Goal: Task Accomplishment & Management: Use online tool/utility

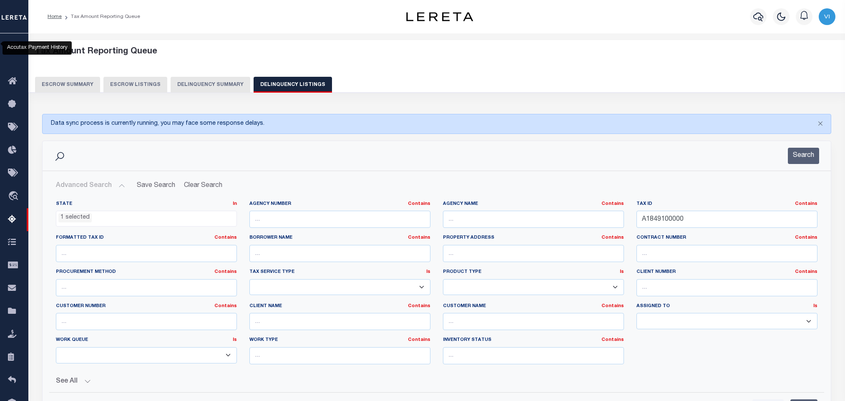
select select "FL"
select select "100"
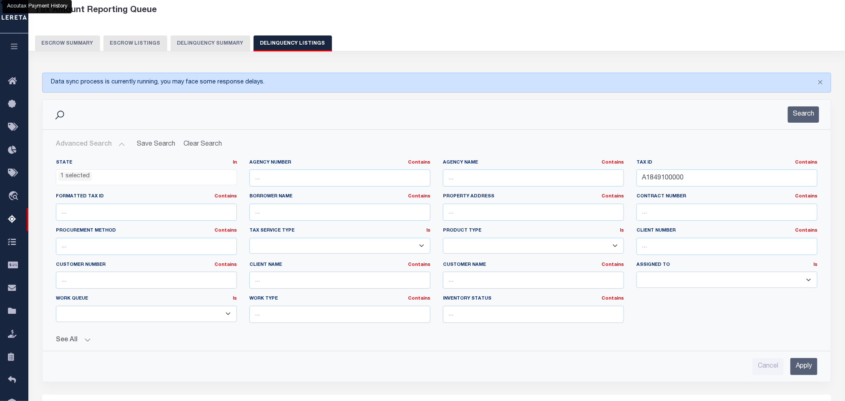
scroll to position [343, 0]
click at [709, 186] on input "A1849100000" at bounding box center [726, 177] width 181 height 17
paste input "46"
type input "A1849460000"
click at [801, 374] on input "Apply" at bounding box center [803, 366] width 27 height 17
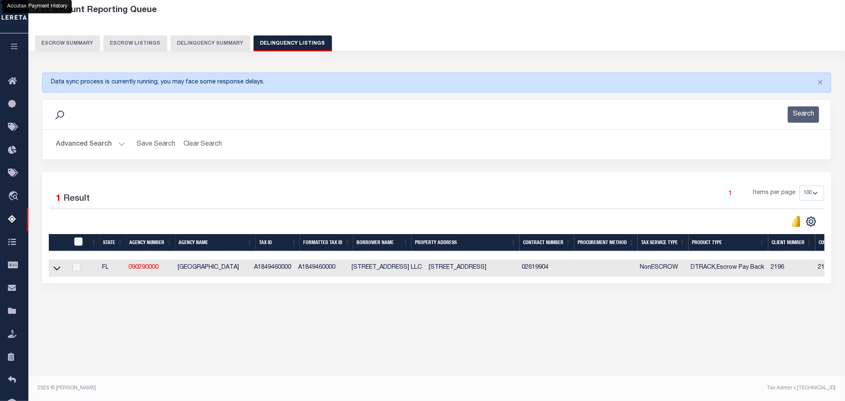
click at [86, 298] on div "Data sync process is currently running, you may face some response delays. Sear…" at bounding box center [437, 186] width 800 height 244
click at [55, 272] on icon at bounding box center [56, 268] width 7 height 9
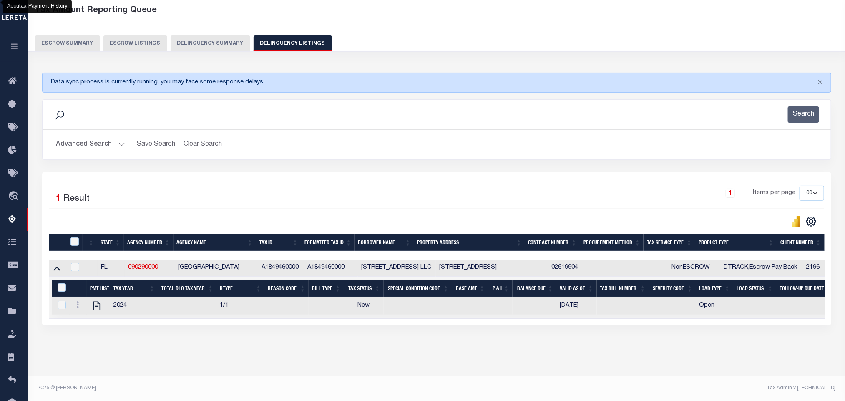
click at [166, 350] on div "Data sync process is currently running, you may face some response delays. Sear…" at bounding box center [437, 207] width 800 height 286
click at [98, 310] on icon "" at bounding box center [96, 306] width 7 height 9
checkbox input "true"
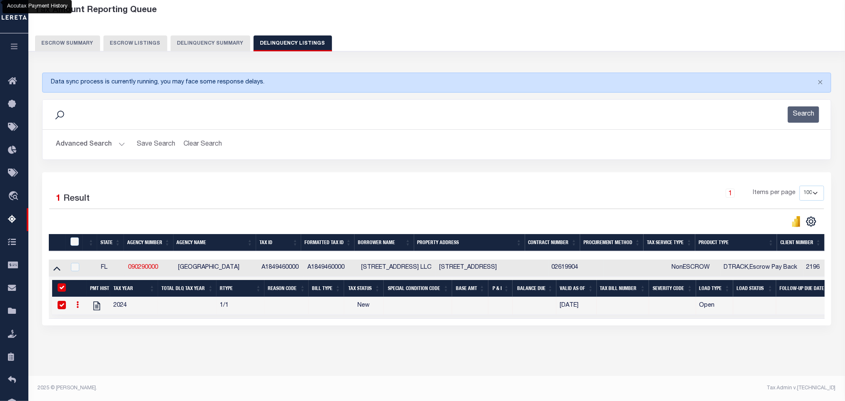
click at [98, 148] on button "Advanced Search" at bounding box center [90, 144] width 69 height 16
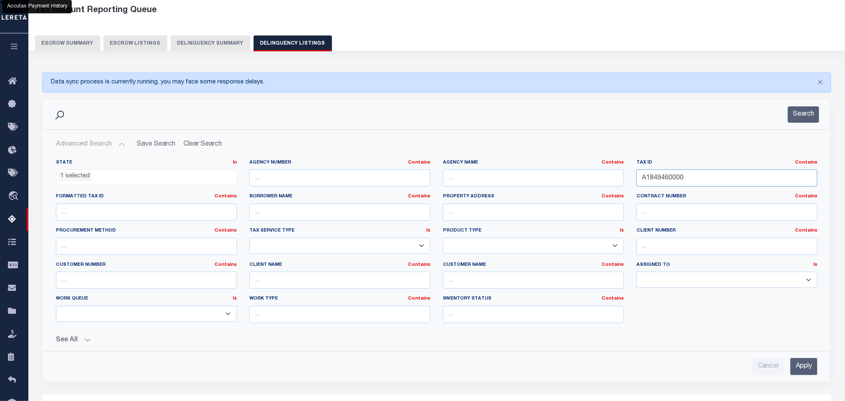
click at [694, 186] on input "A1849460000" at bounding box center [726, 177] width 181 height 17
paste input "5233"
type input "A1852330000"
click at [795, 365] on input "Apply" at bounding box center [803, 366] width 27 height 17
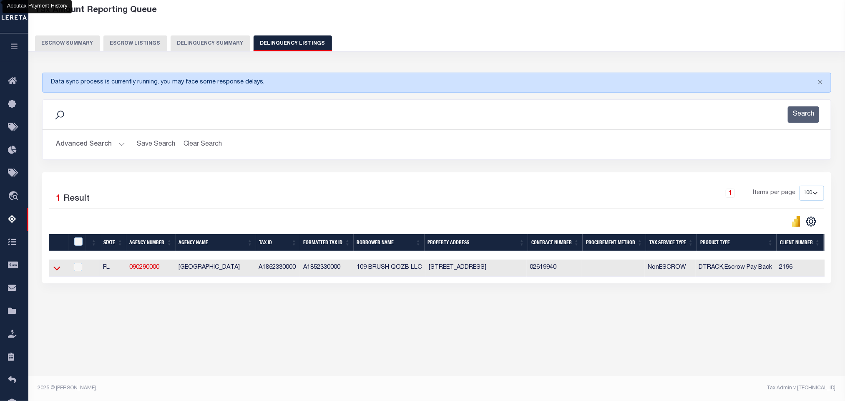
click at [58, 270] on icon at bounding box center [56, 268] width 7 height 4
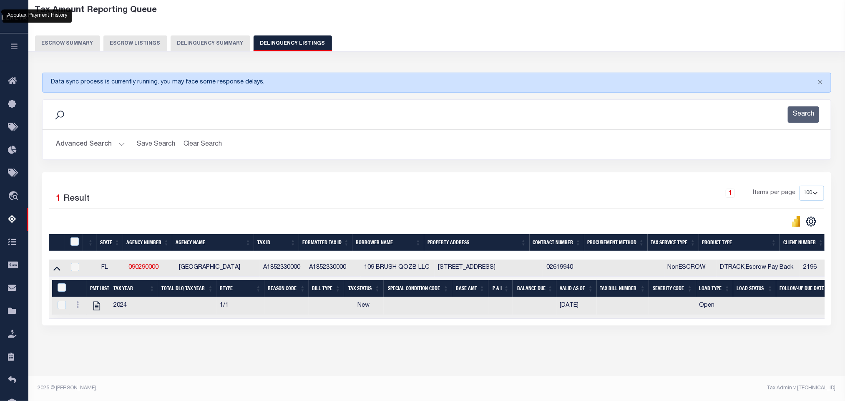
scroll to position [50, 0]
click at [144, 348] on div "Data sync process is currently running, you may face some response delays. Sear…" at bounding box center [437, 207] width 800 height 286
click at [99, 303] on icon "" at bounding box center [96, 305] width 11 height 11
checkbox input "true"
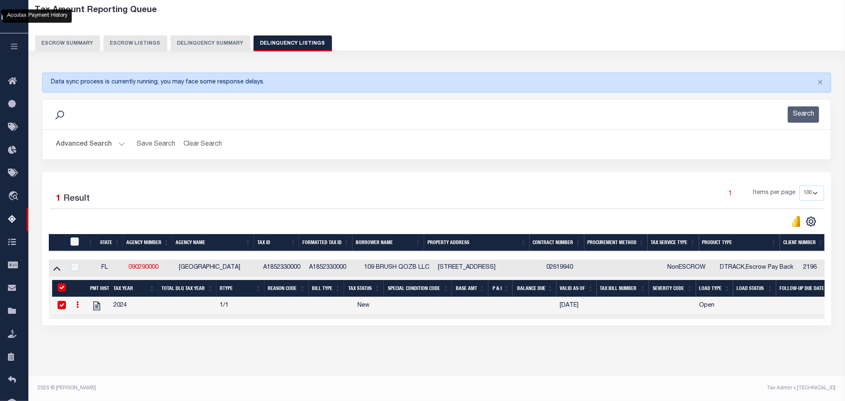
click at [93, 136] on button "Advanced Search" at bounding box center [90, 144] width 69 height 16
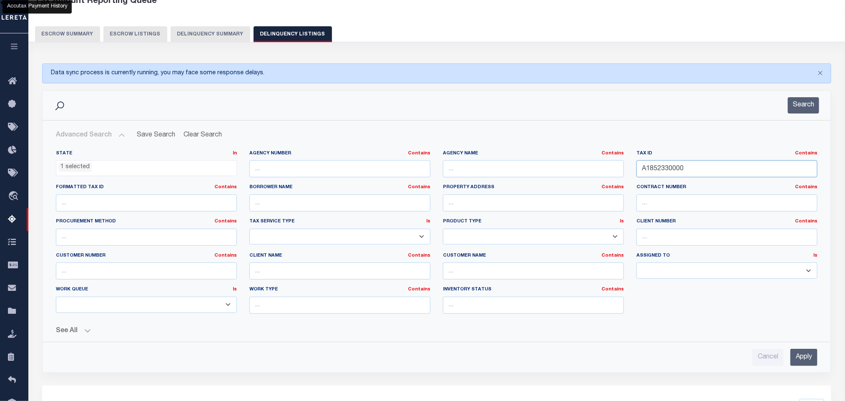
click at [701, 172] on input "A1852330000" at bounding box center [726, 168] width 181 height 17
paste input "96208"
type input "A1962080000"
click at [809, 359] on input "Apply" at bounding box center [803, 357] width 27 height 17
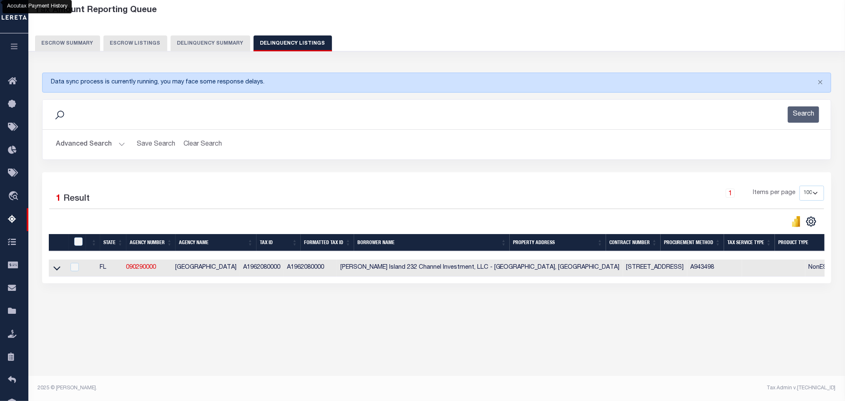
scroll to position [41, 0]
click at [55, 270] on icon at bounding box center [56, 268] width 7 height 4
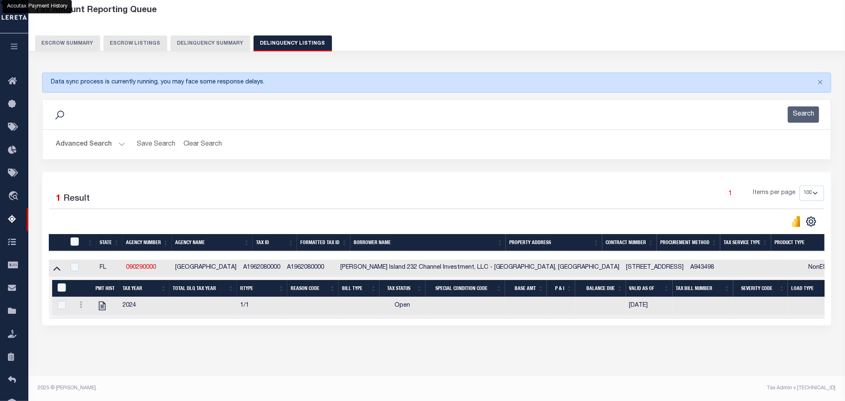
click at [211, 350] on div "Data sync process is currently running, you may face some response delays. Sear…" at bounding box center [437, 207] width 800 height 286
click at [101, 311] on icon "" at bounding box center [102, 305] width 11 height 11
checkbox input "true"
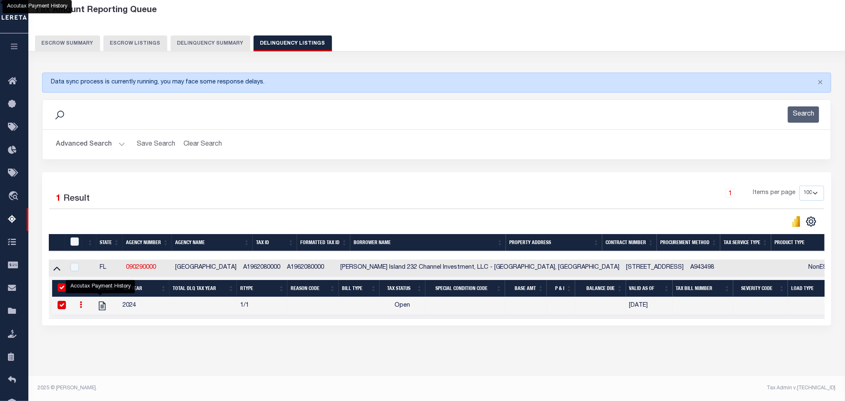
click at [101, 138] on button "Advanced Search" at bounding box center [90, 144] width 69 height 16
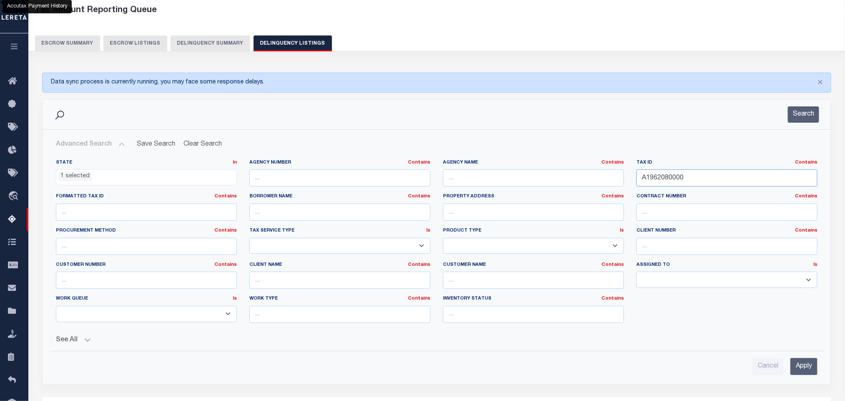
click at [687, 183] on input "A1962080000" at bounding box center [726, 177] width 181 height 17
paste input "54"
type input "A1962540000"
click at [806, 372] on input "Apply" at bounding box center [803, 366] width 27 height 17
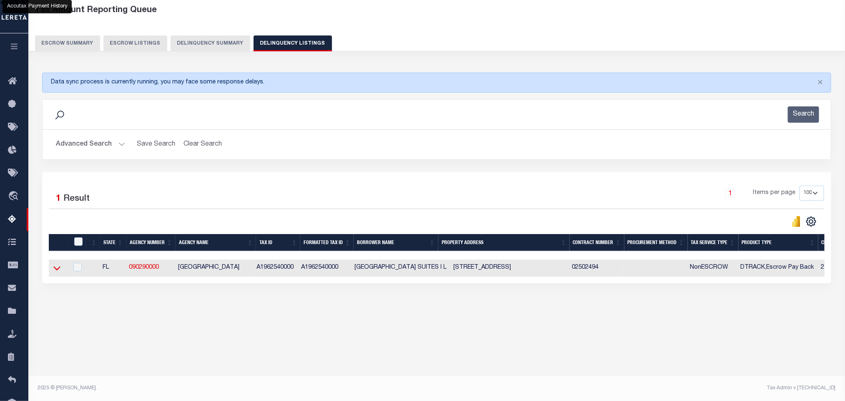
click at [57, 272] on icon at bounding box center [56, 268] width 7 height 9
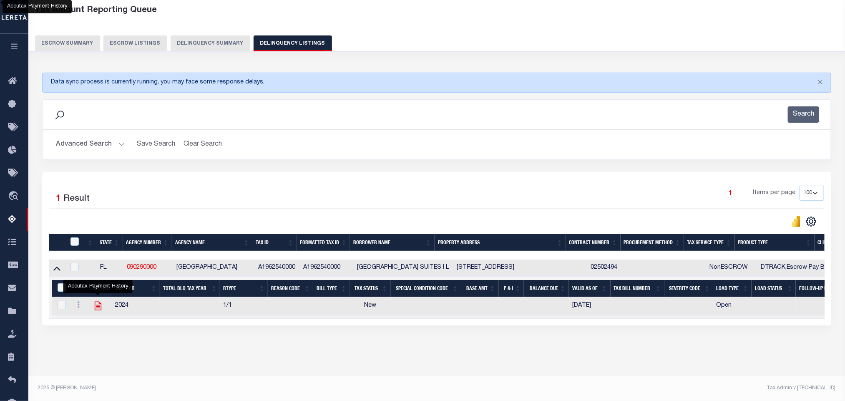
click at [99, 311] on icon "" at bounding box center [98, 305] width 11 height 11
checkbox input "true"
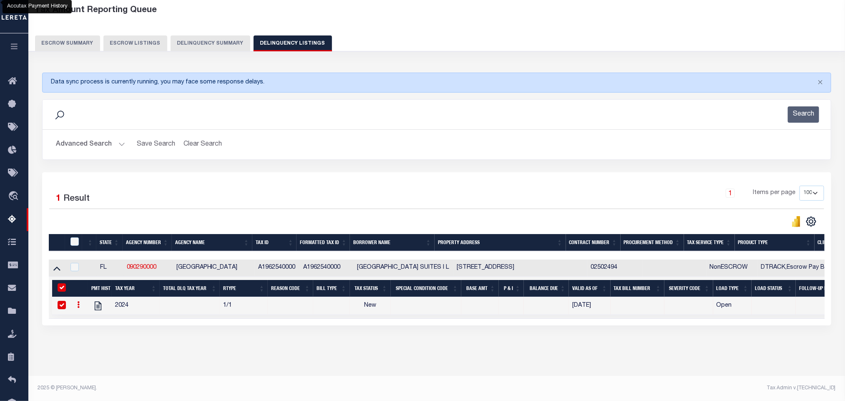
click at [89, 146] on button "Advanced Search" at bounding box center [90, 144] width 69 height 16
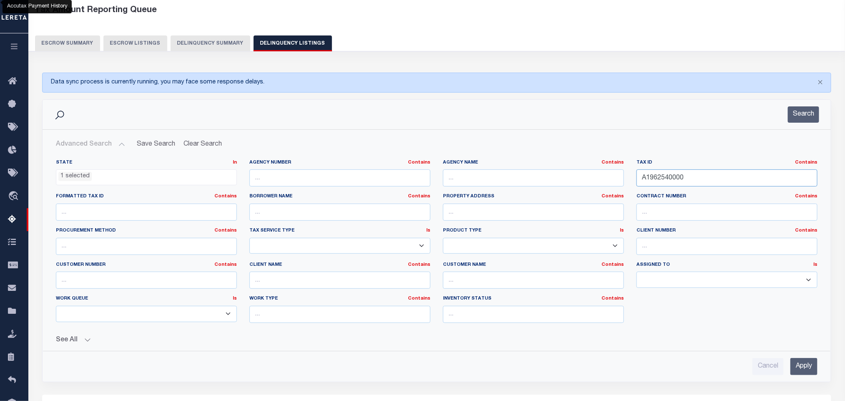
click at [716, 179] on input "A1962540000" at bounding box center [726, 177] width 181 height 17
click at [724, 314] on div "State In In AK AL AR AZ CA CO CT DC DE FL GA GU HI IA ID IL IN KS KY LA MA MD M…" at bounding box center [437, 244] width 774 height 170
click at [791, 373] on input "Apply" at bounding box center [803, 366] width 27 height 17
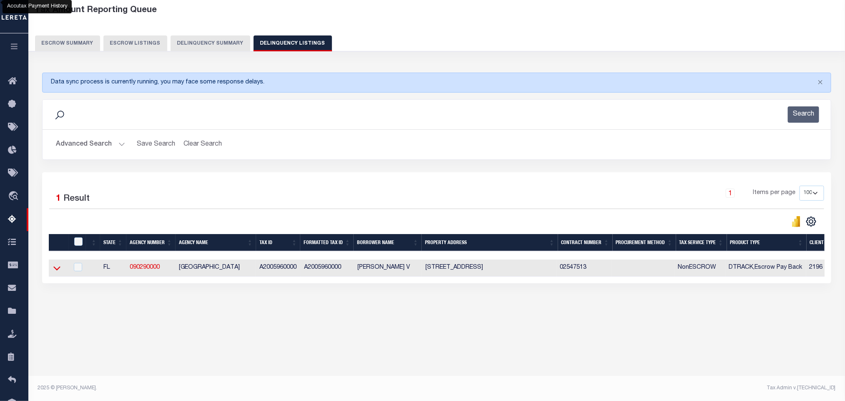
click at [53, 272] on icon at bounding box center [56, 268] width 7 height 9
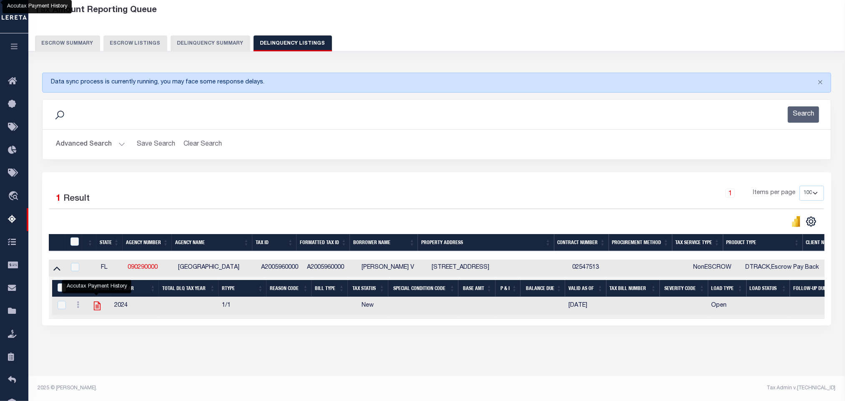
click at [98, 310] on icon "" at bounding box center [97, 306] width 7 height 9
checkbox input "true"
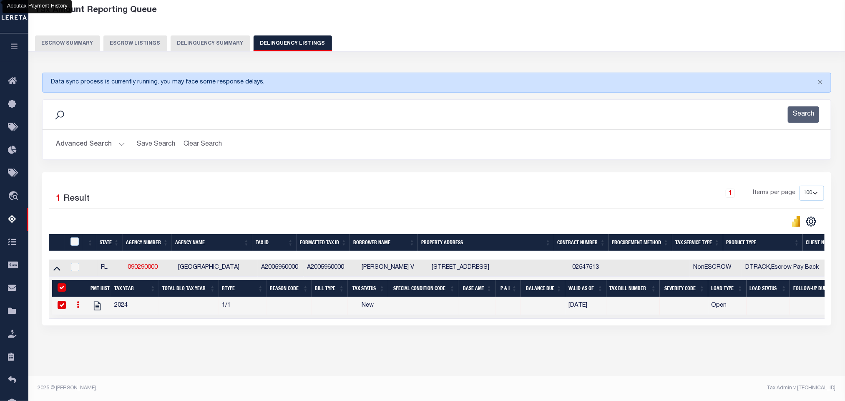
click at [71, 144] on button "Advanced Search" at bounding box center [90, 144] width 69 height 16
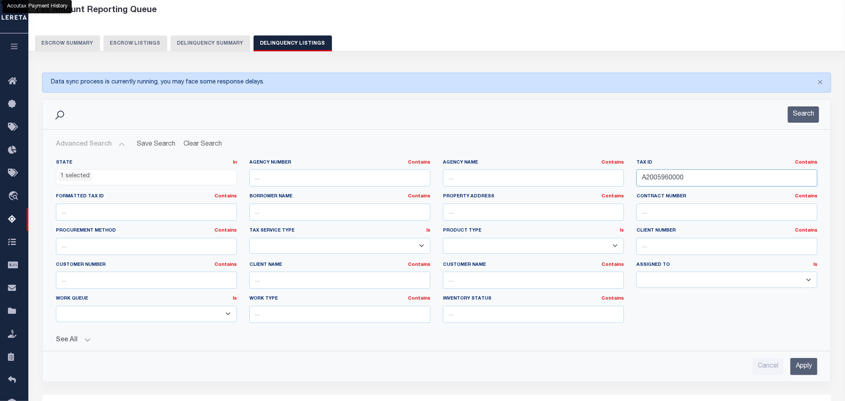
click at [707, 183] on input "A2005960000" at bounding box center [726, 177] width 181 height 17
click at [804, 373] on input "Apply" at bounding box center [803, 366] width 27 height 17
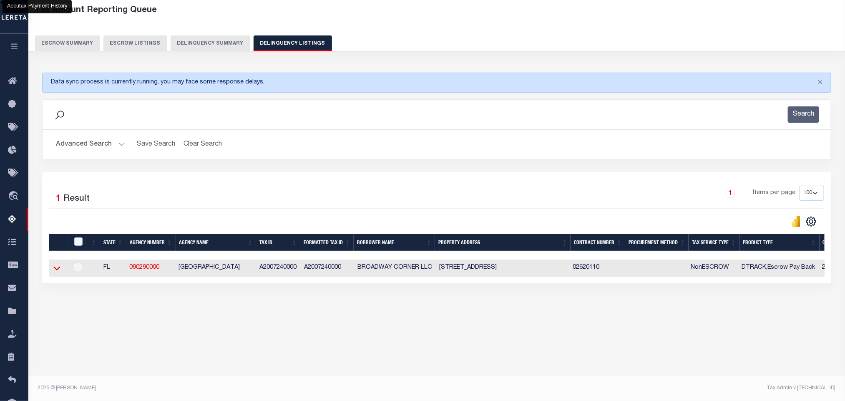
click at [57, 270] on icon at bounding box center [56, 268] width 7 height 4
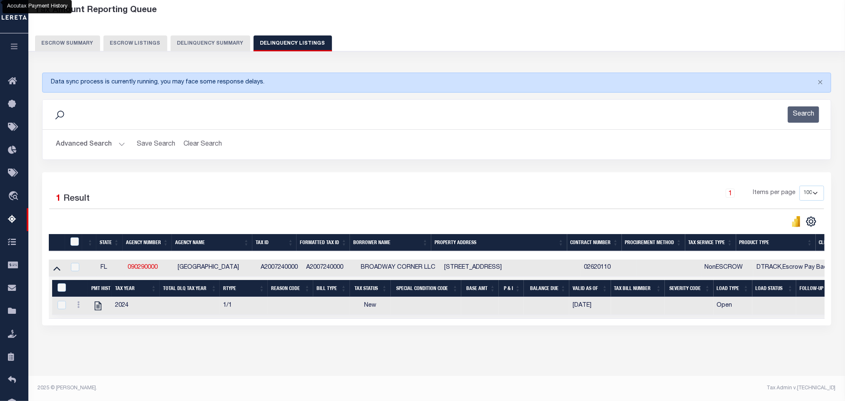
click at [279, 350] on div "Data sync process is currently running, you may face some response delays. Sear…" at bounding box center [437, 207] width 800 height 286
click at [225, 366] on div "Tax Amount Reporting Queue Escrow Summary Escrow Listings In" at bounding box center [437, 187] width 812 height 375
click at [101, 310] on icon "" at bounding box center [98, 306] width 7 height 9
checkbox input "true"
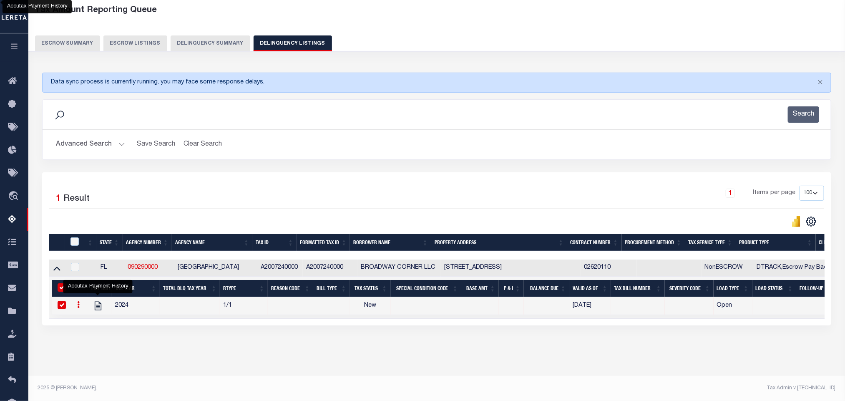
click at [87, 148] on button "Advanced Search" at bounding box center [90, 144] width 69 height 16
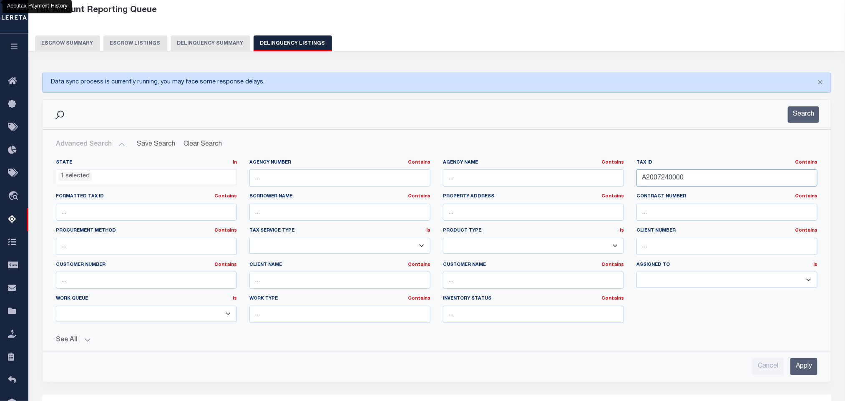
click at [710, 186] on input "A2007240000" at bounding box center [726, 177] width 181 height 17
paste input "167802"
type input "A2016780200"
click at [801, 367] on input "Apply" at bounding box center [803, 366] width 27 height 17
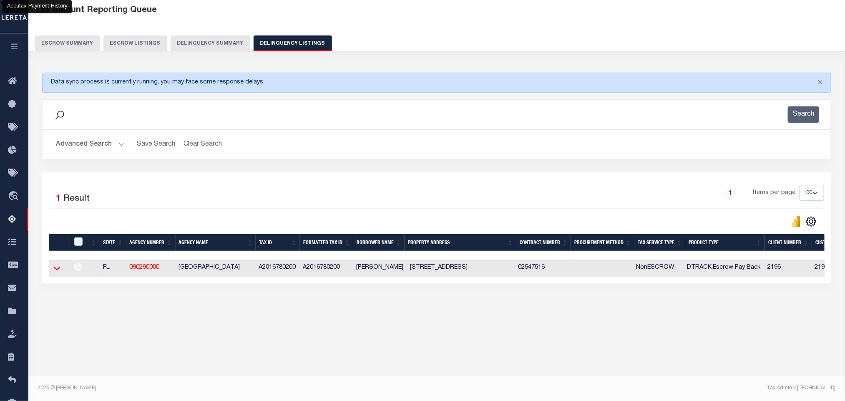
click at [55, 271] on icon at bounding box center [56, 268] width 7 height 9
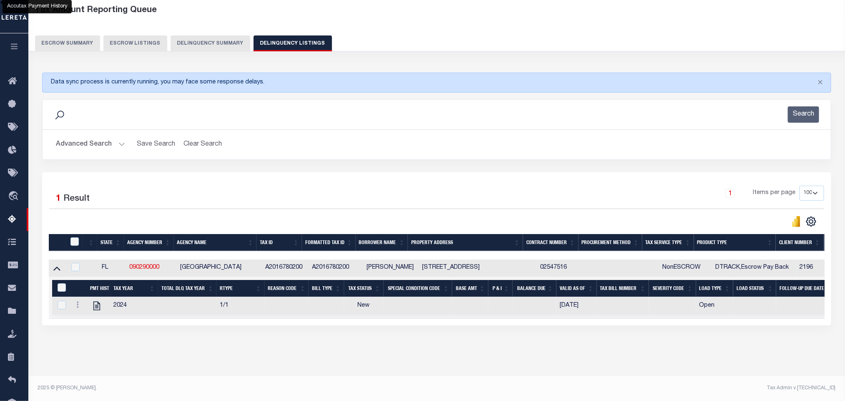
click at [189, 347] on div "Data sync process is currently running, you may face some response delays. Sear…" at bounding box center [437, 207] width 800 height 286
click at [96, 311] on icon "" at bounding box center [96, 305] width 11 height 11
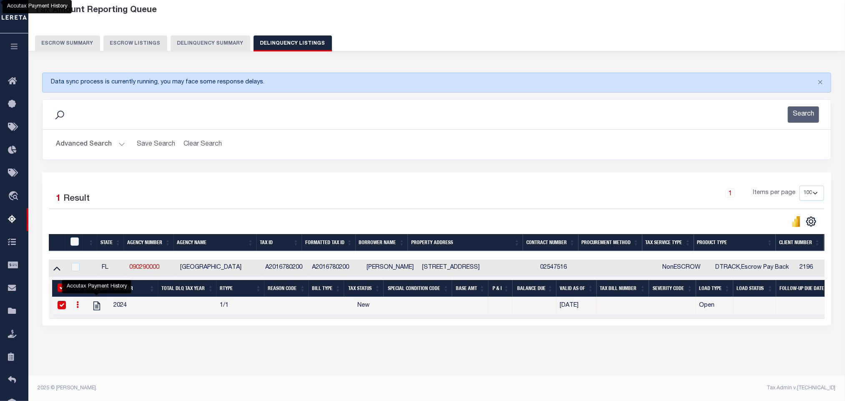
checkbox input "true"
click at [87, 147] on button "Advanced Search" at bounding box center [90, 144] width 69 height 16
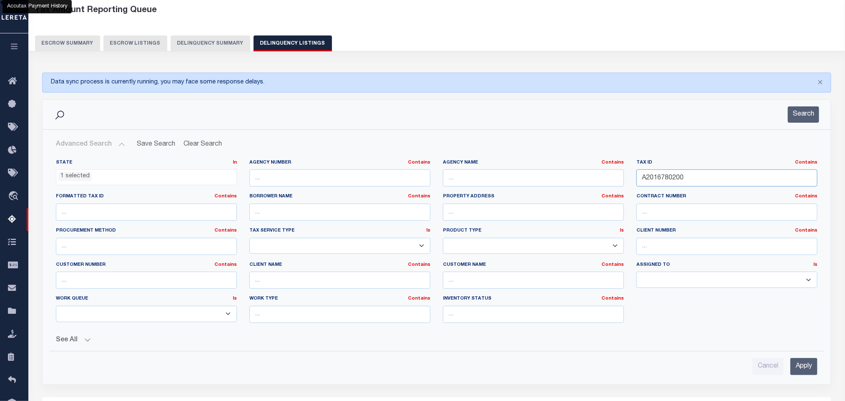
click at [702, 174] on input "A2016780200" at bounding box center [726, 177] width 181 height 17
paste input "352N4E07250000021"
type input "352N4E072500000210"
click at [810, 372] on input "Apply" at bounding box center [803, 366] width 27 height 17
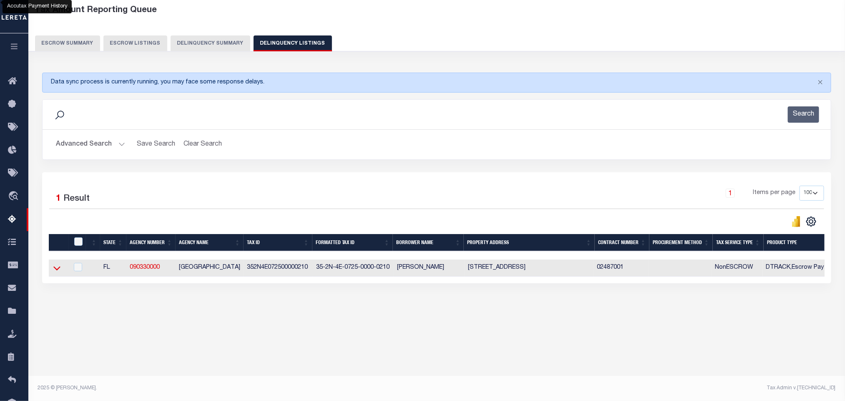
click at [57, 271] on icon at bounding box center [56, 268] width 7 height 9
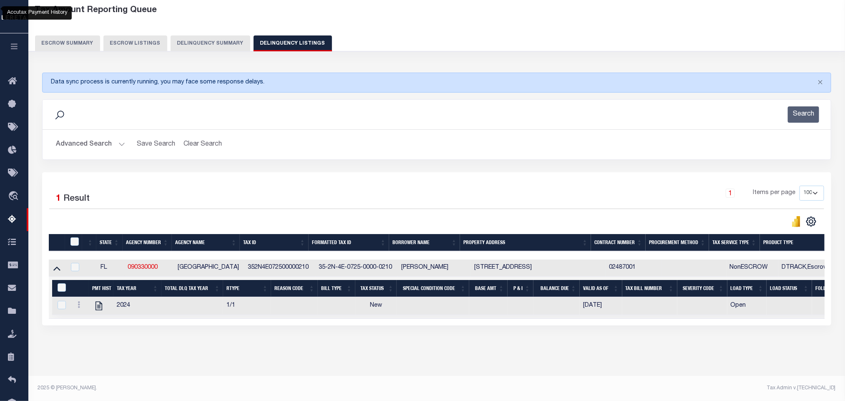
scroll to position [48, 0]
click at [293, 362] on div "Tax Amount Reporting Queue Escrow Summary Escrow Listings In" at bounding box center [437, 187] width 812 height 375
click at [101, 302] on icon "" at bounding box center [98, 305] width 11 height 11
checkbox input "true"
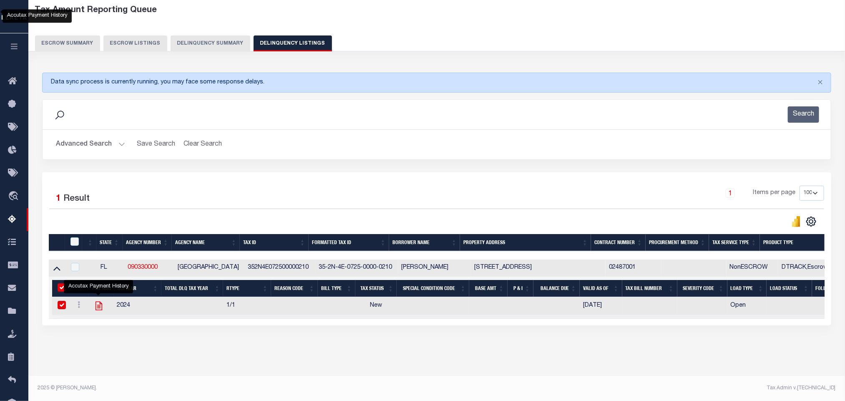
checkbox input "true"
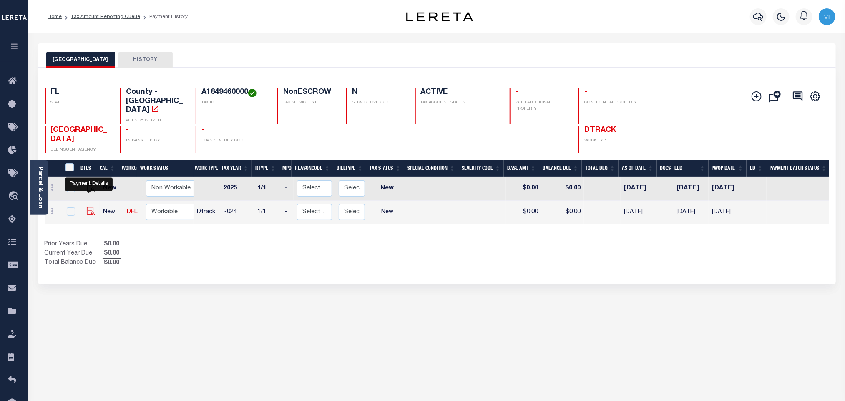
click at [90, 207] on img "" at bounding box center [91, 211] width 8 height 8
checkbox input "true"
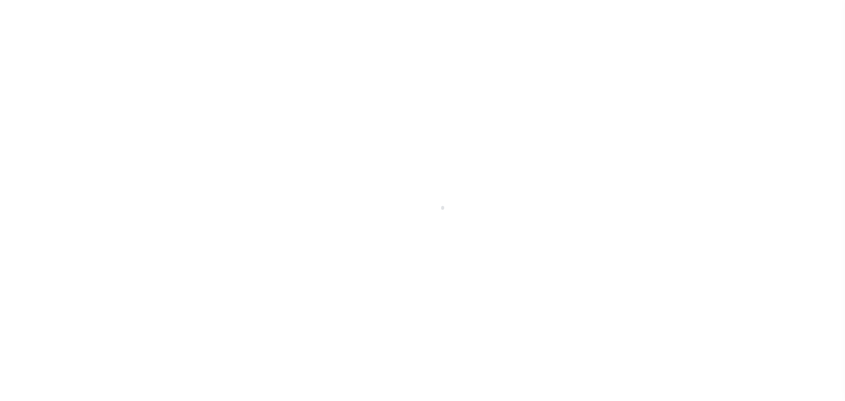
select select "NW2"
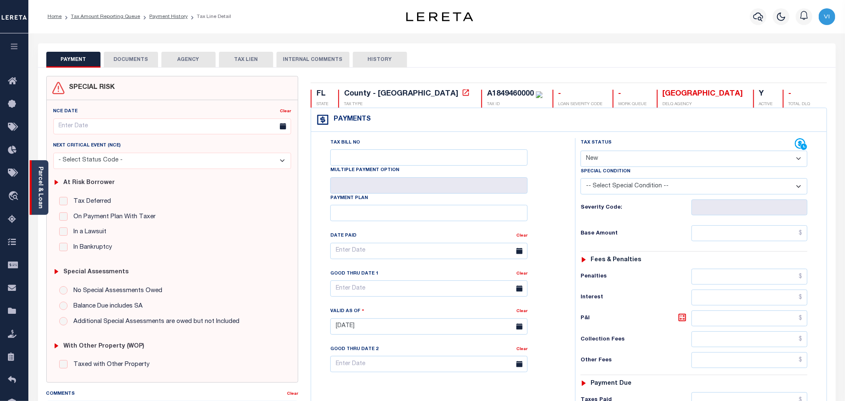
click at [40, 198] on link "Parcel & Loan" at bounding box center [40, 187] width 6 height 42
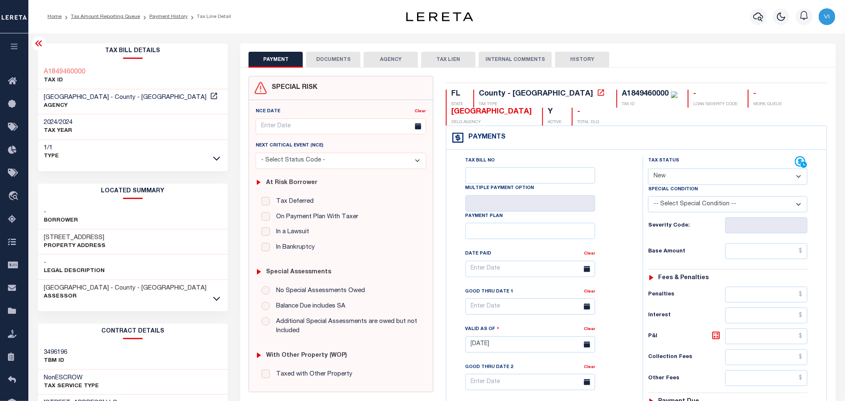
click at [327, 64] on button "DOCUMENTS" at bounding box center [333, 60] width 54 height 16
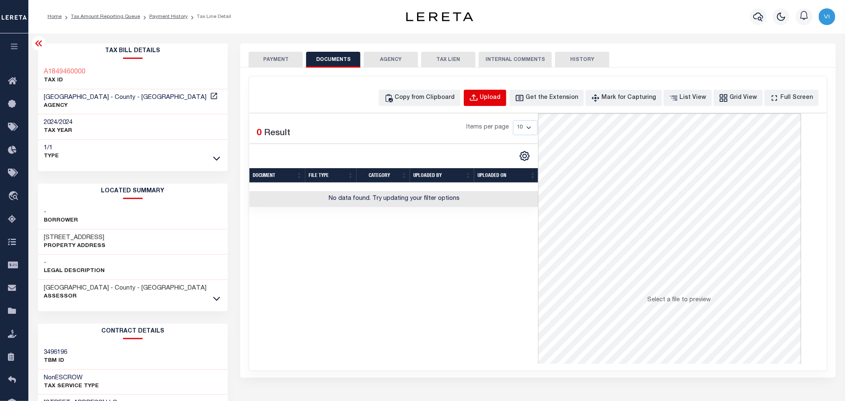
click at [500, 100] on div "Upload" at bounding box center [490, 97] width 21 height 9
select select "POP"
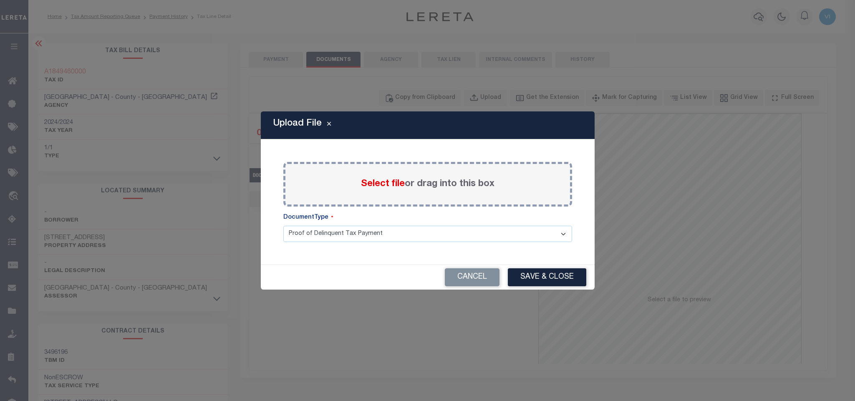
click at [379, 186] on span "Select file" at bounding box center [383, 183] width 44 height 9
click at [0, 0] on input "Select file or drag into this box" at bounding box center [0, 0] width 0 height 0
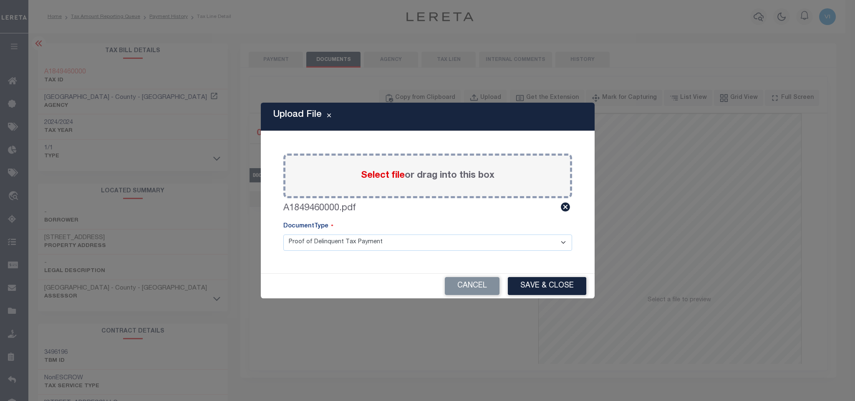
click at [301, 247] on select "Proof of Delinquent Tax Payment" at bounding box center [427, 242] width 289 height 16
click at [283, 234] on select "Proof of Delinquent Tax Payment" at bounding box center [427, 242] width 289 height 16
click at [544, 279] on button "Save & Close" at bounding box center [547, 286] width 78 height 18
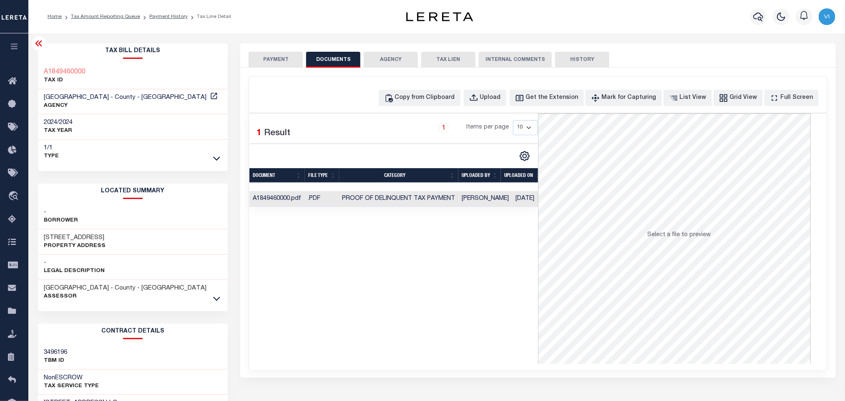
click at [279, 63] on button "PAYMENT" at bounding box center [276, 60] width 54 height 16
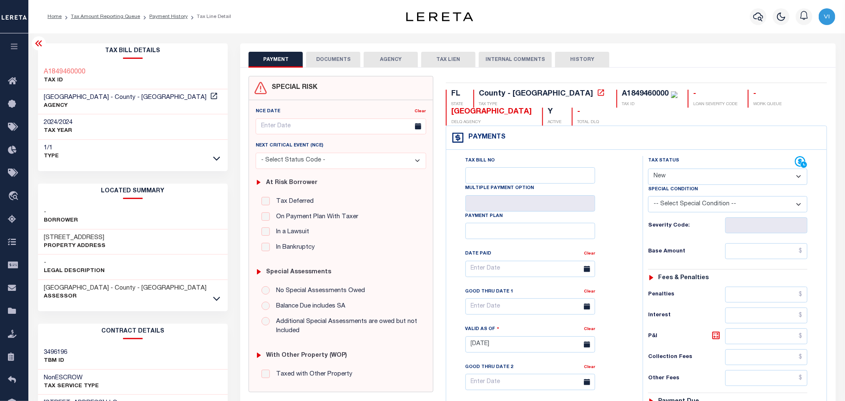
click at [667, 181] on select "- Select Status Code - Open Due/Unpaid Paid Incomplete No Tax Due Internal Refu…" at bounding box center [727, 176] width 159 height 16
select select "PYD"
click at [648, 169] on select "- Select Status Code - Open Due/Unpaid Paid Incomplete No Tax Due Internal Refu…" at bounding box center [727, 176] width 159 height 16
type input "09/04/2025"
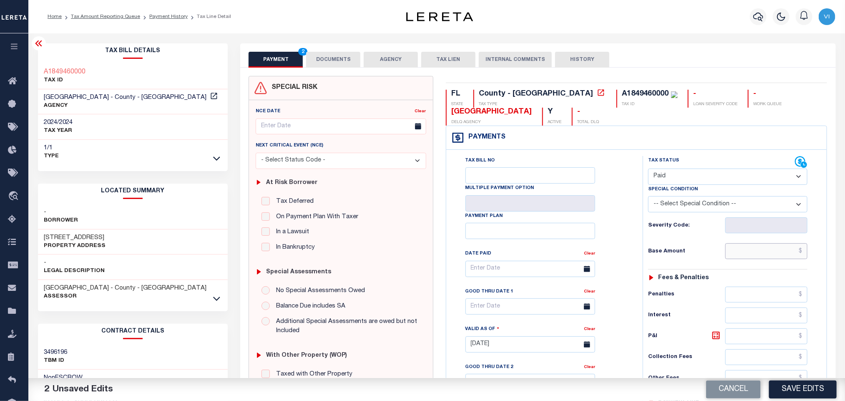
click at [747, 256] on input "text" at bounding box center [766, 251] width 83 height 16
paste input "12,544.27"
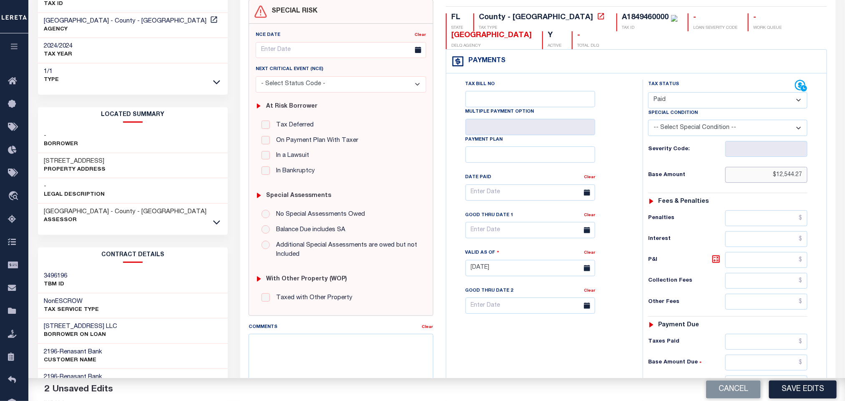
scroll to position [235, 0]
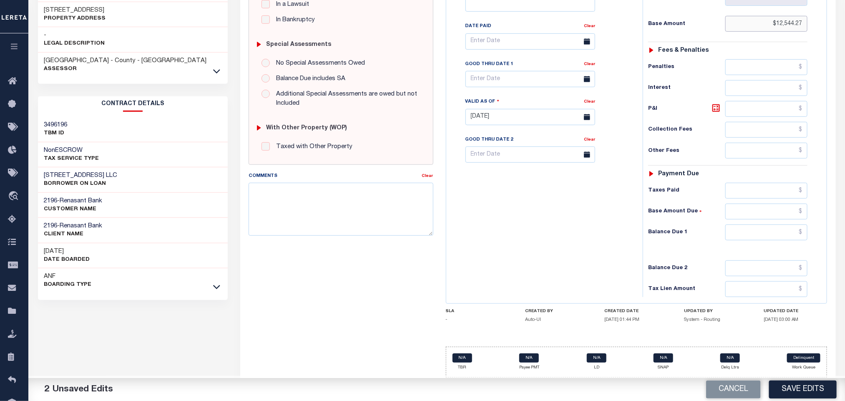
type input "$12,544.27"
click at [739, 235] on input "text" at bounding box center [766, 232] width 83 height 16
type input "$0.00"
click at [816, 394] on button "Save Edits" at bounding box center [803, 389] width 68 height 18
checkbox input "false"
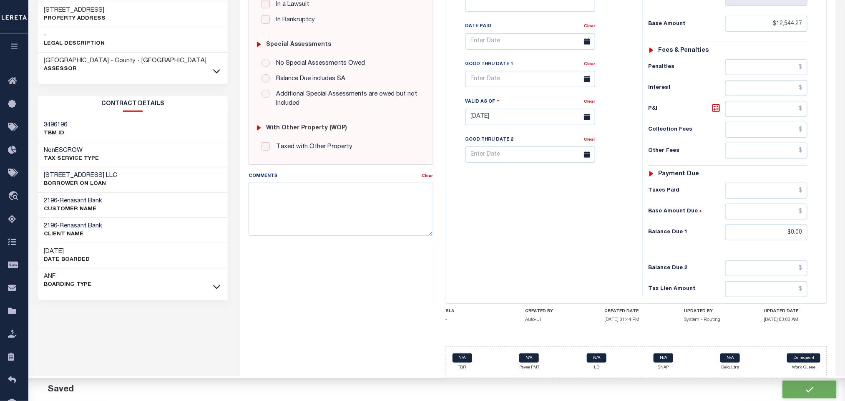
checkbox input "false"
type input "$12,544.27"
type input "$0"
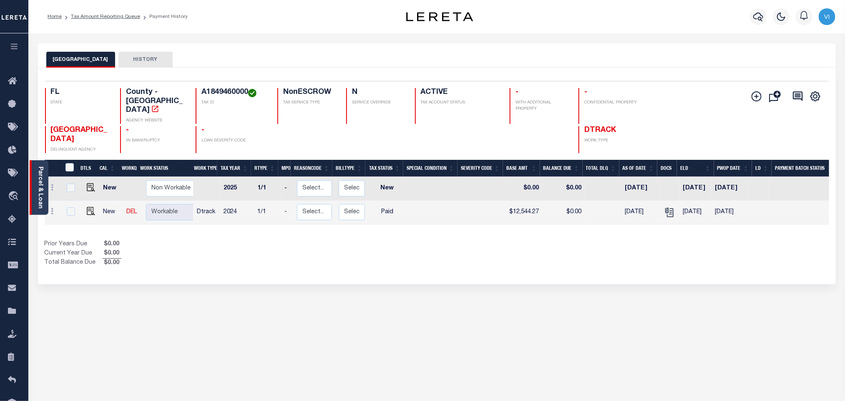
click at [39, 188] on link "Parcel & Loan" at bounding box center [40, 187] width 6 height 42
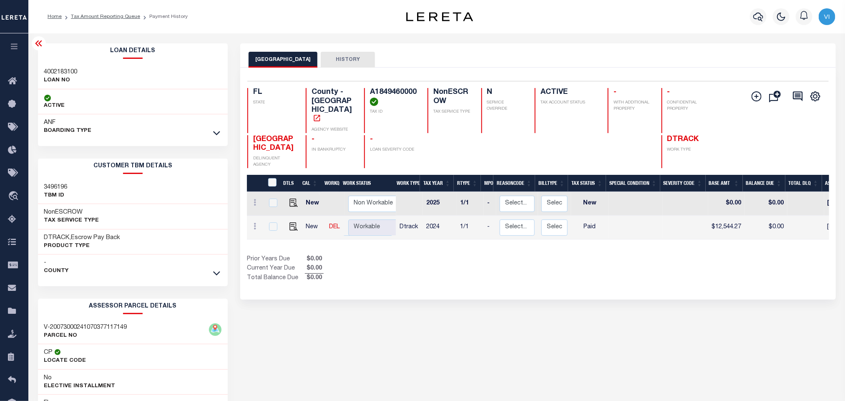
click at [45, 71] on h3 "4002183100" at bounding box center [60, 72] width 33 height 8
copy h3 "4002183100"
click at [392, 96] on h4 "A1849460000" at bounding box center [394, 97] width 48 height 18
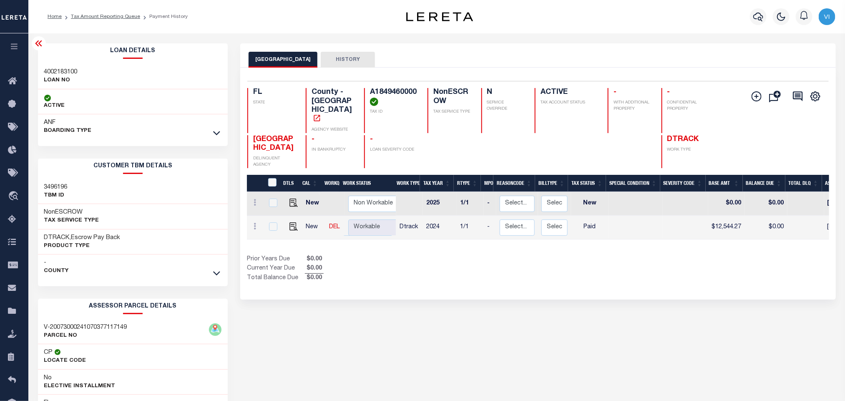
copy h4 "A1849460000"
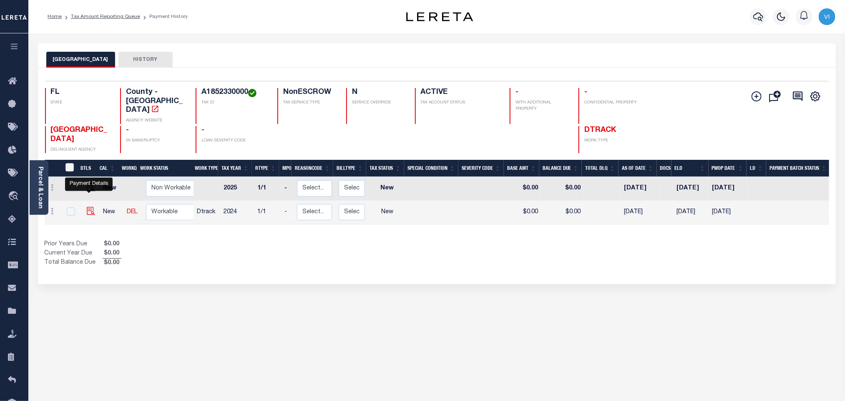
click at [89, 207] on img "" at bounding box center [91, 211] width 8 height 8
checkbox input "true"
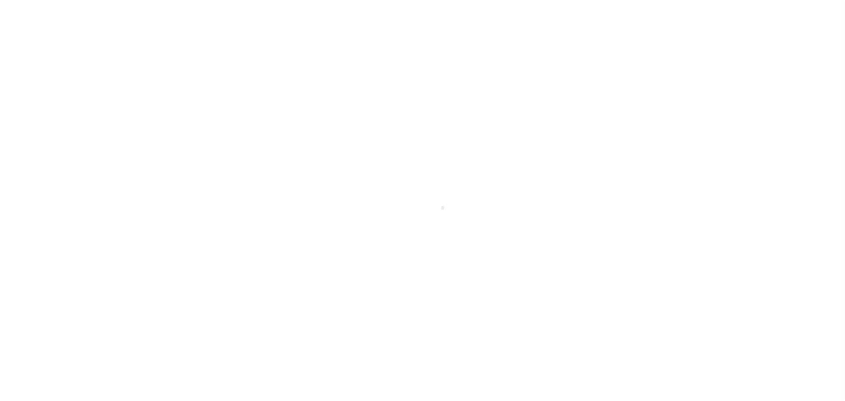
select select "NW2"
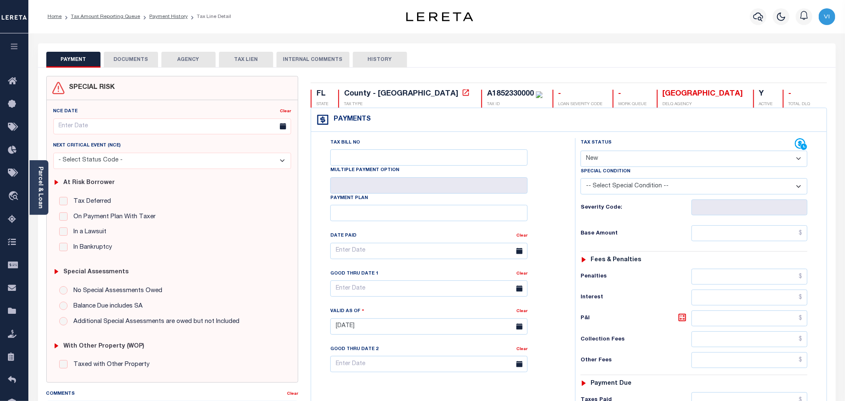
click at [128, 62] on button "DOCUMENTS" at bounding box center [131, 60] width 54 height 16
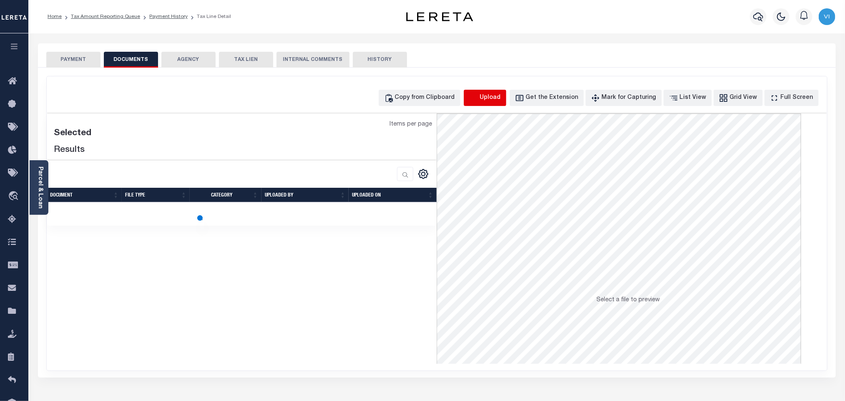
click at [478, 101] on icon "button" at bounding box center [473, 97] width 9 height 9
select select "POP"
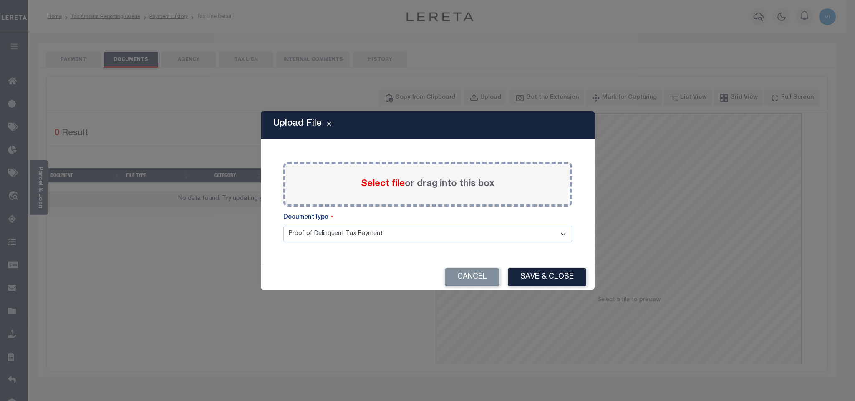
click at [368, 188] on span "Select file" at bounding box center [383, 183] width 44 height 9
click at [0, 0] on input "Select file or drag into this box" at bounding box center [0, 0] width 0 height 0
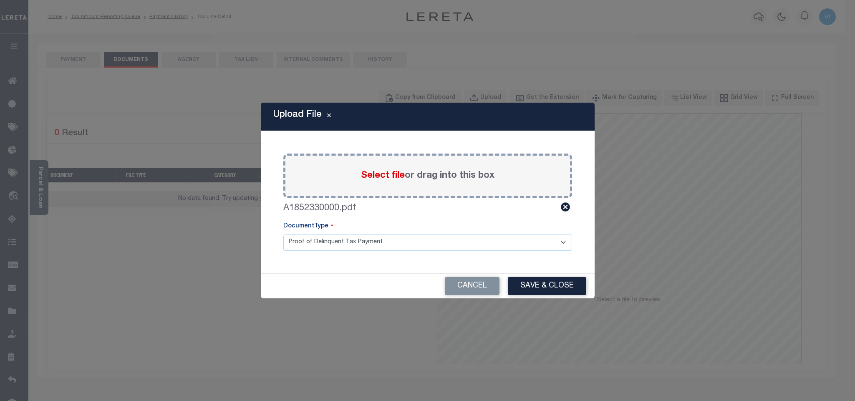
click at [308, 249] on select "Proof of Delinquent Tax Payment" at bounding box center [427, 242] width 289 height 16
click at [283, 234] on select "Proof of Delinquent Tax Payment" at bounding box center [427, 242] width 289 height 16
click at [525, 284] on button "Save & Close" at bounding box center [547, 286] width 78 height 18
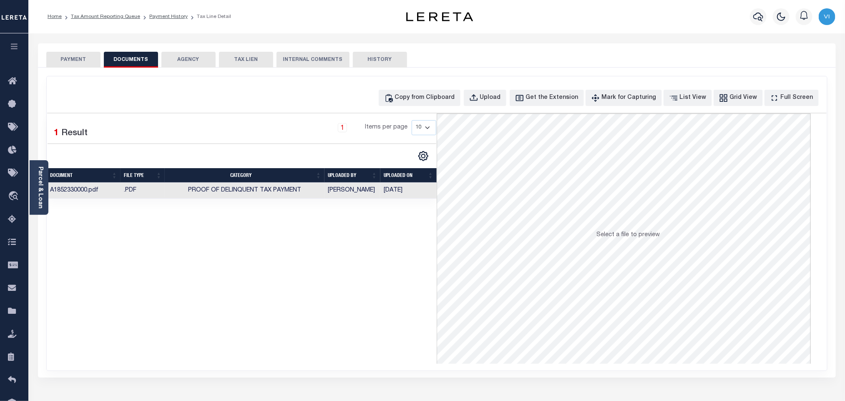
click at [94, 60] on button "PAYMENT" at bounding box center [73, 60] width 54 height 16
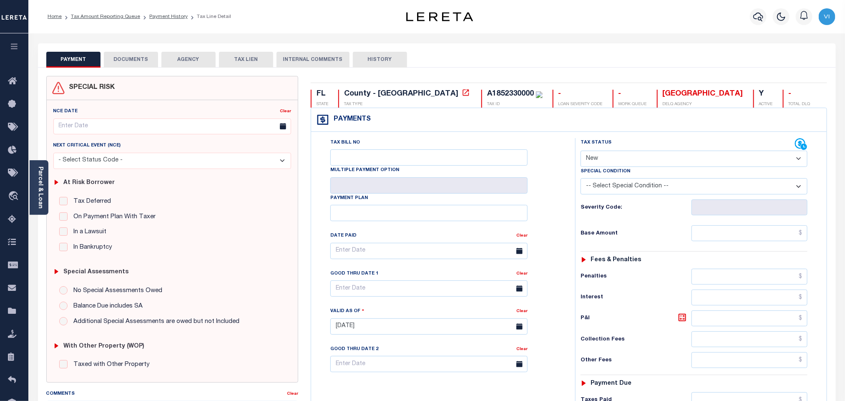
click at [607, 158] on select "- Select Status Code - Open Due/Unpaid Paid Incomplete No Tax Due Internal Refu…" at bounding box center [694, 159] width 227 height 16
select select "PYD"
click at [581, 151] on select "- Select Status Code - Open Due/Unpaid Paid Incomplete No Tax Due Internal Refu…" at bounding box center [694, 159] width 227 height 16
type input "09/04/2025"
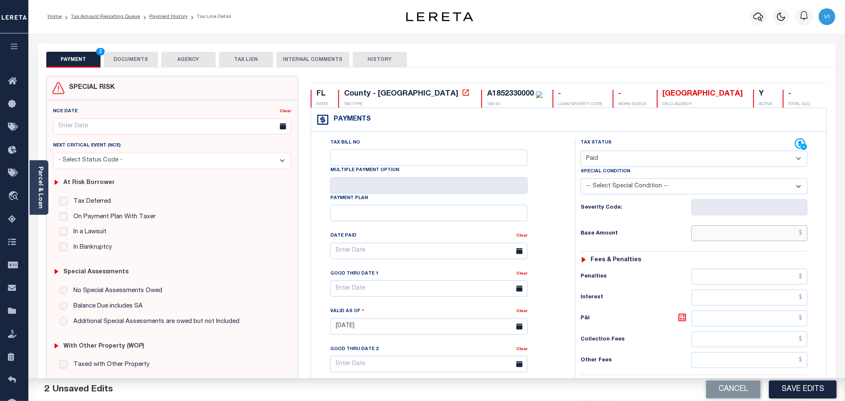
click at [726, 236] on input "text" at bounding box center [749, 233] width 116 height 16
paste input "141,307.35"
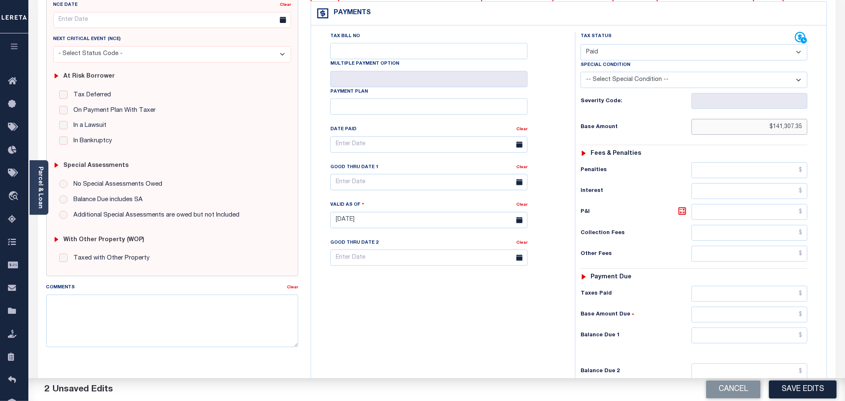
scroll to position [217, 0]
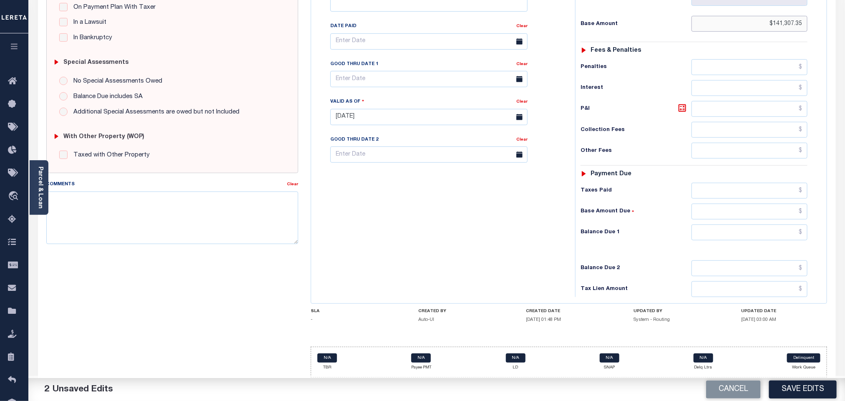
type input "$141,307.35"
click at [732, 224] on input "text" at bounding box center [749, 232] width 116 height 16
type input "$0.00"
click at [801, 392] on button "Save Edits" at bounding box center [803, 389] width 68 height 18
checkbox input "false"
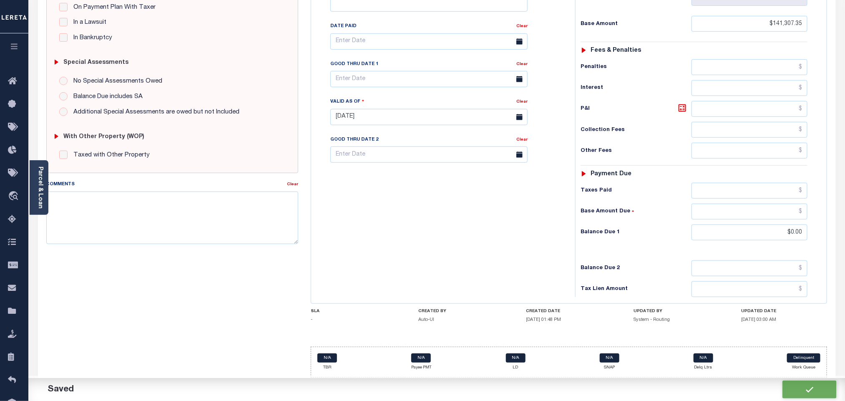
checkbox input "false"
type input "$141,307.35"
type input "$0"
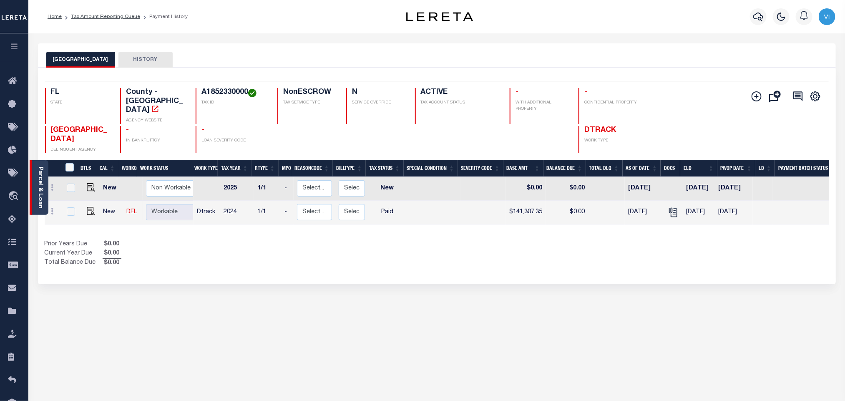
click at [43, 192] on link "Parcel & Loan" at bounding box center [40, 187] width 6 height 42
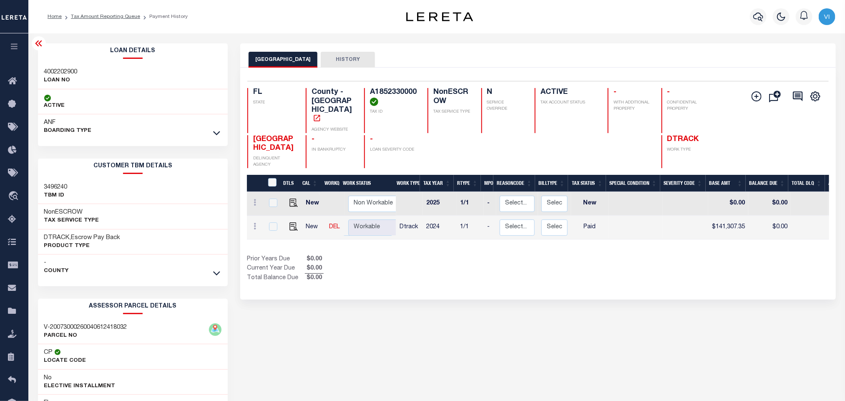
click at [56, 69] on h3 "4002202900" at bounding box center [60, 72] width 33 height 8
copy h3 "4002202900"
click at [373, 91] on h4 "A1852330000" at bounding box center [394, 97] width 48 height 18
click at [372, 91] on h4 "A1852330000" at bounding box center [394, 97] width 48 height 18
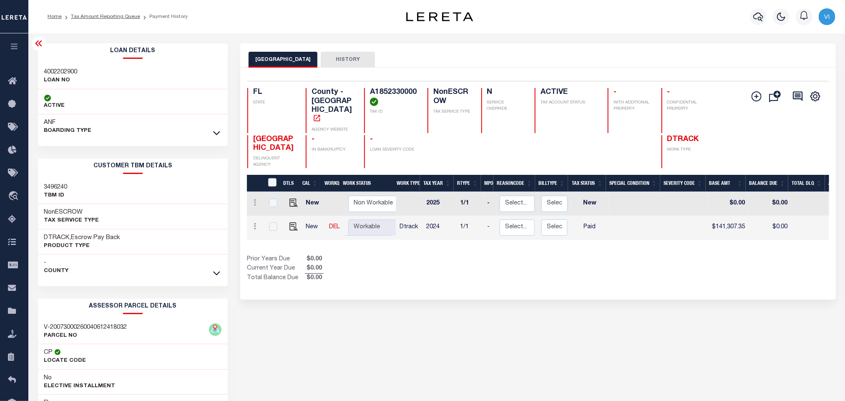
click at [372, 91] on h4 "A1852330000" at bounding box center [394, 97] width 48 height 18
copy h4 "A1852330000"
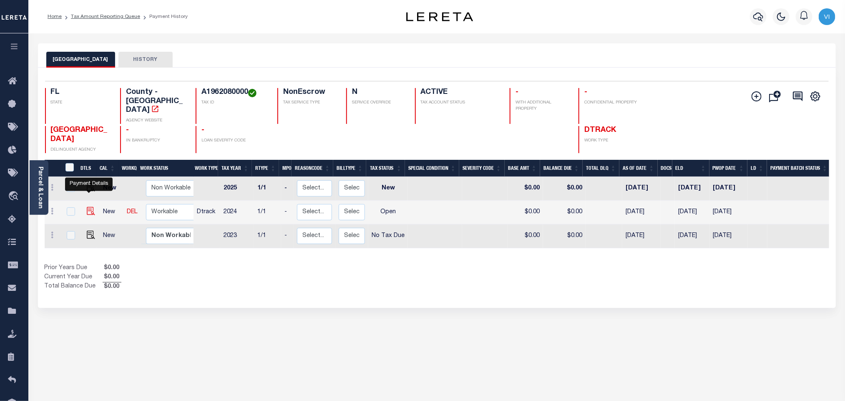
click at [87, 207] on img "" at bounding box center [91, 211] width 8 height 8
checkbox input "true"
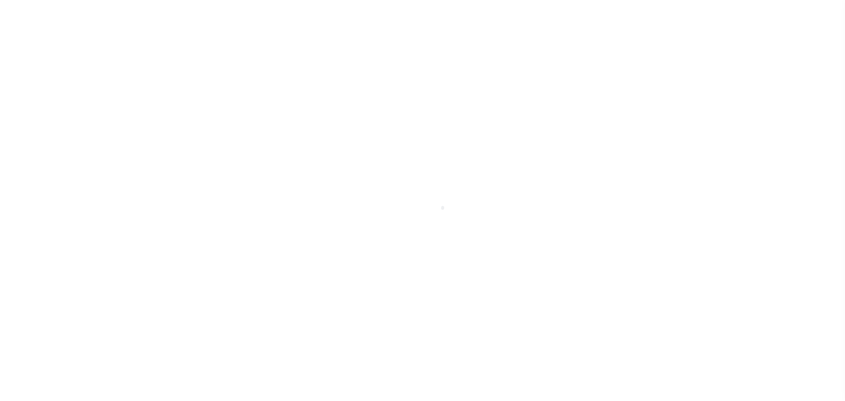
select select "OP2"
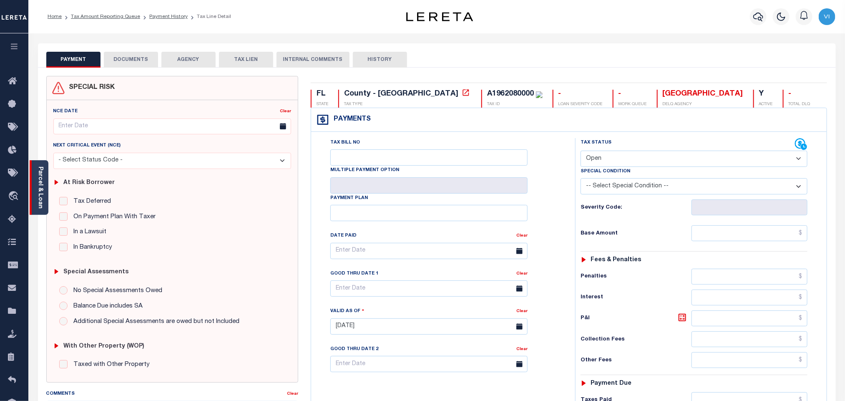
click at [38, 188] on link "Parcel & Loan" at bounding box center [40, 187] width 6 height 42
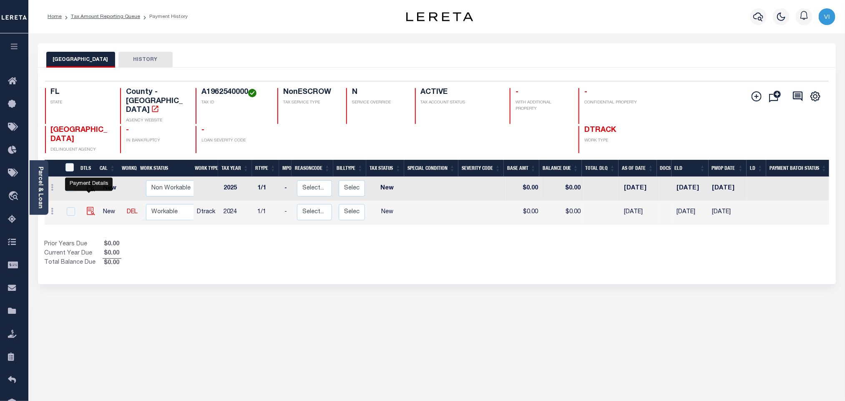
click at [89, 207] on img "" at bounding box center [91, 211] width 8 height 8
checkbox input "true"
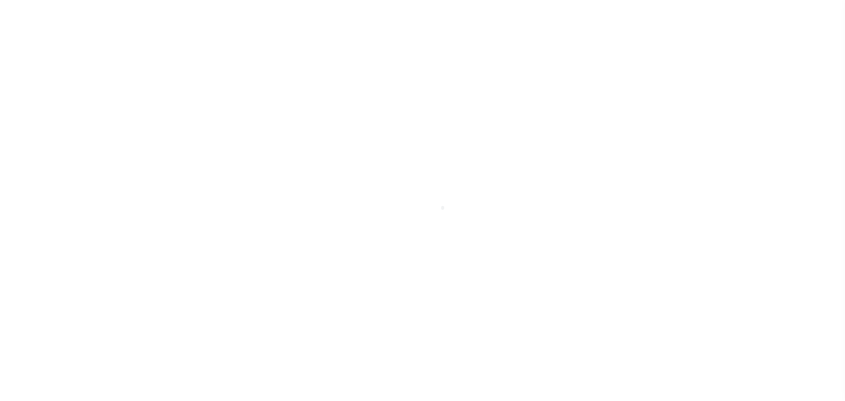
select select "NW2"
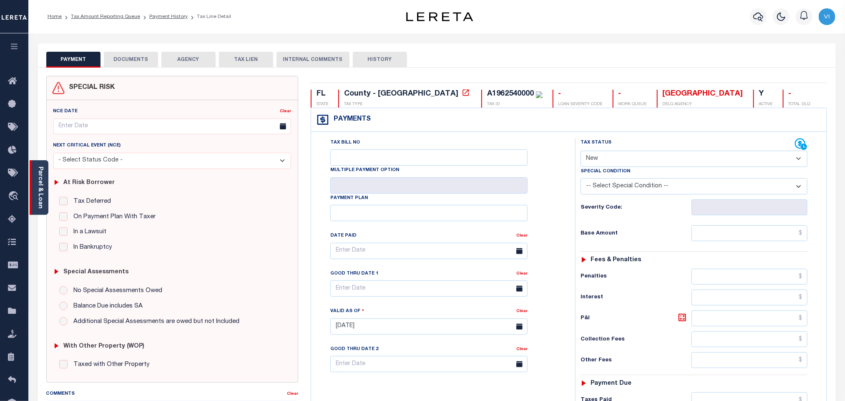
click at [40, 198] on link "Parcel & Loan" at bounding box center [40, 187] width 6 height 42
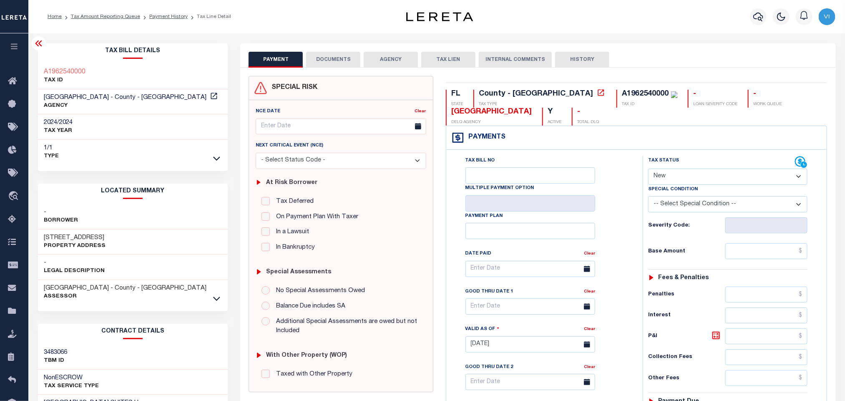
click at [336, 61] on button "DOCUMENTS" at bounding box center [333, 60] width 54 height 16
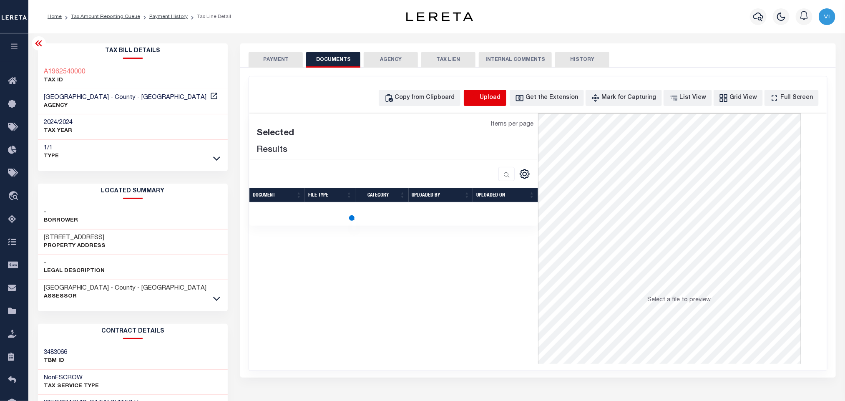
click at [478, 96] on icon "button" at bounding box center [473, 97] width 9 height 9
select select "POP"
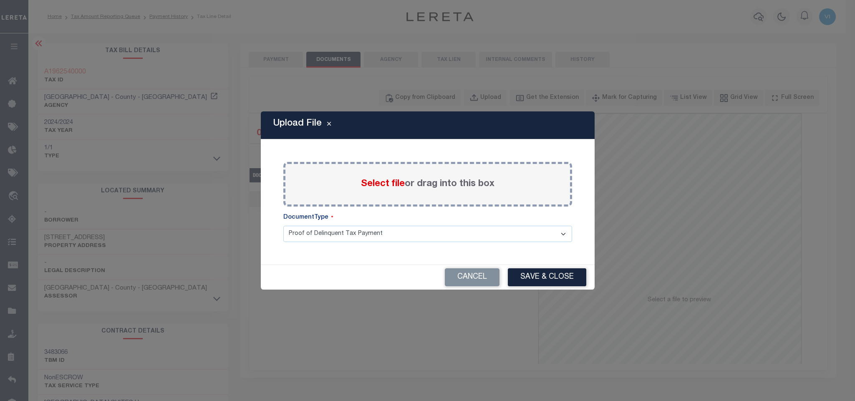
click at [375, 187] on span "Select file" at bounding box center [383, 183] width 44 height 9
click at [0, 0] on input "Select file or drag into this box" at bounding box center [0, 0] width 0 height 0
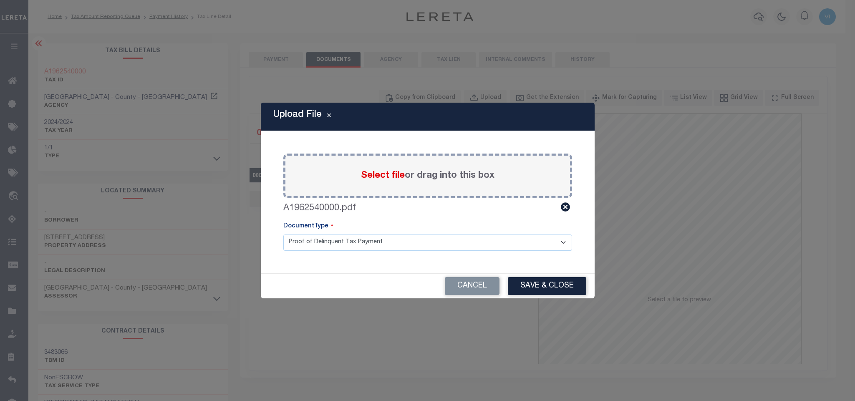
drag, startPoint x: 306, startPoint y: 238, endPoint x: 309, endPoint y: 249, distance: 11.7
click at [306, 238] on select "Proof of Delinquent Tax Payment" at bounding box center [427, 242] width 289 height 16
click at [283, 234] on select "Proof of Delinquent Tax Payment" at bounding box center [427, 242] width 289 height 16
click at [540, 292] on button "Save & Close" at bounding box center [547, 286] width 78 height 18
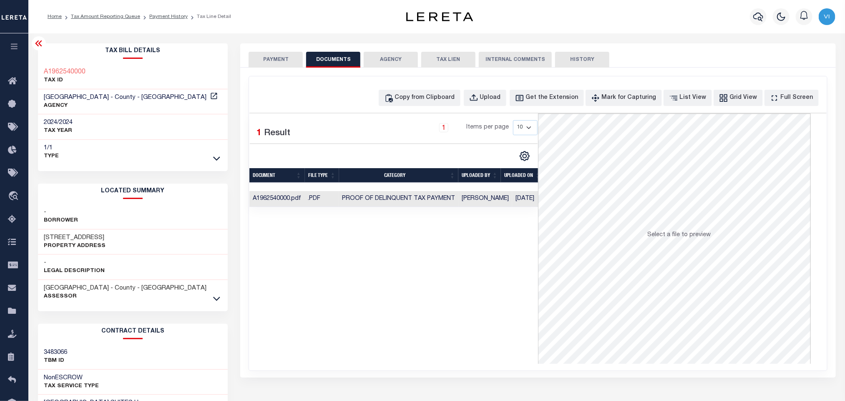
click at [268, 63] on button "PAYMENT" at bounding box center [276, 60] width 54 height 16
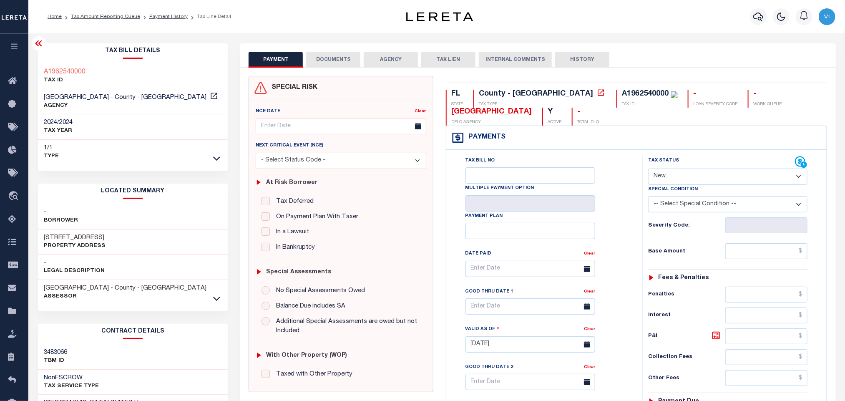
drag, startPoint x: 662, startPoint y: 179, endPoint x: 666, endPoint y: 186, distance: 7.3
click at [662, 179] on select "- Select Status Code - Open Due/Unpaid Paid Incomplete No Tax Due Internal Refu…" at bounding box center [727, 176] width 159 height 16
select select "PYD"
click at [648, 169] on select "- Select Status Code - Open Due/Unpaid Paid Incomplete No Tax Due Internal Refu…" at bounding box center [727, 176] width 159 height 16
type input "[DATE]"
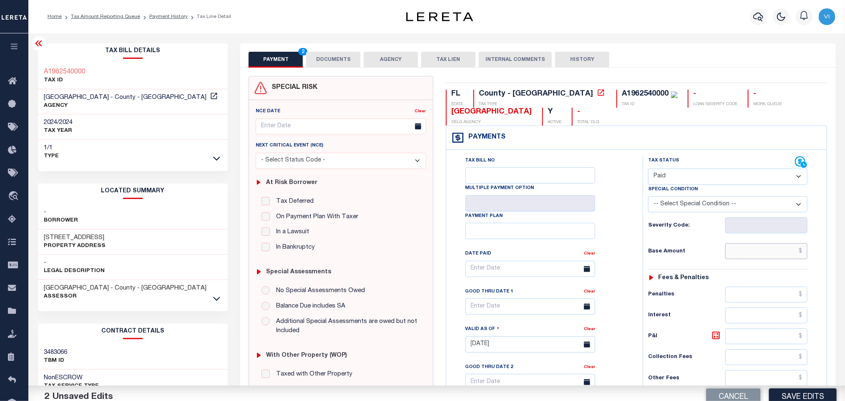
click at [738, 255] on input "text" at bounding box center [766, 251] width 83 height 16
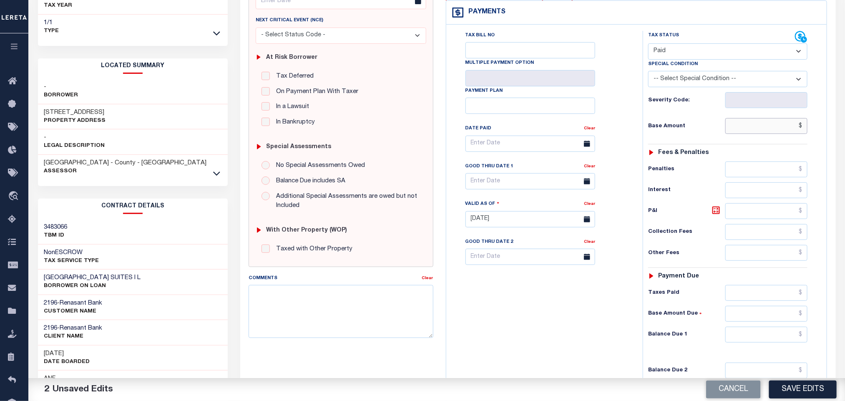
scroll to position [63, 0]
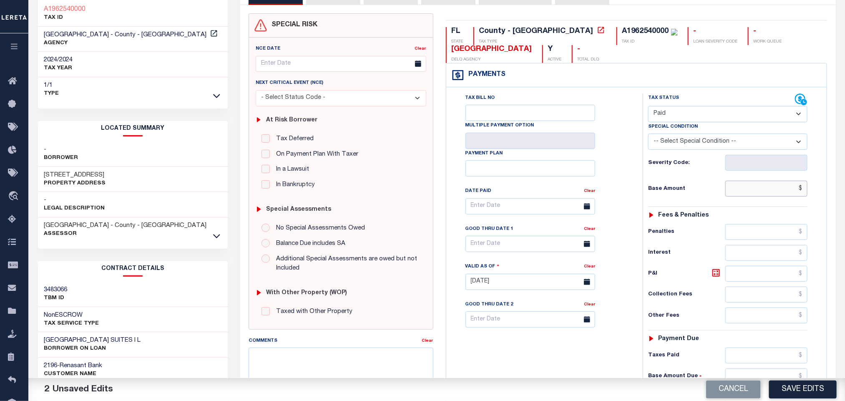
click at [760, 196] on input "$" at bounding box center [766, 189] width 83 height 16
paste input "35,813.23"
type input "$35,813.23"
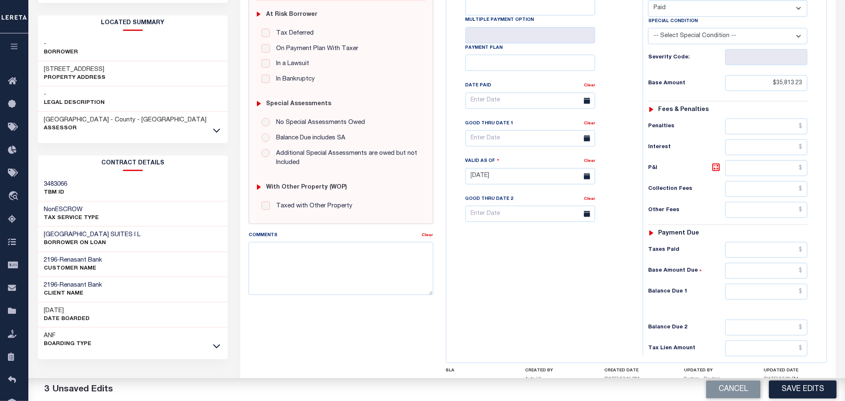
scroll to position [235, 0]
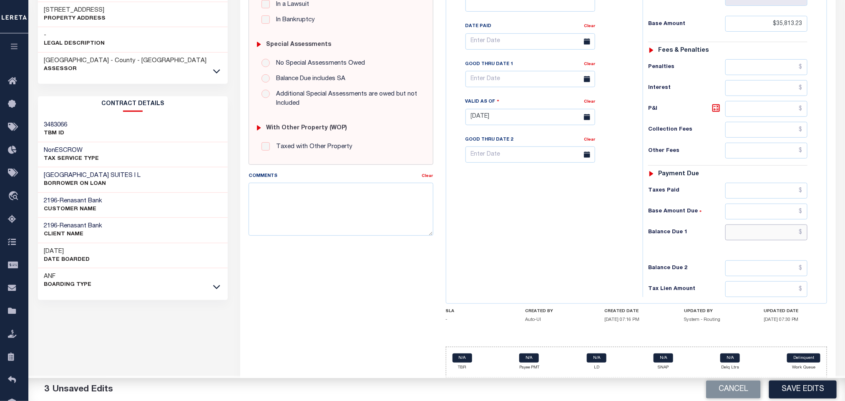
click at [774, 236] on input "text" at bounding box center [766, 232] width 83 height 16
type input "$0.00"
click at [804, 382] on button "Save Edits" at bounding box center [803, 389] width 68 height 18
checkbox input "false"
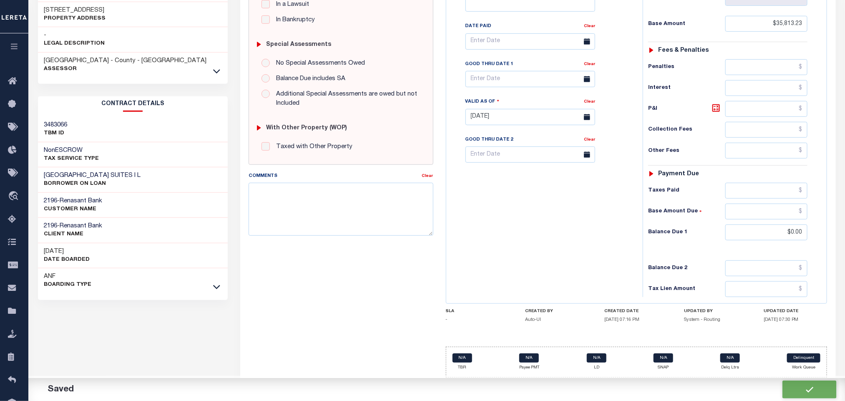
checkbox input "false"
type input "$35,813.23"
type input "$0"
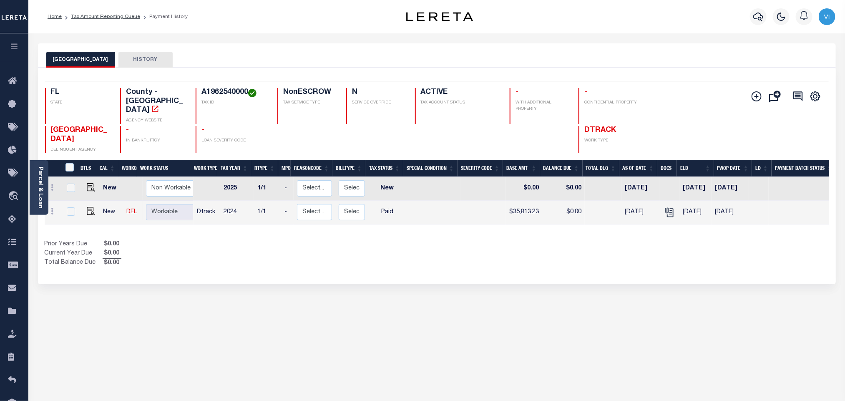
click at [38, 189] on link "Parcel & Loan" at bounding box center [40, 187] width 6 height 42
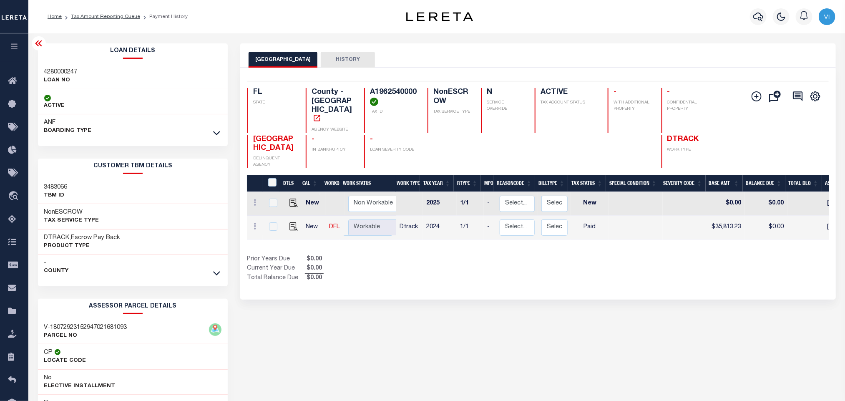
click at [39, 64] on div "4280000247 LOAN NO" at bounding box center [133, 76] width 190 height 25
copy h3 "4280000247"
click at [378, 89] on h4 "A1962540000" at bounding box center [394, 97] width 48 height 18
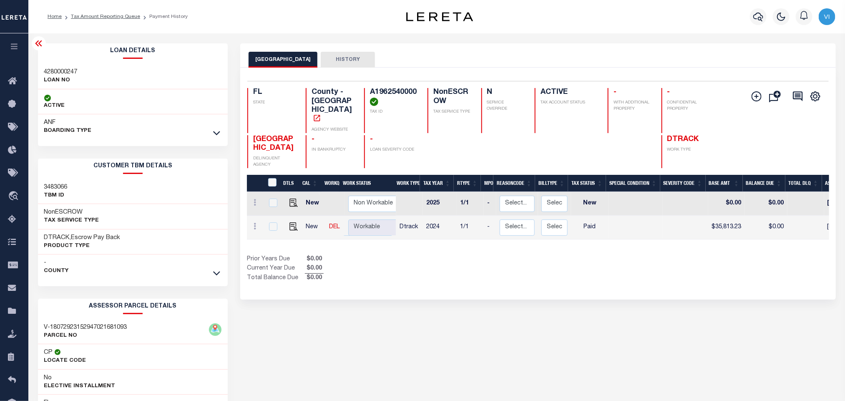
copy h4 "A1962540000"
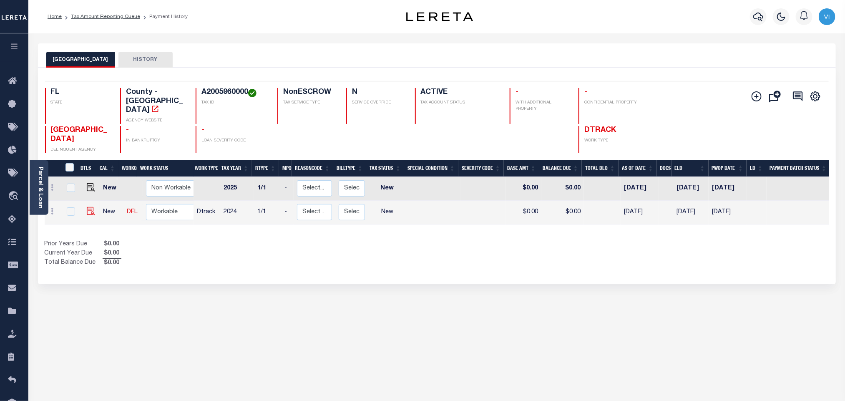
click at [87, 207] on img "" at bounding box center [91, 211] width 8 height 8
checkbox input "true"
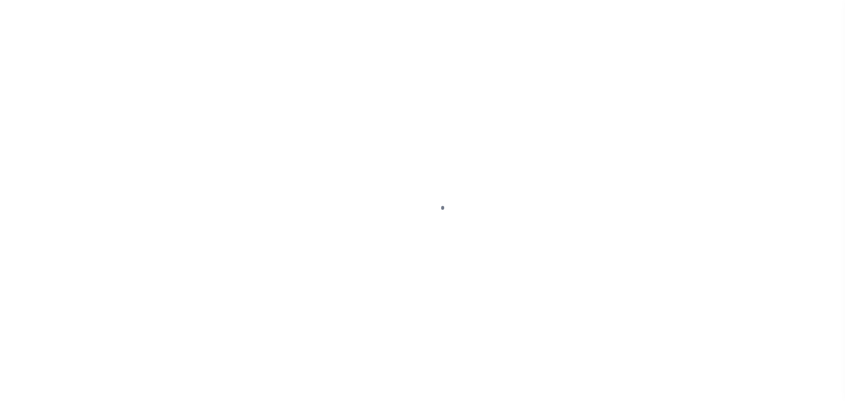
checkbox input "false"
type input "[DATE]"
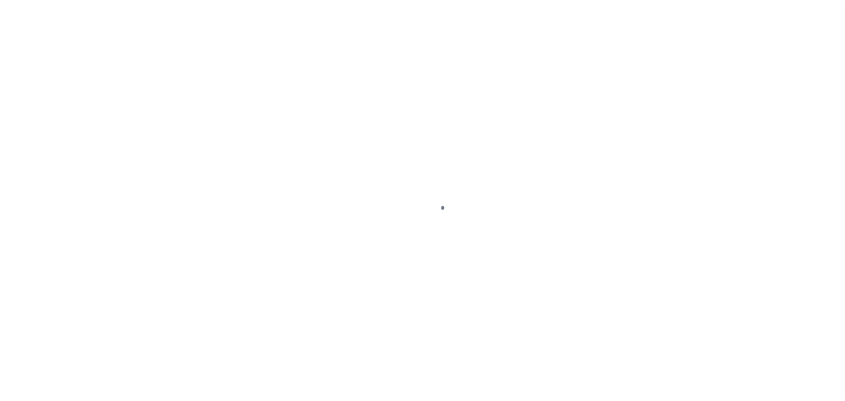
select select "NW2"
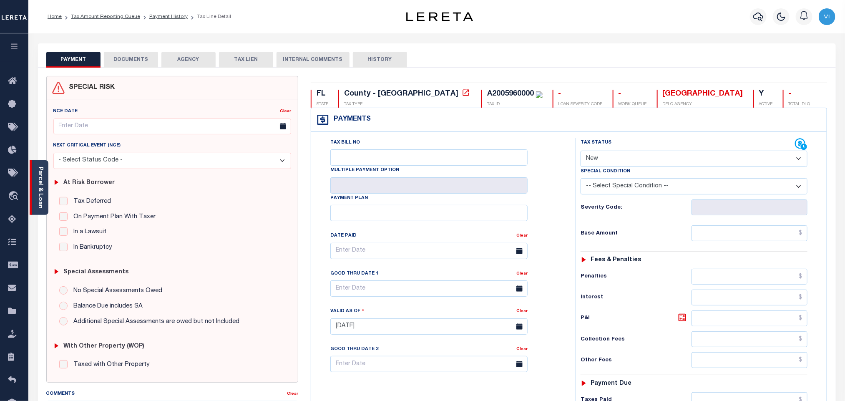
click at [43, 199] on link "Parcel & Loan" at bounding box center [40, 187] width 6 height 42
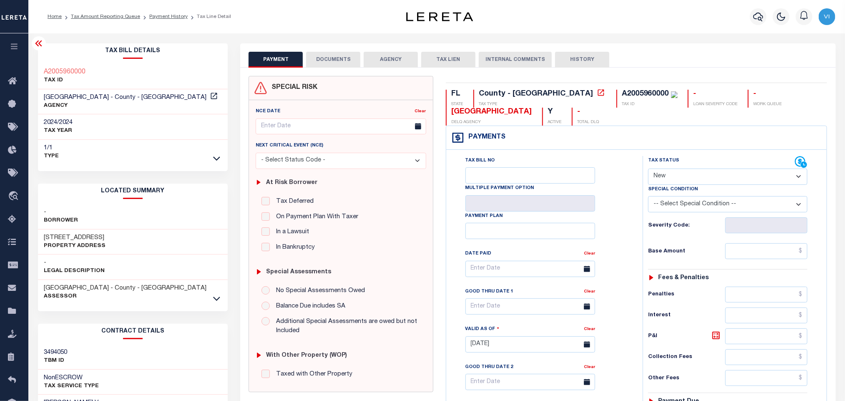
click at [622, 98] on div "A2005960000" at bounding box center [645, 94] width 47 height 8
copy div "A2005960000"
click at [331, 69] on div "SPECIAL RISK NCE Date Clear" at bounding box center [537, 343] width 595 height 550
click at [331, 68] on div "SPECIAL RISK NCE Date Clear" at bounding box center [537, 343] width 595 height 550
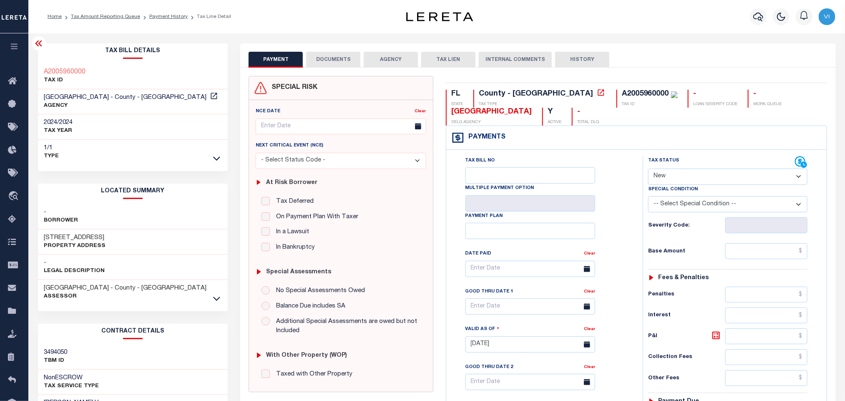
click at [329, 65] on button "DOCUMENTS" at bounding box center [333, 60] width 54 height 16
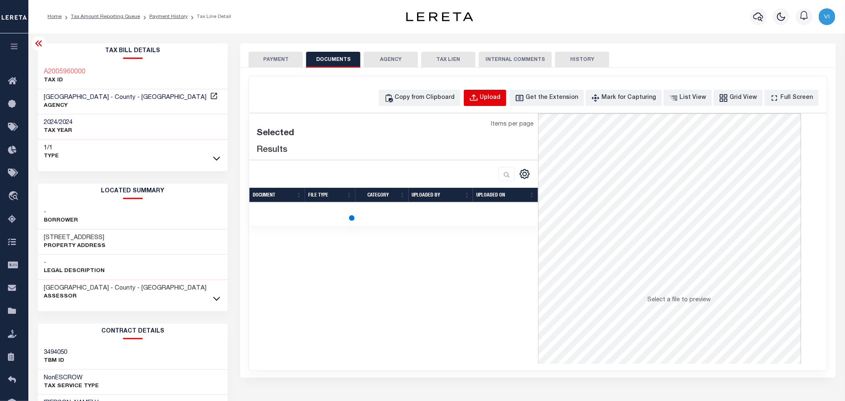
click at [501, 102] on div "Upload" at bounding box center [490, 97] width 21 height 9
select select "POP"
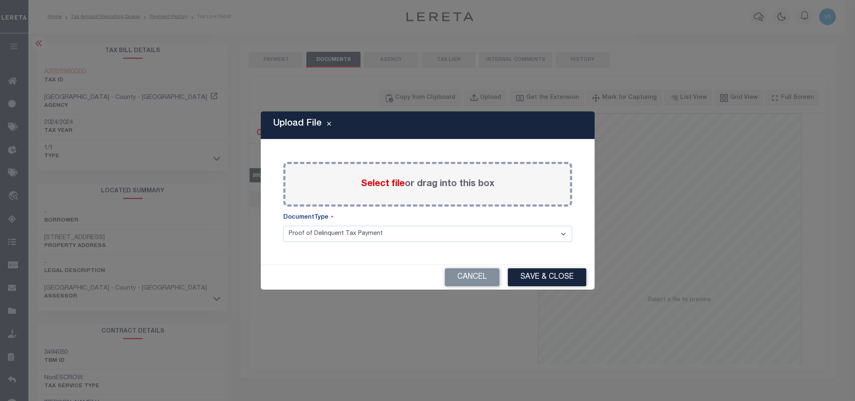
click at [376, 188] on span "Select file" at bounding box center [383, 183] width 44 height 9
click at [0, 0] on input "Select file or drag into this box" at bounding box center [0, 0] width 0 height 0
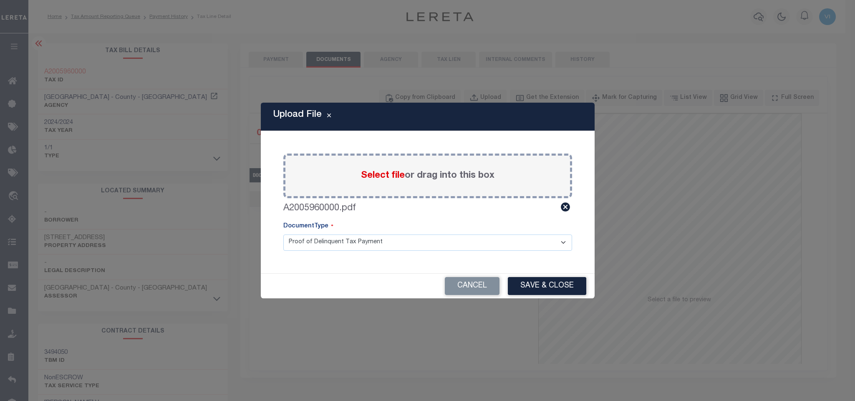
click at [302, 243] on select "Proof of Delinquent Tax Payment" at bounding box center [427, 242] width 289 height 16
click at [283, 234] on select "Proof of Delinquent Tax Payment" at bounding box center [427, 242] width 289 height 16
click at [538, 292] on button "Save & Close" at bounding box center [547, 286] width 78 height 18
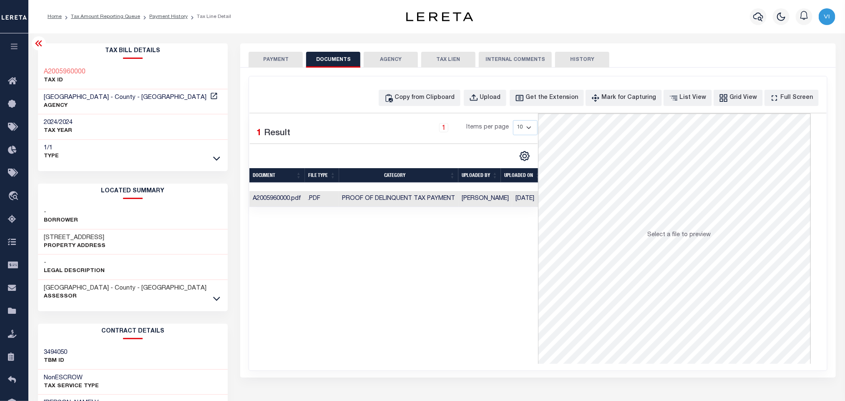
click at [271, 66] on button "PAYMENT" at bounding box center [276, 60] width 54 height 16
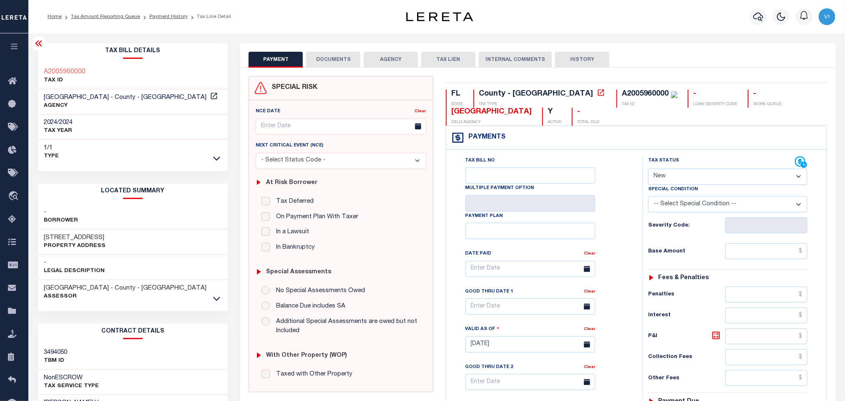
click at [676, 178] on select "- Select Status Code - Open Due/Unpaid Paid Incomplete No Tax Due Internal Refu…" at bounding box center [727, 176] width 159 height 16
select select "PYD"
click at [648, 169] on select "- Select Status Code - Open Due/Unpaid Paid Incomplete No Tax Due Internal Refu…" at bounding box center [727, 176] width 159 height 16
type input "[DATE]"
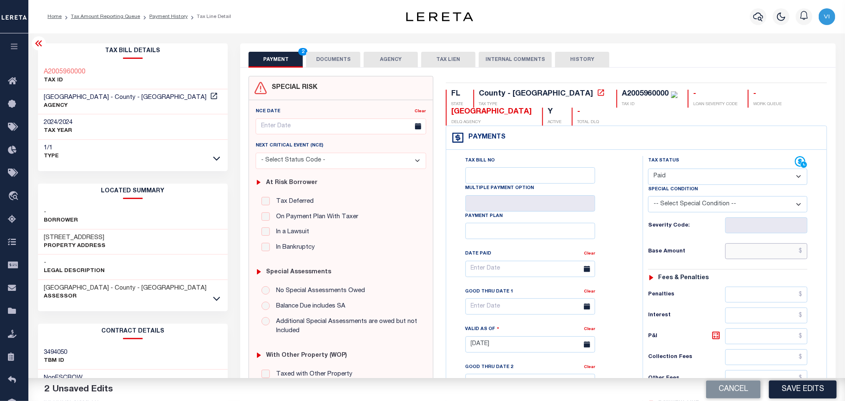
click at [741, 250] on input "text" at bounding box center [766, 251] width 83 height 16
paste input "3,182.85"
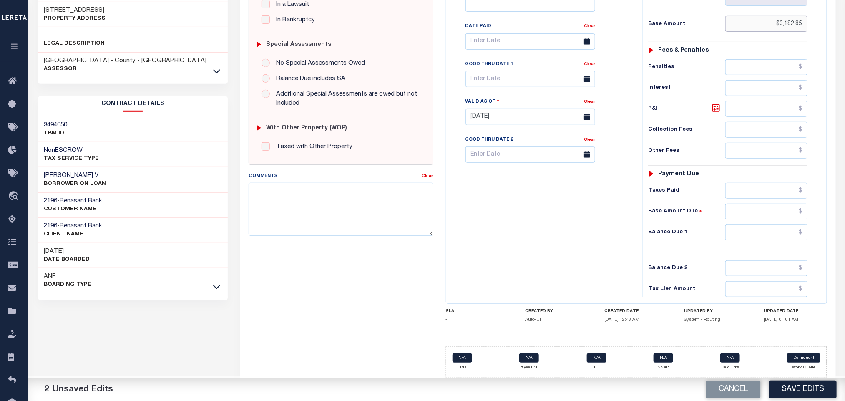
type input "$3,182.85"
click at [747, 232] on input "text" at bounding box center [766, 232] width 83 height 16
type input "$0.00"
click at [795, 389] on button "Save Edits" at bounding box center [803, 389] width 68 height 18
checkbox input "false"
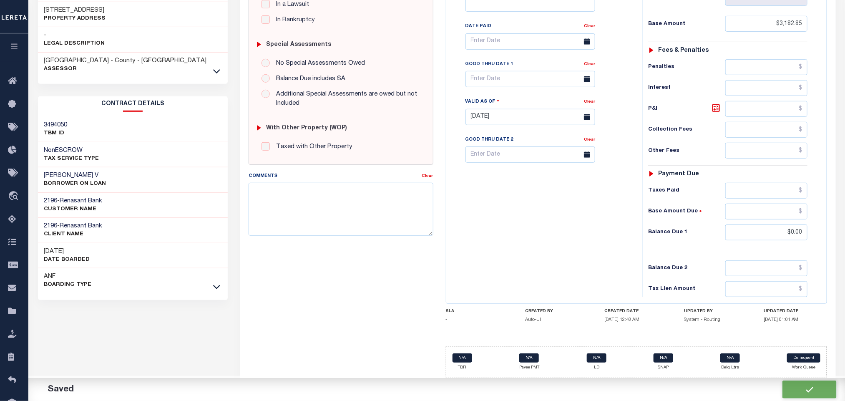
checkbox input "false"
type input "$3,182.85"
type input "$0"
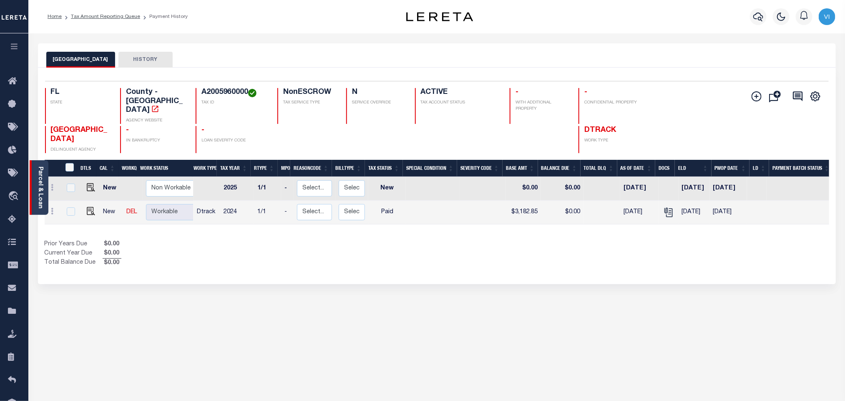
click at [40, 196] on link "Parcel & Loan" at bounding box center [40, 187] width 6 height 42
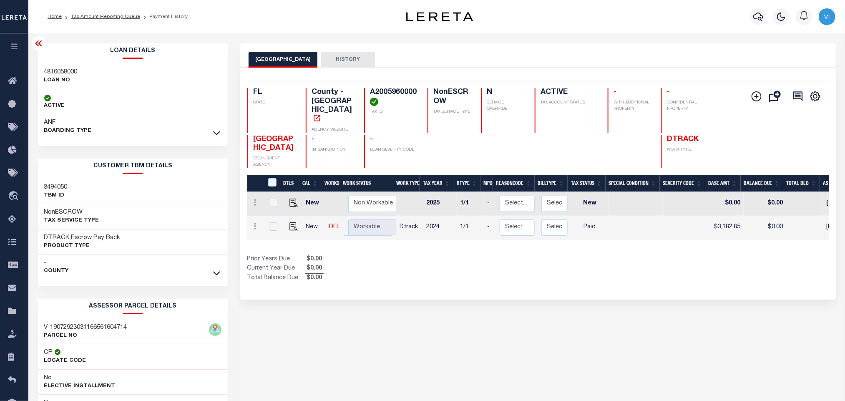
click at [48, 69] on h3 "4816058000" at bounding box center [60, 72] width 33 height 8
copy h3 "4816058000"
click at [380, 88] on h4 "A2005960000" at bounding box center [394, 97] width 48 height 18
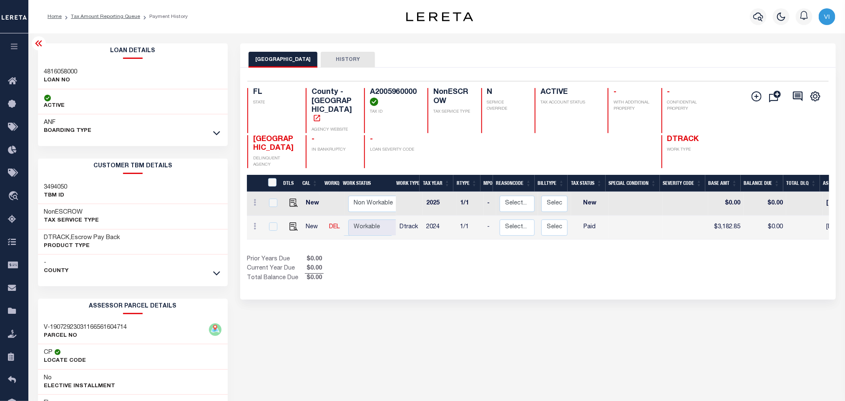
copy h4 "A2005960000"
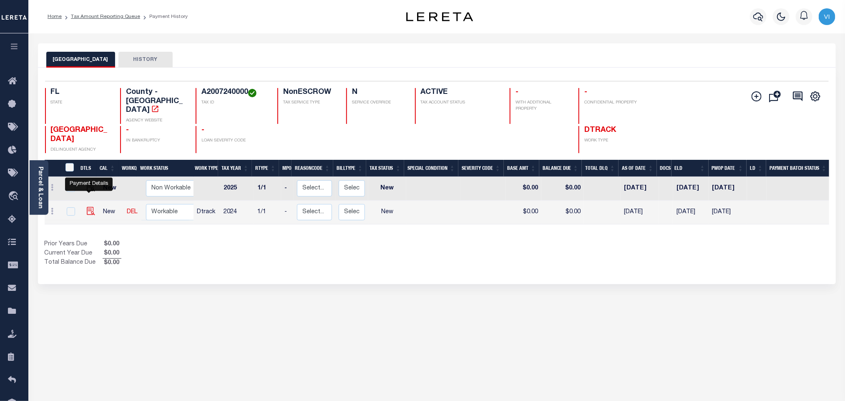
click at [90, 207] on img "" at bounding box center [91, 211] width 8 height 8
checkbox input "true"
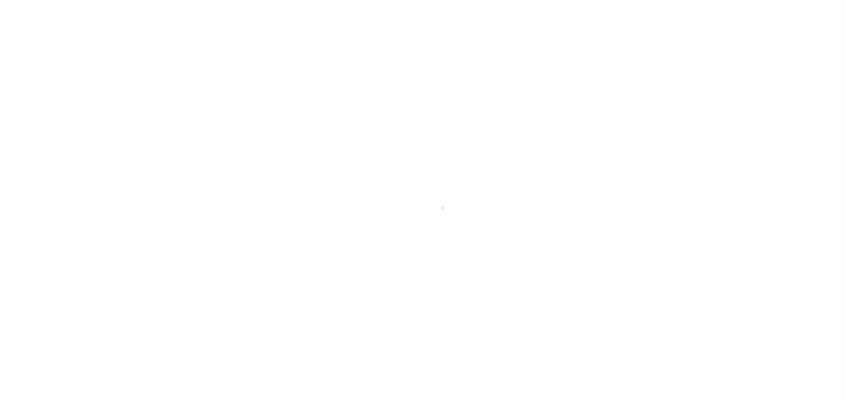
select select "NW2"
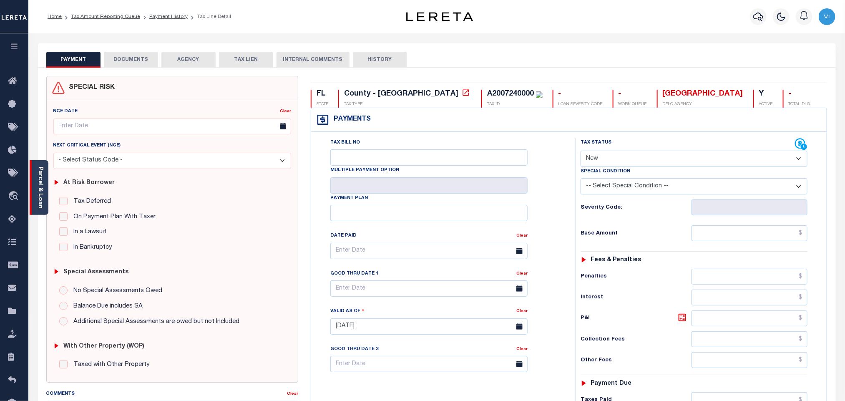
click at [45, 201] on div "Parcel & Loan" at bounding box center [39, 187] width 19 height 55
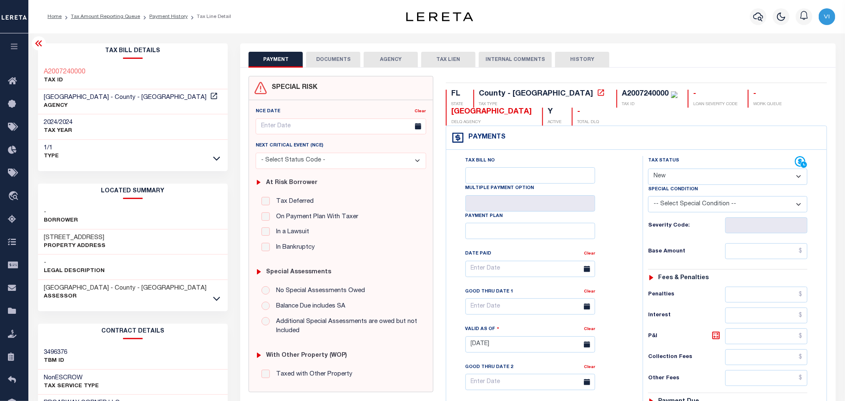
click at [622, 96] on div "A2007240000" at bounding box center [645, 94] width 47 height 8
copy div "A2007240000"
click at [327, 62] on button "DOCUMENTS" at bounding box center [333, 60] width 54 height 16
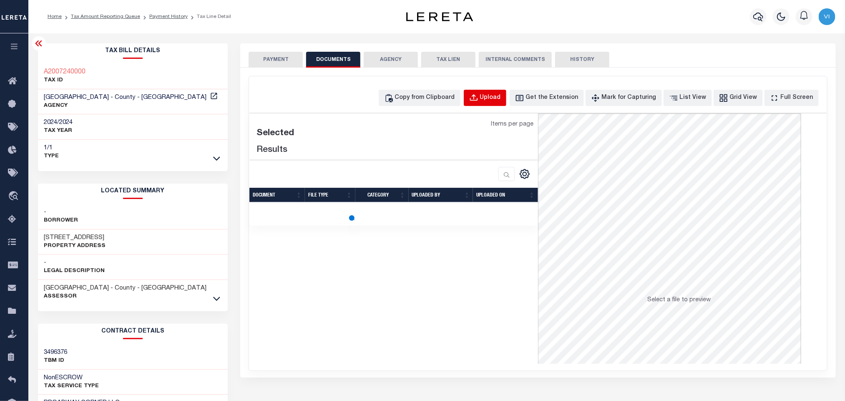
click at [491, 93] on button "Upload" at bounding box center [485, 98] width 43 height 16
select select "POP"
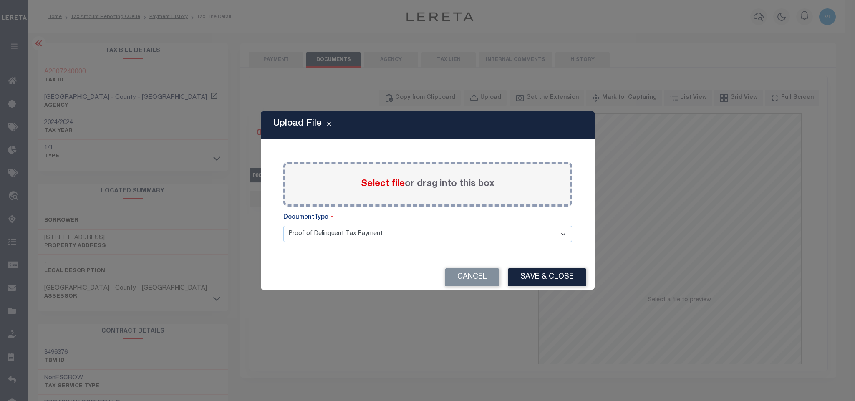
click at [374, 187] on span "Select file" at bounding box center [383, 183] width 44 height 9
click at [0, 0] on input "Select file or drag into this box" at bounding box center [0, 0] width 0 height 0
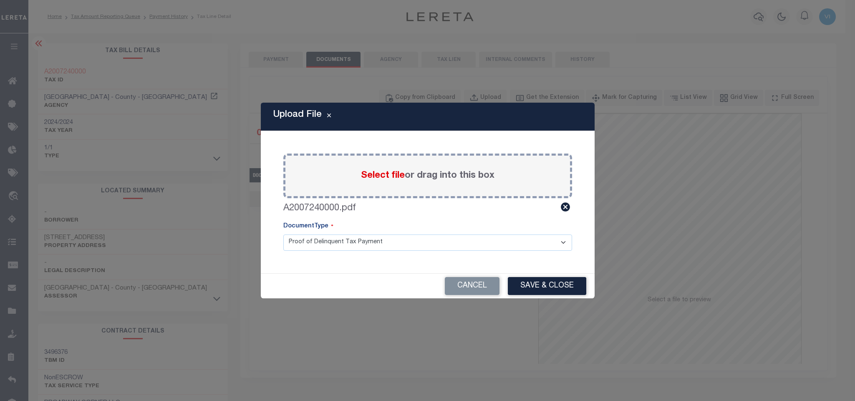
click at [294, 249] on select "Proof of Delinquent Tax Payment" at bounding box center [427, 242] width 289 height 16
click at [283, 234] on select "Proof of Delinquent Tax Payment" at bounding box center [427, 242] width 289 height 16
click at [540, 287] on button "Save & Close" at bounding box center [547, 286] width 78 height 18
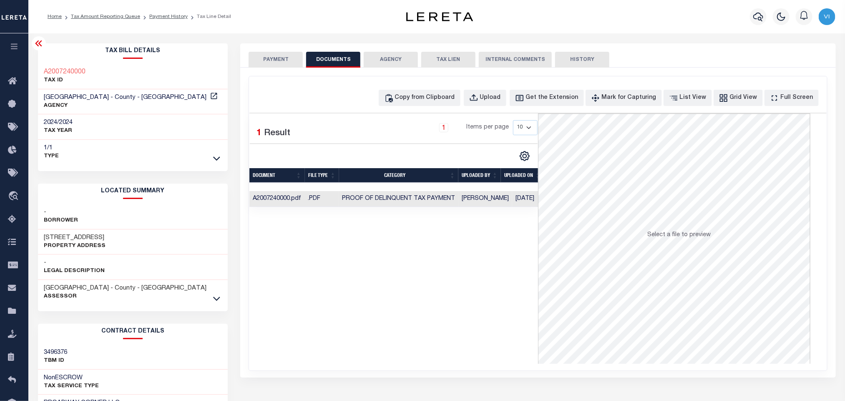
click at [274, 64] on button "PAYMENT" at bounding box center [276, 60] width 54 height 16
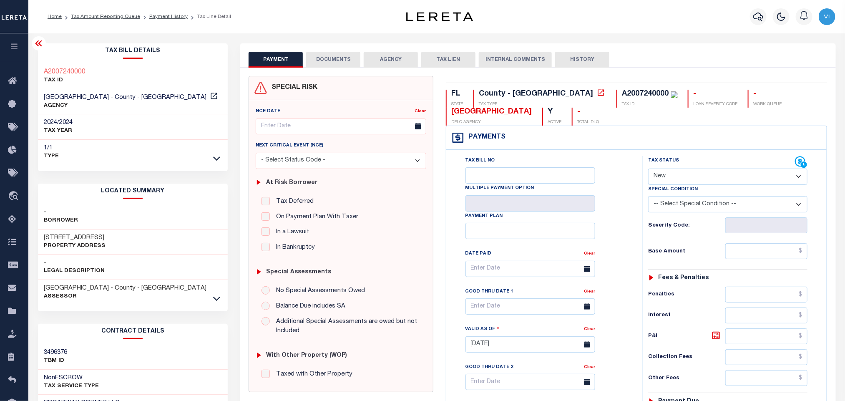
click at [676, 180] on select "- Select Status Code - Open Due/Unpaid Paid Incomplete No Tax Due Internal Refu…" at bounding box center [727, 176] width 159 height 16
select select "PYD"
click at [648, 169] on select "- Select Status Code - Open Due/Unpaid Paid Incomplete No Tax Due Internal Refu…" at bounding box center [727, 176] width 159 height 16
type input "[DATE]"
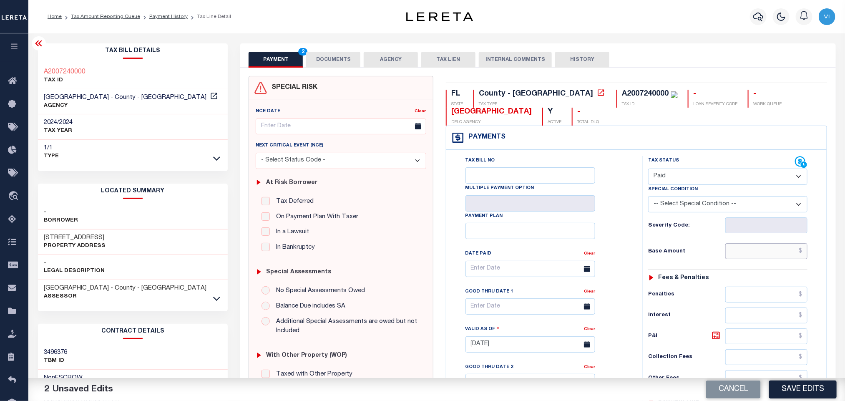
click at [768, 258] on input "text" at bounding box center [766, 251] width 83 height 16
paste input "91,030.00"
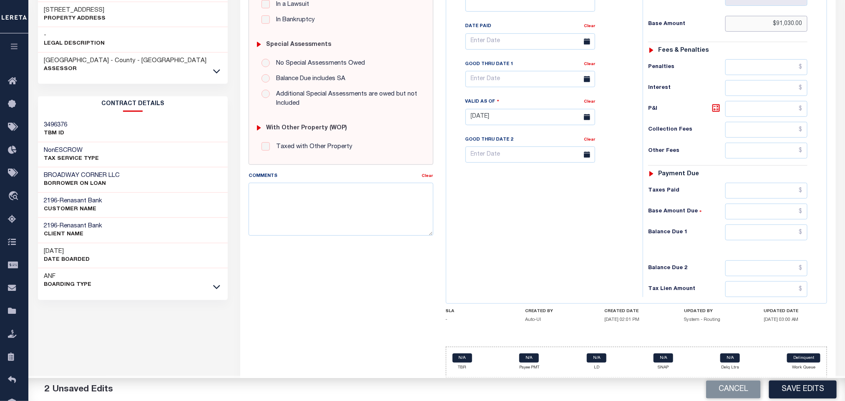
scroll to position [235, 0]
type input "$91,030.00"
click at [754, 228] on input "text" at bounding box center [766, 232] width 83 height 16
type input "$0.00"
click at [797, 393] on button "Save Edits" at bounding box center [803, 389] width 68 height 18
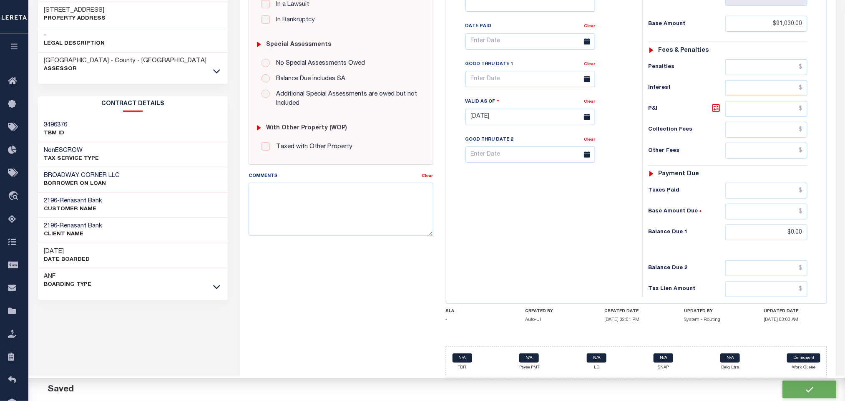
checkbox input "false"
type input "$91,030"
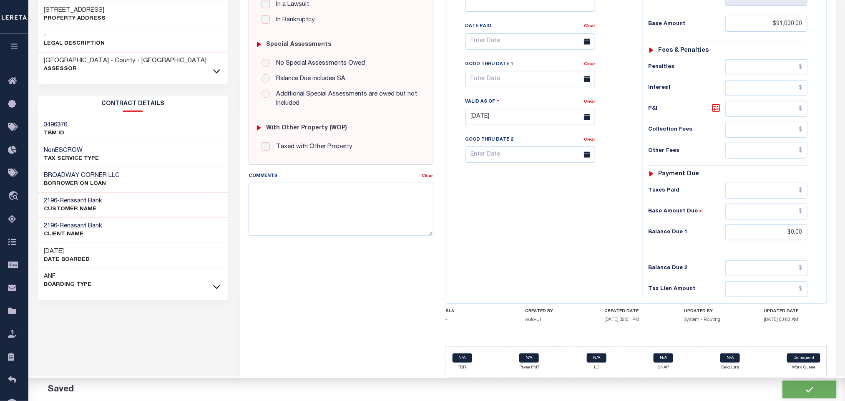
type input "$0"
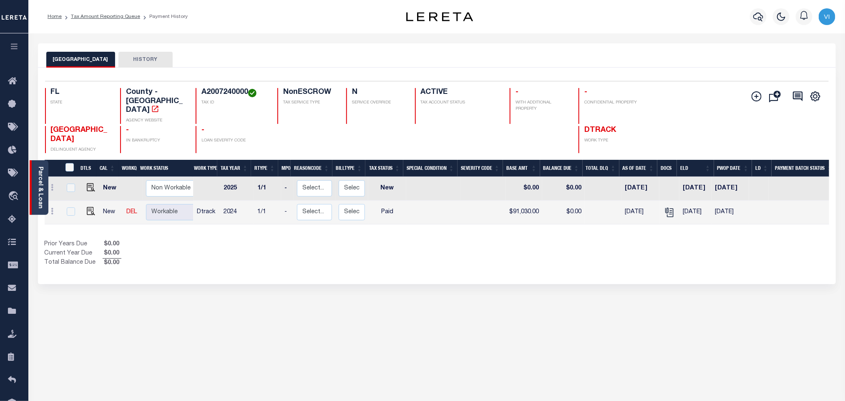
click at [38, 201] on link "Parcel & Loan" at bounding box center [40, 187] width 6 height 42
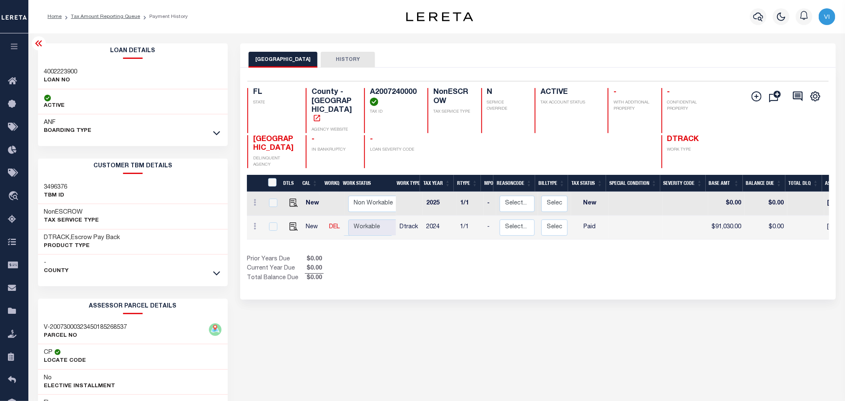
click at [43, 74] on div "4002223900 LOAN NO" at bounding box center [133, 76] width 190 height 25
copy h3 "4002223900"
click at [406, 92] on h4 "A2007240000" at bounding box center [394, 97] width 48 height 18
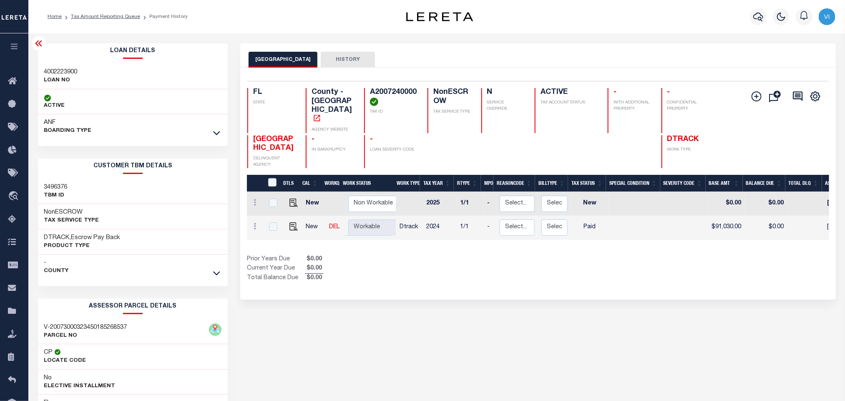
copy h4 "A2007240000"
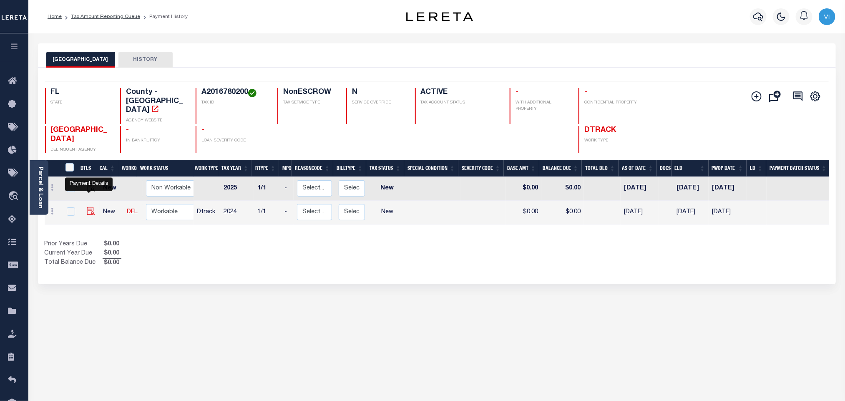
click at [89, 207] on img "" at bounding box center [91, 211] width 8 height 8
checkbox input "true"
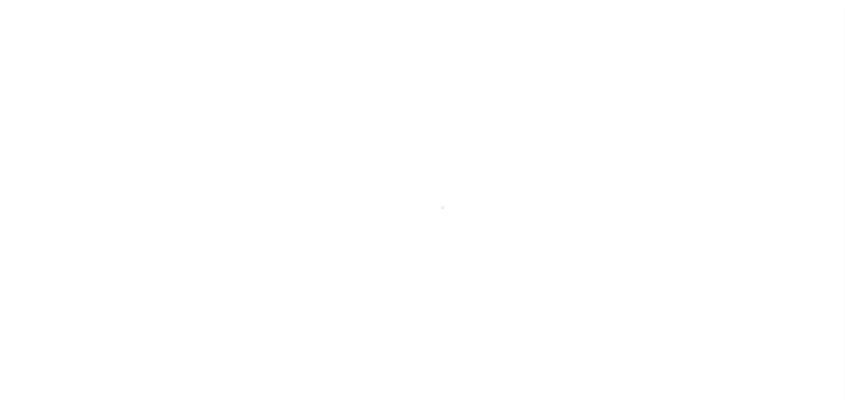
select select "NW2"
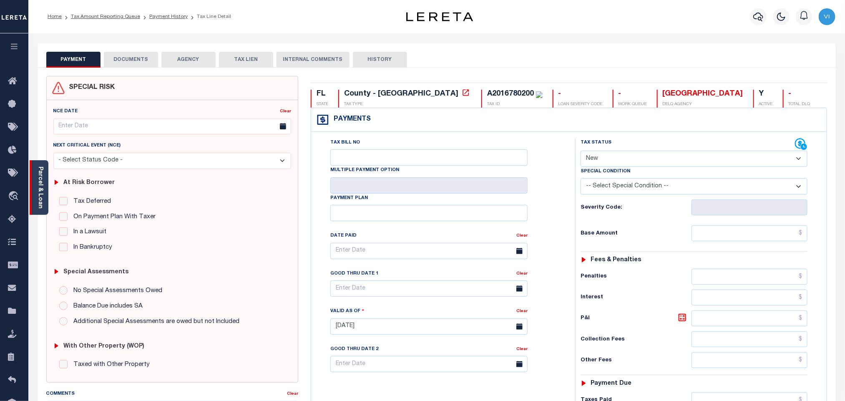
click at [44, 201] on div "Parcel & Loan" at bounding box center [39, 187] width 19 height 55
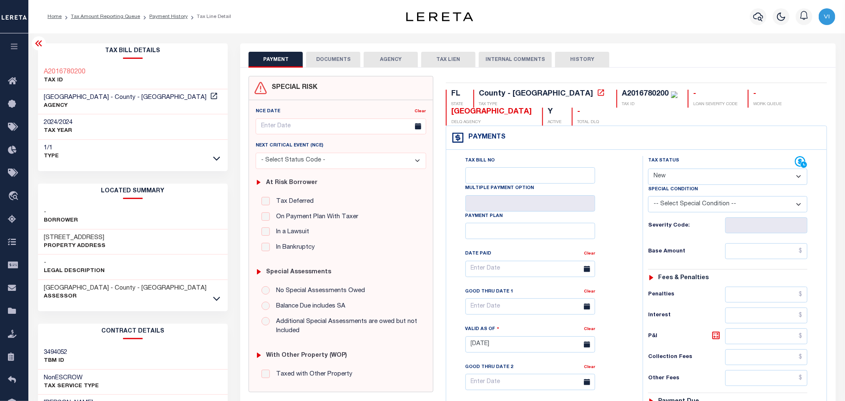
click at [327, 50] on div "PAYMENT DOCUMENTS AGENCY DELINQUENT PAYEE TAX LIEN" at bounding box center [537, 55] width 595 height 24
click at [324, 61] on button "DOCUMENTS" at bounding box center [333, 60] width 54 height 16
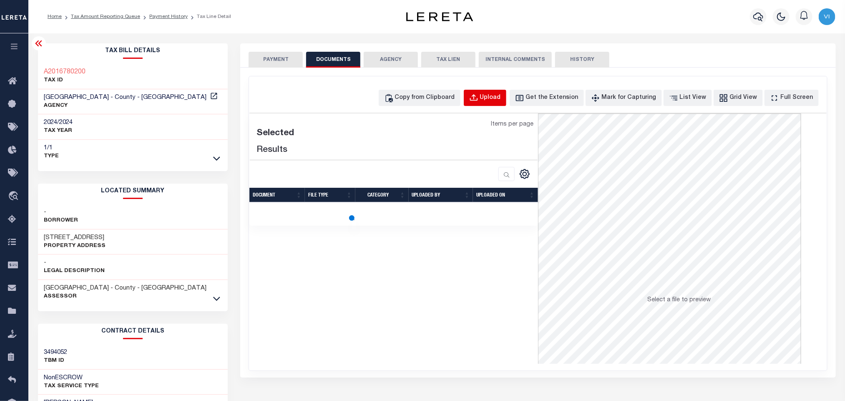
click at [495, 99] on div "Upload" at bounding box center [490, 97] width 21 height 9
select select "POP"
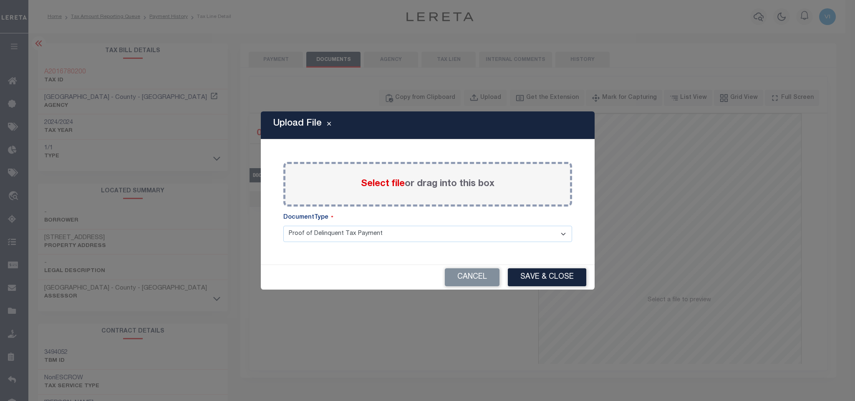
click at [377, 186] on span "Select file" at bounding box center [383, 183] width 44 height 9
click at [0, 0] on input "Select file or drag into this box" at bounding box center [0, 0] width 0 height 0
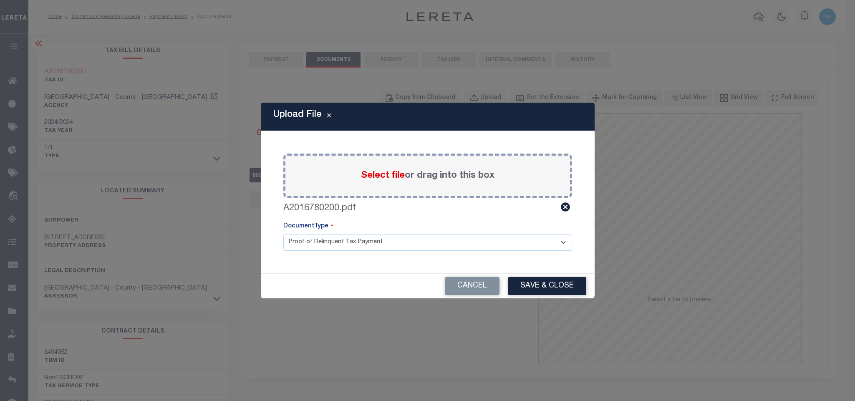
click at [296, 246] on select "Proof of Delinquent Tax Payment" at bounding box center [427, 242] width 289 height 16
click at [283, 234] on select "Proof of Delinquent Tax Payment" at bounding box center [427, 242] width 289 height 16
click at [525, 286] on button "Save & Close" at bounding box center [547, 286] width 78 height 18
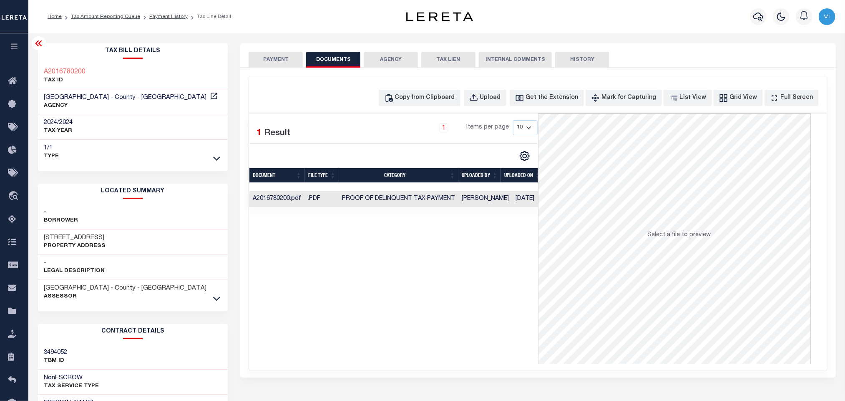
click at [267, 56] on button "PAYMENT" at bounding box center [276, 60] width 54 height 16
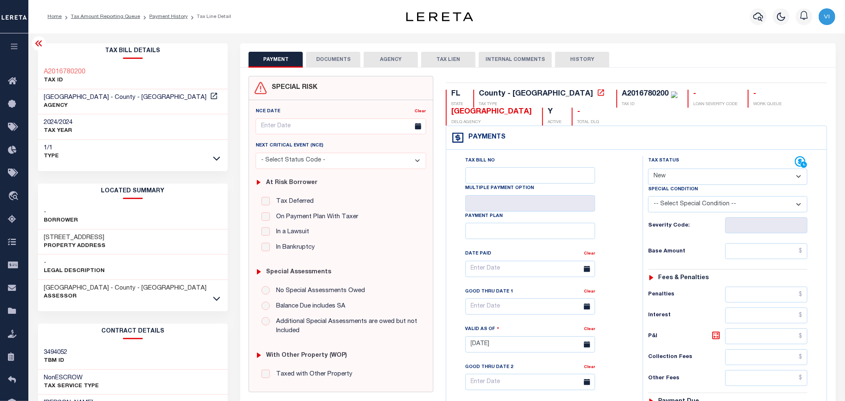
drag, startPoint x: 675, startPoint y: 178, endPoint x: 677, endPoint y: 186, distance: 8.2
click at [675, 178] on select "- Select Status Code - Open Due/Unpaid Paid Incomplete No Tax Due Internal Refu…" at bounding box center [727, 176] width 159 height 16
select select "PYD"
click at [648, 169] on select "- Select Status Code - Open Due/Unpaid Paid Incomplete No Tax Due Internal Refu…" at bounding box center [727, 176] width 159 height 16
type input "[DATE]"
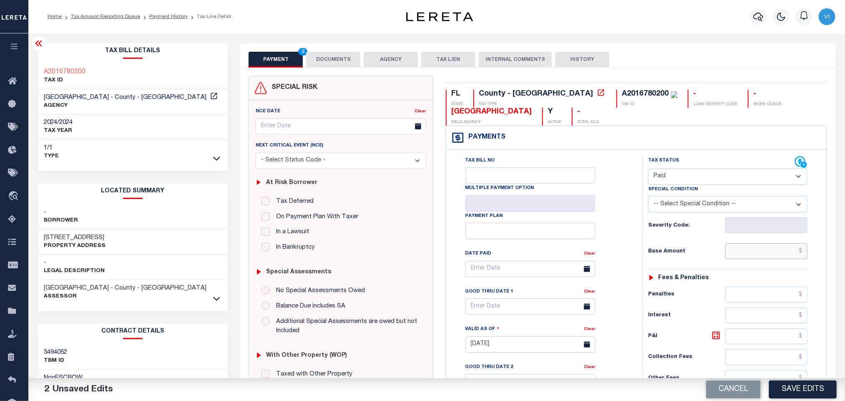
click at [739, 259] on input "text" at bounding box center [766, 251] width 83 height 16
paste input "3,389.74"
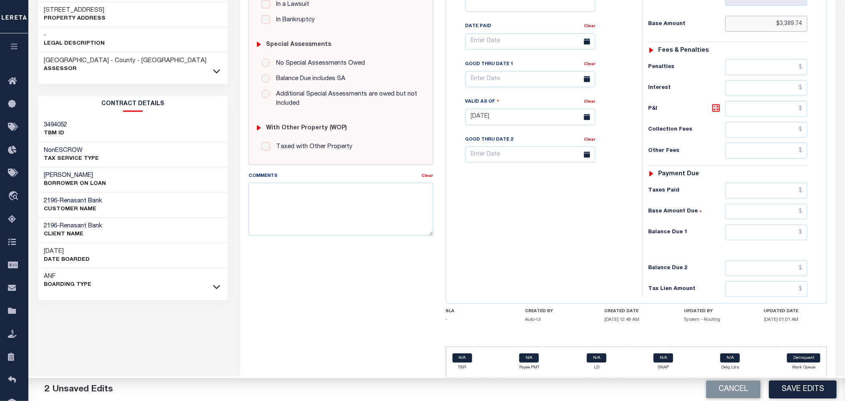
scroll to position [235, 0]
type input "$3,389.74"
click at [739, 234] on input "text" at bounding box center [766, 232] width 83 height 16
type input "$0.00"
click at [800, 386] on button "Save Edits" at bounding box center [803, 389] width 68 height 18
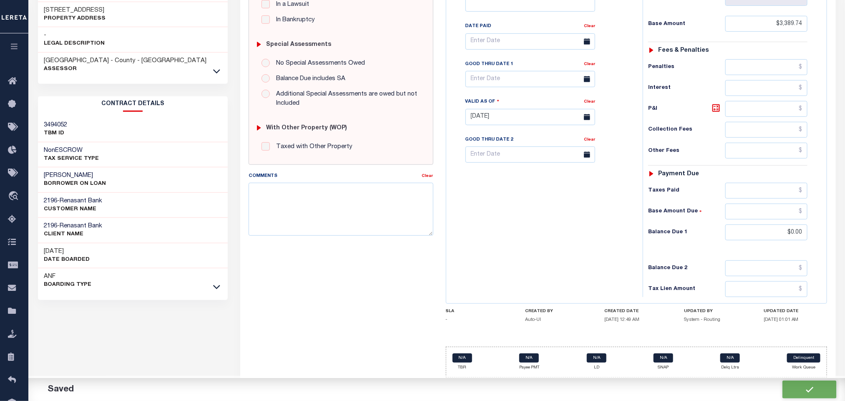
checkbox input "false"
type input "$3,389.74"
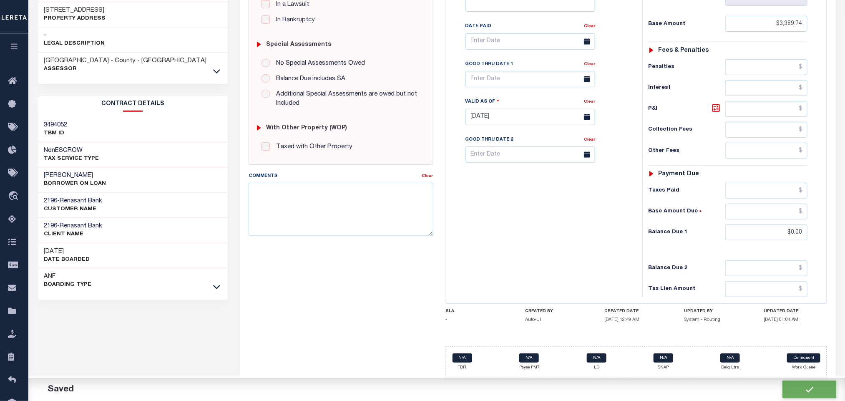
type input "$0"
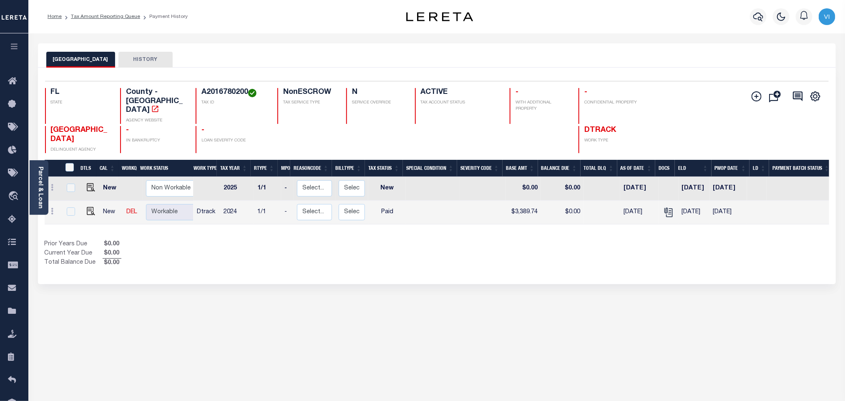
click at [43, 178] on link "Parcel & Loan" at bounding box center [40, 187] width 6 height 42
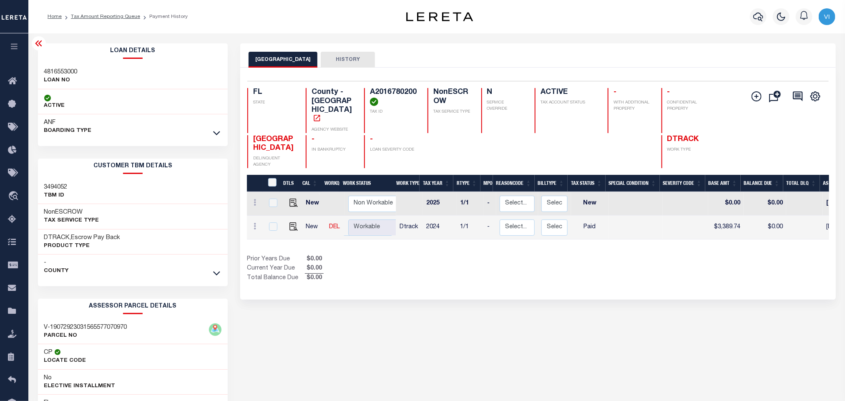
click at [55, 70] on h3 "4816553000" at bounding box center [60, 72] width 33 height 8
copy h3 "4816553000"
click at [397, 88] on h4 "A2016780200" at bounding box center [394, 97] width 48 height 18
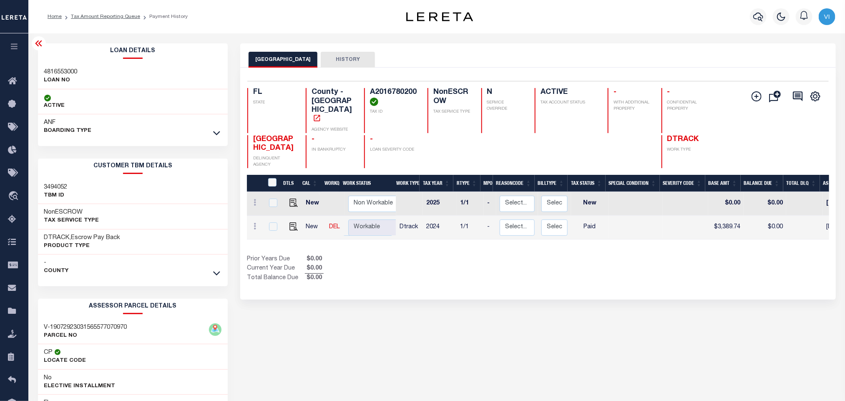
copy h4 "A2016780200"
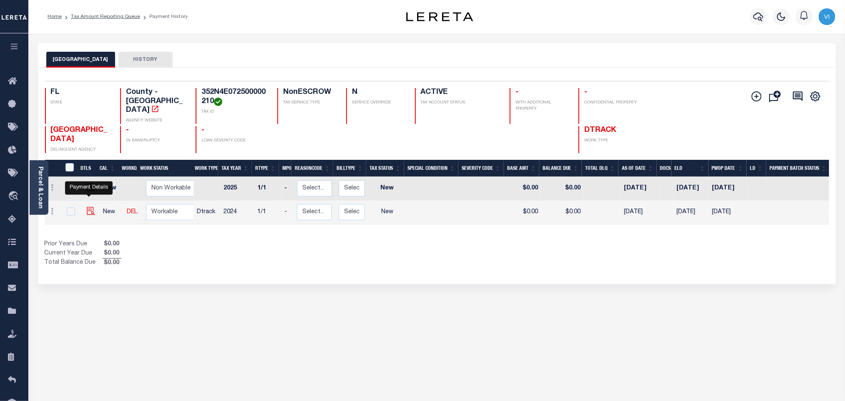
click at [87, 208] on img "" at bounding box center [91, 211] width 8 height 8
checkbox input "true"
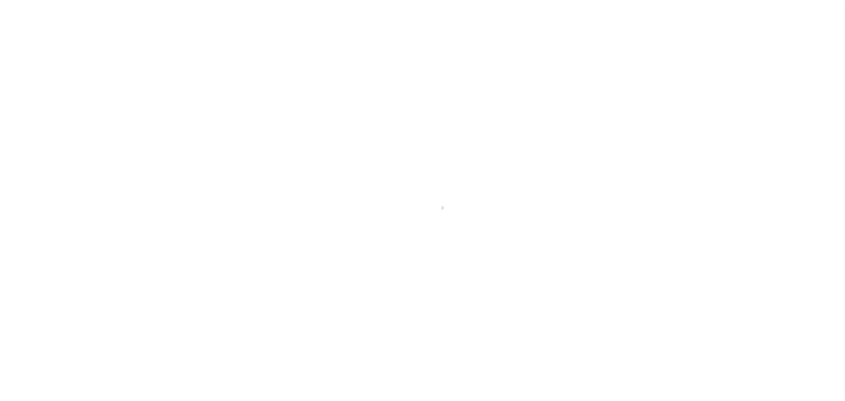
select select "NW2"
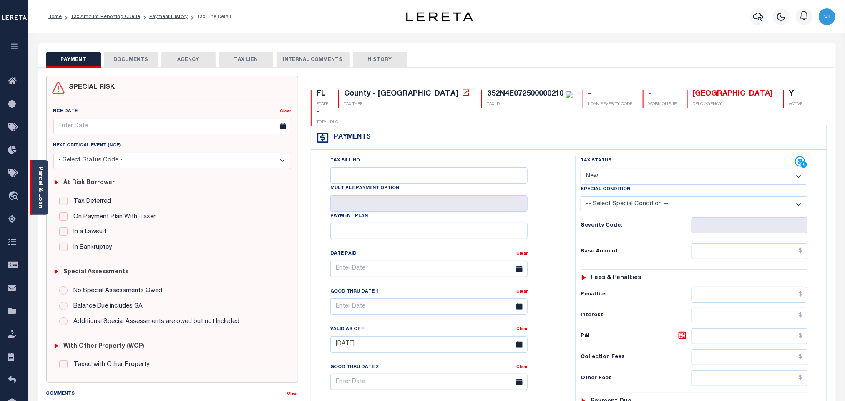
click at [41, 197] on link "Parcel & Loan" at bounding box center [40, 187] width 6 height 42
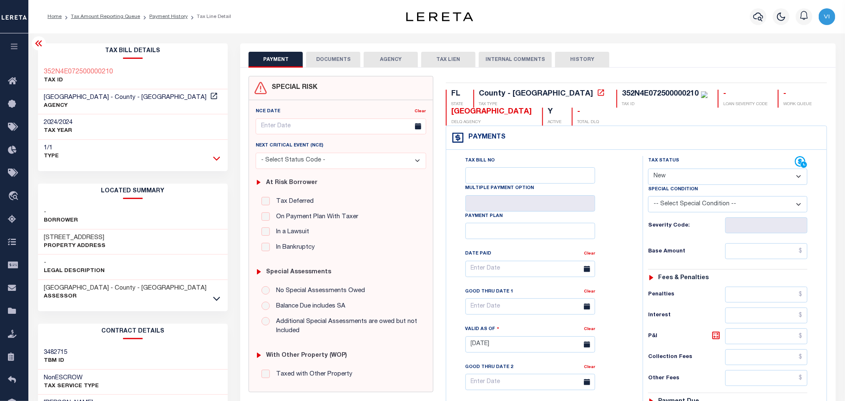
click at [215, 159] on icon at bounding box center [216, 158] width 7 height 4
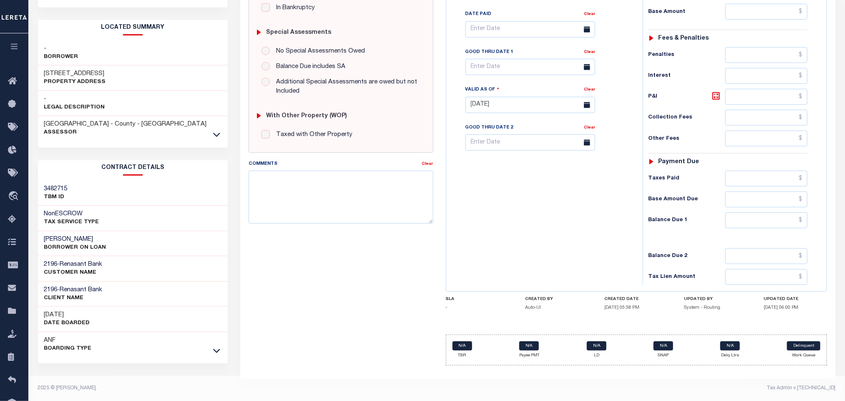
scroll to position [242, 0]
click at [215, 134] on icon at bounding box center [216, 135] width 7 height 4
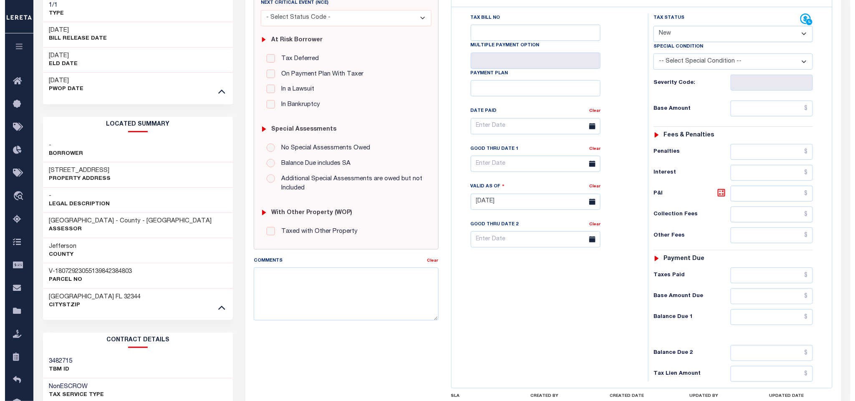
scroll to position [0, 0]
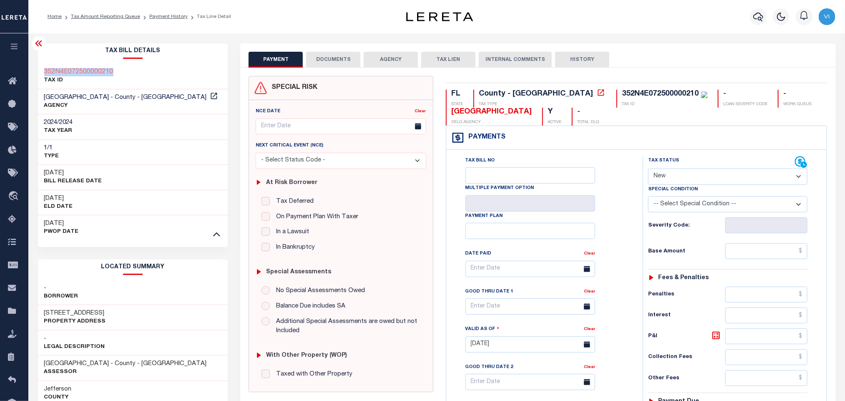
drag, startPoint x: 114, startPoint y: 71, endPoint x: 44, endPoint y: 71, distance: 70.1
click at [44, 71] on div "352N4E072500000210 TAX ID" at bounding box center [133, 76] width 190 height 25
copy h3 "352N4E072500000210"
click at [44, 309] on div "1076 RIDGE RD Property Address" at bounding box center [133, 317] width 190 height 25
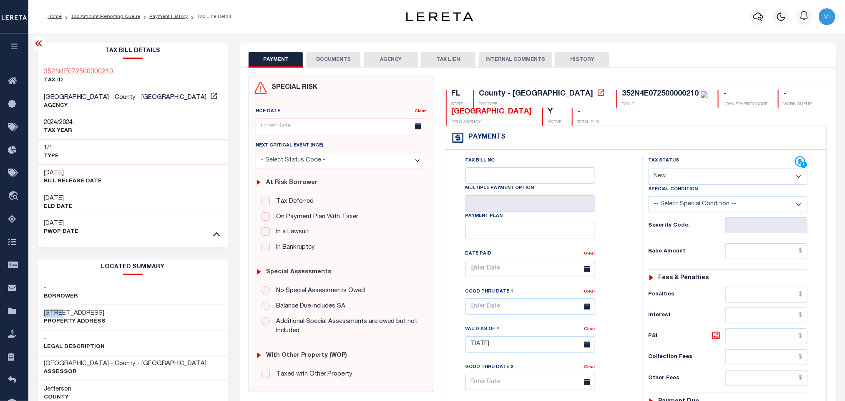
copy h3 "1076"
click at [65, 313] on h3 "1076 RIDGE RD" at bounding box center [75, 313] width 62 height 8
copy h3 "RIDGE"
click at [754, 17] on icon "button" at bounding box center [758, 17] width 10 height 9
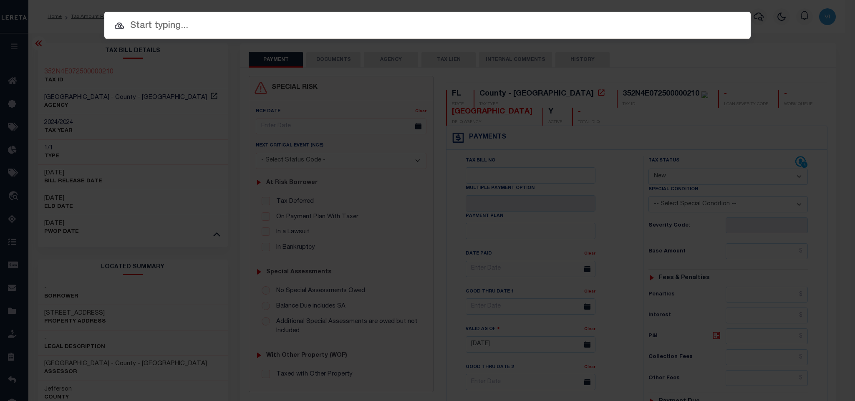
click at [683, 25] on input "text" at bounding box center [427, 26] width 646 height 15
paste input "4280001227"
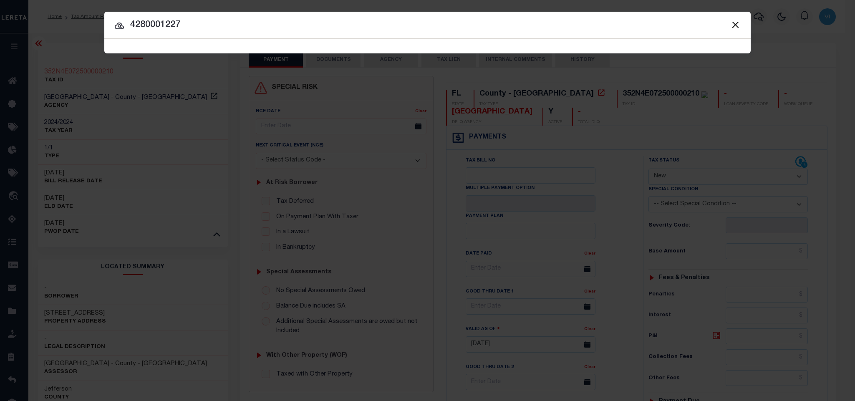
type input "4280001227"
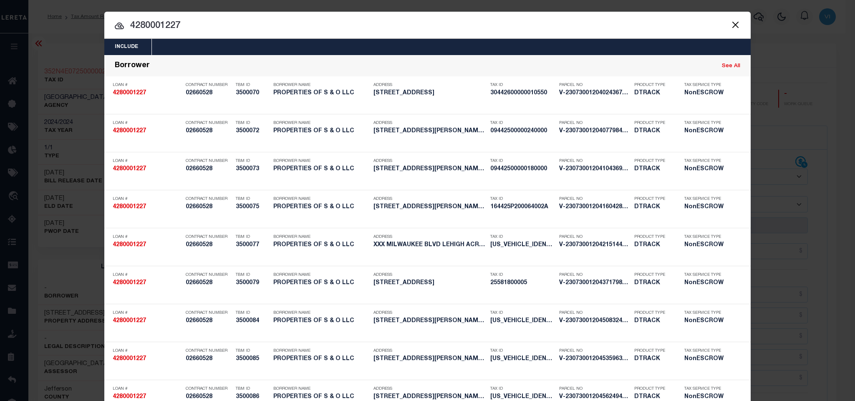
click at [586, 43] on div "Include Loans TBM Customers Borrowers Payments (Lender Non-Disb) Payments (Lend…" at bounding box center [427, 47] width 646 height 16
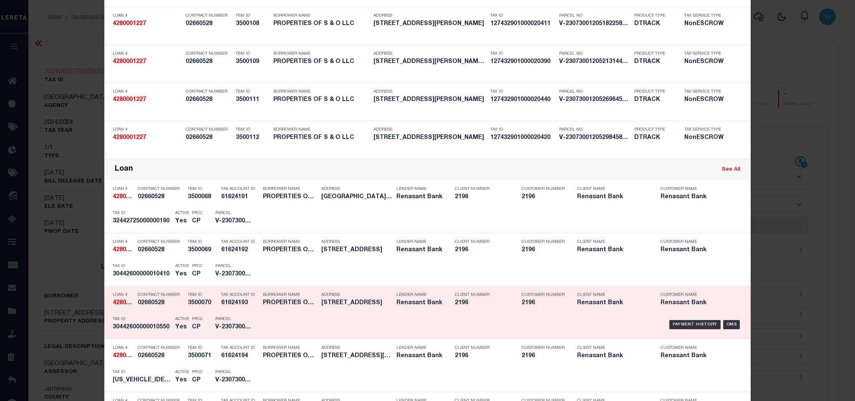
scroll to position [938, 0]
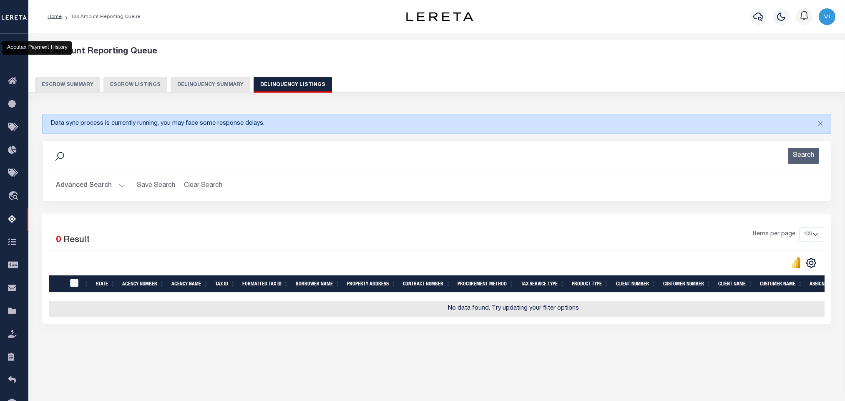
select select "100"
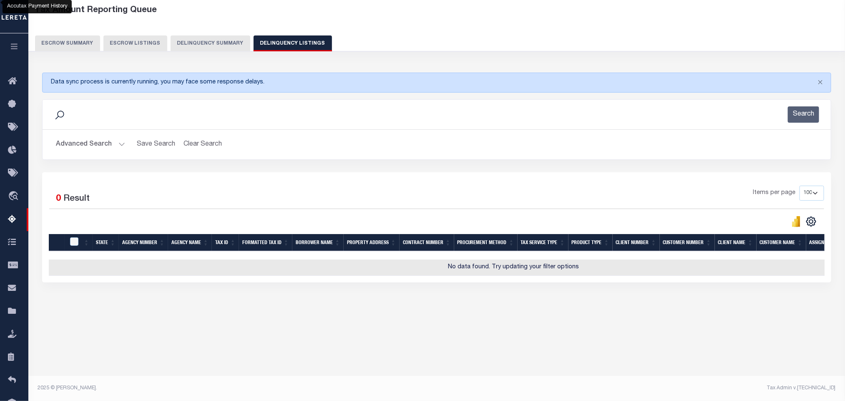
scroll to position [41, 0]
click at [99, 147] on button "Advanced Search" at bounding box center [90, 144] width 69 height 16
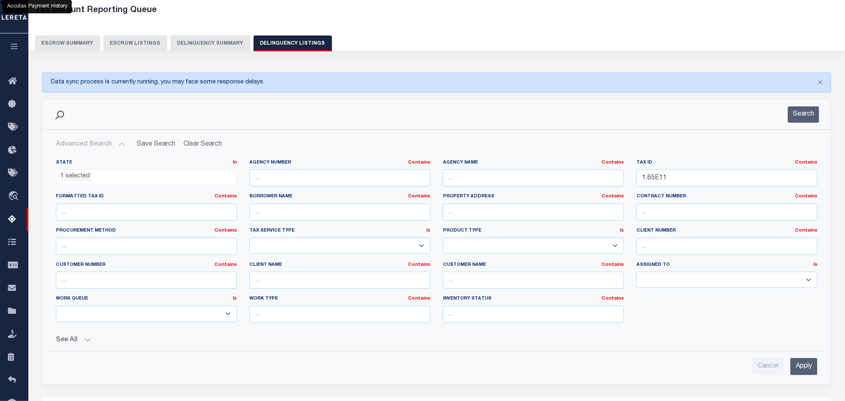
click at [134, 181] on ul "1 selected" at bounding box center [146, 175] width 180 height 11
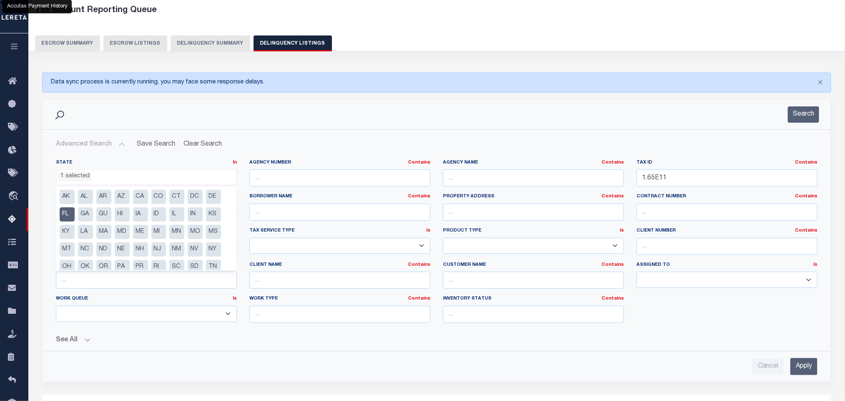
click at [70, 216] on li "FL" at bounding box center [67, 214] width 15 height 14
click at [138, 198] on li "CA" at bounding box center [140, 197] width 15 height 14
select select "CA"
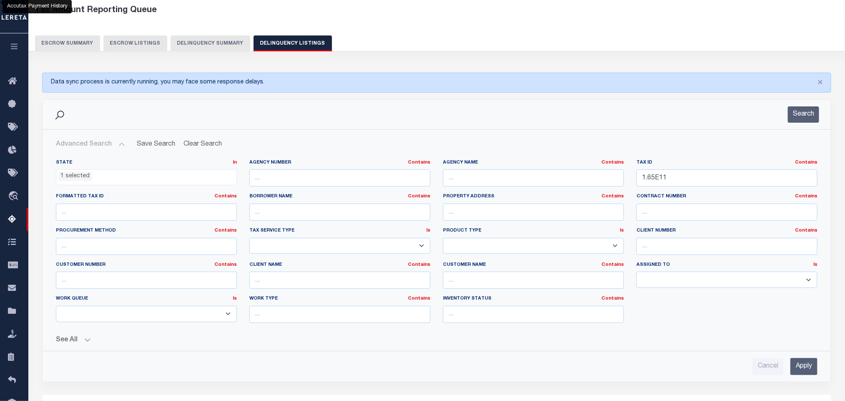
click at [271, 337] on div "See All" at bounding box center [437, 336] width 762 height 15
click at [749, 181] on input "1.65E11" at bounding box center [726, 177] width 181 height 17
paste input "24480050000"
type input "24480050000"
click at [803, 372] on input "Apply" at bounding box center [803, 366] width 27 height 17
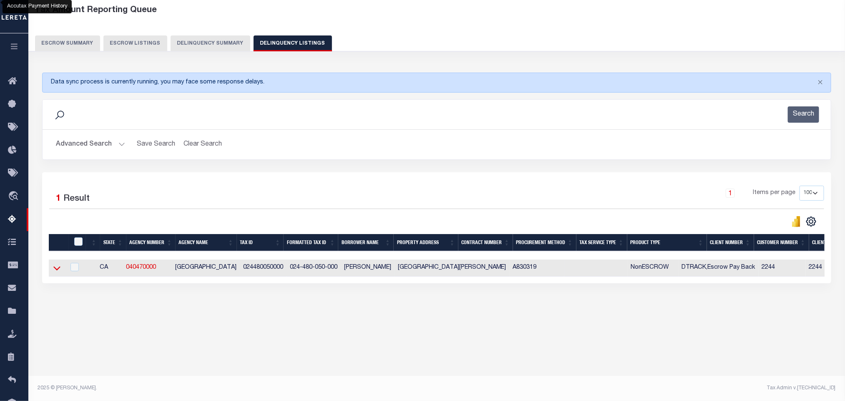
click at [57, 270] on icon at bounding box center [56, 268] width 7 height 4
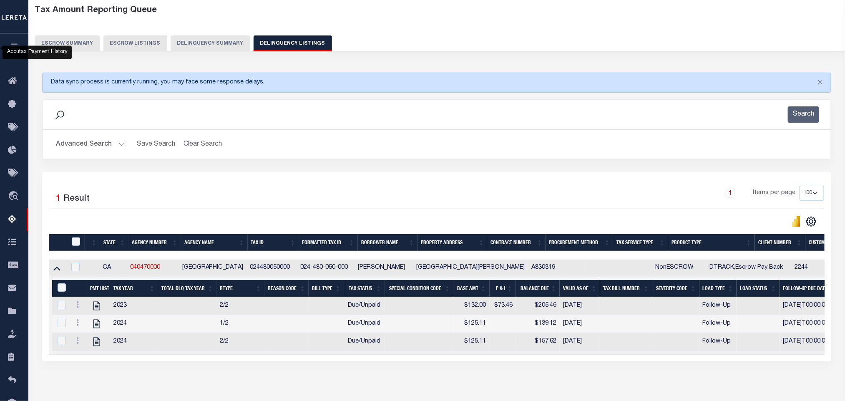
scroll to position [87, 0]
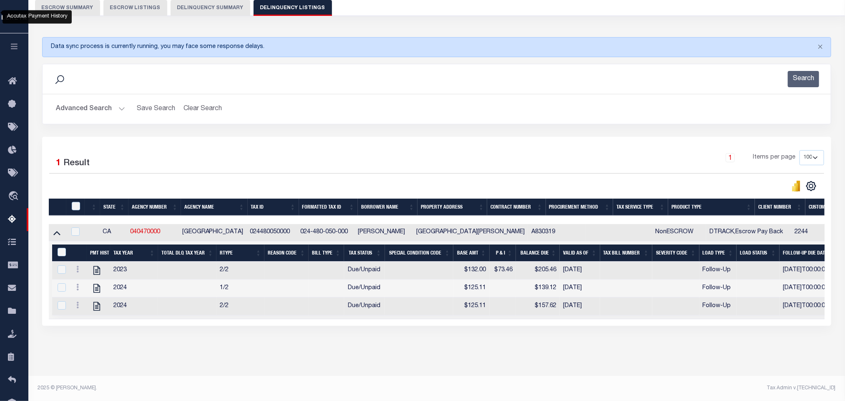
click at [383, 362] on div "Tax Amount Reporting Queue Escrow Summary Escrow Listings In" at bounding box center [437, 170] width 812 height 411
click at [95, 301] on icon "" at bounding box center [96, 306] width 11 height 11
checkbox input "false"
checkbox input "true"
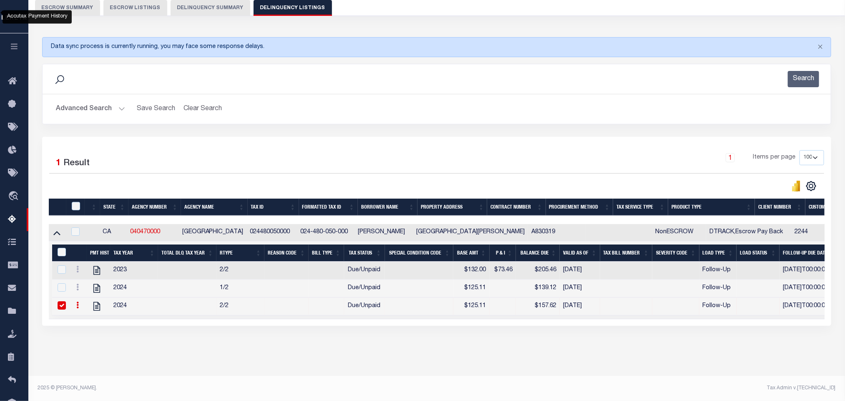
click at [98, 101] on button "Advanced Search" at bounding box center [90, 109] width 69 height 16
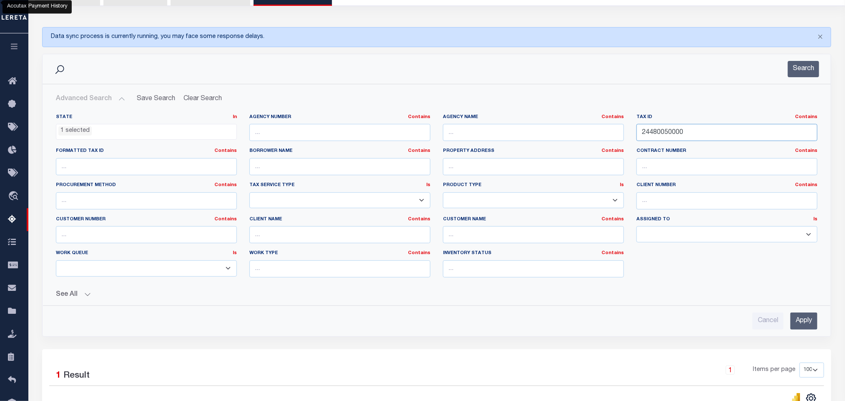
click at [719, 129] on input "24480050000" at bounding box center [726, 132] width 181 height 17
paste input "31175026"
type input "31175026000"
click at [804, 328] on input "Apply" at bounding box center [803, 320] width 27 height 17
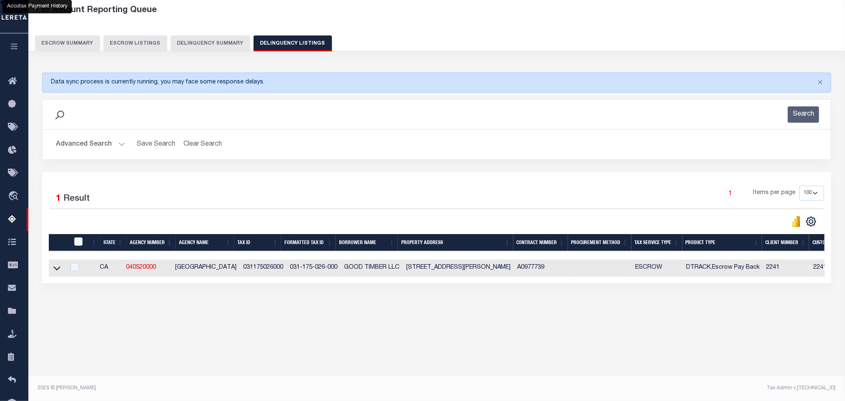
scroll to position [41, 0]
click at [57, 270] on icon at bounding box center [56, 268] width 7 height 4
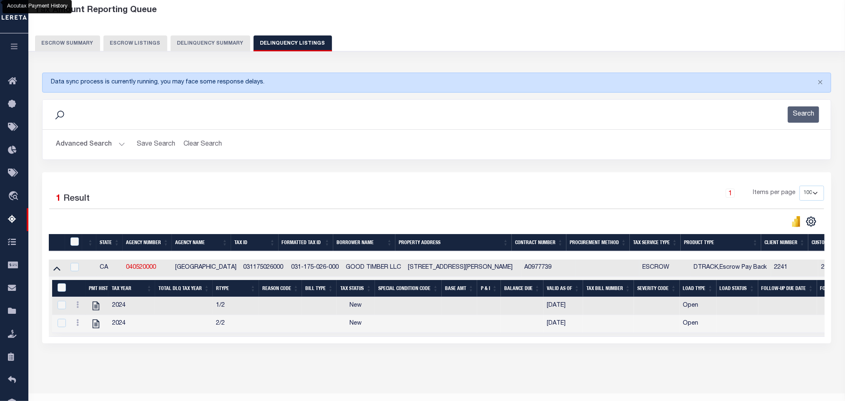
click at [201, 366] on div "Data sync process is currently running, you may face some response delays. Sear…" at bounding box center [437, 216] width 800 height 304
click at [96, 310] on icon "" at bounding box center [96, 306] width 7 height 9
checkbox input "true"
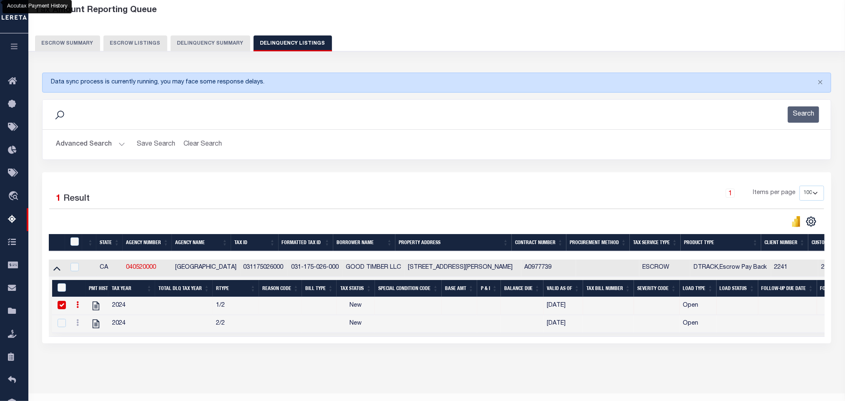
click at [72, 144] on button "Advanced Search" at bounding box center [90, 144] width 69 height 16
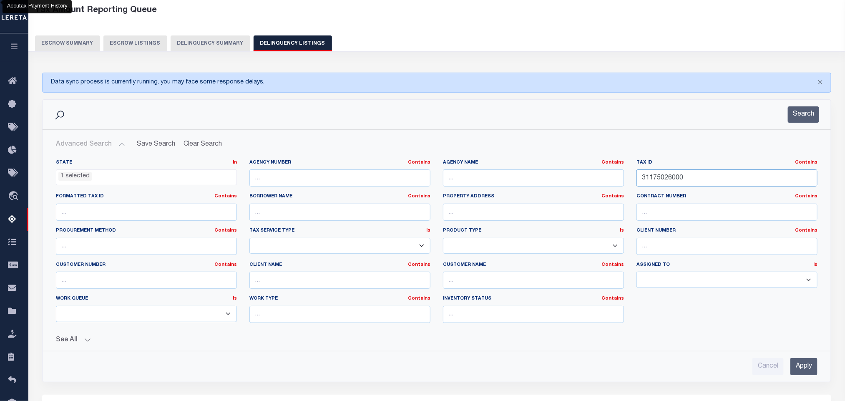
click at [719, 181] on input "31175026000" at bounding box center [726, 177] width 181 height 17
click at [809, 372] on input "Apply" at bounding box center [803, 366] width 27 height 17
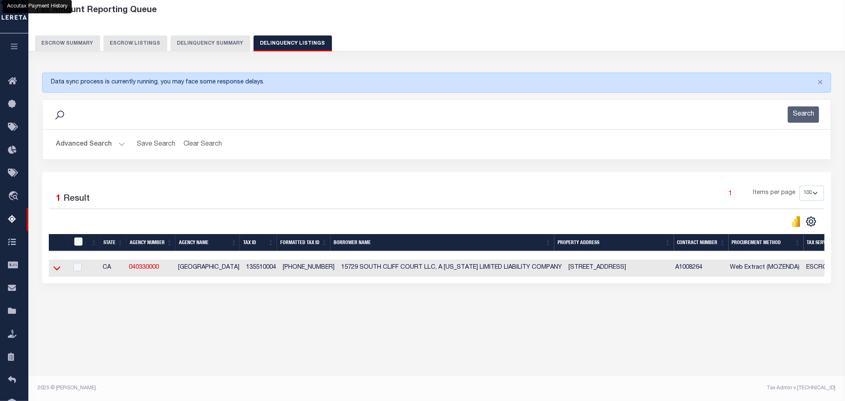
click at [58, 272] on icon at bounding box center [56, 268] width 7 height 9
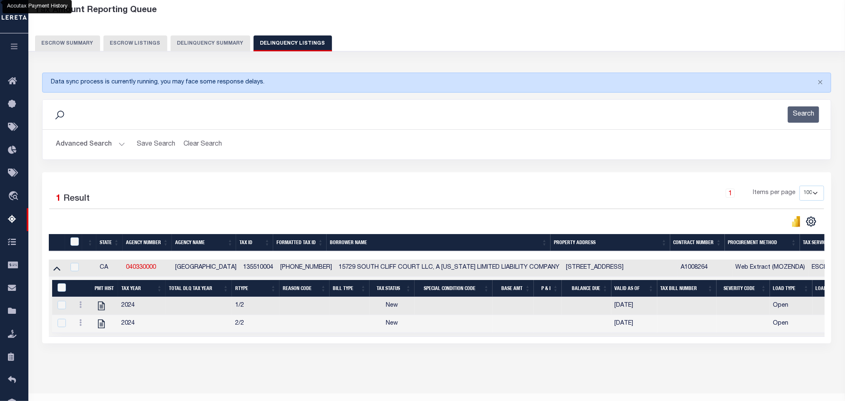
click at [249, 379] on div "Tax Amount Reporting Queue Escrow Summary Escrow Listings In" at bounding box center [437, 196] width 812 height 393
click at [103, 309] on icon "" at bounding box center [101, 305] width 11 height 11
checkbox input "true"
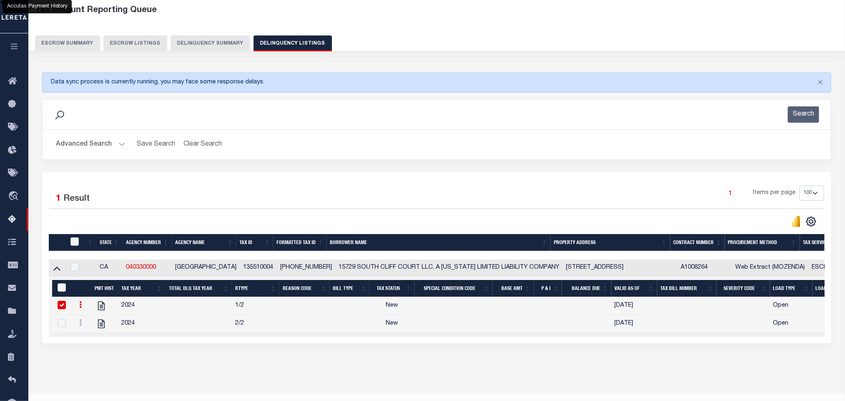
click at [84, 146] on button "Advanced Search" at bounding box center [90, 144] width 69 height 16
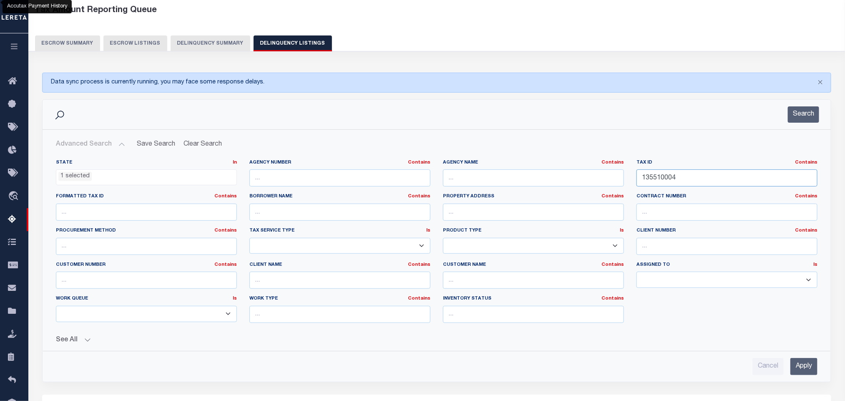
click at [707, 178] on input "135510004" at bounding box center [726, 177] width 181 height 17
click at [804, 372] on input "Apply" at bounding box center [803, 366] width 27 height 17
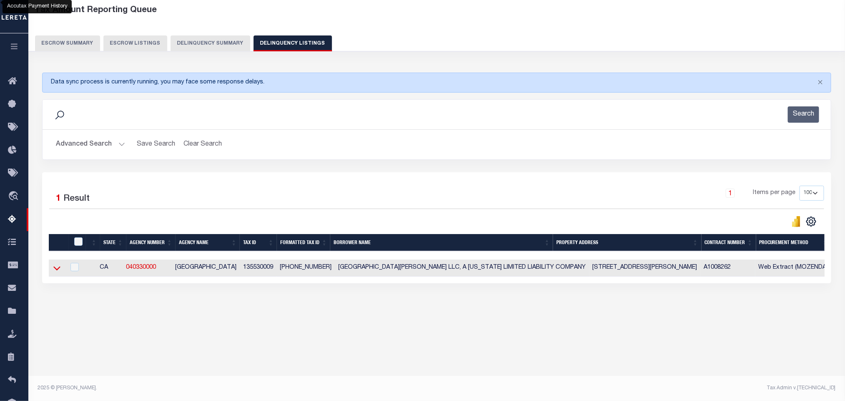
click at [55, 271] on icon at bounding box center [56, 268] width 7 height 9
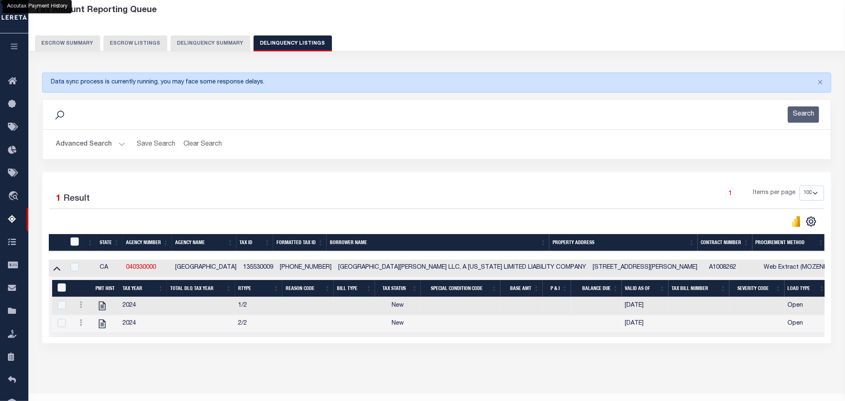
click at [235, 367] on div "Data sync process is currently running, you may face some response delays. Sear…" at bounding box center [437, 216] width 800 height 304
click at [103, 310] on icon "" at bounding box center [102, 306] width 7 height 9
checkbox input "true"
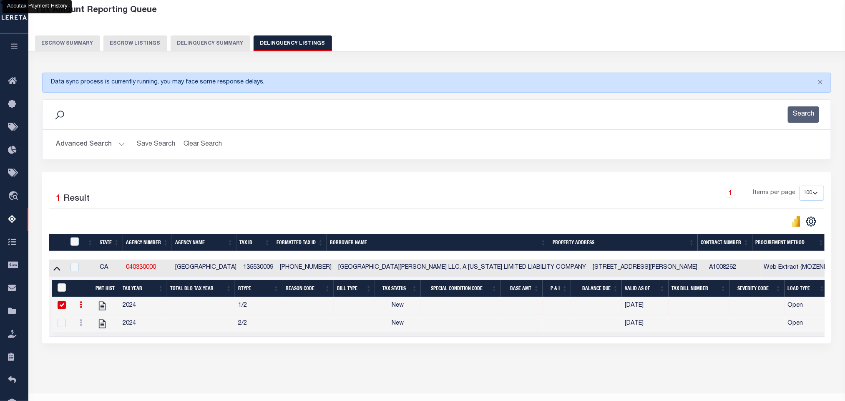
click at [68, 148] on button "Advanced Search" at bounding box center [90, 144] width 69 height 16
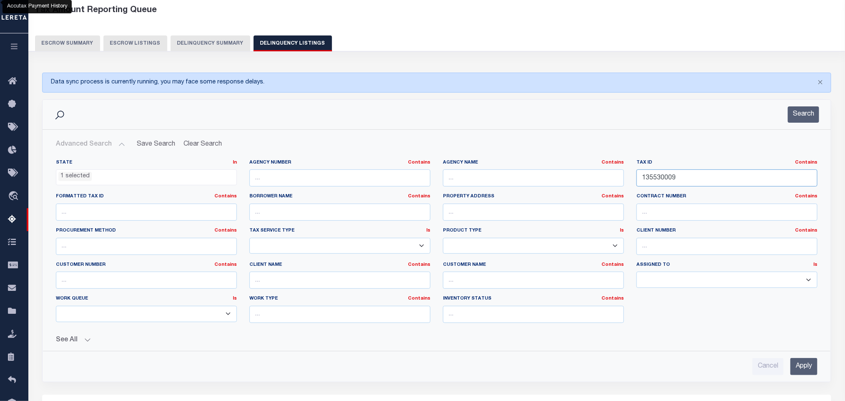
click at [693, 179] on input "135530009" at bounding box center [726, 177] width 181 height 17
click at [729, 317] on div "State In In AK AL AR AZ CA CO CT DC DE FL GA GU HI IA ID IL IN KS KY LA MA MD M…" at bounding box center [437, 244] width 774 height 170
click at [801, 372] on input "Apply" at bounding box center [803, 366] width 27 height 17
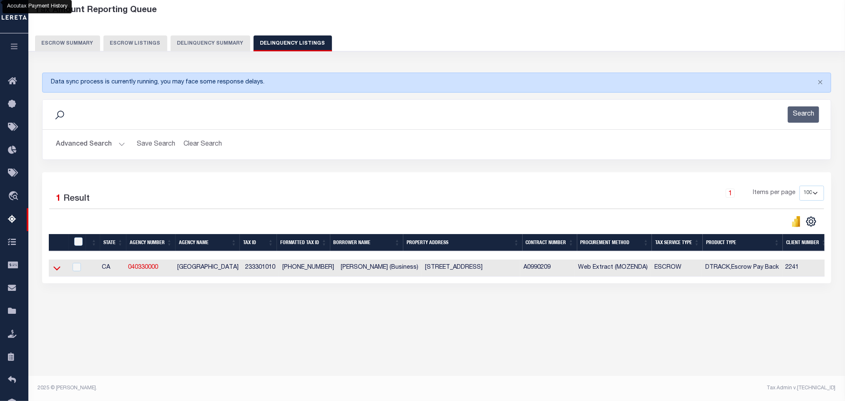
click at [57, 272] on icon at bounding box center [56, 268] width 7 height 9
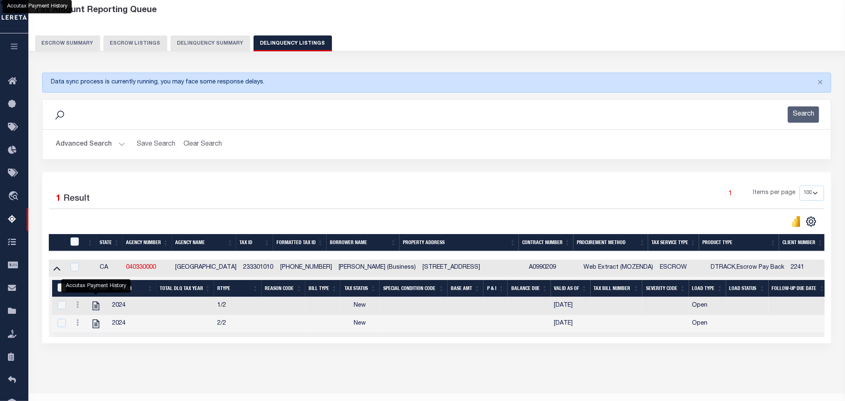
drag, startPoint x: 96, startPoint y: 312, endPoint x: 348, endPoint y: 242, distance: 260.9
click at [97, 311] on icon "" at bounding box center [95, 305] width 11 height 11
checkbox input "true"
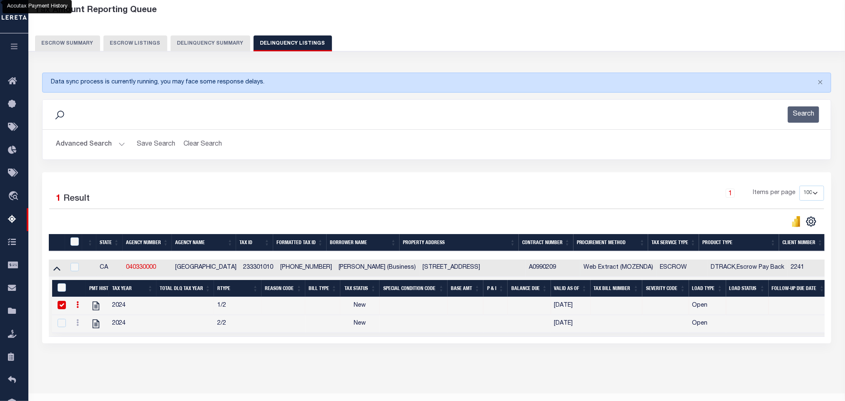
drag, startPoint x: 70, startPoint y: 148, endPoint x: 422, endPoint y: 205, distance: 355.8
click at [70, 148] on button "Advanced Search" at bounding box center [90, 144] width 69 height 16
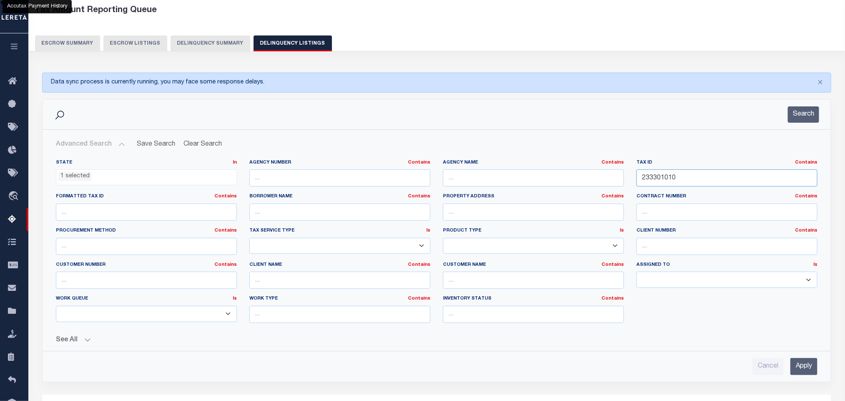
click at [702, 184] on input "233301010" at bounding box center [726, 177] width 181 height 17
click at [802, 373] on input "Apply" at bounding box center [803, 366] width 27 height 17
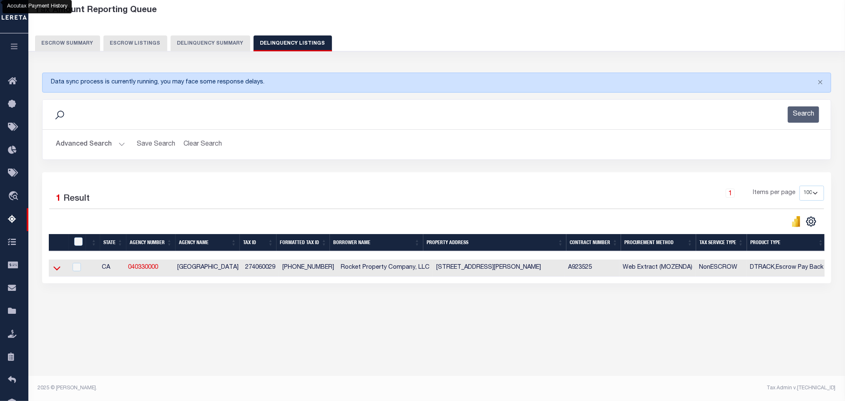
click at [58, 272] on icon at bounding box center [56, 268] width 7 height 9
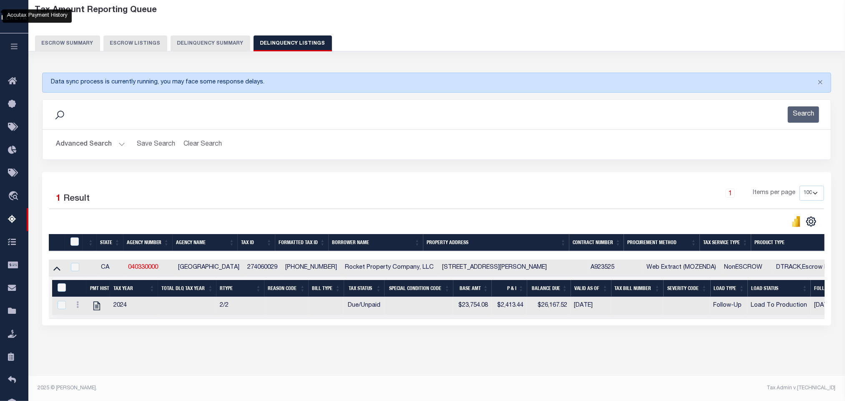
scroll to position [50, 0]
drag, startPoint x: 325, startPoint y: 352, endPoint x: 704, endPoint y: 352, distance: 378.3
click at [326, 352] on div "Tax Amount Reporting Queue Escrow Summary Escrow Listings In" at bounding box center [437, 187] width 812 height 375
click at [98, 302] on icon "" at bounding box center [96, 306] width 7 height 9
checkbox input "true"
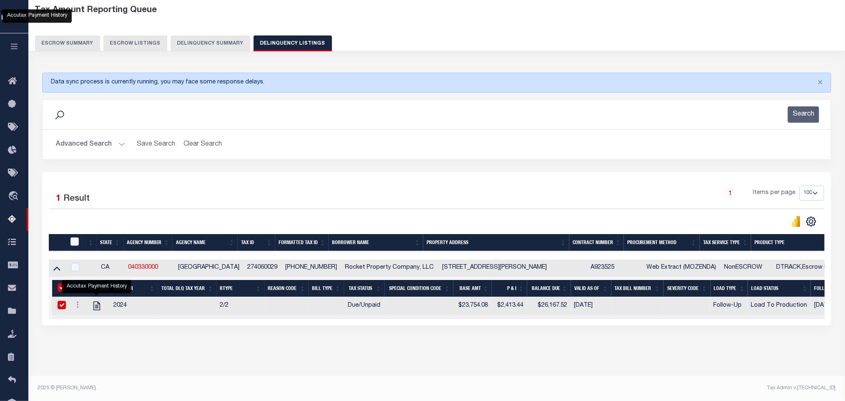
checkbox input "true"
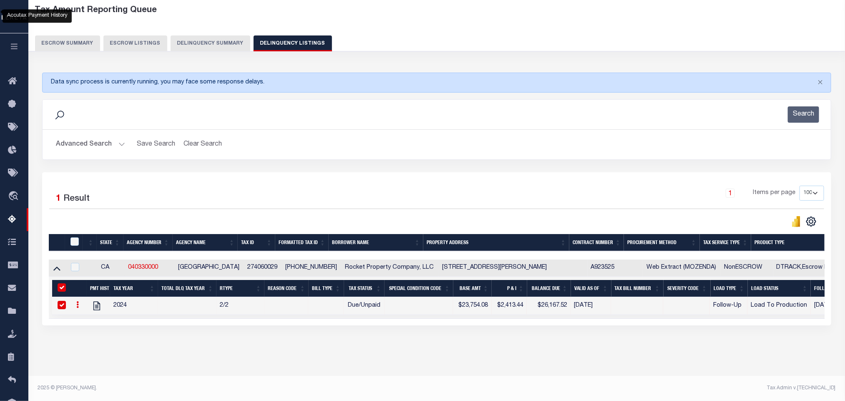
click at [82, 136] on button "Advanced Search" at bounding box center [90, 144] width 69 height 16
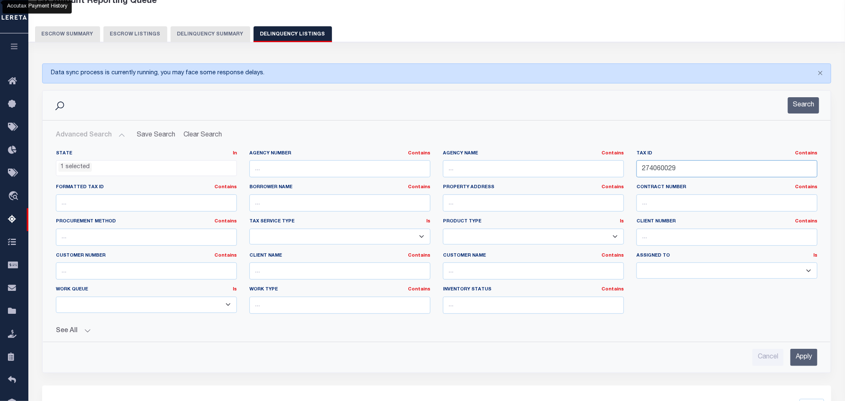
click at [697, 174] on input "274060029" at bounding box center [726, 168] width 181 height 17
paste input "9542002"
type input "279542002"
click at [806, 359] on input "Apply" at bounding box center [803, 357] width 27 height 17
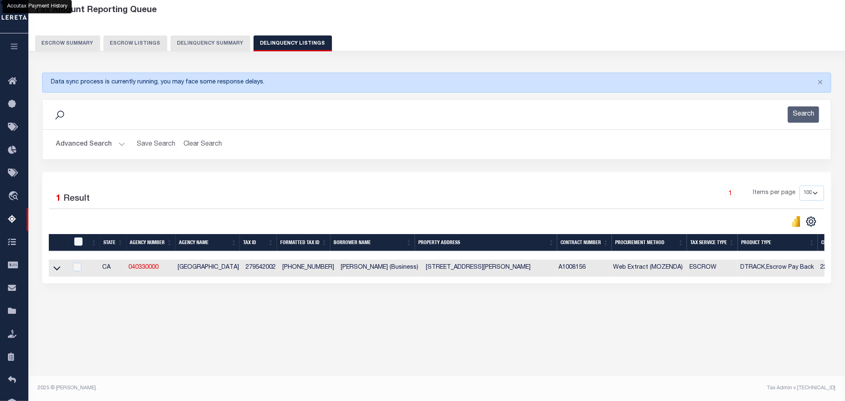
scroll to position [41, 0]
click at [56, 271] on icon at bounding box center [56, 268] width 7 height 9
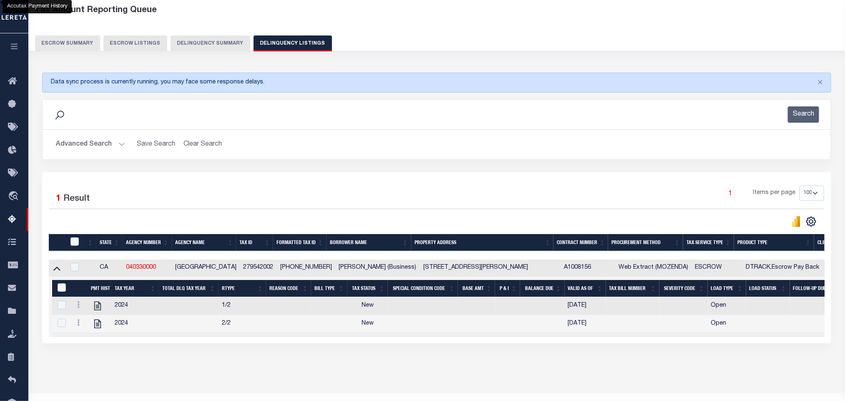
click at [245, 368] on div "Data sync process is currently running, you may face some response delays. Sear…" at bounding box center [437, 216] width 800 height 304
click at [100, 311] on icon "" at bounding box center [97, 305] width 11 height 11
checkbox input "false"
checkbox input "true"
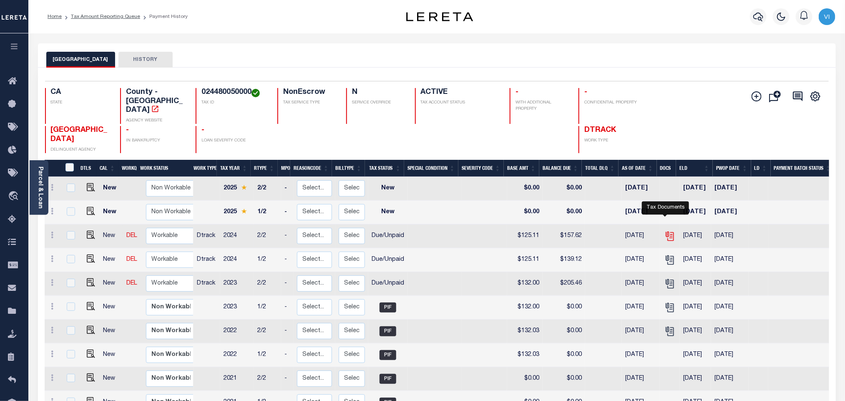
click at [667, 231] on icon "" at bounding box center [669, 236] width 11 height 11
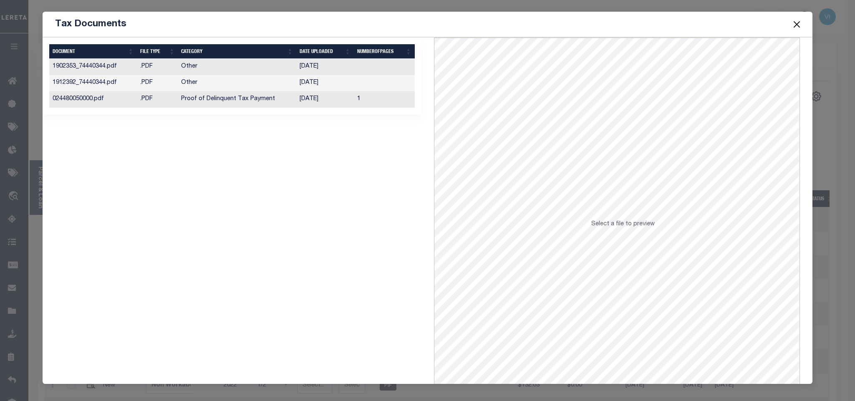
click at [308, 101] on td "[DATE]" at bounding box center [325, 99] width 58 height 16
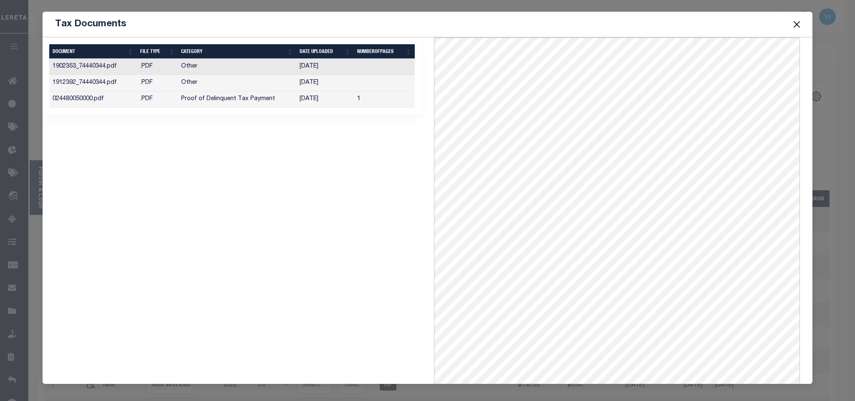
scroll to position [3, 0]
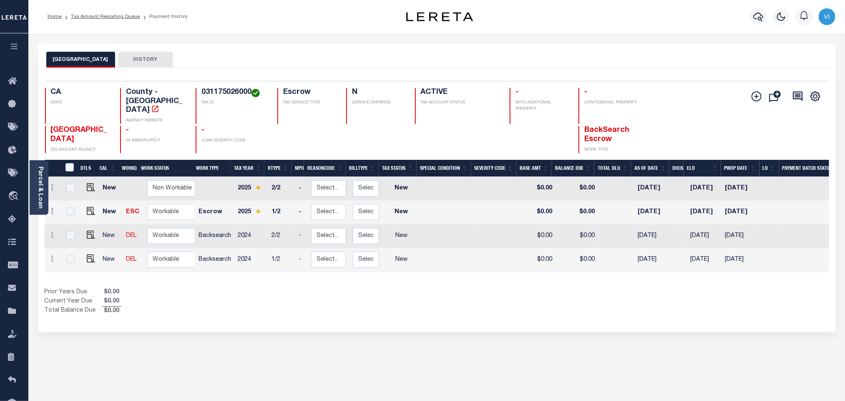
click at [198, 94] on div "031175026000 TAX ID" at bounding box center [232, 106] width 72 height 36
copy h4 "031175026000"
click at [39, 188] on link "Parcel & Loan" at bounding box center [40, 187] width 6 height 42
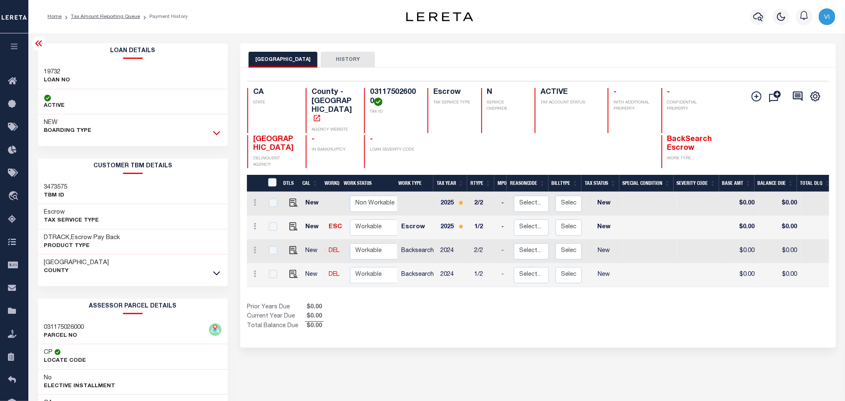
click at [218, 134] on icon at bounding box center [216, 132] width 7 height 9
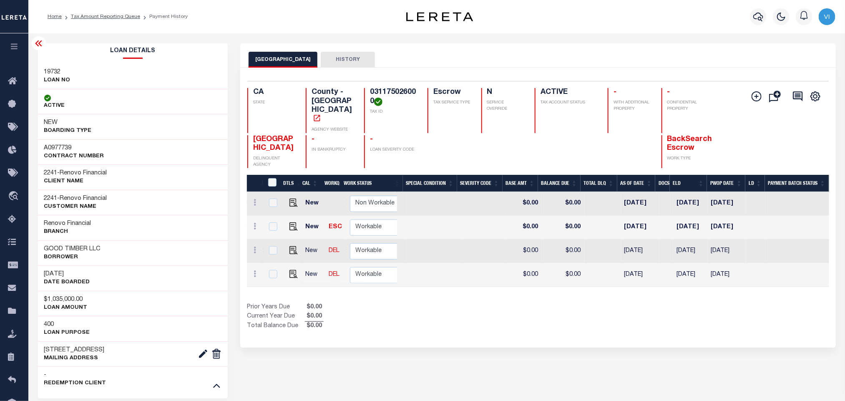
click at [400, 94] on h4 "031175026000" at bounding box center [394, 97] width 48 height 18
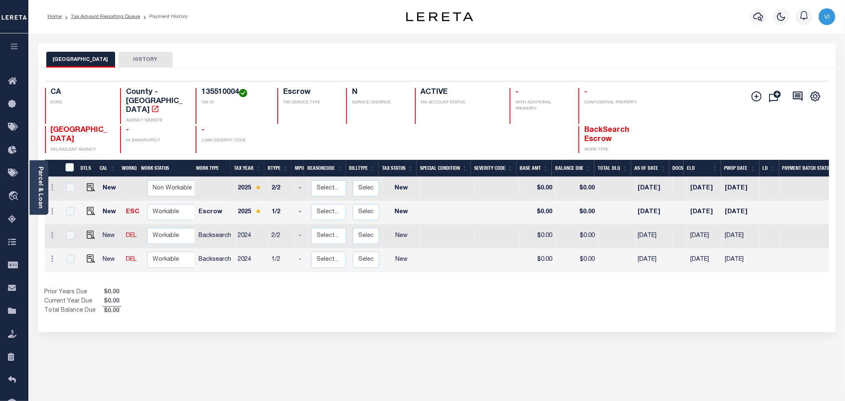
click at [196, 91] on div "135510004 TAX ID" at bounding box center [232, 106] width 72 height 36
copy h4 "135510004"
click at [90, 254] on img "" at bounding box center [91, 258] width 8 height 8
checkbox input "true"
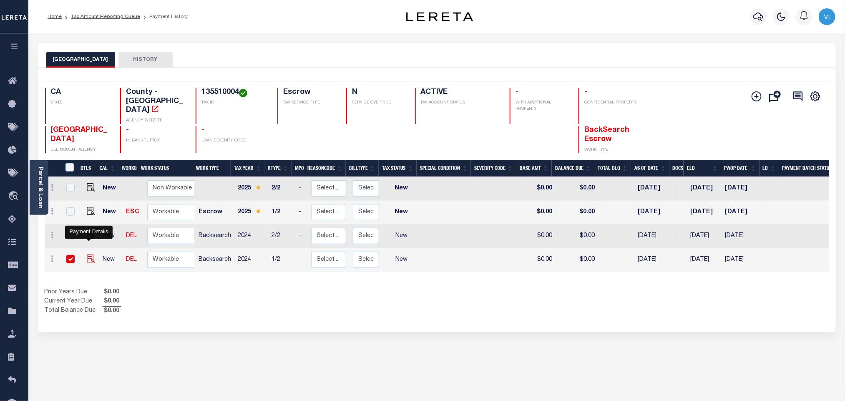
checkbox input "true"
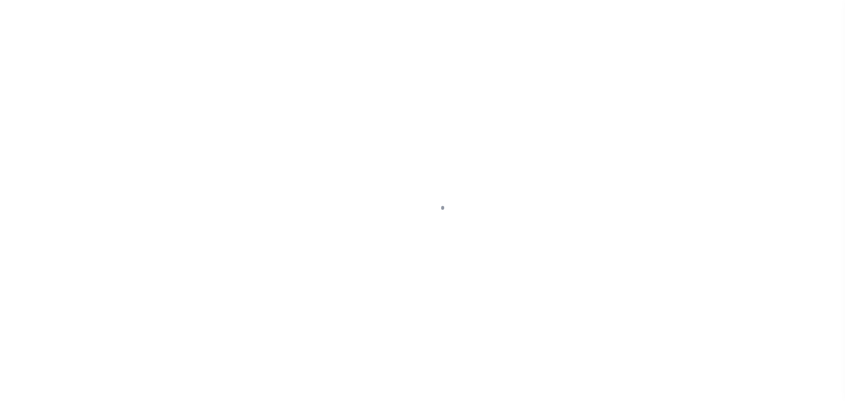
checkbox input "false"
type input "[DATE]"
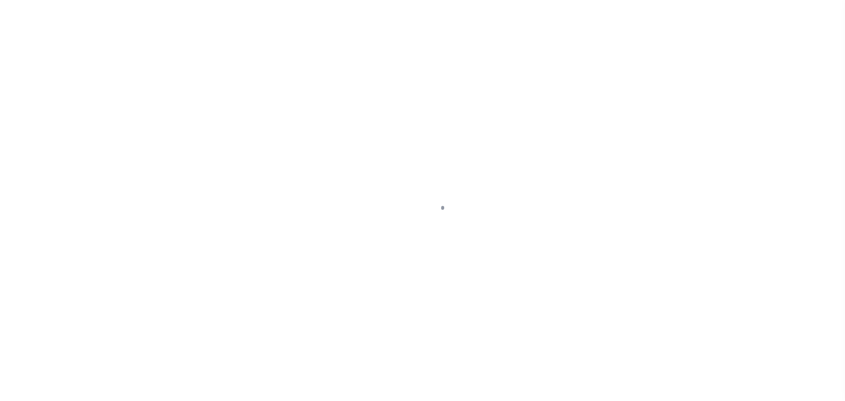
select select "NW2"
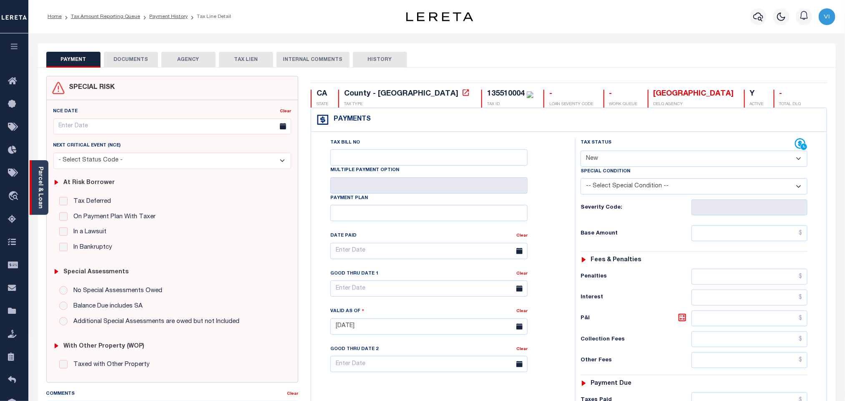
click at [39, 196] on link "Parcel & Loan" at bounding box center [40, 187] width 6 height 42
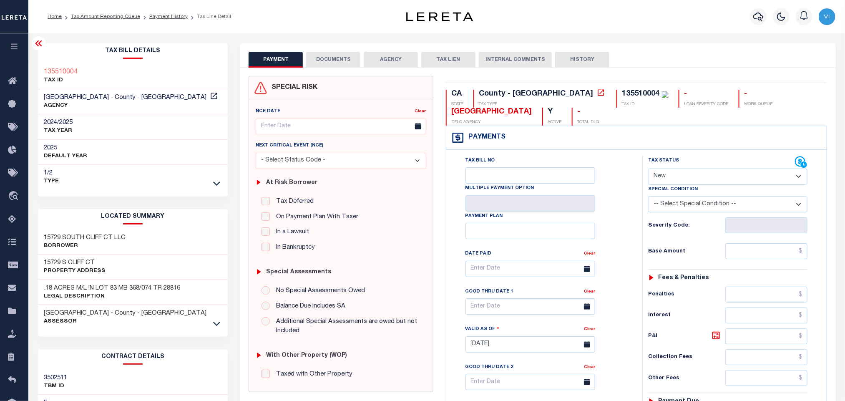
click at [616, 94] on div "135510004 TAX ID" at bounding box center [642, 99] width 52 height 18
copy div "135510004"
click at [346, 58] on button "DOCUMENTS" at bounding box center [333, 60] width 54 height 16
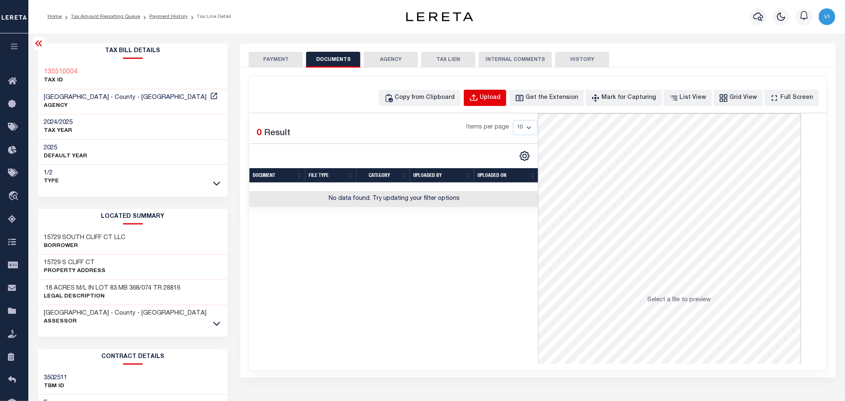
click at [501, 101] on div "Upload" at bounding box center [490, 97] width 21 height 9
select select "POP"
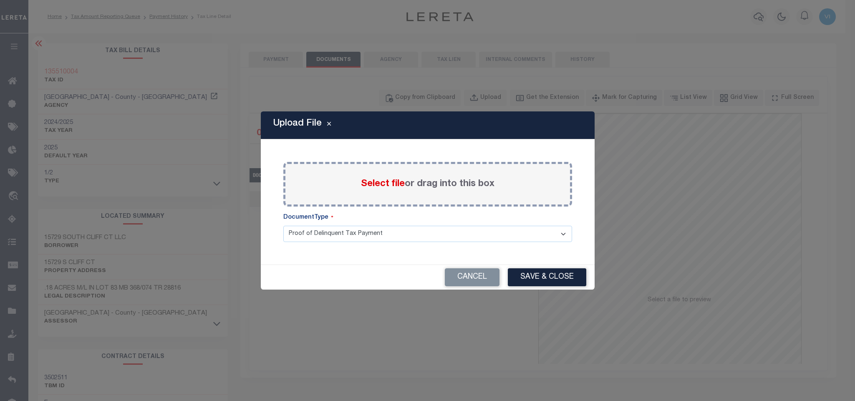
click at [369, 184] on span "Select file" at bounding box center [383, 183] width 44 height 9
click at [0, 0] on input "Select file or drag into this box" at bounding box center [0, 0] width 0 height 0
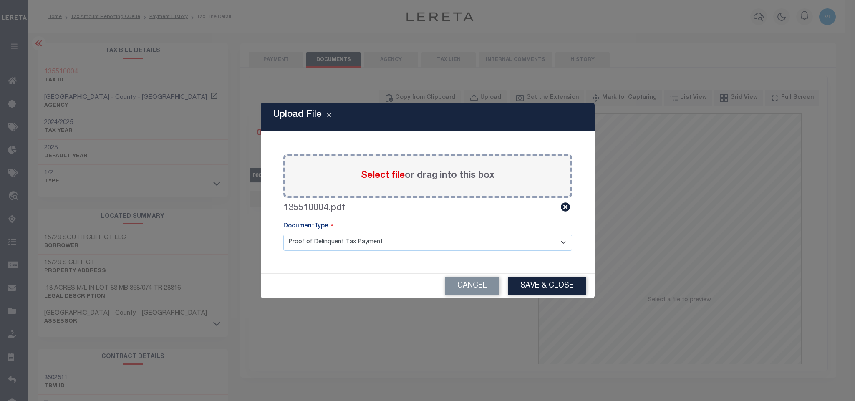
click at [295, 244] on select "Proof of Delinquent Tax Payment" at bounding box center [427, 242] width 289 height 16
click at [283, 234] on select "Proof of Delinquent Tax Payment" at bounding box center [427, 242] width 289 height 16
click at [513, 288] on button "Save & Close" at bounding box center [547, 286] width 78 height 18
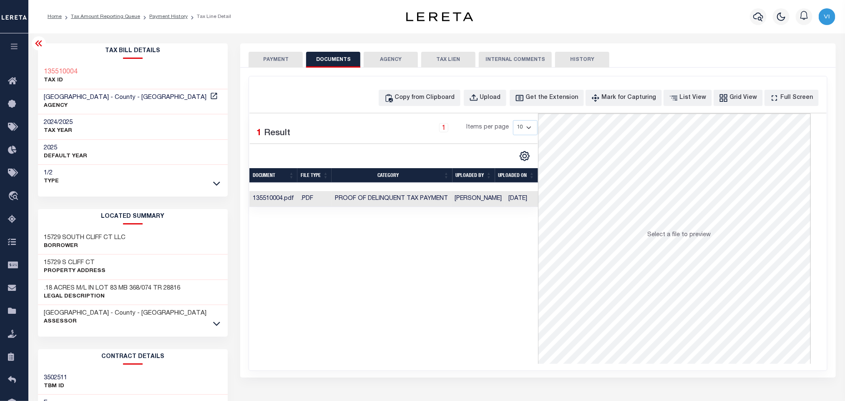
click at [265, 64] on button "PAYMENT" at bounding box center [276, 60] width 54 height 16
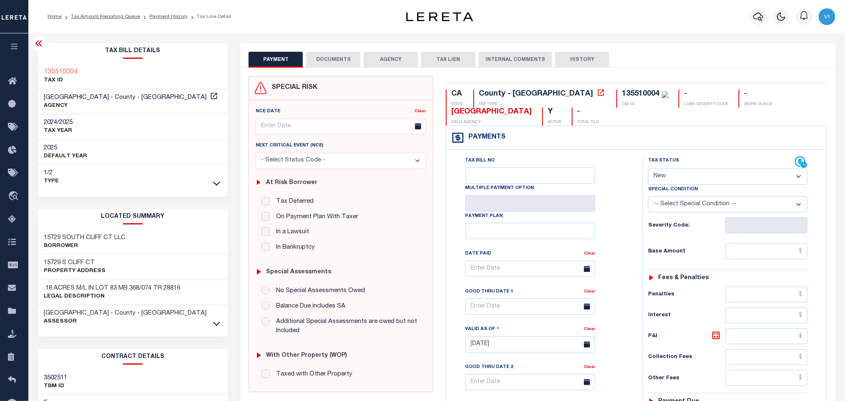
click at [676, 183] on select "- Select Status Code - Open Due/Unpaid Paid Incomplete No Tax Due Internal Refu…" at bounding box center [727, 176] width 159 height 16
select select "PYD"
click at [648, 169] on select "- Select Status Code - Open Due/Unpaid Paid Incomplete No Tax Due Internal Refu…" at bounding box center [727, 176] width 159 height 16
type input "[DATE]"
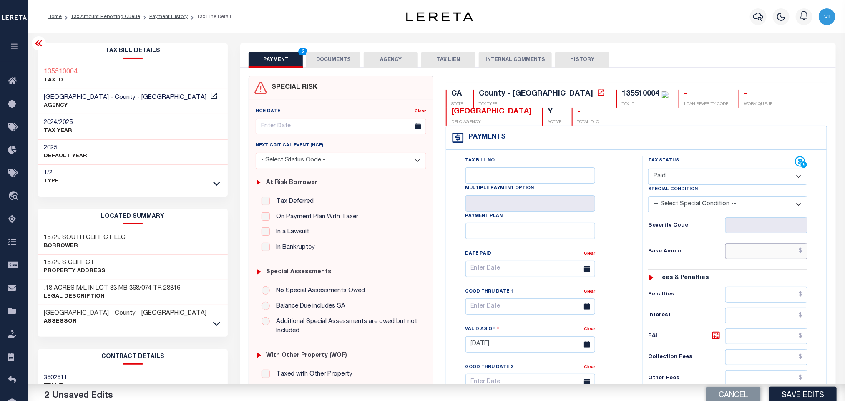
click at [753, 259] on input "text" at bounding box center [766, 251] width 83 height 16
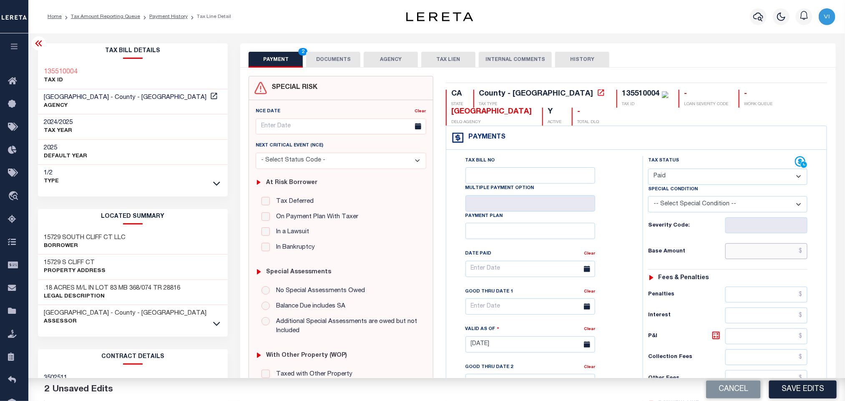
paste input "5,813.59"
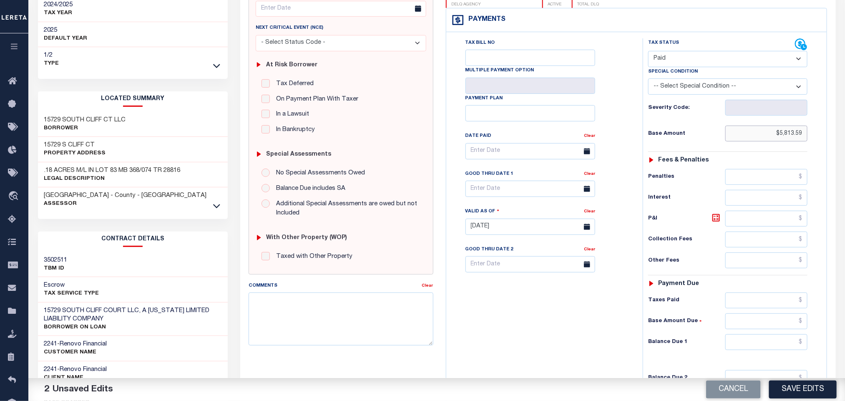
scroll to position [235, 0]
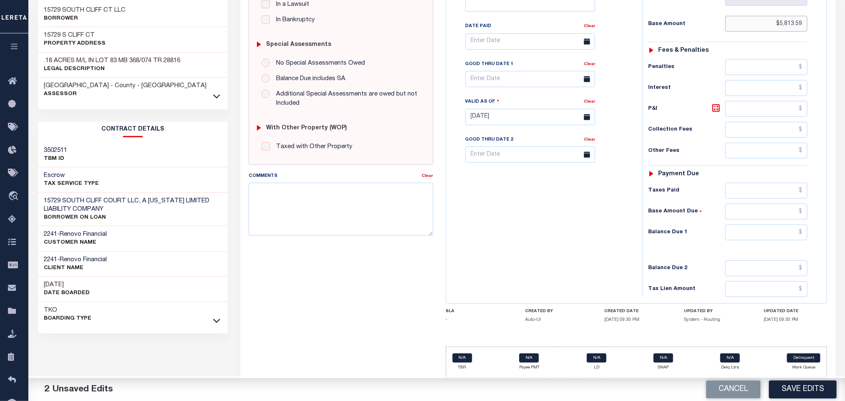
type input "$5,813.59"
click at [742, 189] on input "text" at bounding box center [766, 191] width 83 height 16
paste input "5,813.59"
type input "$5,813.59"
drag, startPoint x: 751, startPoint y: 229, endPoint x: 745, endPoint y: 238, distance: 10.8
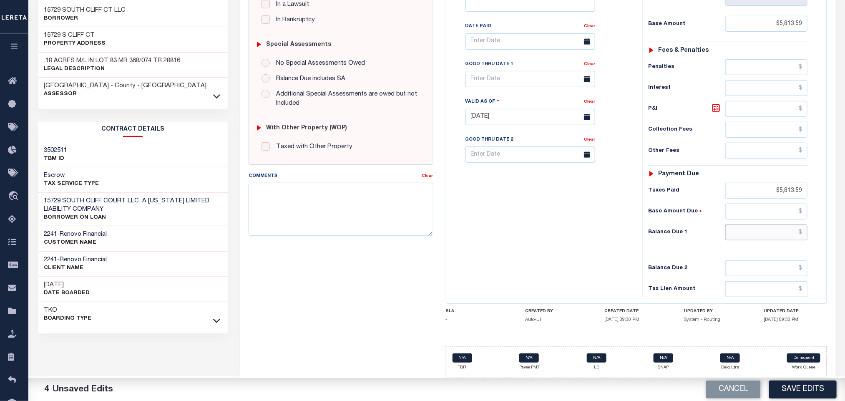
click at [751, 230] on input "text" at bounding box center [766, 232] width 83 height 16
type input "$0.00"
click at [797, 397] on button "Save Edits" at bounding box center [803, 389] width 68 height 18
checkbox input "false"
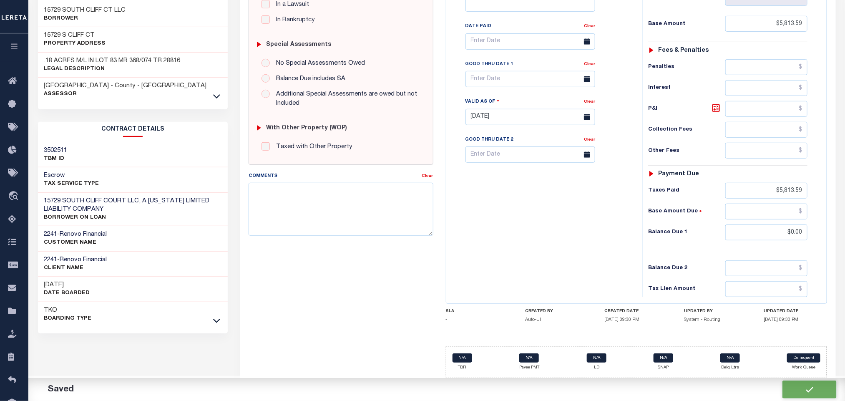
checkbox input "false"
type input "$5,813.59"
type input "$0"
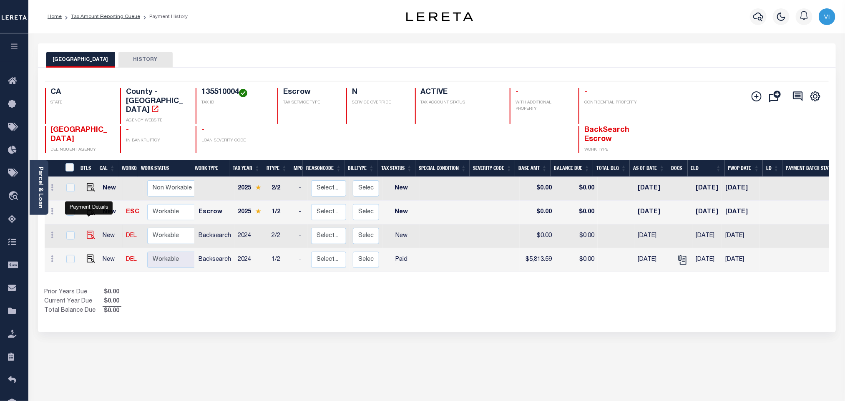
click at [90, 231] on img "" at bounding box center [91, 235] width 8 height 8
checkbox input "true"
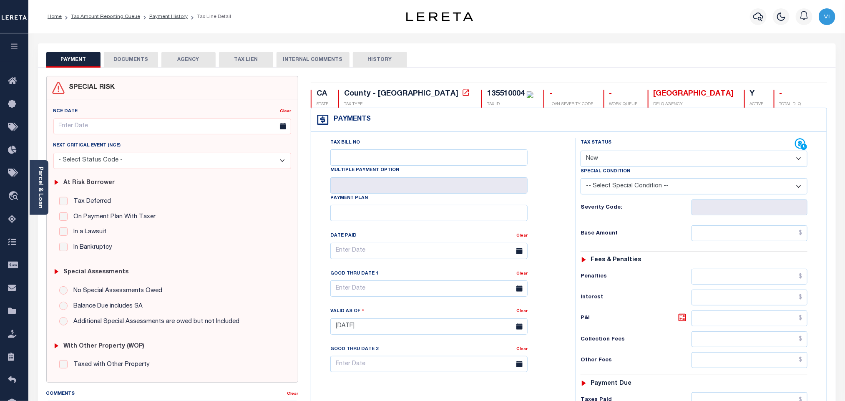
click at [605, 156] on select "- Select Status Code - Open Due/Unpaid Paid Incomplete No Tax Due Internal Refu…" at bounding box center [694, 159] width 227 height 16
select select "PYD"
click at [581, 151] on select "- Select Status Code - Open Due/Unpaid Paid Incomplete No Tax Due Internal Refu…" at bounding box center [694, 159] width 227 height 16
type input "[DATE]"
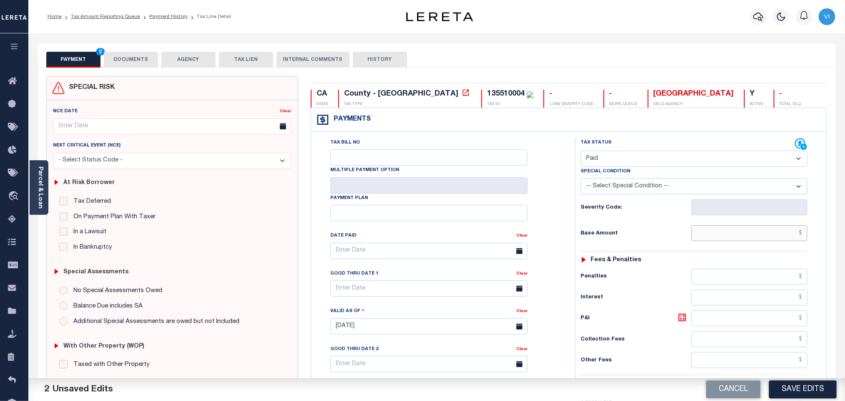
click at [707, 240] on input "text" at bounding box center [749, 233] width 116 height 16
paste input "5,813.59"
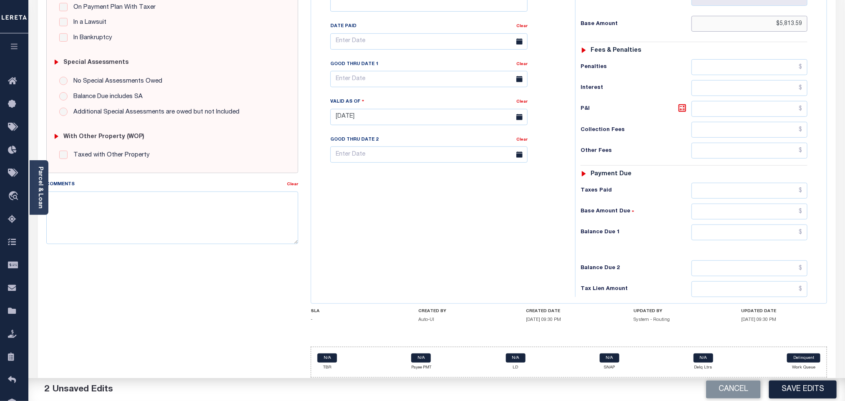
scroll to position [219, 0]
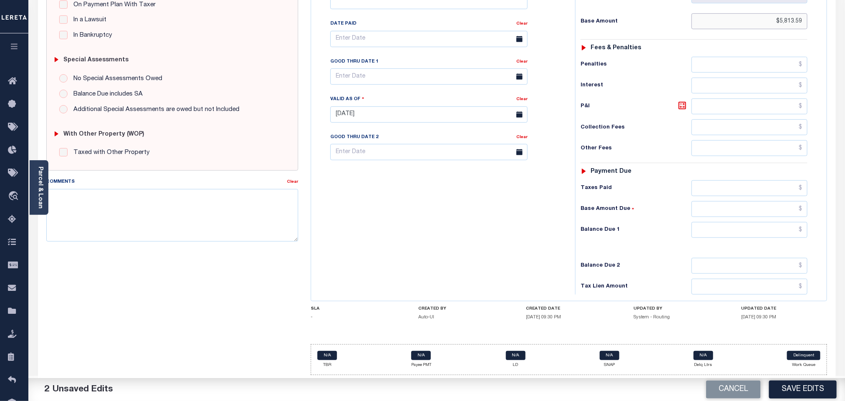
type input "$5,813.59"
click at [707, 191] on input "text" at bounding box center [749, 188] width 116 height 16
paste input "5,813.59"
type input "$5,813.59"
click at [719, 233] on input "text" at bounding box center [749, 230] width 116 height 16
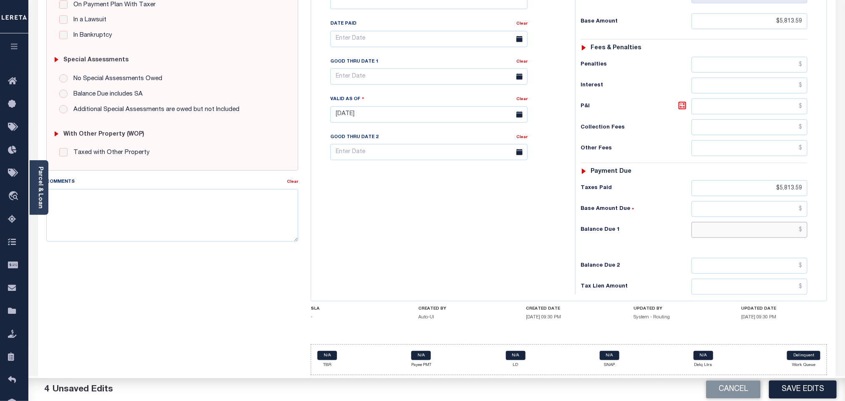
type input "$0.00"
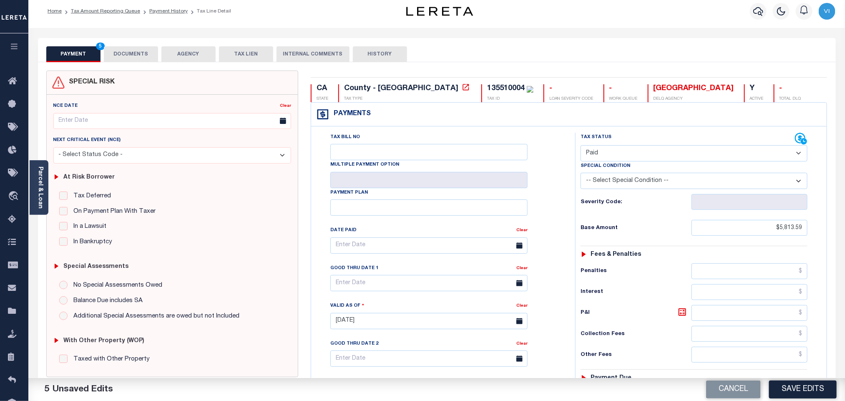
scroll to position [0, 0]
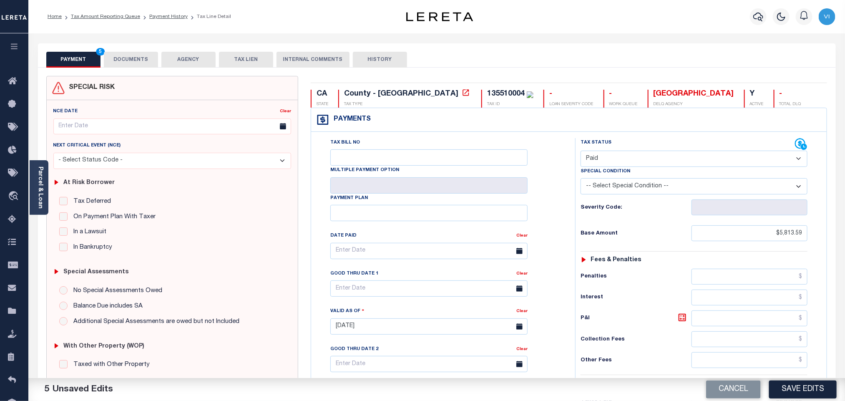
click at [487, 96] on div "135510004" at bounding box center [506, 94] width 38 height 8
copy div "135510004"
click at [136, 58] on button "DOCUMENTS" at bounding box center [131, 60] width 54 height 16
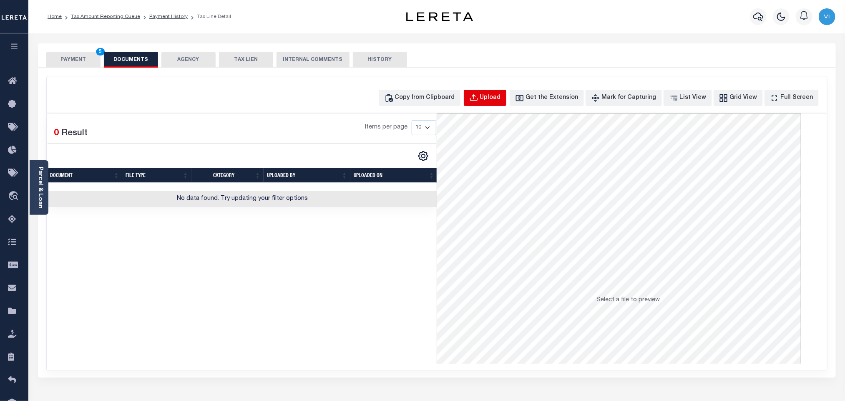
click at [495, 102] on div "Upload" at bounding box center [490, 97] width 21 height 9
select select "POP"
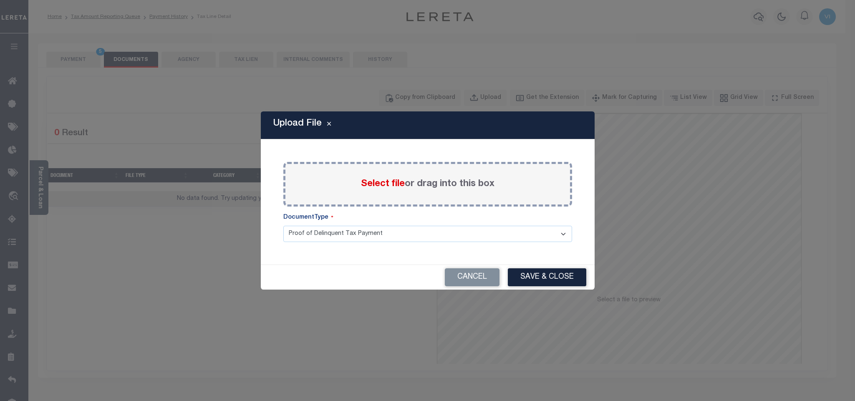
click at [369, 187] on span "Select file" at bounding box center [383, 183] width 44 height 9
click at [0, 0] on input "Select file or drag into this box" at bounding box center [0, 0] width 0 height 0
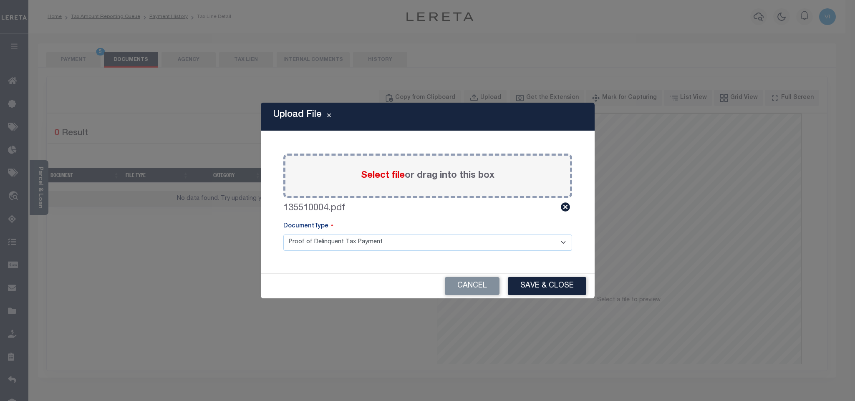
drag, startPoint x: 304, startPoint y: 240, endPoint x: 312, endPoint y: 244, distance: 8.0
click at [306, 240] on select "Proof of Delinquent Tax Payment" at bounding box center [427, 242] width 289 height 16
click at [283, 234] on select "Proof of Delinquent Tax Payment" at bounding box center [427, 242] width 289 height 16
click at [528, 287] on button "Save & Close" at bounding box center [547, 286] width 78 height 18
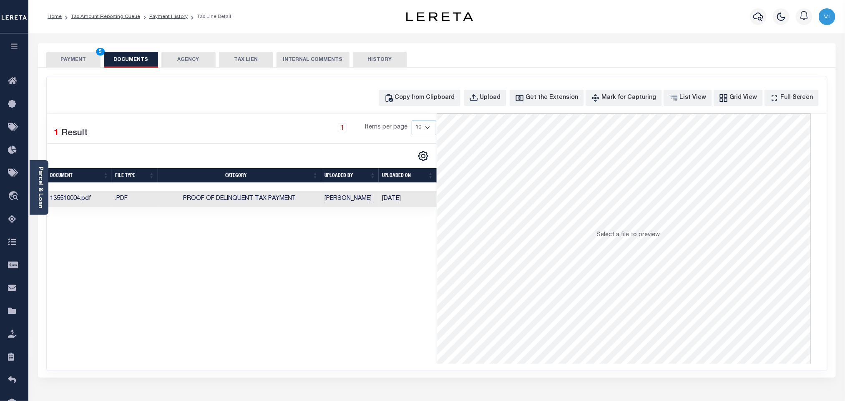
click at [84, 65] on button "PAYMENT 5" at bounding box center [73, 60] width 54 height 16
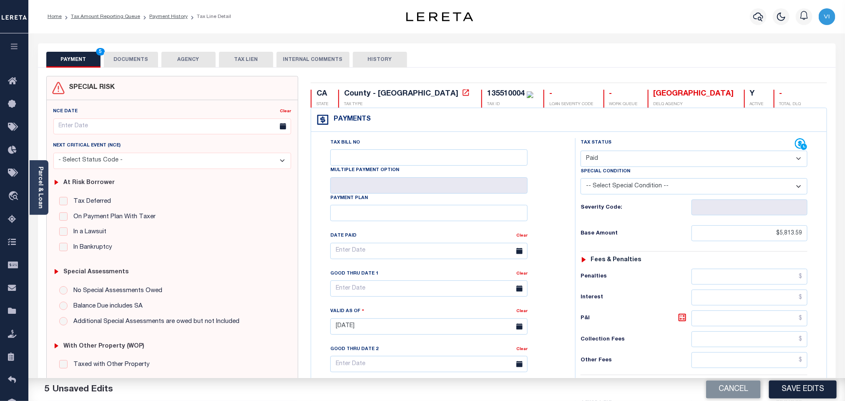
click at [555, 219] on div "Tax Bill No Multiple Payment Option Payment Plan Clear" at bounding box center [440, 255] width 243 height 234
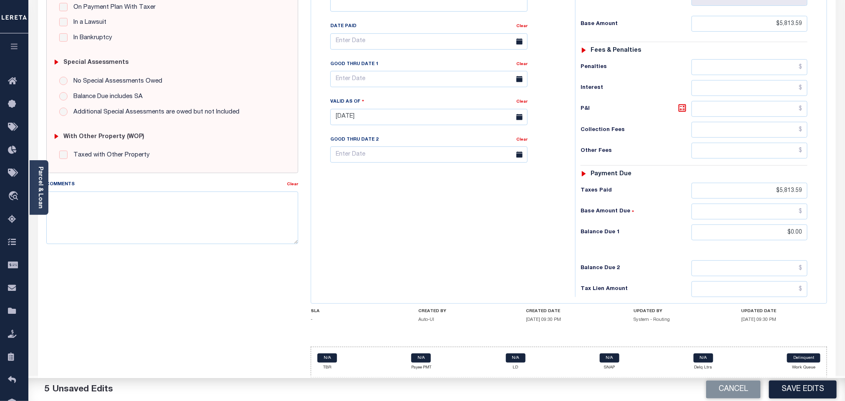
scroll to position [217, 0]
click at [797, 395] on button "Save Edits" at bounding box center [803, 389] width 68 height 18
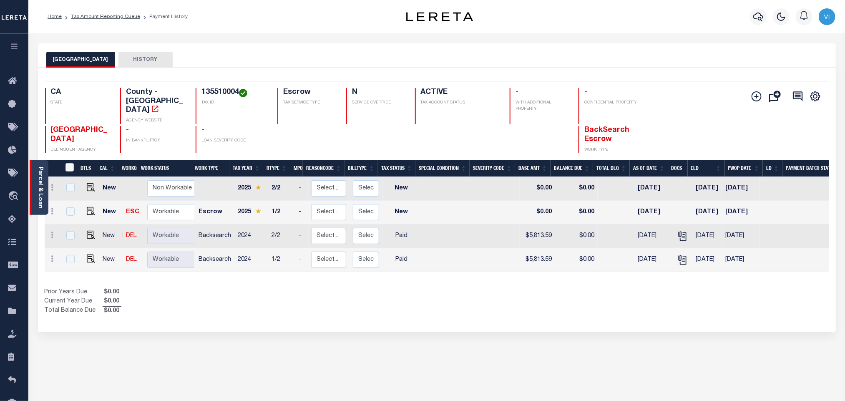
click at [38, 193] on link "Parcel & Loan" at bounding box center [40, 187] width 6 height 42
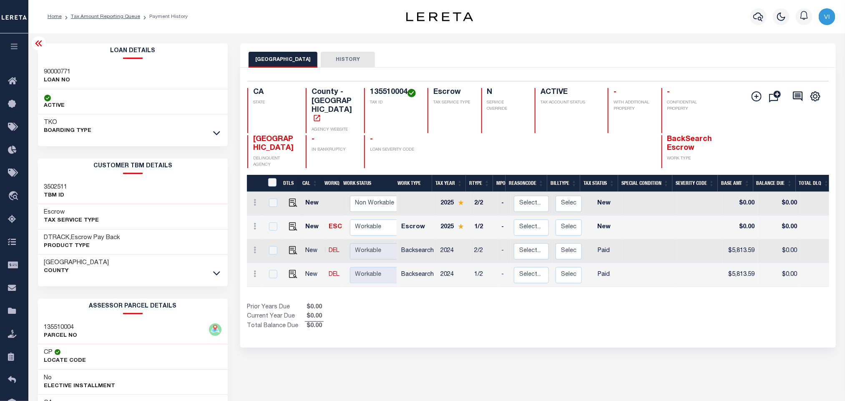
click at [40, 70] on div "90000771 LOAN NO" at bounding box center [133, 76] width 190 height 25
copy h3 "90000771"
click at [386, 89] on h4 "135510004" at bounding box center [394, 92] width 48 height 9
click at [385, 89] on h4 "135510004" at bounding box center [394, 92] width 48 height 9
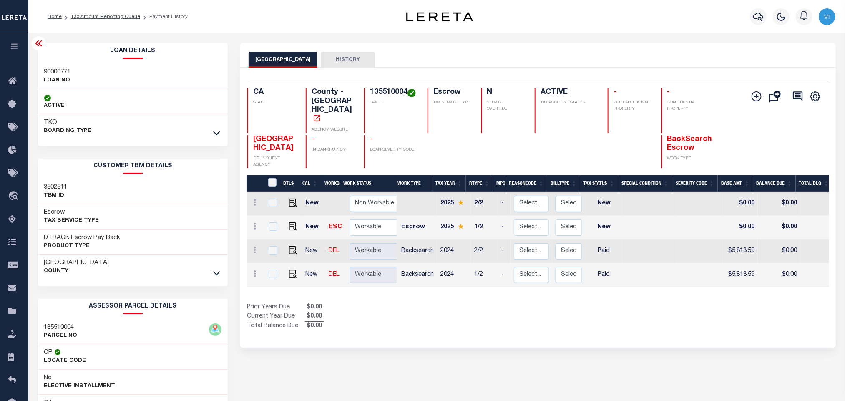
copy h4 "135510004"
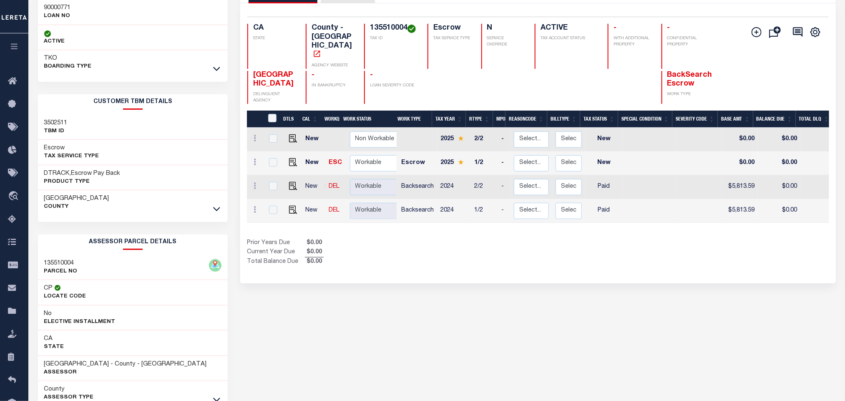
scroll to position [116, 0]
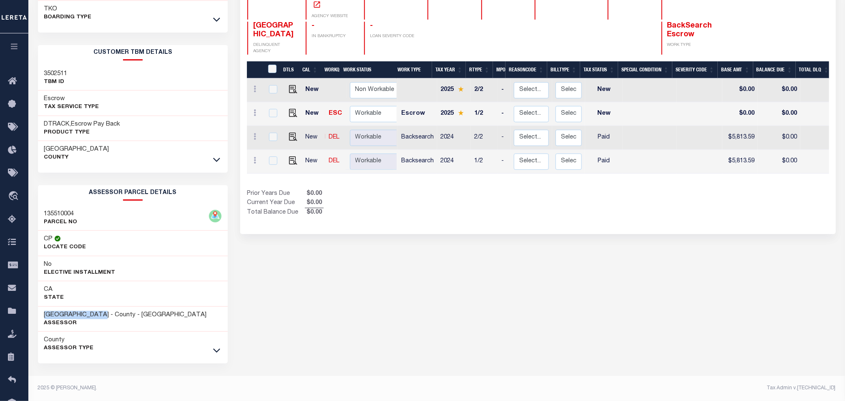
drag, startPoint x: 103, startPoint y: 314, endPoint x: 34, endPoint y: 314, distance: 68.4
click at [34, 314] on div "Loan Details 90000771 LOAN NO TKO" at bounding box center [133, 165] width 203 height 471
copy h3 "[GEOGRAPHIC_DATA]"
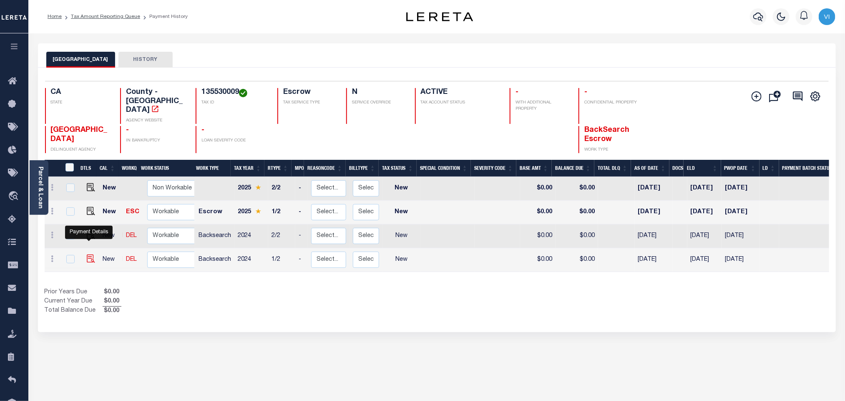
click at [89, 254] on img "" at bounding box center [91, 258] width 8 height 8
checkbox input "true"
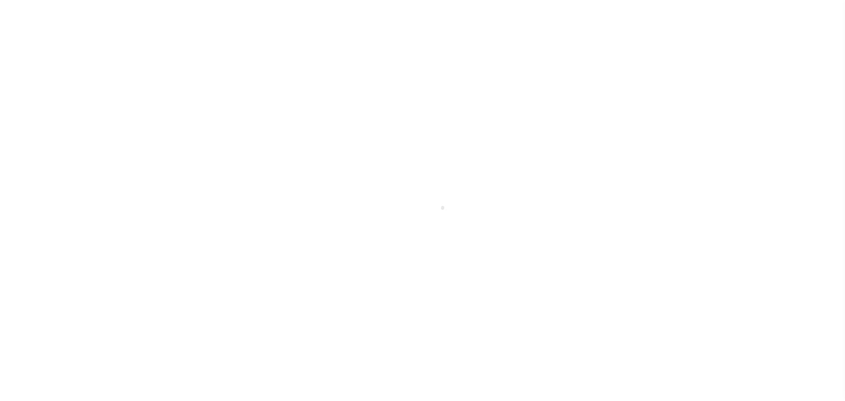
select select "NW2"
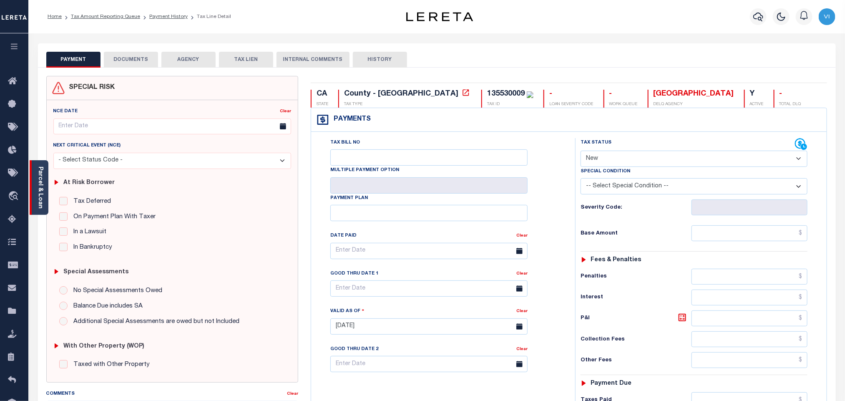
click at [42, 192] on link "Parcel & Loan" at bounding box center [40, 187] width 6 height 42
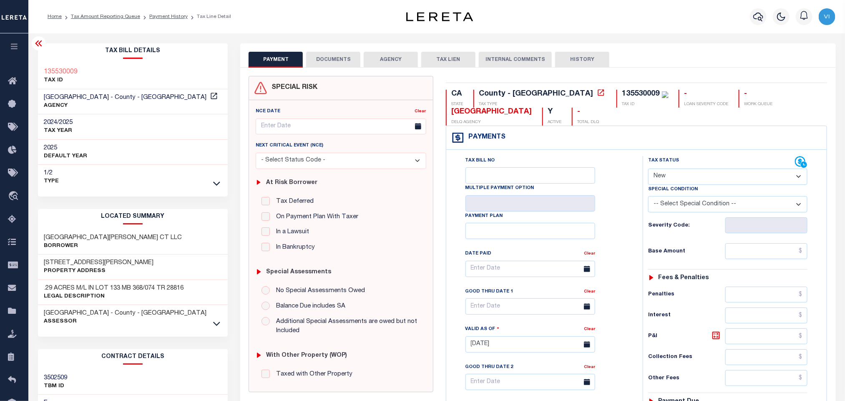
click at [314, 71] on div "SPECIAL RISK NCE Date Clear" at bounding box center [537, 343] width 595 height 550
click at [320, 64] on button "DOCUMENTS" at bounding box center [333, 60] width 54 height 16
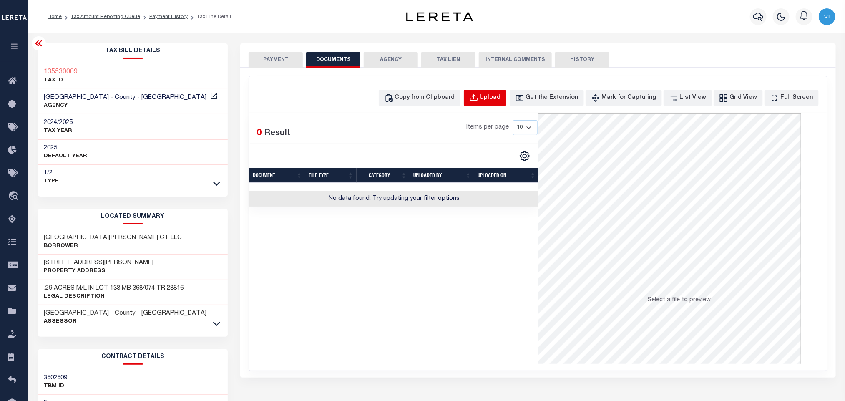
click at [497, 98] on div "Upload" at bounding box center [490, 97] width 21 height 9
select select "POP"
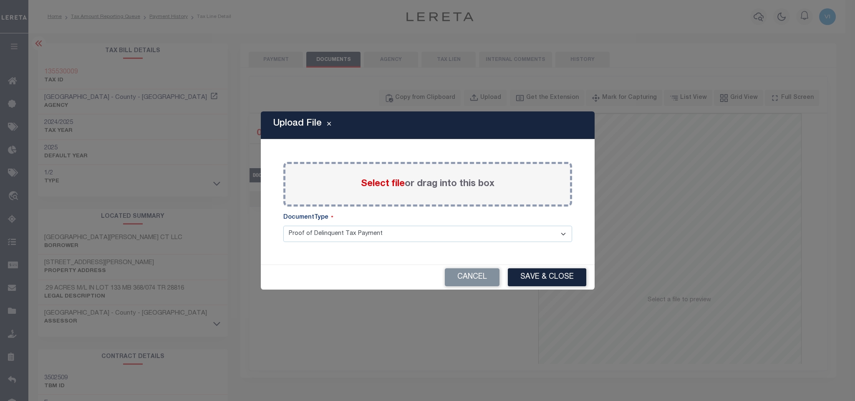
click at [369, 183] on span "Select file" at bounding box center [383, 183] width 44 height 9
click at [0, 0] on input "Select file or drag into this box" at bounding box center [0, 0] width 0 height 0
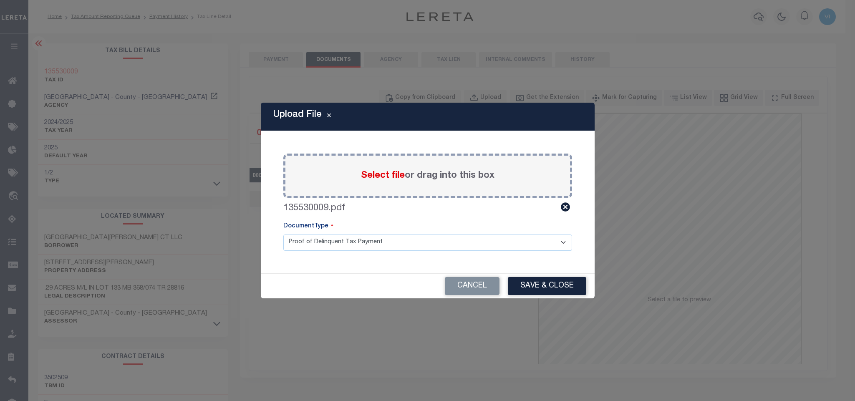
click at [304, 248] on select "Proof of Delinquent Tax Payment" at bounding box center [427, 242] width 289 height 16
click at [283, 234] on select "Proof of Delinquent Tax Payment" at bounding box center [427, 242] width 289 height 16
click at [524, 289] on button "Save & Close" at bounding box center [547, 286] width 78 height 18
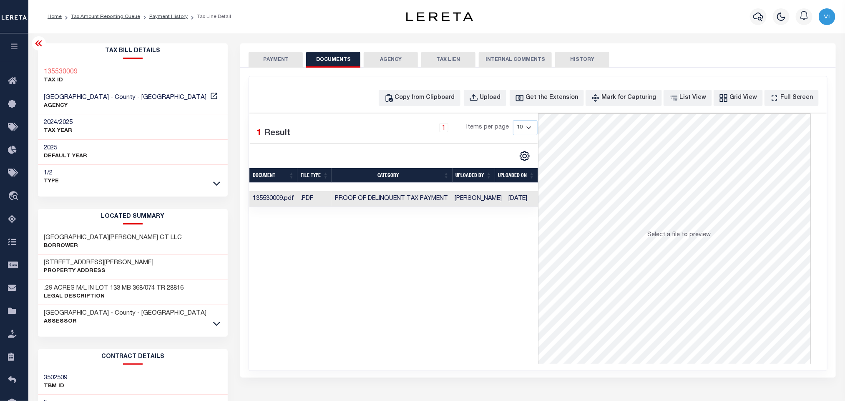
click at [286, 62] on button "PAYMENT" at bounding box center [276, 60] width 54 height 16
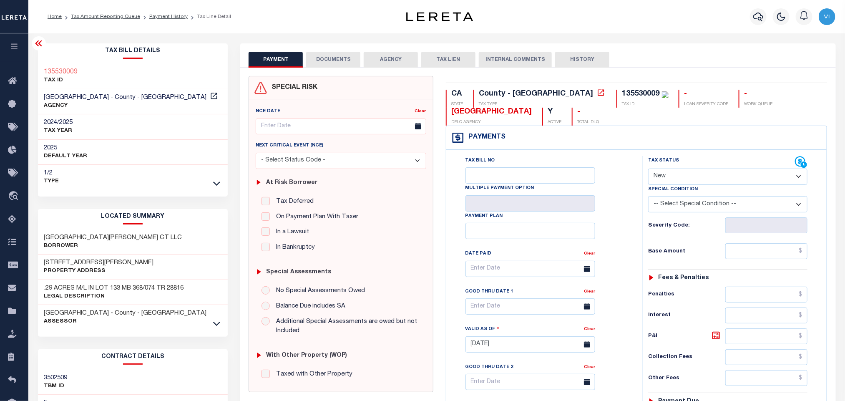
click at [672, 173] on select "- Select Status Code - Open Due/Unpaid Paid Incomplete No Tax Due Internal Refu…" at bounding box center [727, 176] width 159 height 16
select select "PYD"
click at [648, 169] on select "- Select Status Code - Open Due/Unpaid Paid Incomplete No Tax Due Internal Refu…" at bounding box center [727, 176] width 159 height 16
type input "[DATE]"
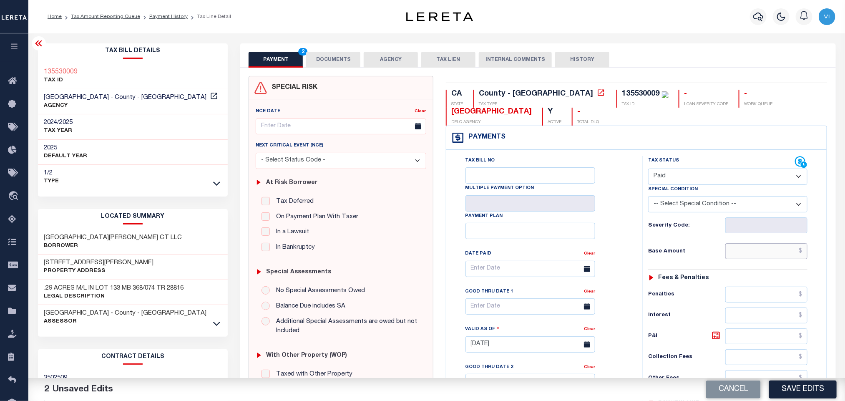
click at [741, 254] on input "text" at bounding box center [766, 251] width 83 height 16
paste input "5,792.25"
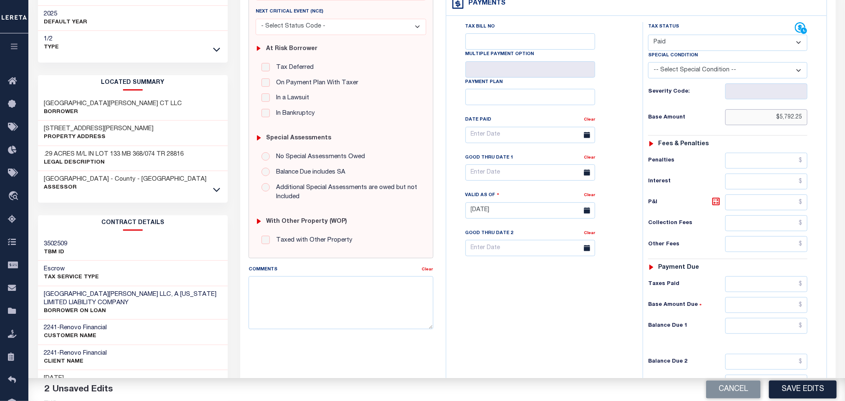
scroll to position [235, 0]
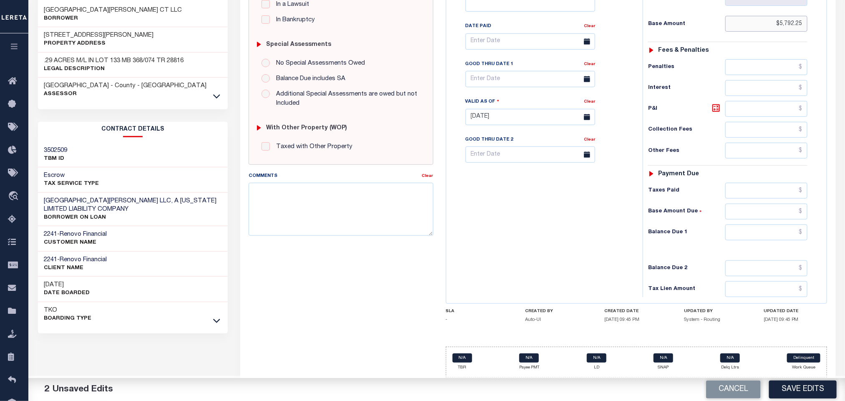
type input "$5,792.25"
click at [751, 195] on input "text" at bounding box center [766, 191] width 83 height 16
paste input "5,792.25"
type input "$5,792.25"
click at [752, 238] on input "text" at bounding box center [766, 232] width 83 height 16
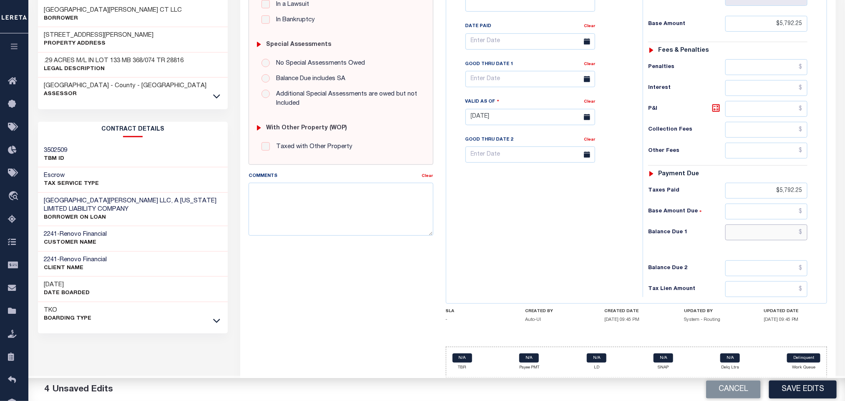
type input "$0.00"
click at [787, 392] on button "Save Edits" at bounding box center [803, 389] width 68 height 18
checkbox input "false"
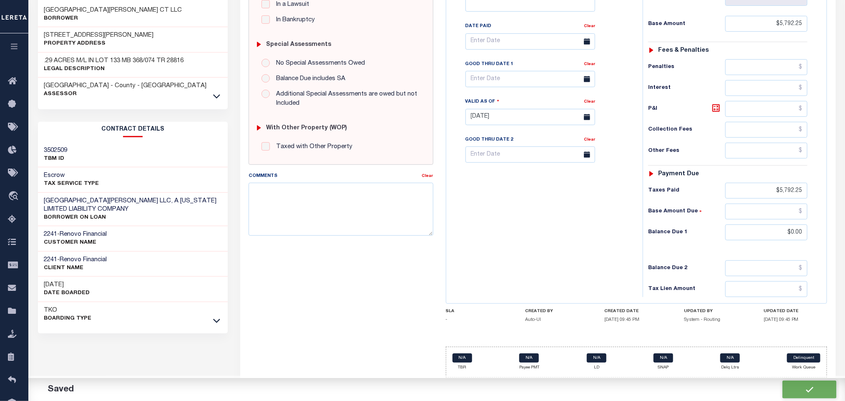
checkbox input "false"
type input "$5,792.25"
type input "$0"
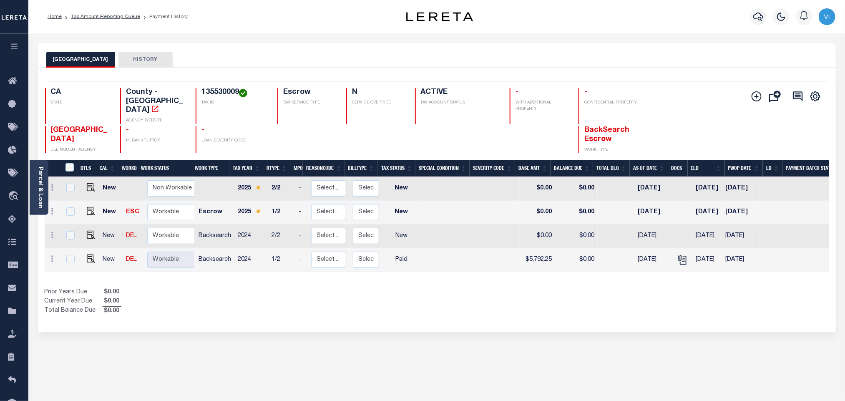
click at [206, 91] on h4 "135530009" at bounding box center [234, 92] width 66 height 9
copy h4 "135530009"
click at [88, 231] on img "" at bounding box center [91, 235] width 8 height 8
checkbox input "true"
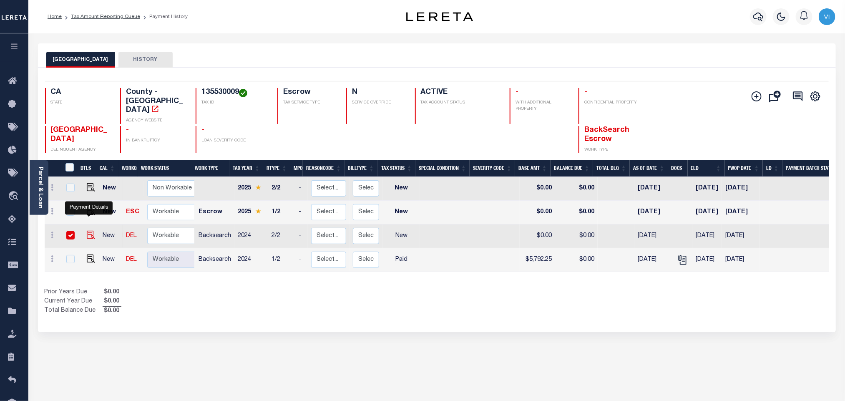
checkbox input "true"
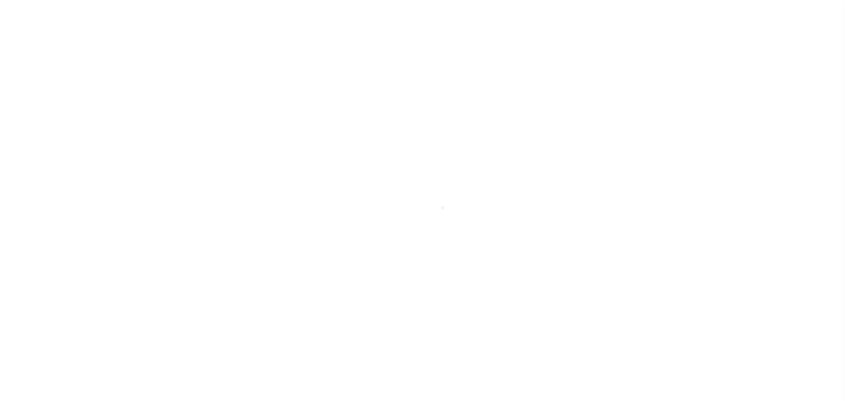
select select "NW2"
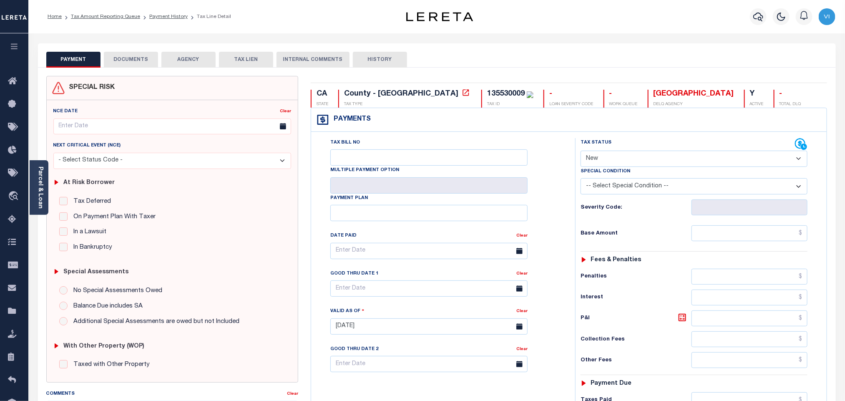
click at [129, 63] on button "DOCUMENTS" at bounding box center [131, 60] width 54 height 16
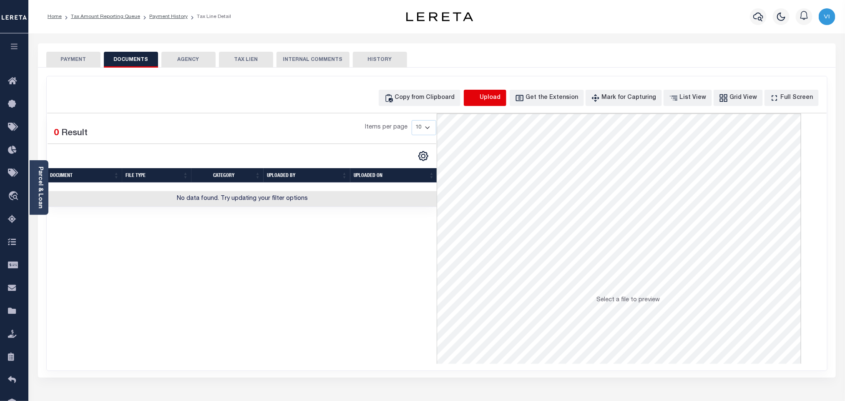
click at [478, 103] on icon "button" at bounding box center [473, 97] width 9 height 9
select select "POP"
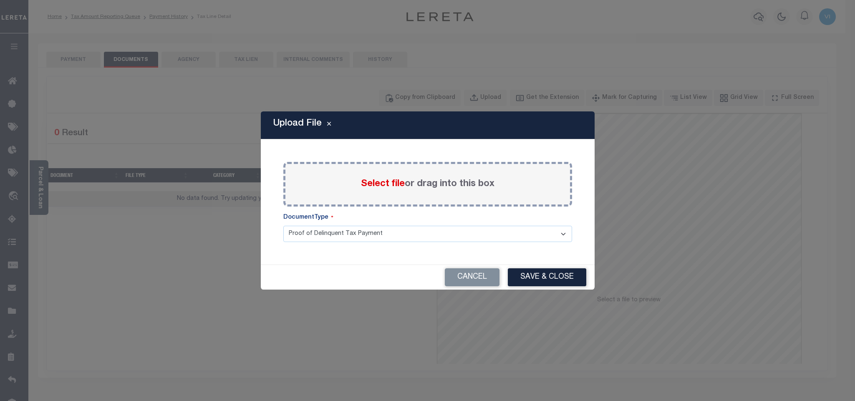
click at [371, 183] on span "Select file" at bounding box center [383, 183] width 44 height 9
click at [0, 0] on input "Select file or drag into this box" at bounding box center [0, 0] width 0 height 0
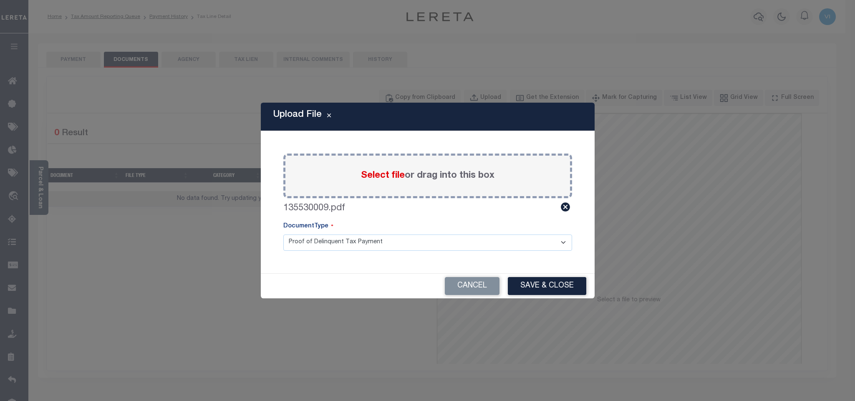
click at [309, 245] on select "Proof of Delinquent Tax Payment" at bounding box center [427, 242] width 289 height 16
click at [283, 234] on select "Proof of Delinquent Tax Payment" at bounding box center [427, 242] width 289 height 16
click at [517, 288] on button "Save & Close" at bounding box center [547, 286] width 78 height 18
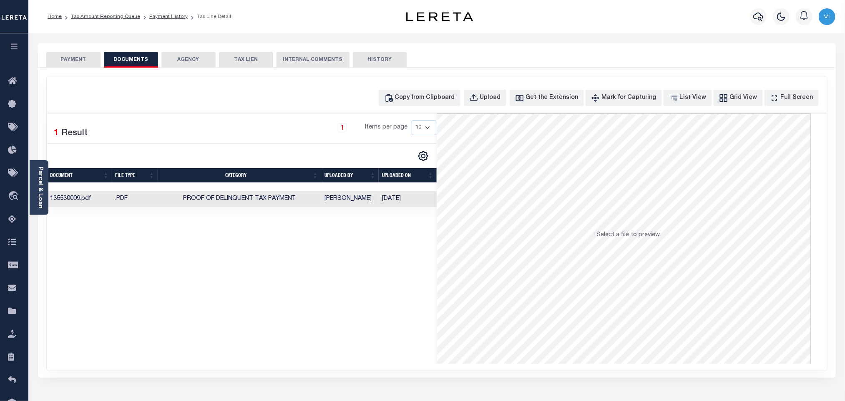
click at [73, 55] on button "PAYMENT" at bounding box center [73, 60] width 54 height 16
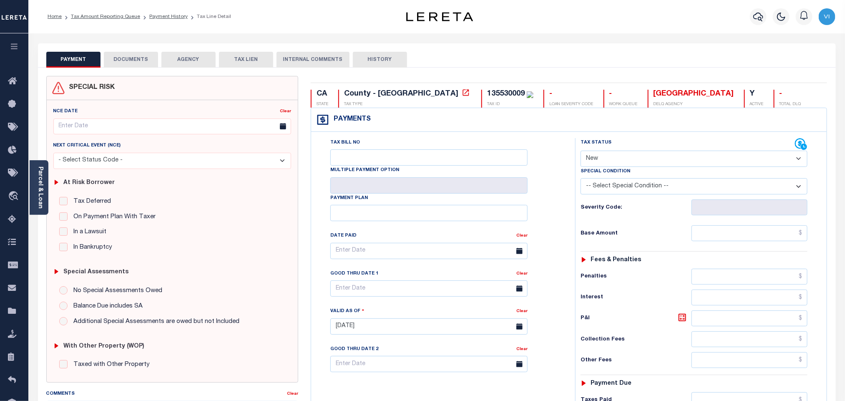
click at [615, 158] on select "- Select Status Code - Open Due/Unpaid Paid Incomplete No Tax Due Internal Refu…" at bounding box center [694, 159] width 227 height 16
select select "PYD"
click at [581, 151] on select "- Select Status Code - Open Due/Unpaid Paid Incomplete No Tax Due Internal Refu…" at bounding box center [694, 159] width 227 height 16
type input "[DATE]"
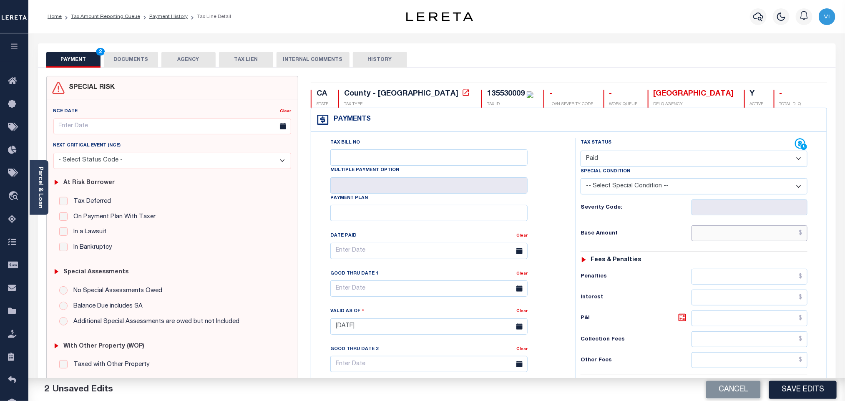
click at [728, 241] on input "text" at bounding box center [749, 233] width 116 height 16
paste input "5,792.25"
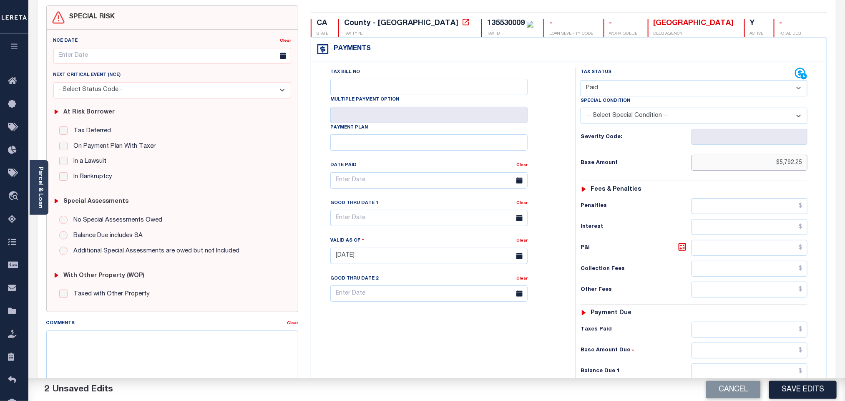
scroll to position [217, 0]
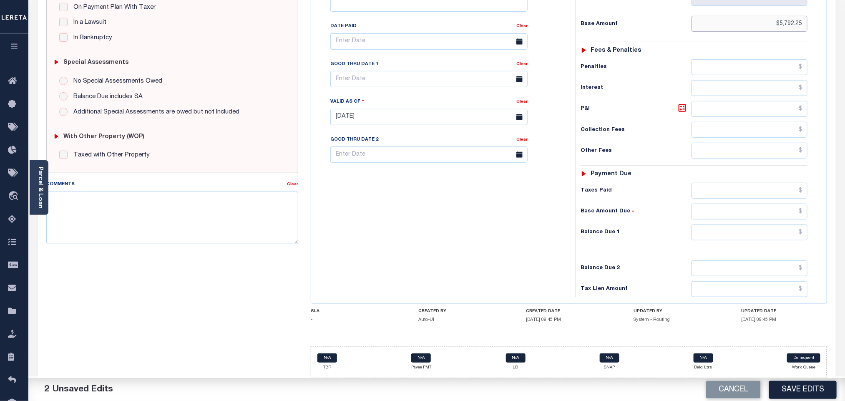
type input "$5,792.25"
click at [718, 187] on input "text" at bounding box center [749, 191] width 116 height 16
paste input "5,792.25"
type input "$5,792.25"
drag, startPoint x: 722, startPoint y: 234, endPoint x: 717, endPoint y: 239, distance: 7.1
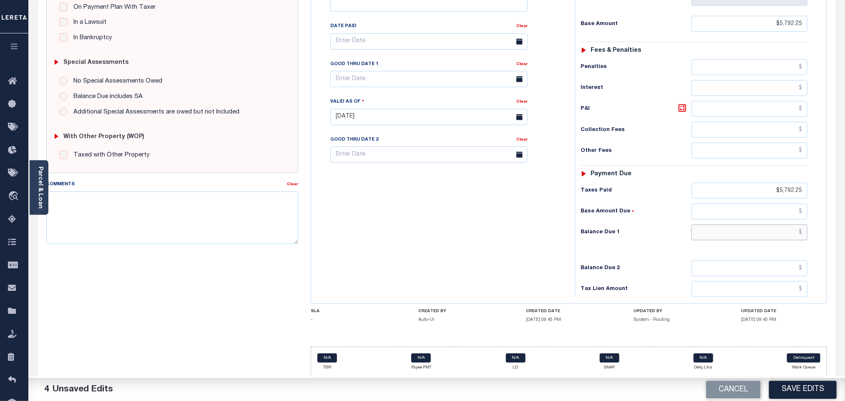
click at [722, 234] on input "text" at bounding box center [749, 232] width 116 height 16
type input "$0.00"
click at [790, 390] on button "Save Edits" at bounding box center [803, 389] width 68 height 18
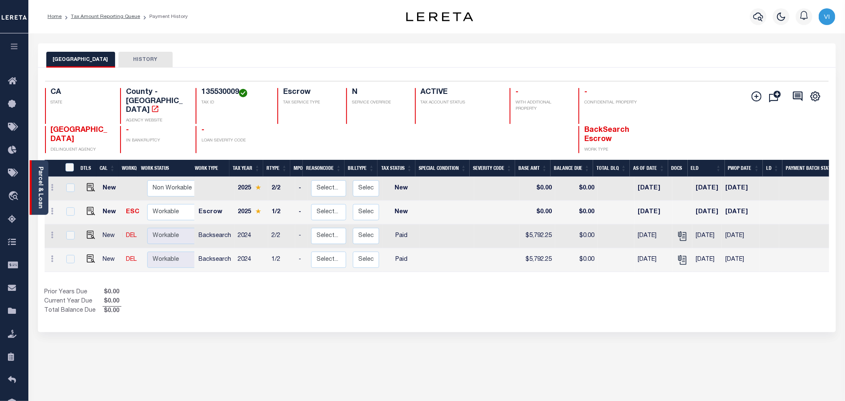
click at [39, 192] on link "Parcel & Loan" at bounding box center [40, 187] width 6 height 42
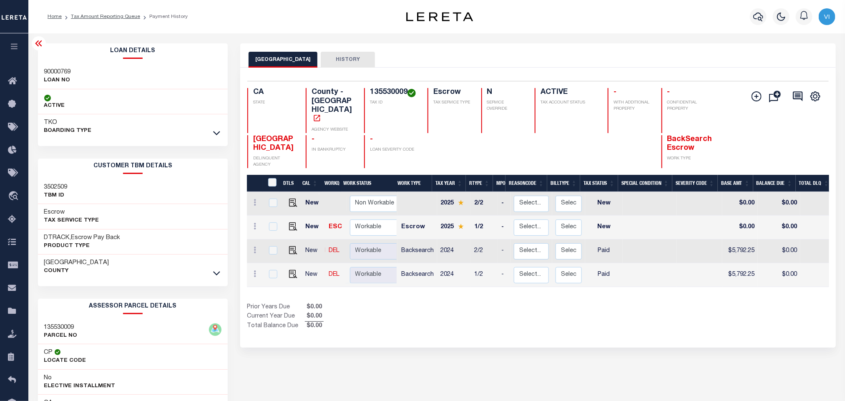
click at [38, 75] on div "90000769 LOAN NO" at bounding box center [133, 76] width 190 height 25
copy h3 "90000769"
click at [382, 91] on h4 "135530009" at bounding box center [394, 92] width 48 height 9
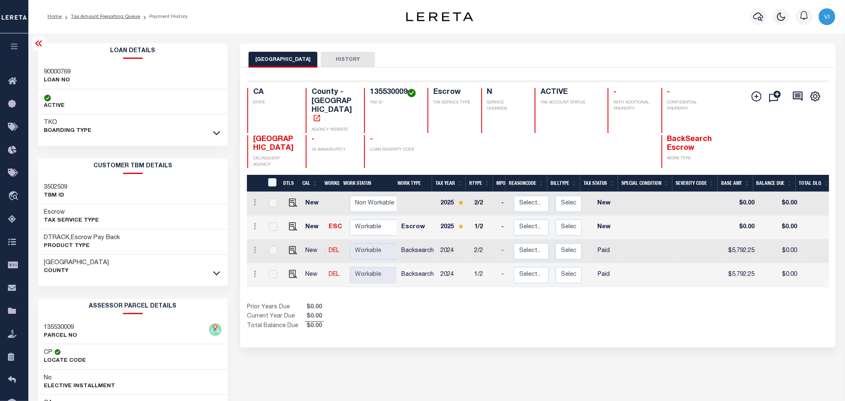
copy h4 "135530009"
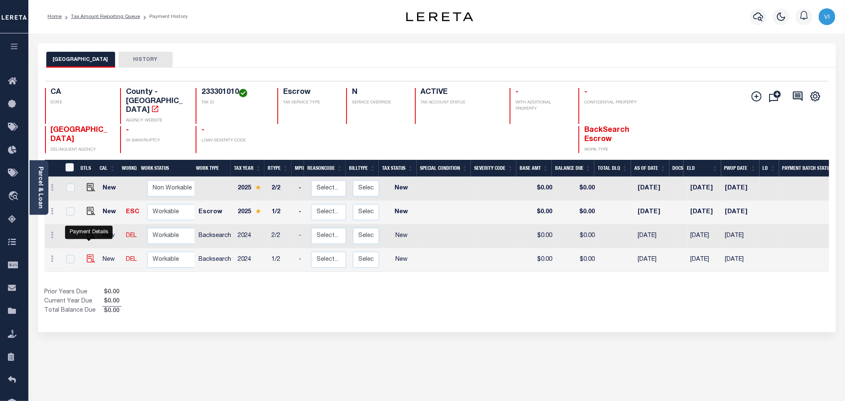
click at [90, 254] on img "" at bounding box center [91, 258] width 8 height 8
checkbox input "true"
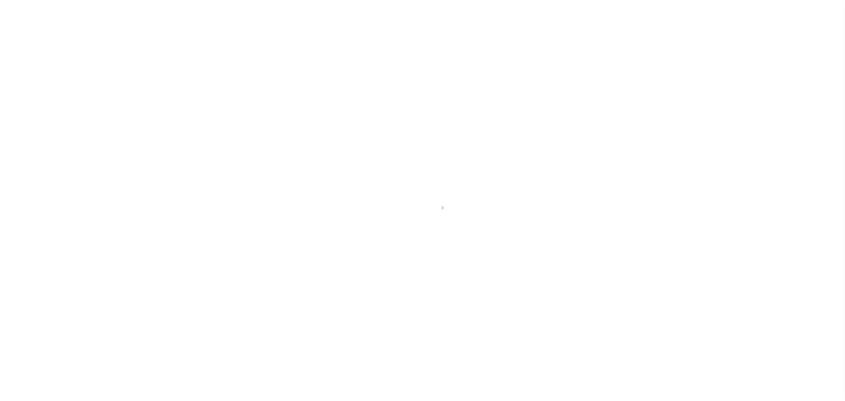
select select "NW2"
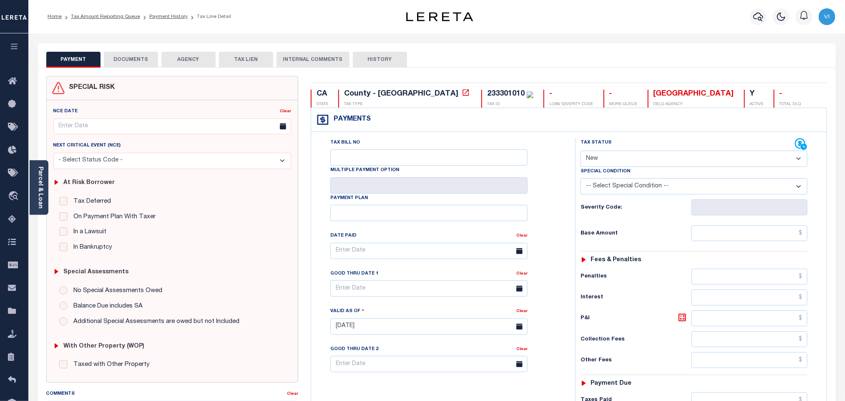
click at [143, 60] on button "DOCUMENTS" at bounding box center [131, 60] width 54 height 16
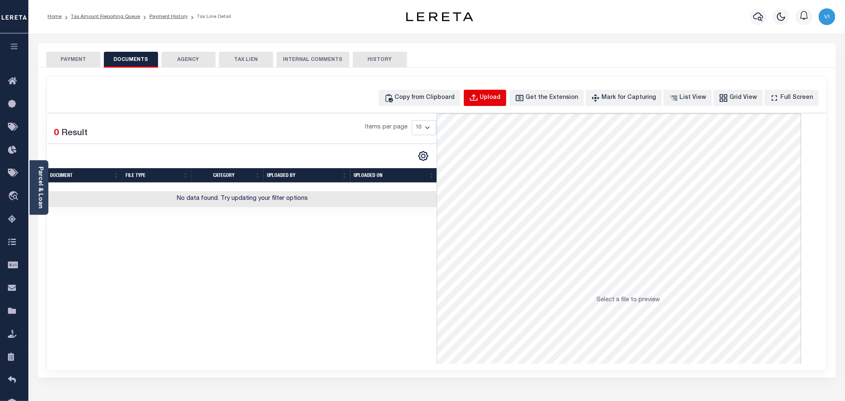
click at [492, 103] on button "Upload" at bounding box center [485, 98] width 43 height 16
select select "POP"
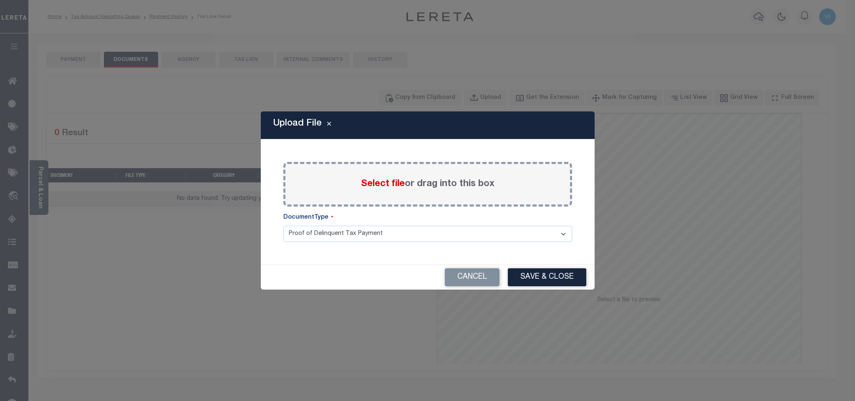
click at [365, 189] on label "Select file or drag into this box" at bounding box center [427, 184] width 133 height 14
click at [0, 0] on input "Select file or drag into this box" at bounding box center [0, 0] width 0 height 0
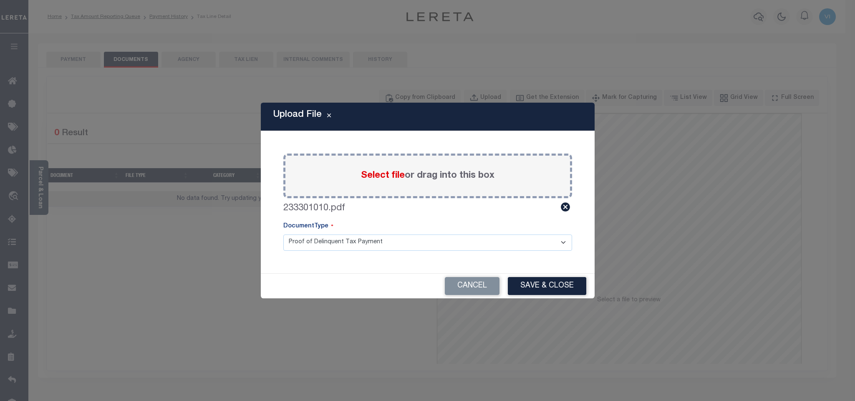
click at [308, 248] on select "Proof of Delinquent Tax Payment" at bounding box center [427, 242] width 289 height 16
click at [283, 234] on select "Proof of Delinquent Tax Payment" at bounding box center [427, 242] width 289 height 16
click at [527, 288] on button "Save & Close" at bounding box center [547, 286] width 78 height 18
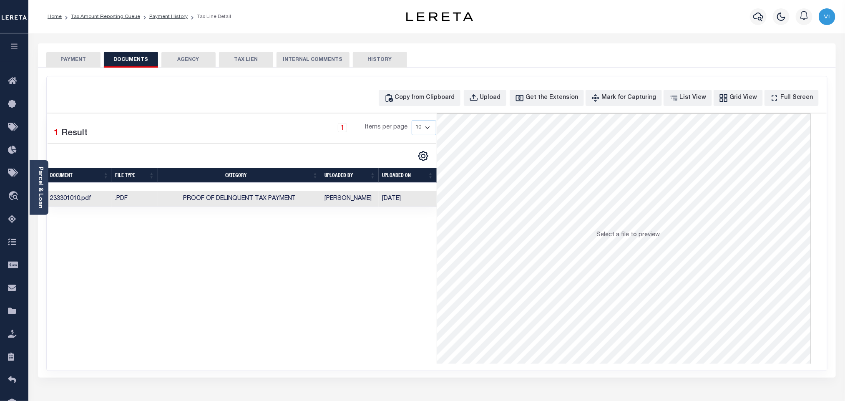
click at [96, 67] on button "PAYMENT" at bounding box center [73, 60] width 54 height 16
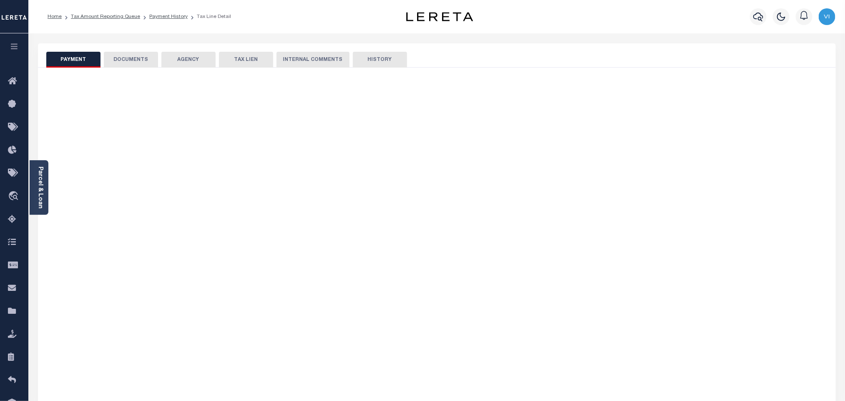
click at [83, 58] on button "PAYMENT" at bounding box center [73, 60] width 54 height 16
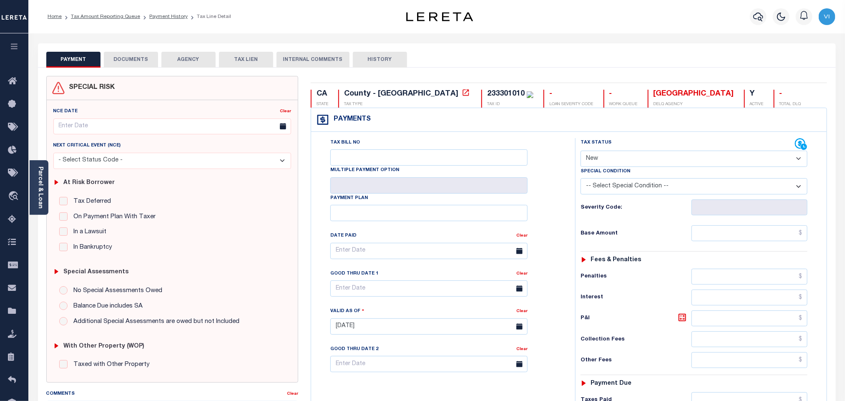
drag, startPoint x: 623, startPoint y: 157, endPoint x: 617, endPoint y: 164, distance: 9.8
click at [623, 157] on select "- Select Status Code - Open Due/Unpaid Paid Incomplete No Tax Due Internal Refu…" at bounding box center [694, 159] width 227 height 16
select select "PYD"
click at [581, 151] on select "- Select Status Code - Open Due/Unpaid Paid Incomplete No Tax Due Internal Refu…" at bounding box center [694, 159] width 227 height 16
type input "[DATE]"
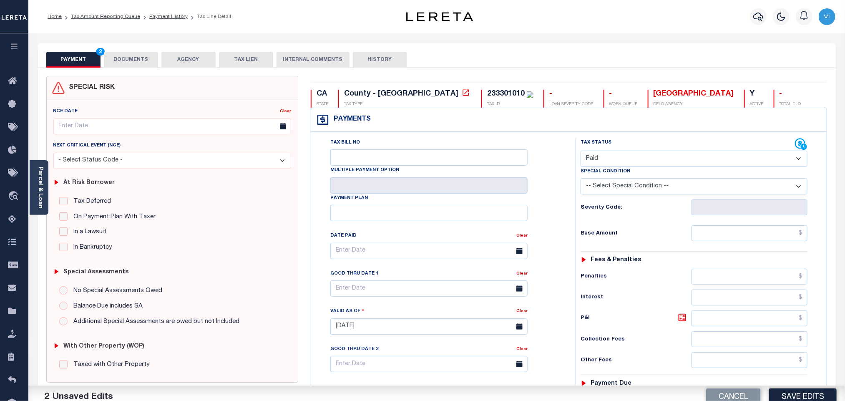
click at [700, 245] on div "Tax Status Status - Select Status Code -" at bounding box center [696, 322] width 243 height 368
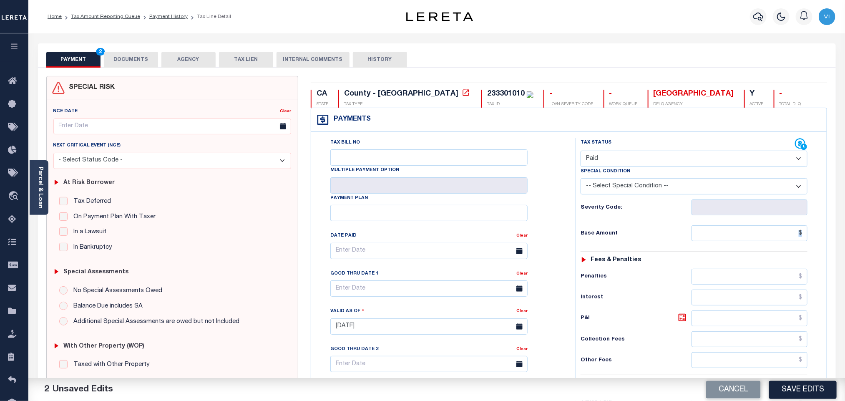
click at [701, 244] on div "Tax Status Status - Select Status Code -" at bounding box center [696, 322] width 243 height 368
click at [702, 241] on input "text" at bounding box center [749, 233] width 116 height 16
paste input "2,274.78"
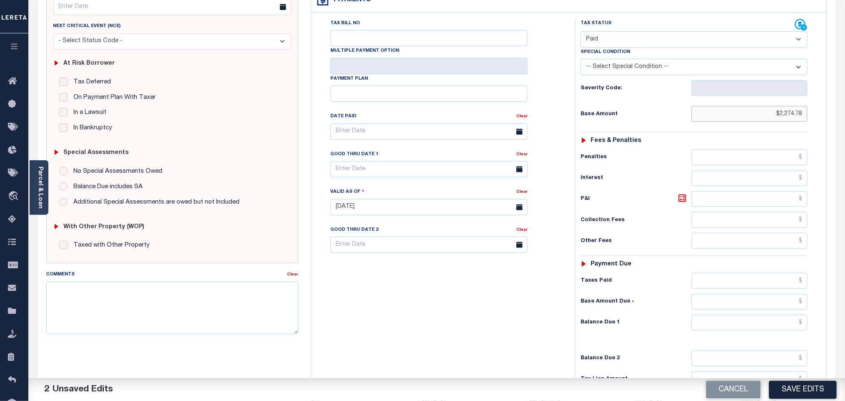
scroll to position [217, 0]
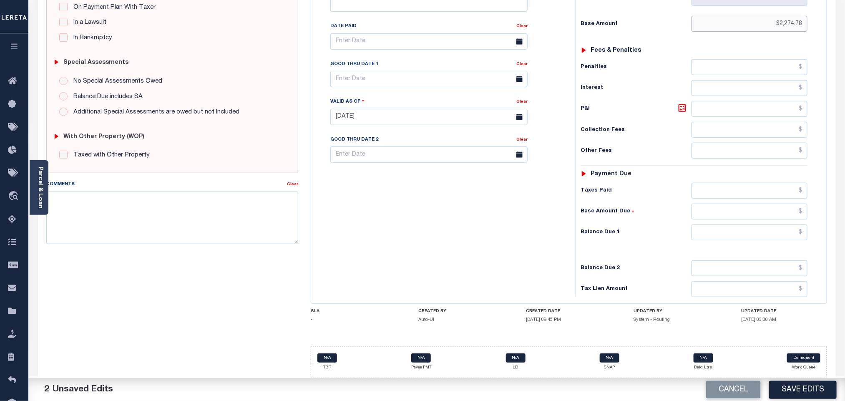
type input "$2,274.78"
click at [732, 189] on input "text" at bounding box center [749, 191] width 116 height 16
paste input "2,274.78"
type input "$2,274.78"
click at [752, 234] on input "text" at bounding box center [749, 232] width 116 height 16
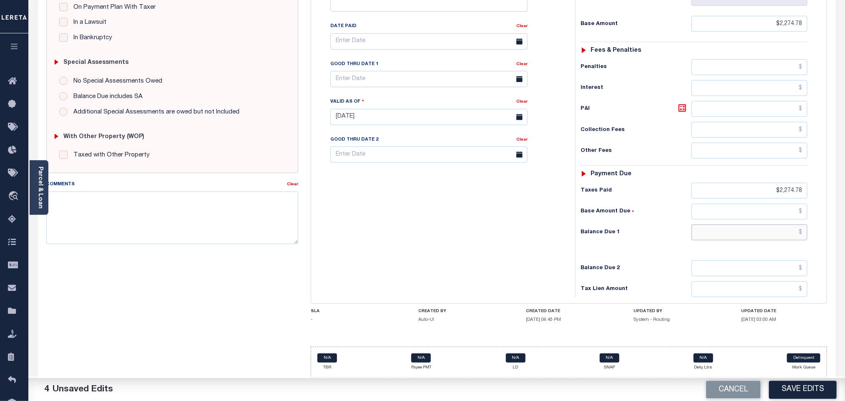
type input "$0.00"
click at [792, 385] on button "Save Edits" at bounding box center [803, 389] width 68 height 18
checkbox input "false"
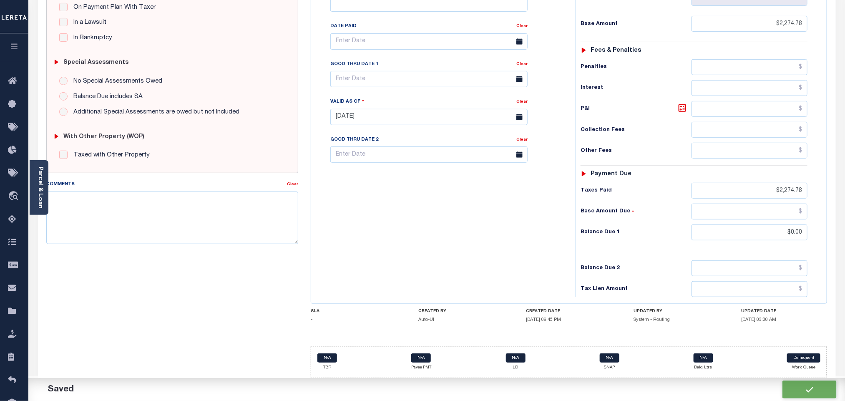
checkbox input "false"
type input "$2,274.78"
type input "$0"
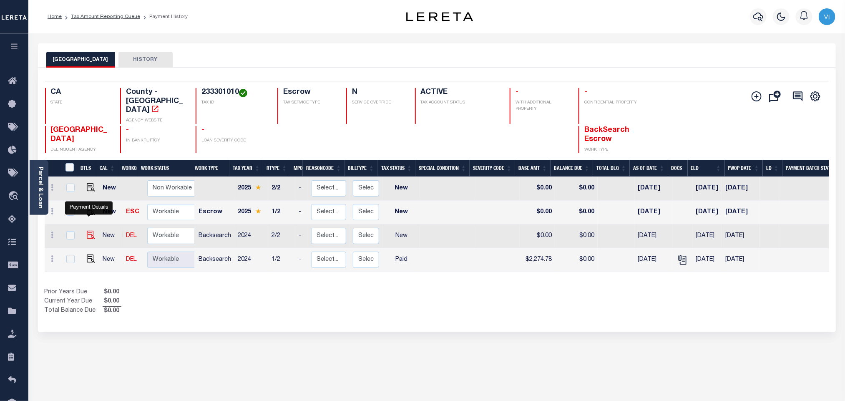
click at [90, 231] on img "" at bounding box center [91, 235] width 8 height 8
checkbox input "true"
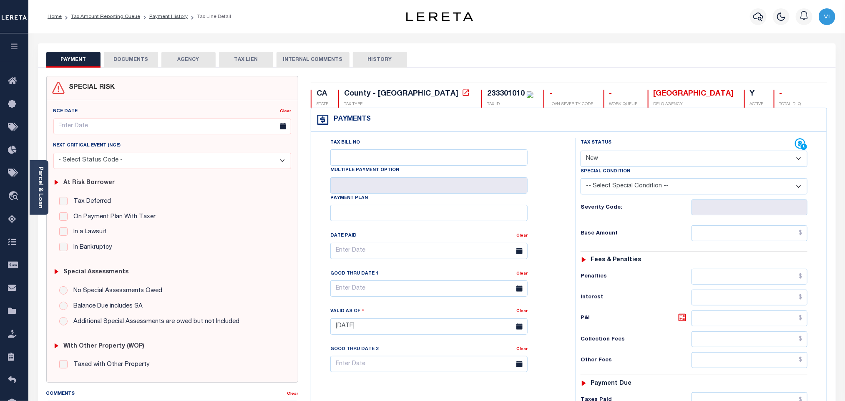
click at [606, 161] on select "- Select Status Code - Open Due/Unpaid Paid Incomplete No Tax Due Internal Refu…" at bounding box center [694, 159] width 227 height 16
select select "PYD"
click at [581, 151] on select "- Select Status Code - Open Due/Unpaid Paid Incomplete No Tax Due Internal Refu…" at bounding box center [694, 159] width 227 height 16
type input "[DATE]"
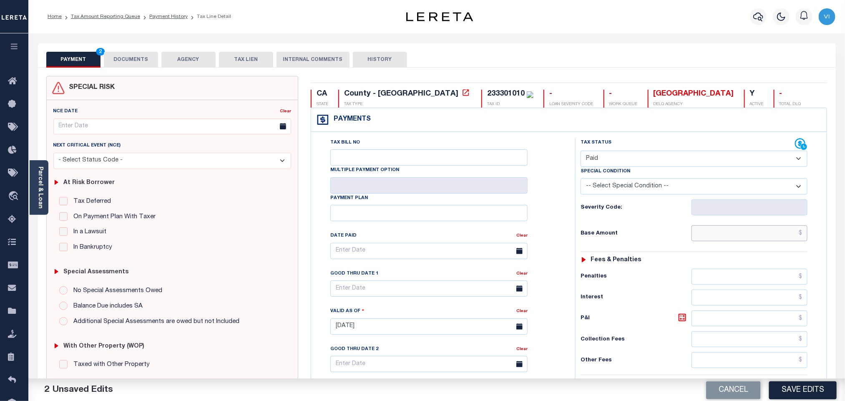
click at [711, 236] on input "text" at bounding box center [749, 233] width 116 height 16
paste input "2,274.78"
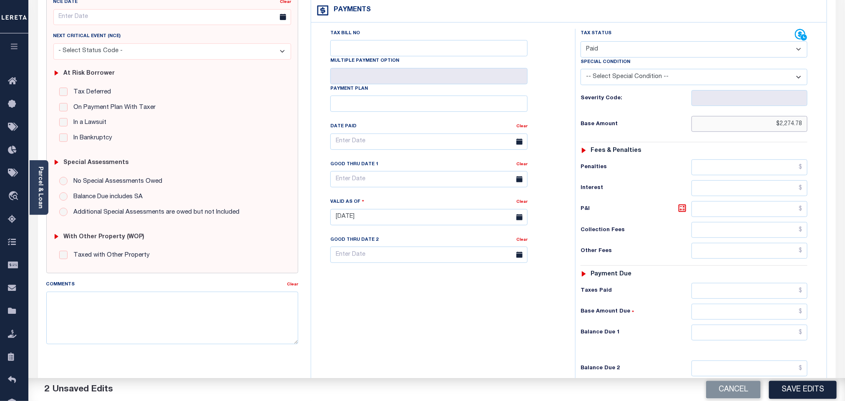
scroll to position [219, 0]
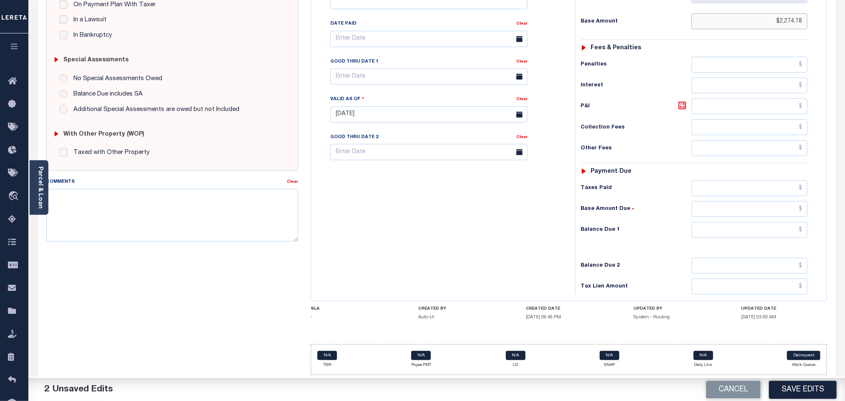
type input "$2,274.78"
click at [719, 189] on input "text" at bounding box center [749, 188] width 116 height 16
paste input "2,274.78"
type input "$2,274.78"
drag, startPoint x: 718, startPoint y: 230, endPoint x: 714, endPoint y: 236, distance: 7.8
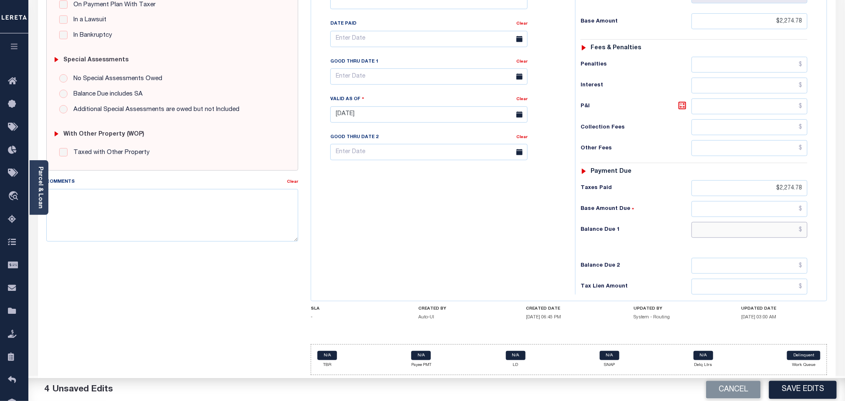
click at [718, 230] on input "text" at bounding box center [749, 230] width 116 height 16
type input "$0.00"
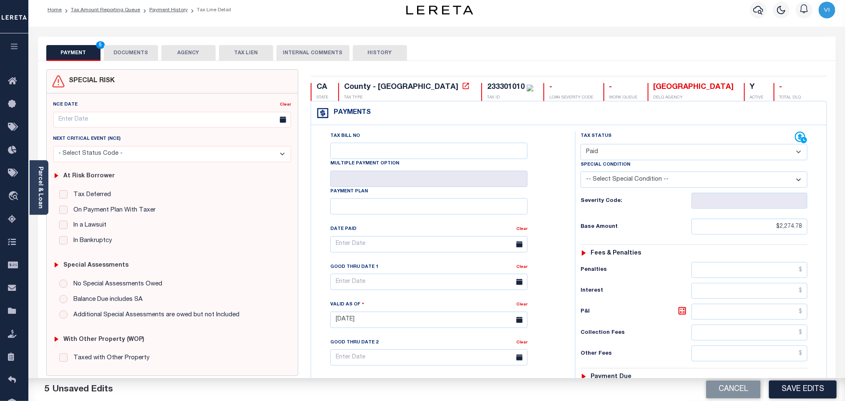
scroll to position [0, 0]
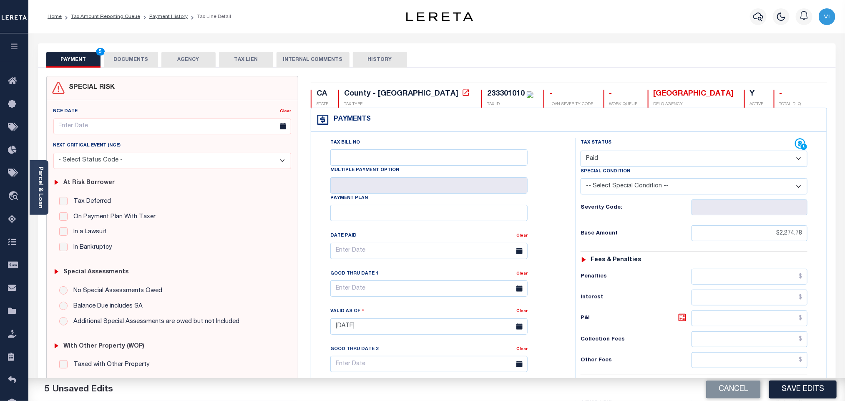
click at [487, 98] on div "233301010" at bounding box center [506, 94] width 38 height 8
copy div "233301010"
click at [136, 64] on button "DOCUMENTS" at bounding box center [131, 60] width 54 height 16
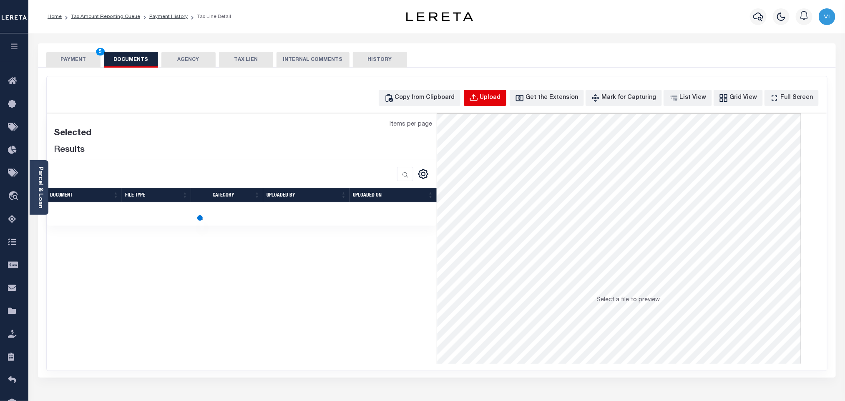
click at [498, 106] on div "Copy from Clipboard Upload Get the Extension Mark for Capturing Got it List Vie…" at bounding box center [437, 223] width 780 height 294
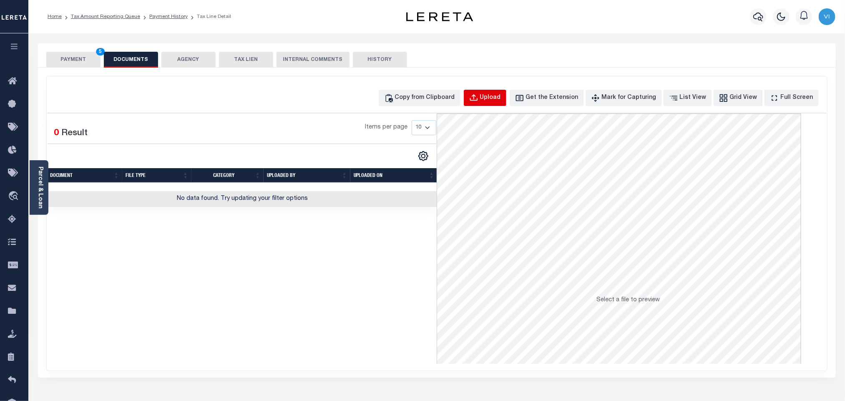
click at [498, 101] on div "Upload" at bounding box center [490, 97] width 21 height 9
select select "POP"
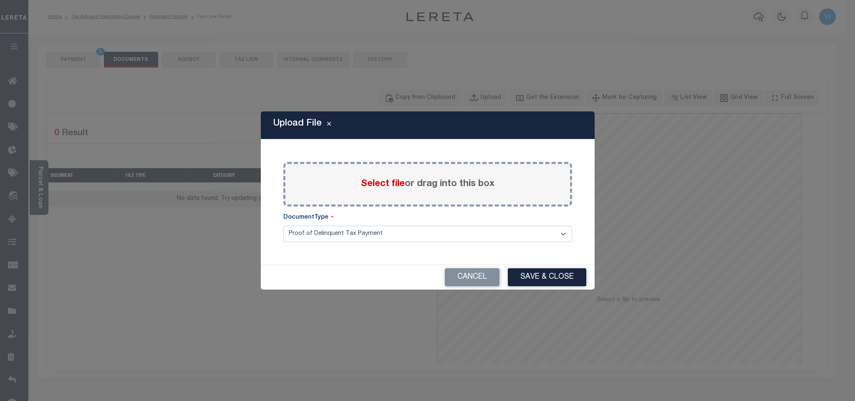
click at [367, 183] on span "Select file" at bounding box center [383, 183] width 44 height 9
click at [0, 0] on input "Select file or drag into this box" at bounding box center [0, 0] width 0 height 0
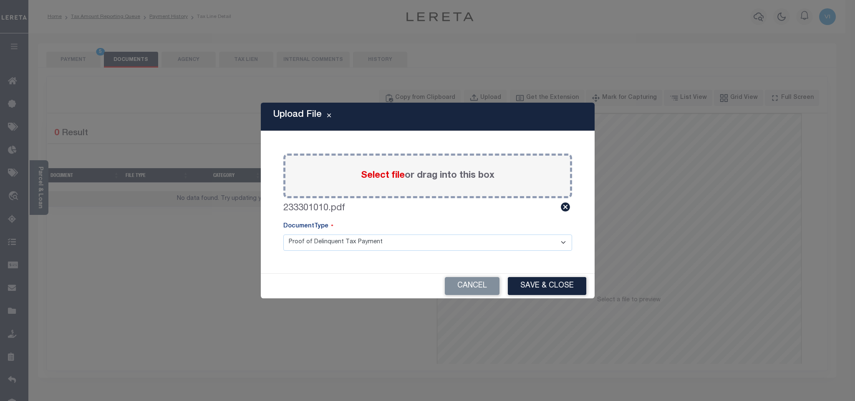
click at [302, 246] on select "Proof of Delinquent Tax Payment" at bounding box center [427, 242] width 289 height 16
click at [283, 234] on select "Proof of Delinquent Tax Payment" at bounding box center [427, 242] width 289 height 16
click at [529, 287] on button "Save & Close" at bounding box center [547, 286] width 78 height 18
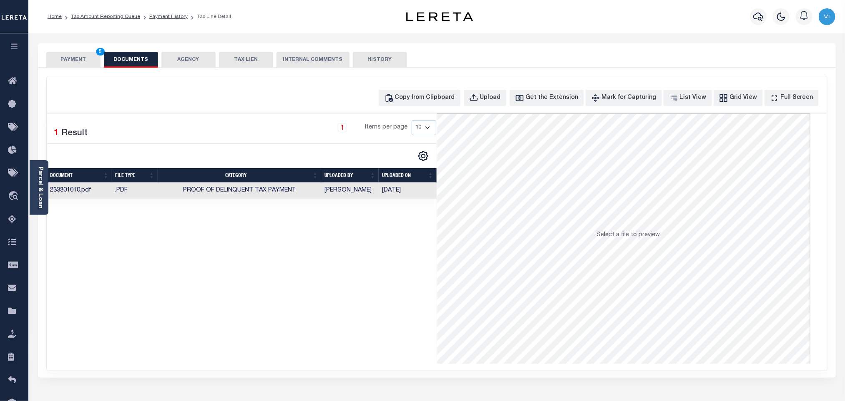
click at [82, 65] on button "PAYMENT 5" at bounding box center [73, 60] width 54 height 16
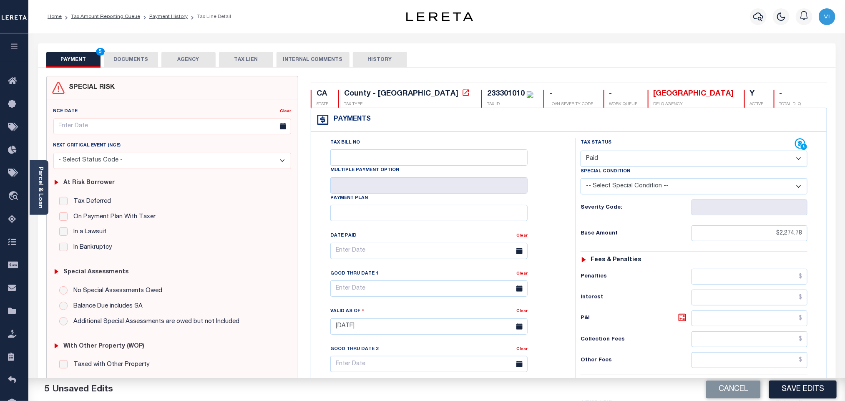
click at [552, 191] on div "Tax Bill No Multiple Payment Option Payment Plan Clear" at bounding box center [440, 255] width 243 height 234
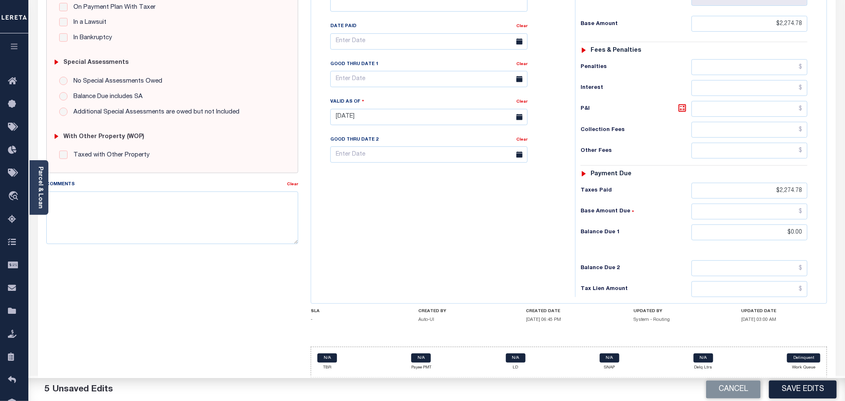
scroll to position [217, 0]
click at [798, 383] on button "Save Edits" at bounding box center [803, 389] width 68 height 18
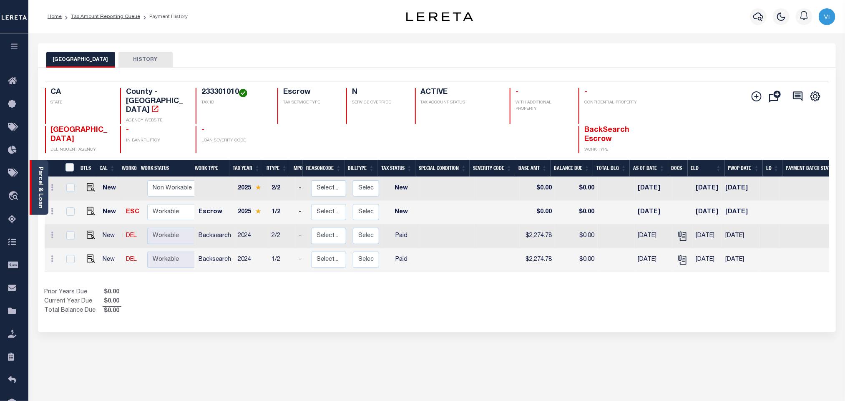
click at [40, 190] on link "Parcel & Loan" at bounding box center [40, 187] width 6 height 42
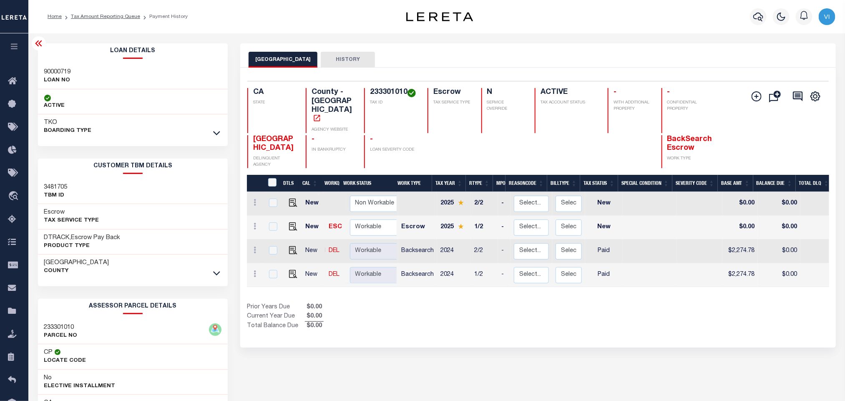
click at [36, 72] on div "Loan Details 90000719 LOAN NO TKO" at bounding box center [133, 278] width 203 height 471
copy h3 "90000719"
click at [391, 93] on h4 "233301010" at bounding box center [394, 92] width 48 height 9
click at [390, 93] on h4 "233301010" at bounding box center [394, 92] width 48 height 9
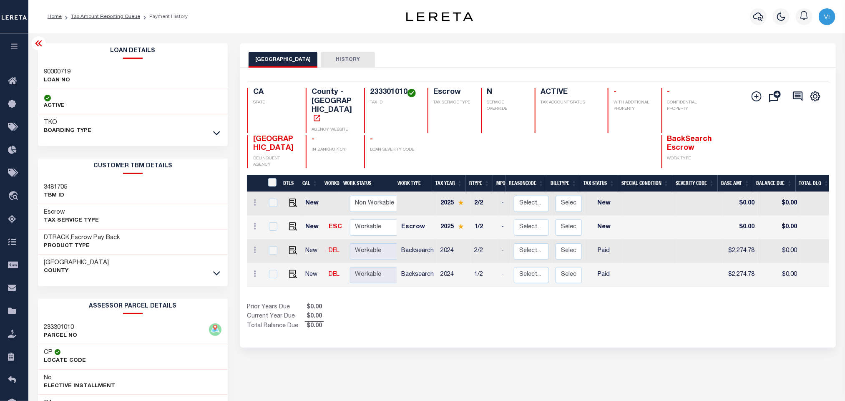
copy h4 "233301010"
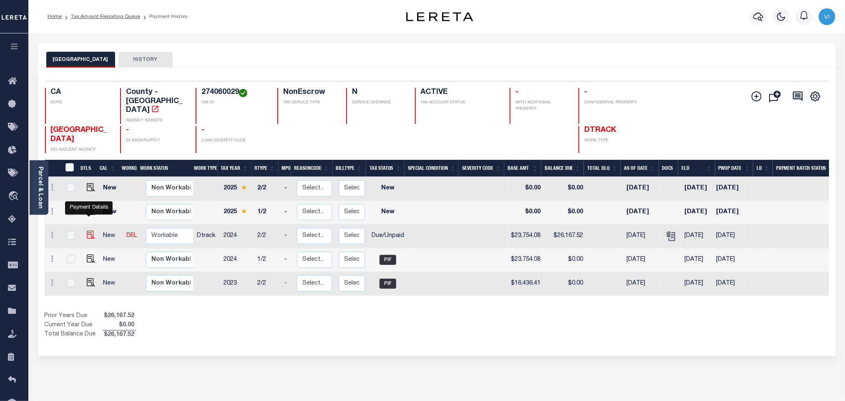
click at [89, 231] on img "" at bounding box center [91, 235] width 8 height 8
checkbox input "true"
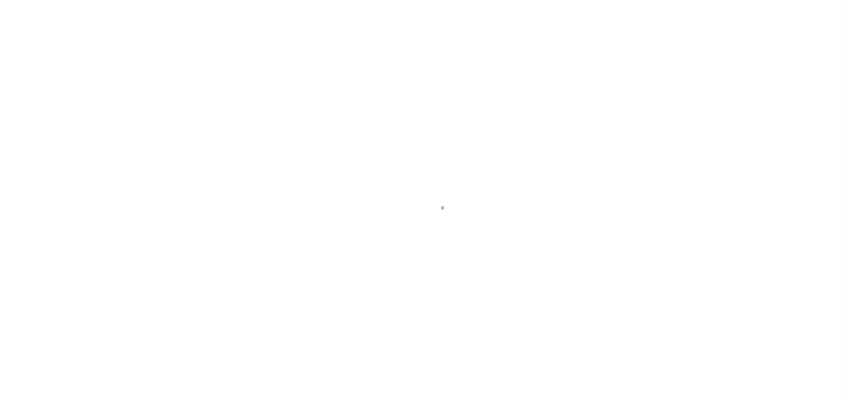
checkbox input "false"
type input "[DATE]"
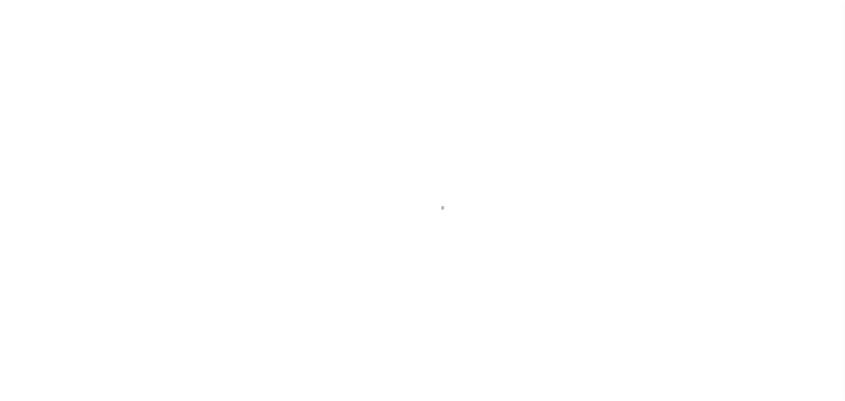
type input "[DATE]"
select select "DUE"
type input "$23,754.08"
type input "$2,413.44"
type input "$26,167.52"
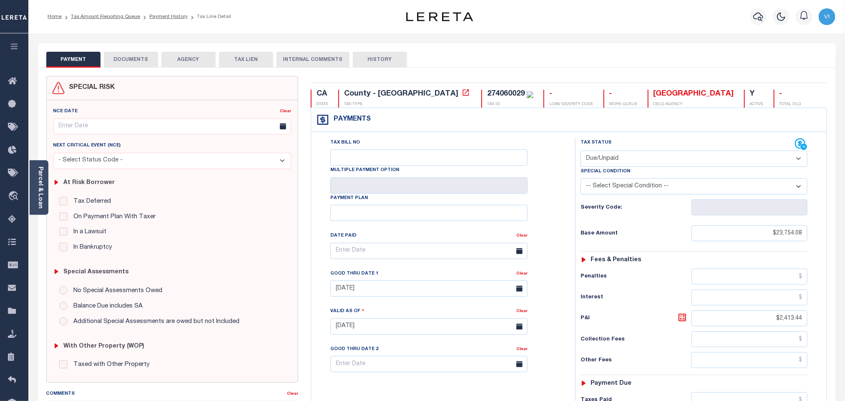
click at [133, 63] on button "DOCUMENTS" at bounding box center [131, 60] width 54 height 16
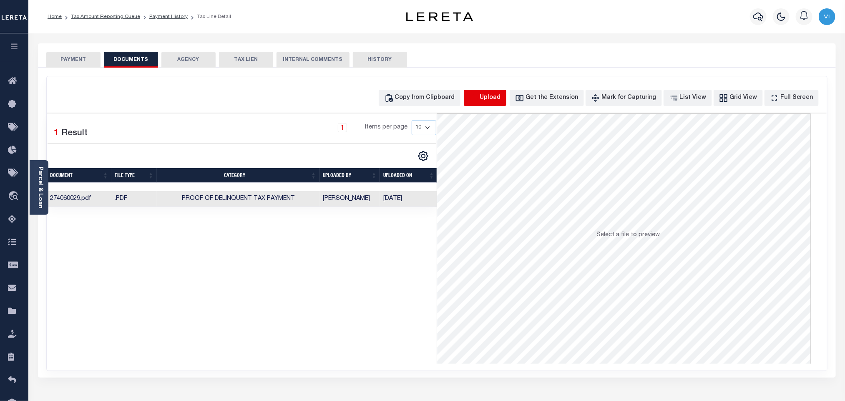
click at [477, 101] on icon "button" at bounding box center [474, 97] width 8 height 7
select select "POP"
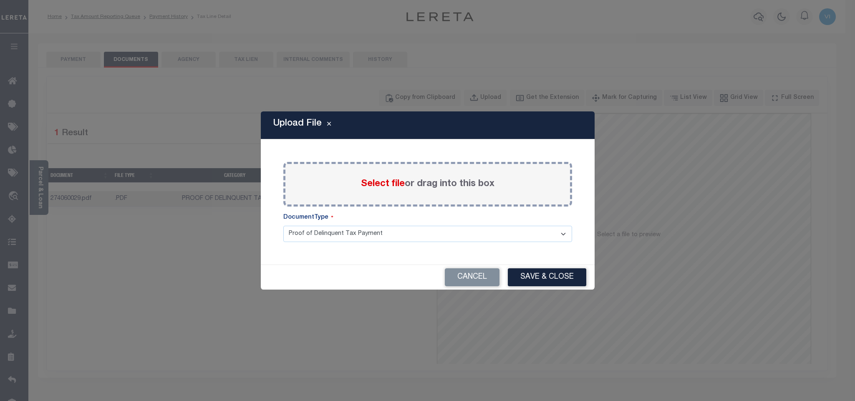
click at [382, 186] on span "Select file" at bounding box center [383, 183] width 44 height 9
click at [0, 0] on input "Select file or drag into this box" at bounding box center [0, 0] width 0 height 0
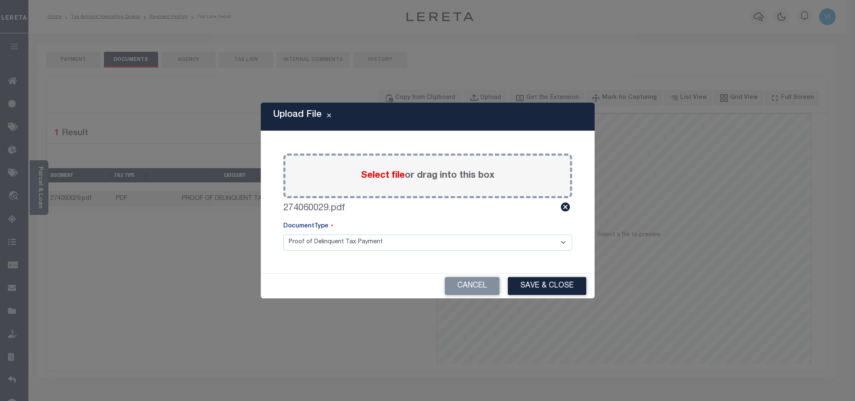
click at [299, 243] on select "Proof of Delinquent Tax Payment" at bounding box center [427, 242] width 289 height 16
click at [283, 234] on select "Proof of Delinquent Tax Payment" at bounding box center [427, 242] width 289 height 16
click at [524, 279] on button "Save & Close" at bounding box center [547, 286] width 78 height 18
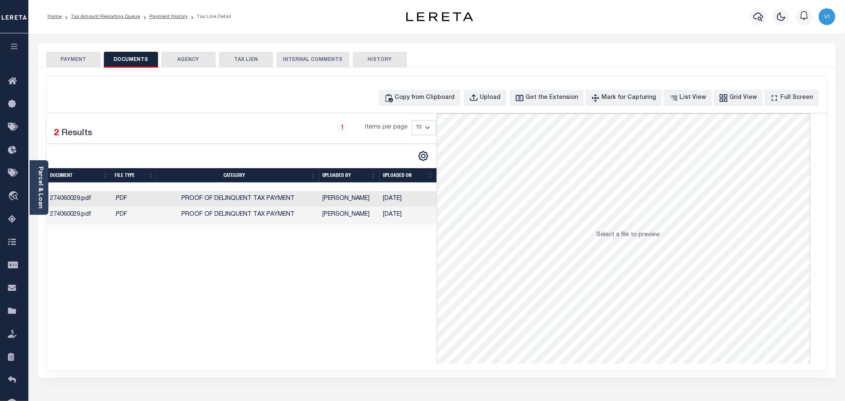
click at [76, 64] on button "PAYMENT" at bounding box center [73, 60] width 54 height 16
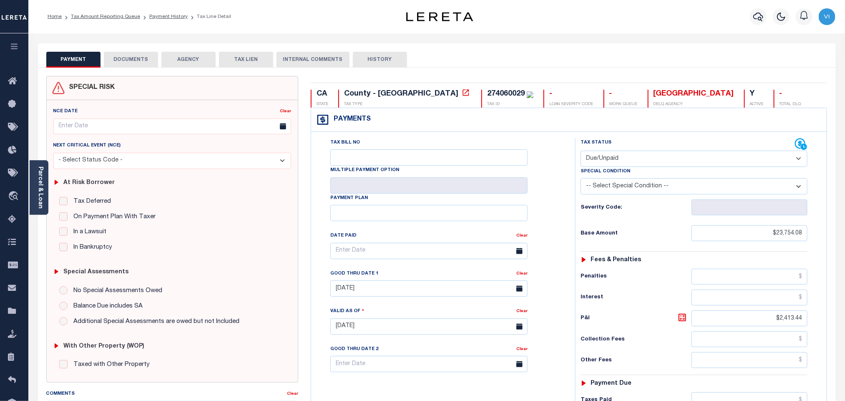
click at [628, 159] on select "- Select Status Code - Open Due/Unpaid Paid Incomplete No Tax Due Internal Refu…" at bounding box center [694, 159] width 227 height 16
select select "PYD"
click at [581, 151] on select "- Select Status Code - Open Due/Unpaid Paid Incomplete No Tax Due Internal Refu…" at bounding box center [694, 159] width 227 height 16
type input "[DATE]"
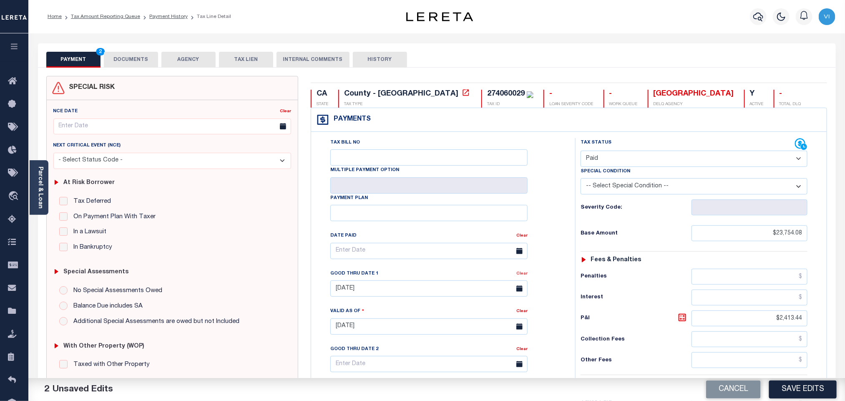
click at [521, 276] on link "Clear" at bounding box center [521, 273] width 11 height 4
drag, startPoint x: 772, startPoint y: 323, endPoint x: 837, endPoint y: 324, distance: 65.1
click at [837, 324] on div "PAYMENT 3 DOCUMENTS AGENCY DELINQUENT PAYEE" at bounding box center [437, 327] width 810 height 568
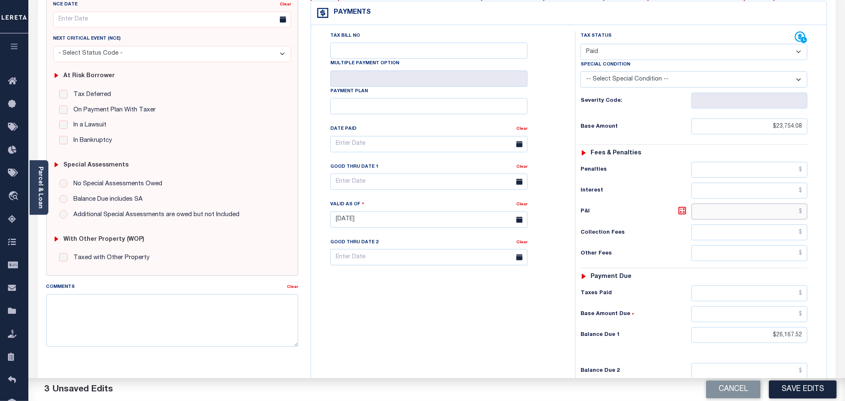
scroll to position [125, 0]
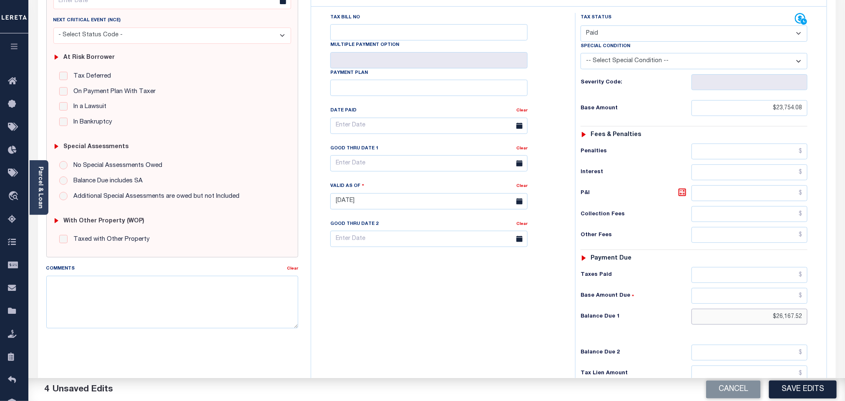
drag, startPoint x: 804, startPoint y: 327, endPoint x: 845, endPoint y: 332, distance: 40.8
click at [845, 332] on html "Home Tax Amount Reporting Queue Payment History Tax Line Detail Profile" at bounding box center [422, 181] width 845 height 612
click at [747, 276] on input "text" at bounding box center [749, 275] width 116 height 16
paste input "26,916.59"
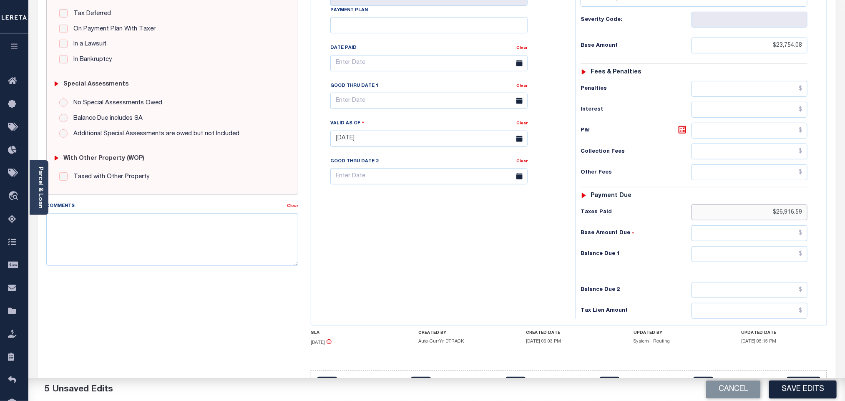
type input "$26,916.59"
click at [732, 273] on div "Tax Status Status - Select Status Code -" at bounding box center [696, 134] width 243 height 368
click at [727, 262] on input "text" at bounding box center [749, 254] width 116 height 16
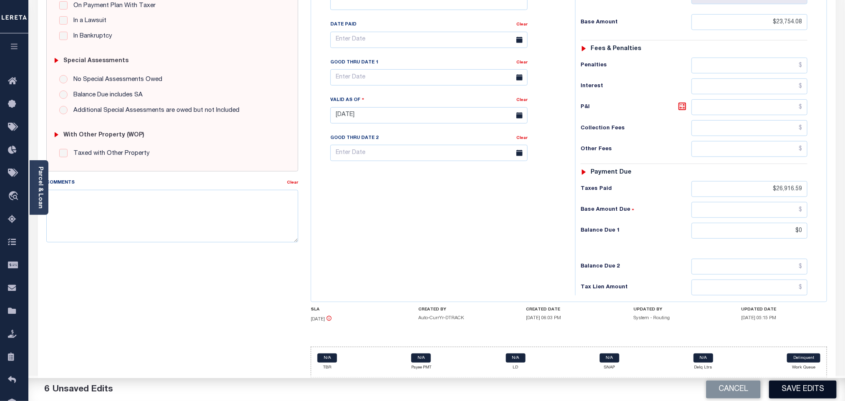
type input "$0.00"
click at [786, 385] on button "Save Edits" at bounding box center [803, 389] width 68 height 18
checkbox input "false"
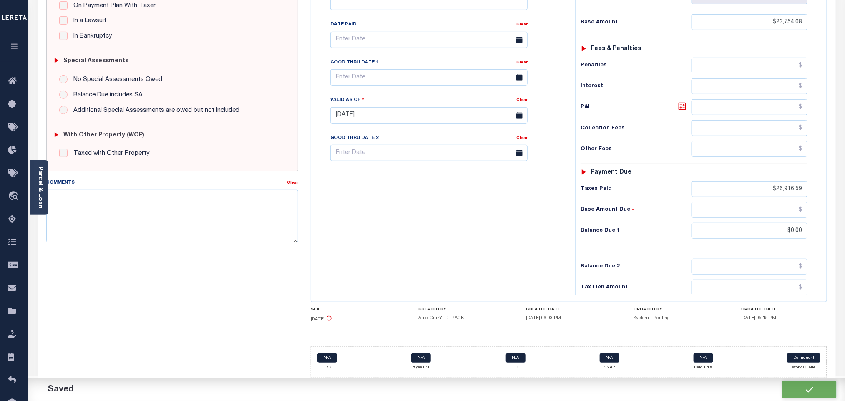
checkbox input "false"
type input "$23,754.08"
type input "$26,916.59"
type input "$0"
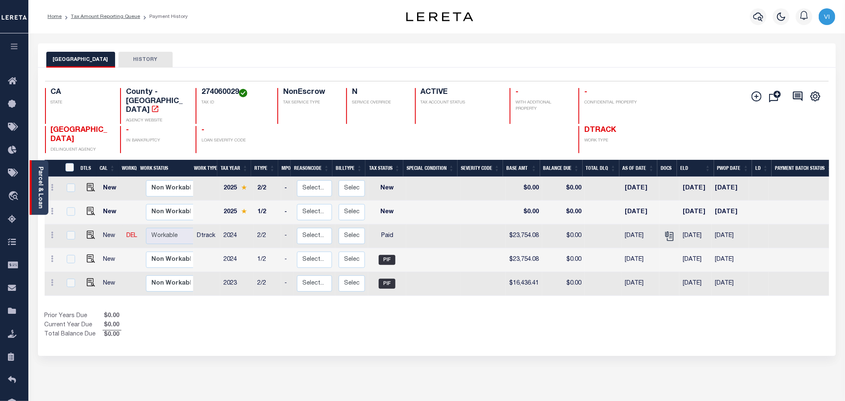
click at [41, 191] on link "Parcel & Loan" at bounding box center [40, 187] width 6 height 42
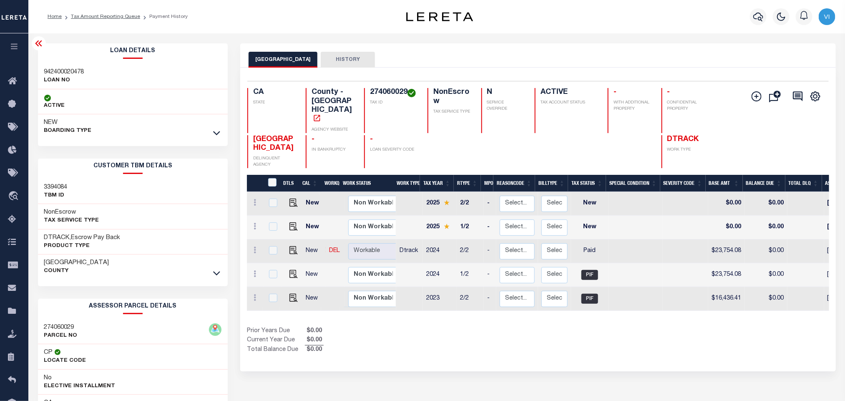
click at [58, 73] on h3 "942400020478" at bounding box center [64, 72] width 40 height 8
copy h3 "942400020478"
click at [382, 94] on h4 "274060029" at bounding box center [394, 92] width 48 height 9
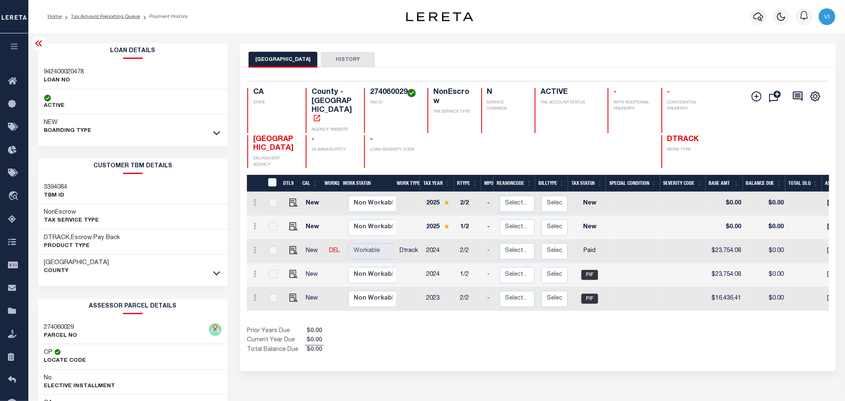
copy h4 "274060029"
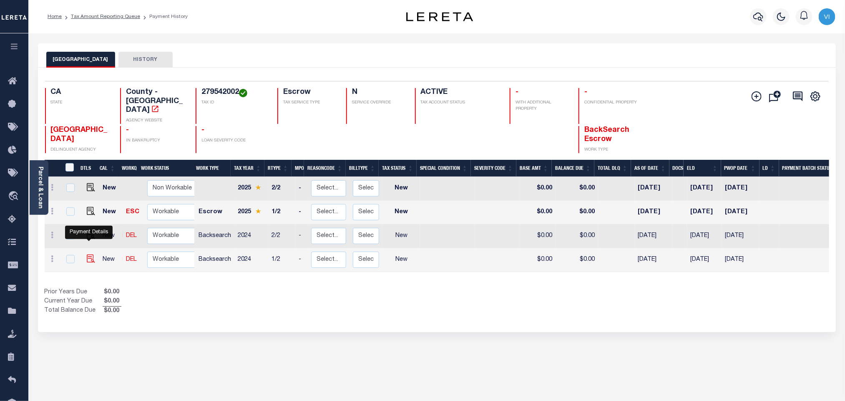
click at [91, 254] on img "" at bounding box center [91, 258] width 8 height 8
checkbox input "true"
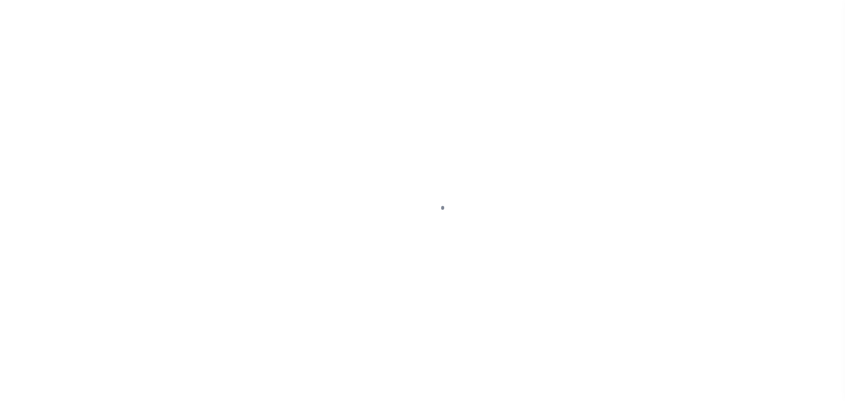
checkbox input "false"
type input "[DATE]"
select select "NW2"
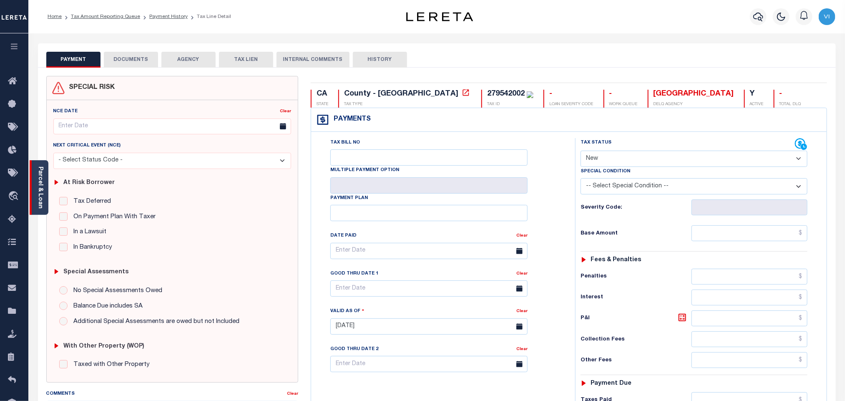
click at [37, 186] on link "Parcel & Loan" at bounding box center [40, 187] width 6 height 42
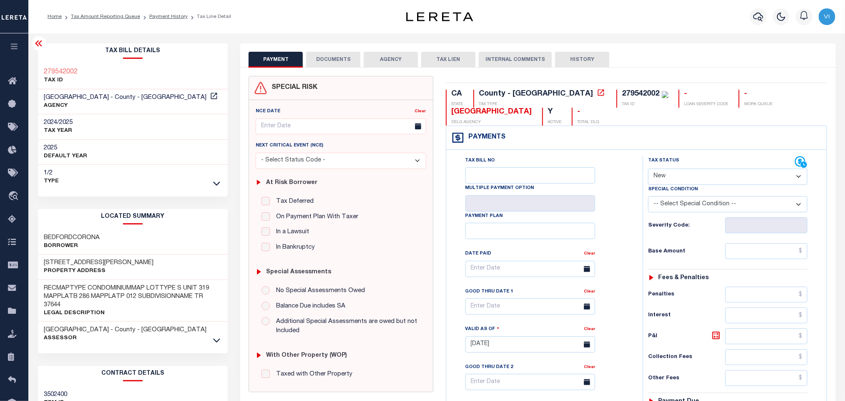
click at [622, 96] on div "279542002" at bounding box center [641, 94] width 38 height 8
copy div "279542002"
click at [341, 54] on button "DOCUMENTS" at bounding box center [333, 60] width 54 height 16
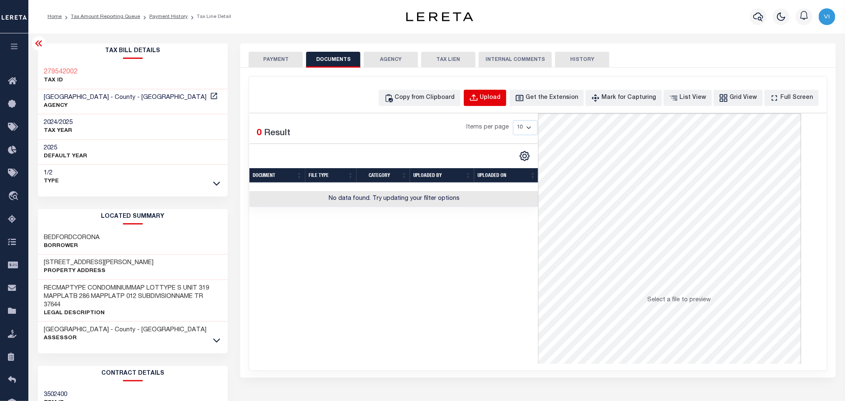
click at [479, 99] on button "Upload" at bounding box center [485, 98] width 43 height 16
select select "POP"
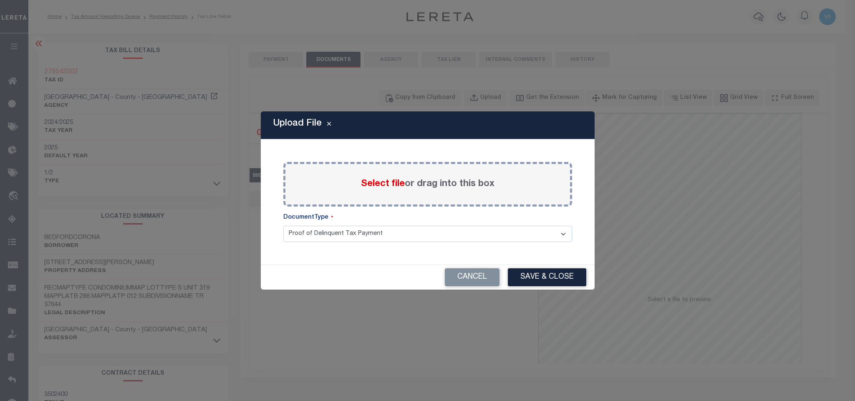
click at [386, 187] on span "Select file" at bounding box center [383, 183] width 44 height 9
click at [0, 0] on input "Select file or drag into this box" at bounding box center [0, 0] width 0 height 0
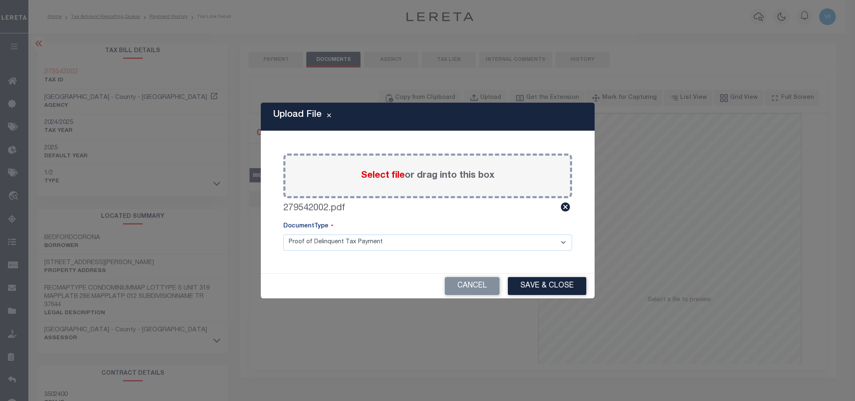
click at [299, 246] on select "Proof of Delinquent Tax Payment" at bounding box center [427, 242] width 289 height 16
click at [283, 234] on select "Proof of Delinquent Tax Payment" at bounding box center [427, 242] width 289 height 16
click at [537, 283] on button "Save & Close" at bounding box center [547, 286] width 78 height 18
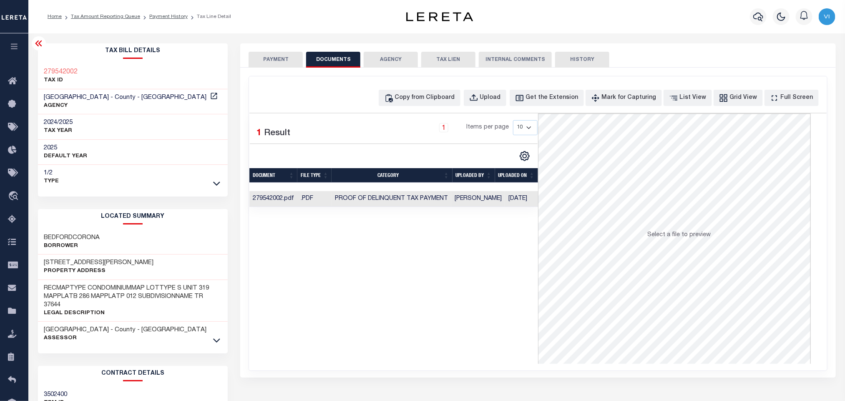
click at [268, 63] on button "PAYMENT" at bounding box center [276, 60] width 54 height 16
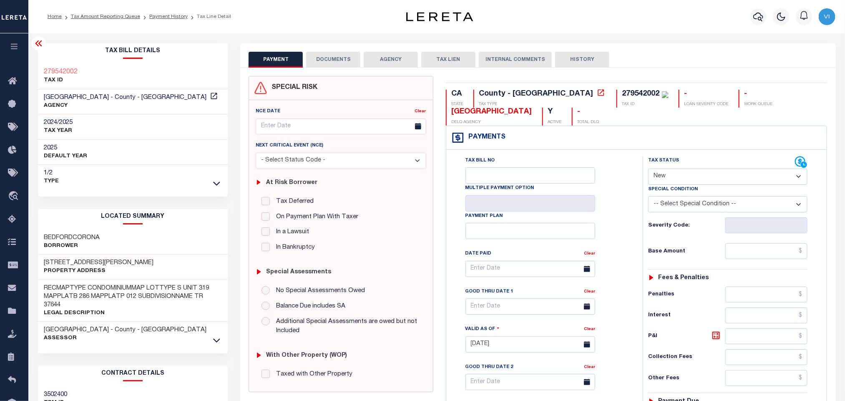
click at [676, 178] on select "- Select Status Code - Open Due/Unpaid Paid Incomplete No Tax Due Internal Refu…" at bounding box center [727, 176] width 159 height 16
select select "PYD"
click at [648, 169] on select "- Select Status Code - Open Due/Unpaid Paid Incomplete No Tax Due Internal Refu…" at bounding box center [727, 176] width 159 height 16
type input "[DATE]"
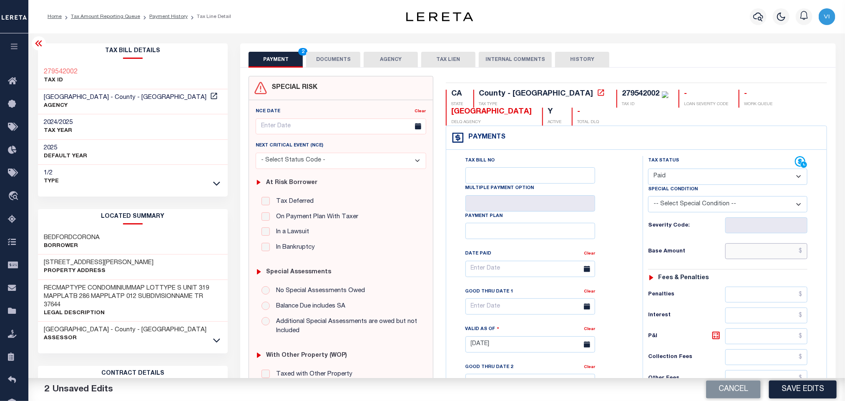
click at [746, 254] on input "text" at bounding box center [766, 251] width 83 height 16
paste input "891.43"
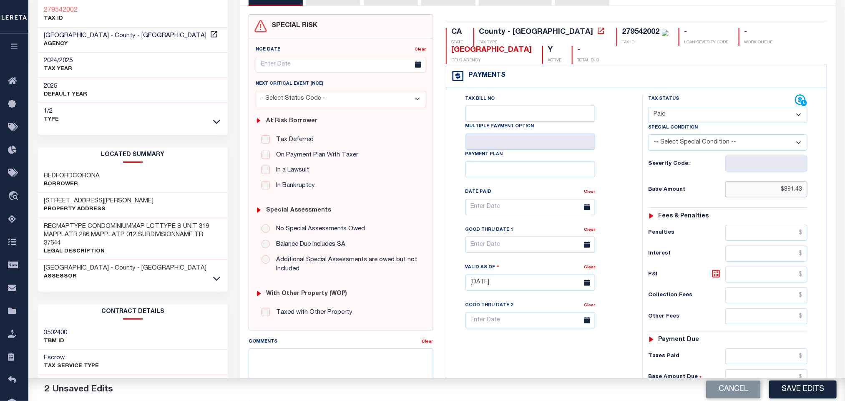
scroll to position [235, 0]
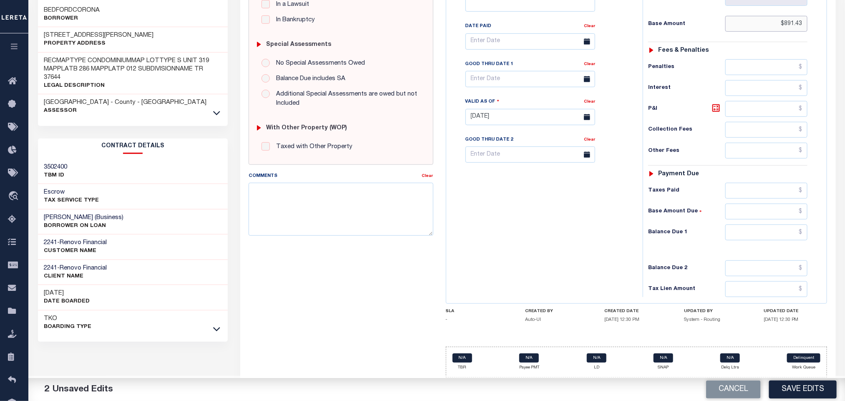
type input "$891.43"
click at [737, 193] on input "text" at bounding box center [766, 191] width 83 height 16
paste input "891.43"
type input "$891.43"
click at [756, 237] on input "text" at bounding box center [766, 232] width 83 height 16
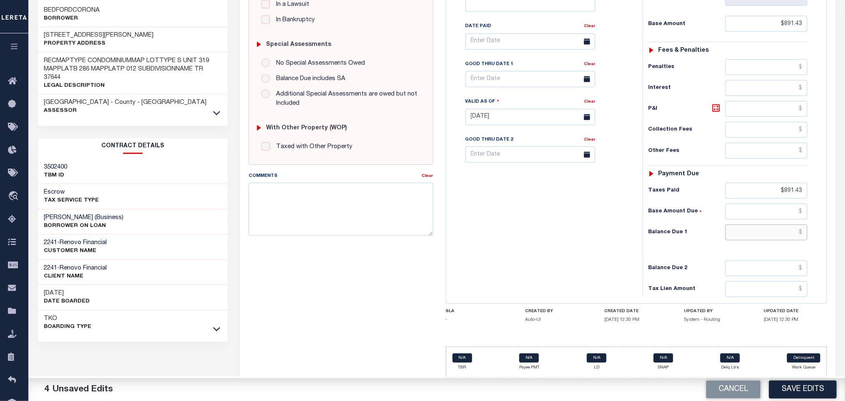
type input "$0.00"
click at [801, 387] on button "Save Edits" at bounding box center [803, 389] width 68 height 18
checkbox input "false"
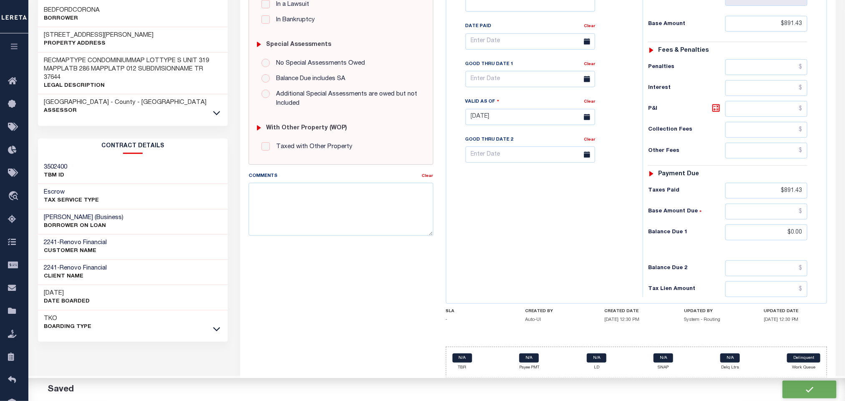
checkbox input "false"
type input "$891.43"
type input "$0"
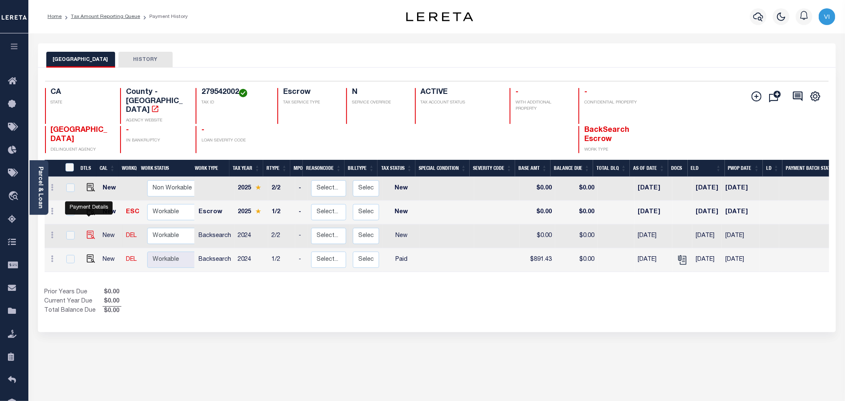
click at [91, 231] on img "" at bounding box center [91, 235] width 8 height 8
checkbox input "true"
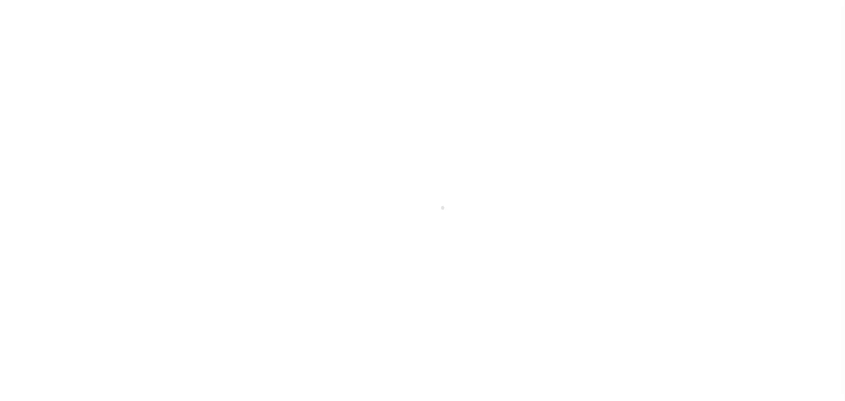
select select "NW2"
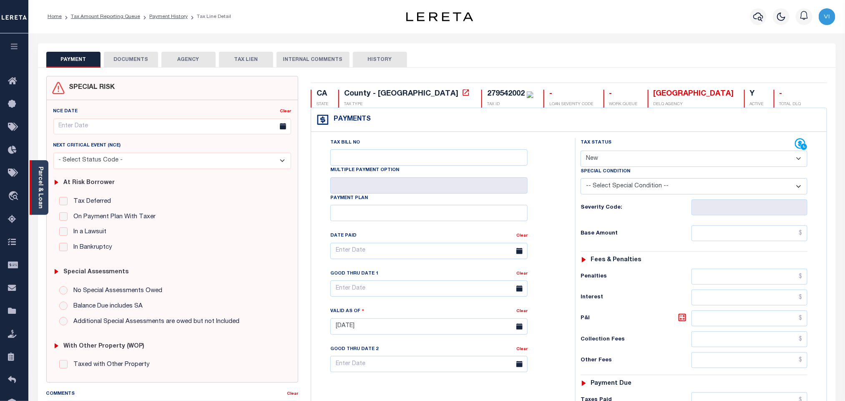
click at [38, 176] on link "Parcel & Loan" at bounding box center [40, 187] width 6 height 42
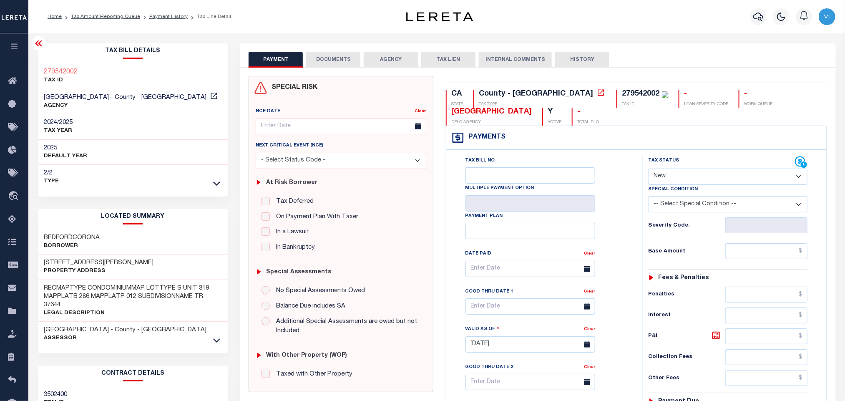
click at [616, 91] on div "279542002 TAX ID" at bounding box center [642, 99] width 52 height 18
copy div "279542002"
click at [352, 63] on button "DOCUMENTS" at bounding box center [333, 60] width 54 height 16
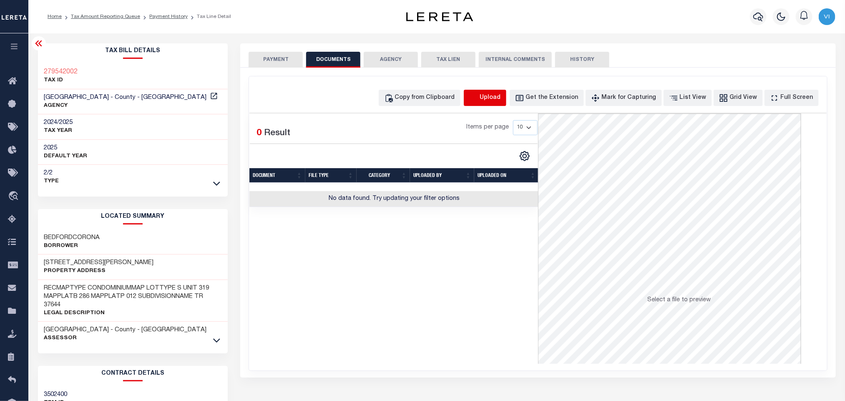
click at [477, 96] on icon "button" at bounding box center [474, 97] width 8 height 7
select select "POP"
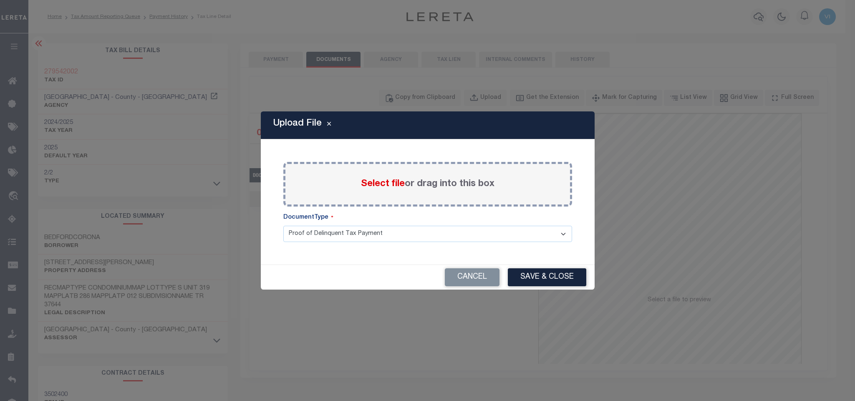
click at [371, 190] on label "Select file or drag into this box" at bounding box center [427, 184] width 133 height 14
click at [0, 0] on input "Select file or drag into this box" at bounding box center [0, 0] width 0 height 0
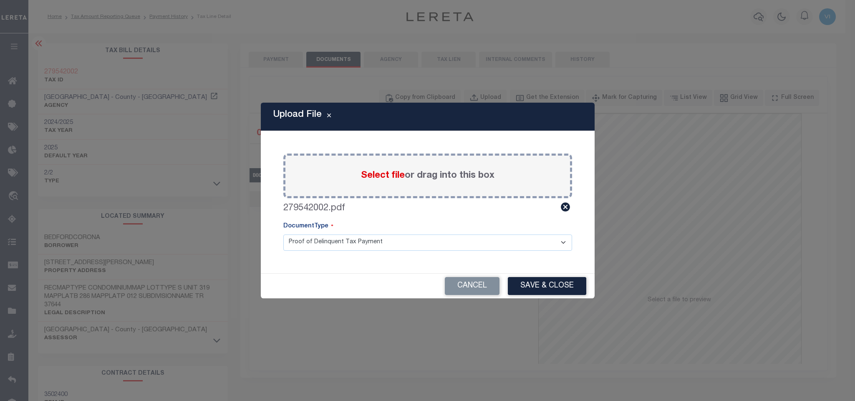
drag, startPoint x: 312, startPoint y: 246, endPoint x: 313, endPoint y: 250, distance: 4.8
click at [312, 246] on select "Proof of Delinquent Tax Payment" at bounding box center [427, 242] width 289 height 16
click at [283, 234] on select "Proof of Delinquent Tax Payment" at bounding box center [427, 242] width 289 height 16
click at [525, 283] on button "Save & Close" at bounding box center [547, 286] width 78 height 18
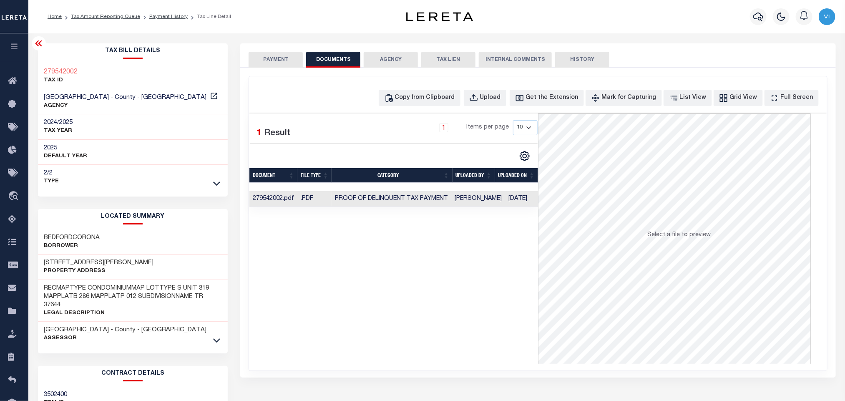
click at [254, 59] on button "PAYMENT" at bounding box center [276, 60] width 54 height 16
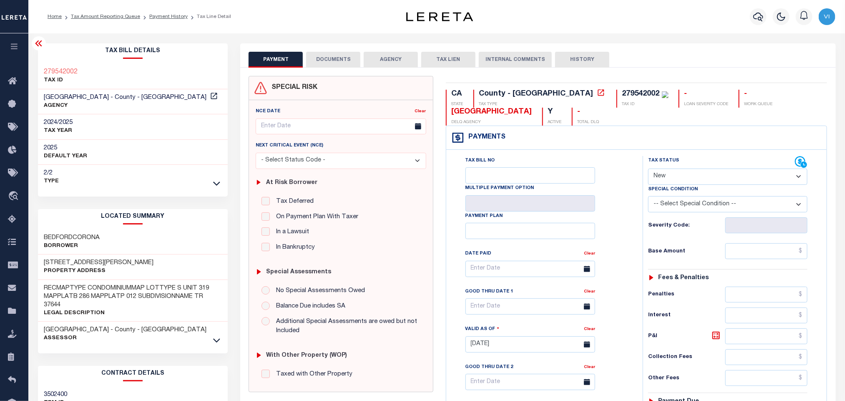
drag, startPoint x: 658, startPoint y: 181, endPoint x: 662, endPoint y: 185, distance: 5.6
click at [659, 181] on select "- Select Status Code - Open Due/Unpaid Paid Incomplete No Tax Due Internal Refu…" at bounding box center [727, 176] width 159 height 16
select select "PYD"
click at [648, 169] on select "- Select Status Code - Open Due/Unpaid Paid Incomplete No Tax Due Internal Refu…" at bounding box center [727, 176] width 159 height 16
type input "[DATE]"
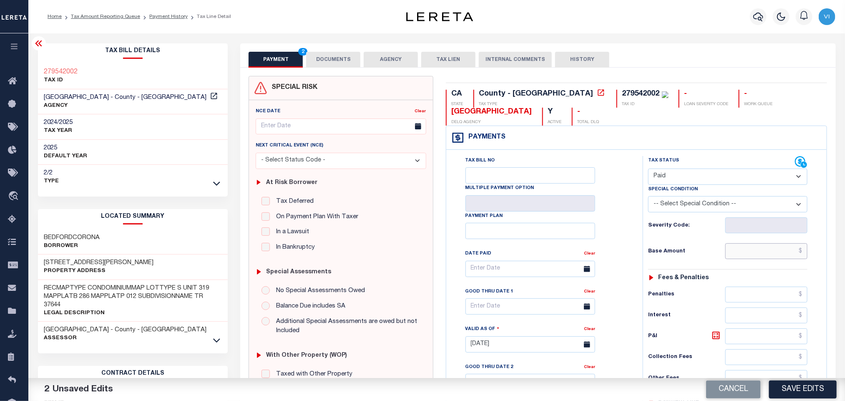
click at [763, 256] on input "text" at bounding box center [766, 251] width 83 height 16
paste input "891.43"
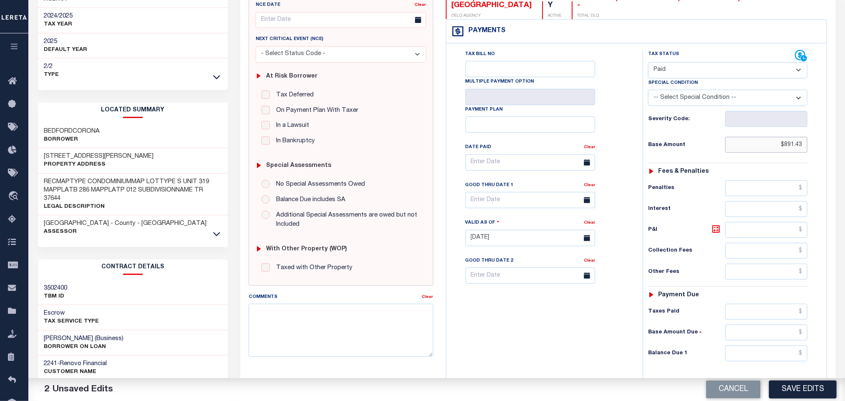
scroll to position [235, 0]
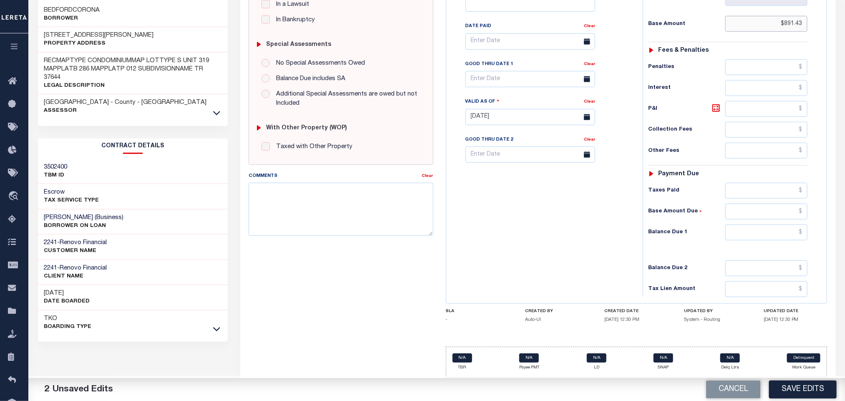
type input "$891.43"
click at [746, 194] on input "text" at bounding box center [766, 191] width 83 height 16
paste input "891.43"
type input "$891.43"
click at [746, 233] on input "text" at bounding box center [766, 232] width 83 height 16
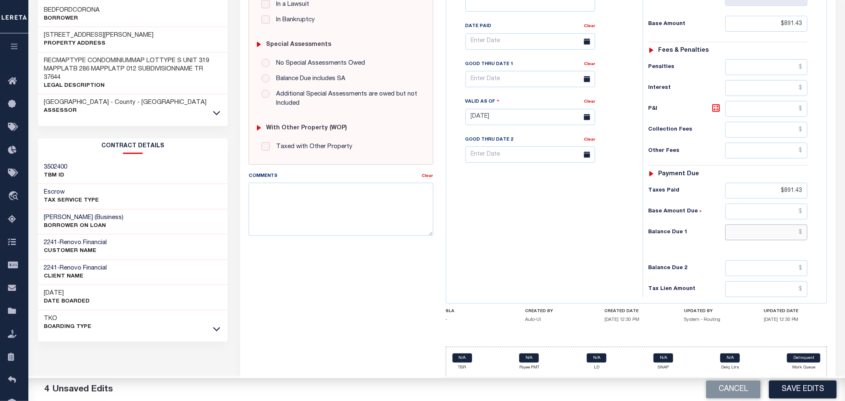
type input "$0.00"
click at [797, 390] on button "Save Edits" at bounding box center [803, 389] width 68 height 18
checkbox input "false"
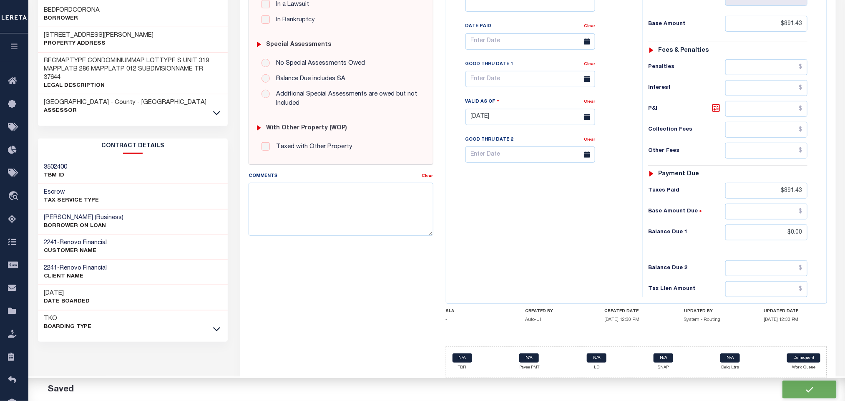
checkbox input "false"
type input "$891.43"
type input "$0"
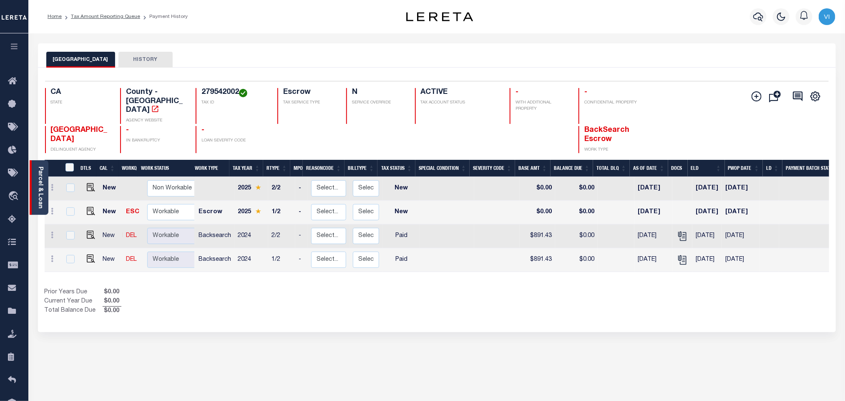
click at [44, 196] on div "Parcel & Loan" at bounding box center [39, 187] width 19 height 55
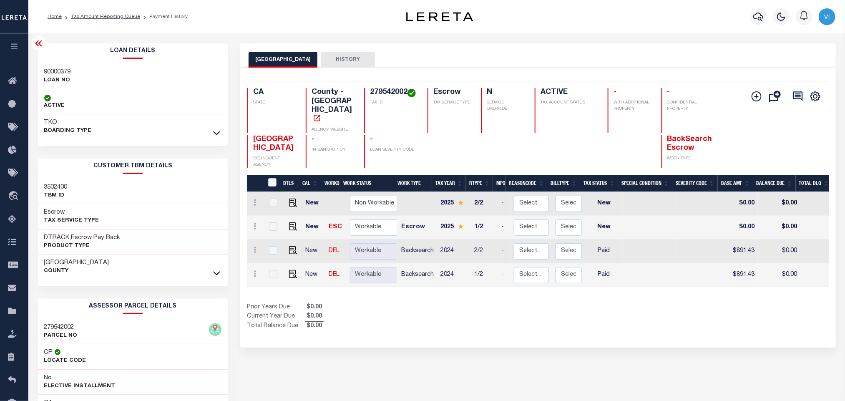
click at [45, 70] on h3 "90000379" at bounding box center [57, 72] width 27 height 8
copy h3 "90000379"
click at [380, 90] on h4 "279542002" at bounding box center [394, 92] width 48 height 9
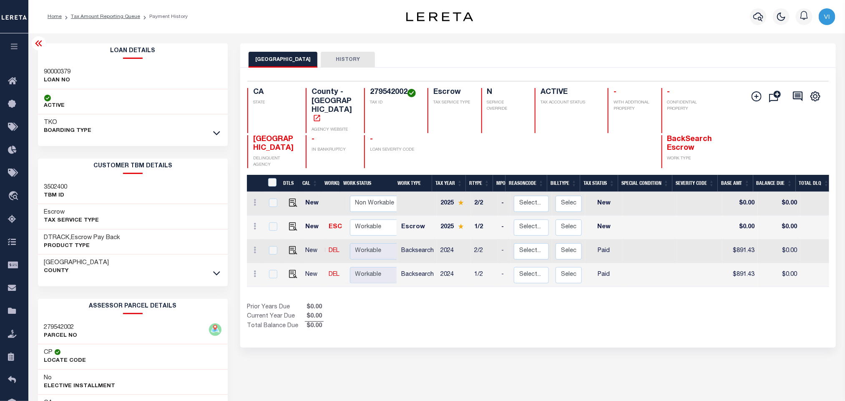
copy h4 "279542002"
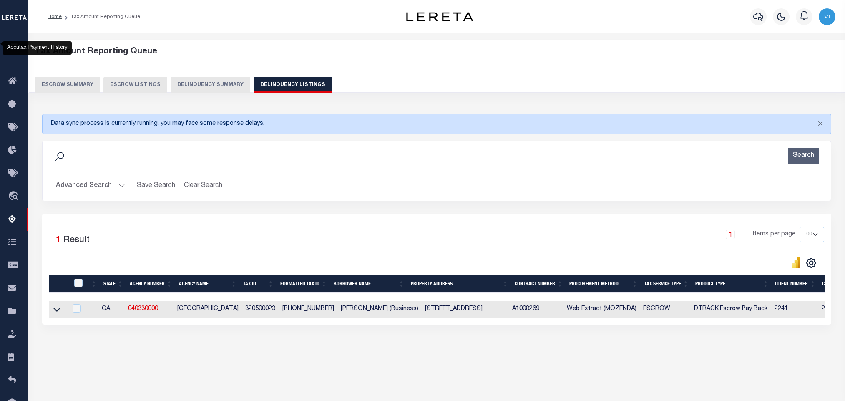
select select "100"
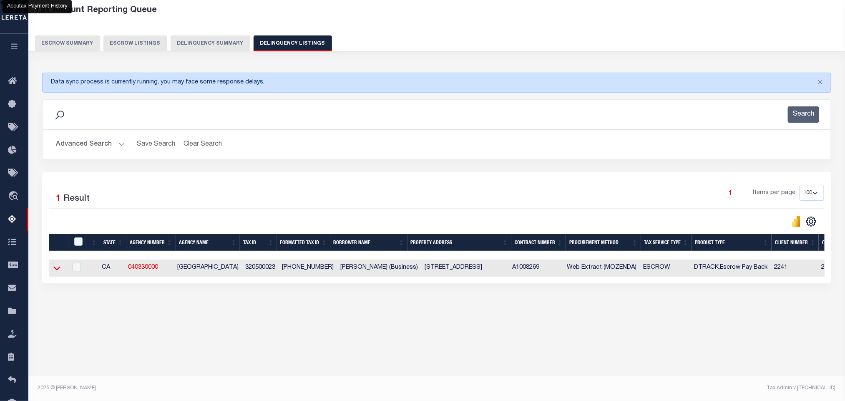
scroll to position [41, 0]
click at [58, 270] on icon at bounding box center [56, 268] width 7 height 4
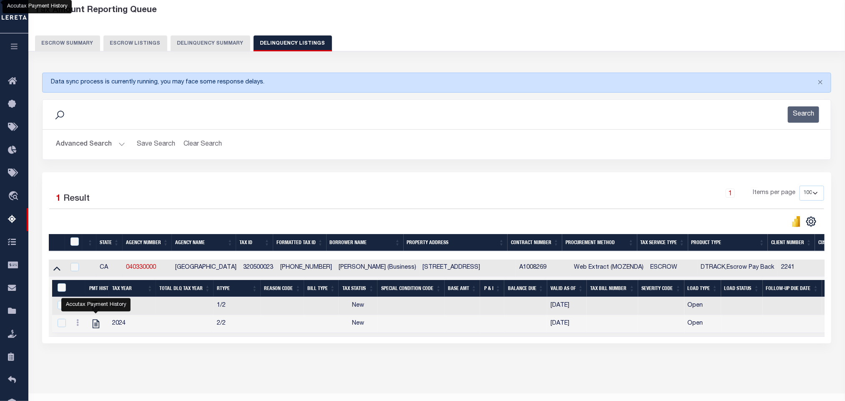
click at [122, 368] on div "Data sync process is currently running, you may face some response delays. Sear…" at bounding box center [437, 216] width 800 height 304
click at [96, 311] on icon "" at bounding box center [95, 305] width 11 height 11
checkbox input "true"
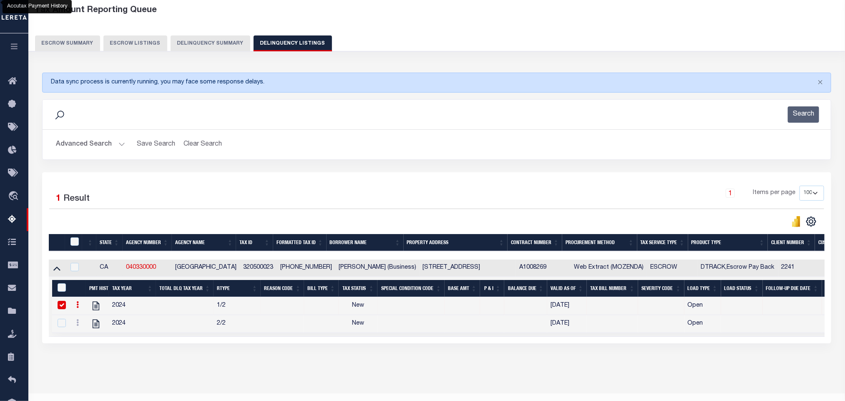
click at [69, 143] on button "Advanced Search" at bounding box center [90, 144] width 69 height 16
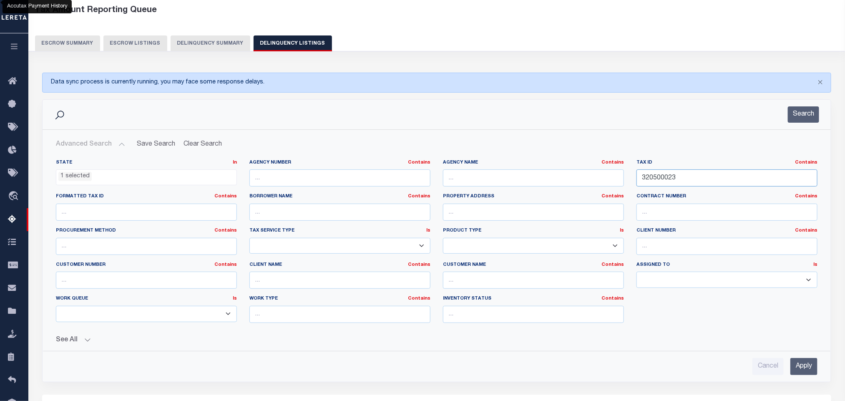
click at [694, 186] on input "320500023" at bounding box center [726, 177] width 181 height 17
click at [701, 314] on div "State In In AK AL AR AZ CA CO CT DC DE FL GA GU HI IA ID IL IN KS KY LA MA MD M…" at bounding box center [437, 244] width 774 height 170
click at [803, 367] on input "Apply" at bounding box center [803, 366] width 27 height 17
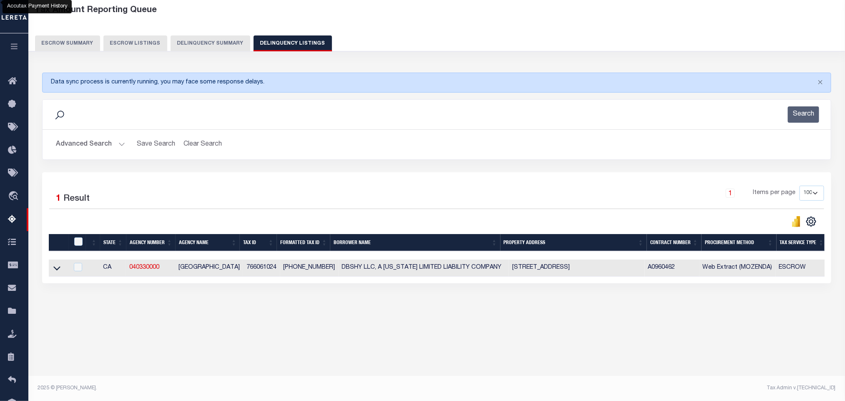
drag, startPoint x: 58, startPoint y: 271, endPoint x: 539, endPoint y: 0, distance: 552.4
click at [58, 271] on icon at bounding box center [56, 268] width 7 height 9
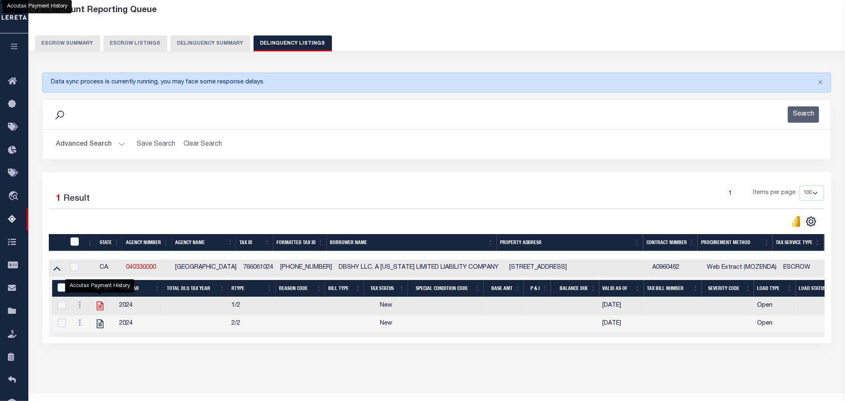
click at [98, 308] on icon "" at bounding box center [100, 305] width 11 height 11
checkbox input "true"
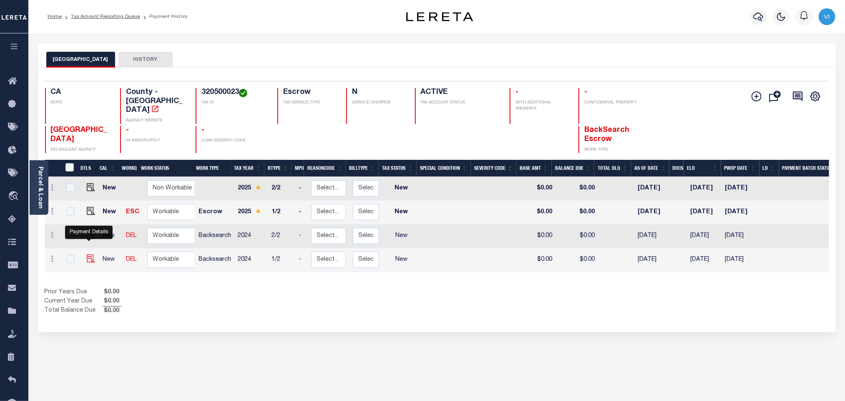
click at [87, 254] on img "" at bounding box center [91, 258] width 8 height 8
checkbox input "true"
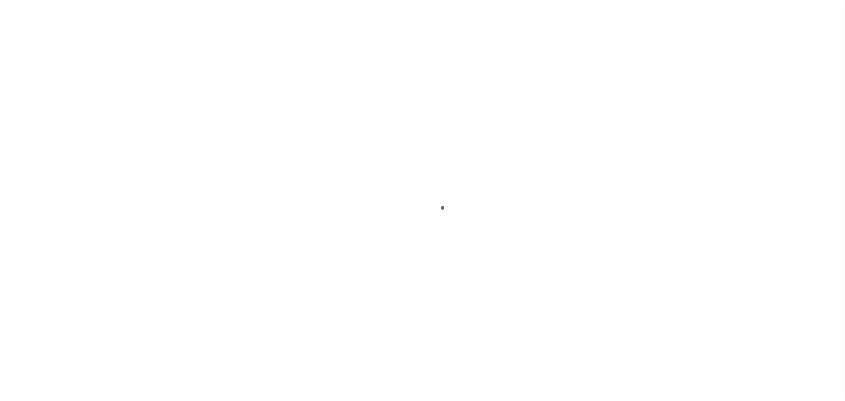
checkbox input "false"
type input "[DATE]"
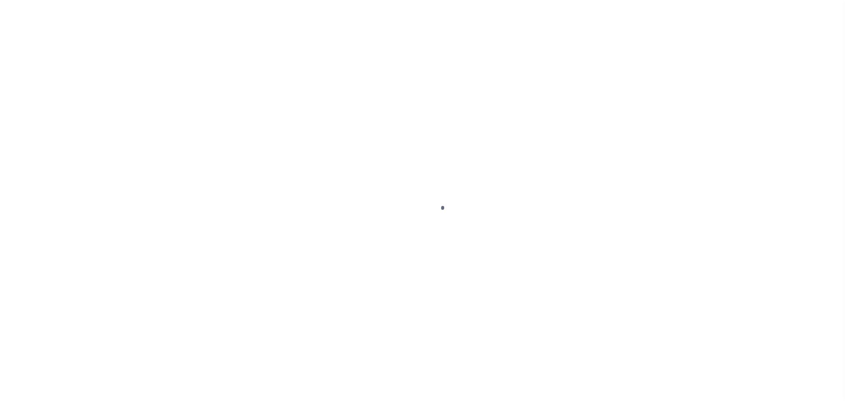
select select "NW2"
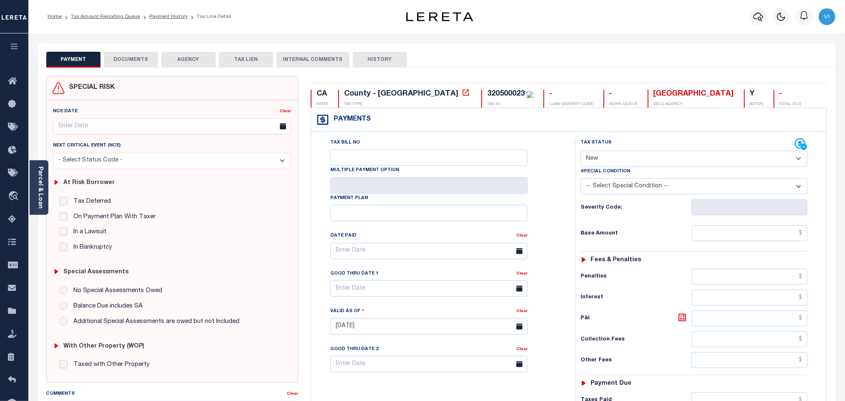
click at [149, 61] on button "DOCUMENTS" at bounding box center [131, 60] width 54 height 16
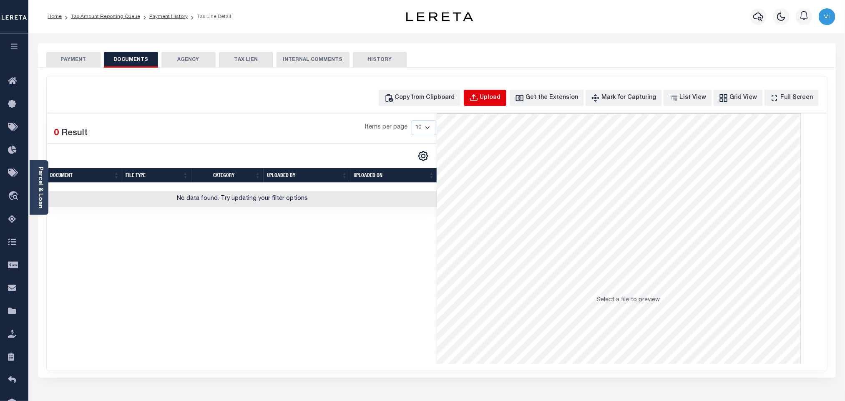
click at [501, 101] on div "Upload" at bounding box center [490, 97] width 21 height 9
select select "POP"
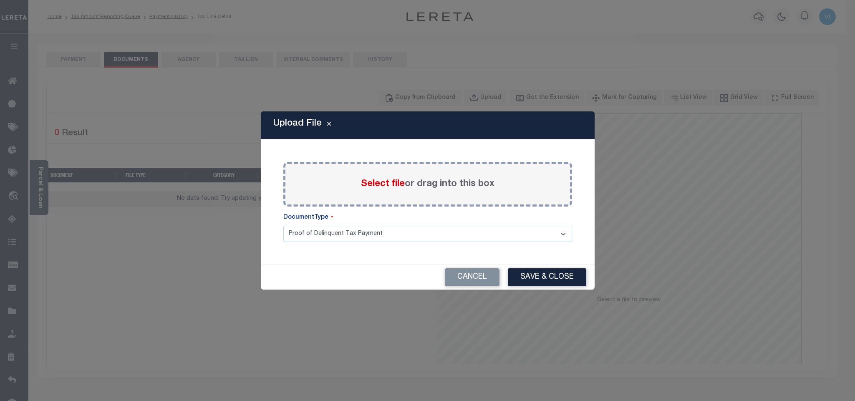
click at [368, 186] on span "Select file" at bounding box center [383, 183] width 44 height 9
click at [0, 0] on input "Select file or drag into this box" at bounding box center [0, 0] width 0 height 0
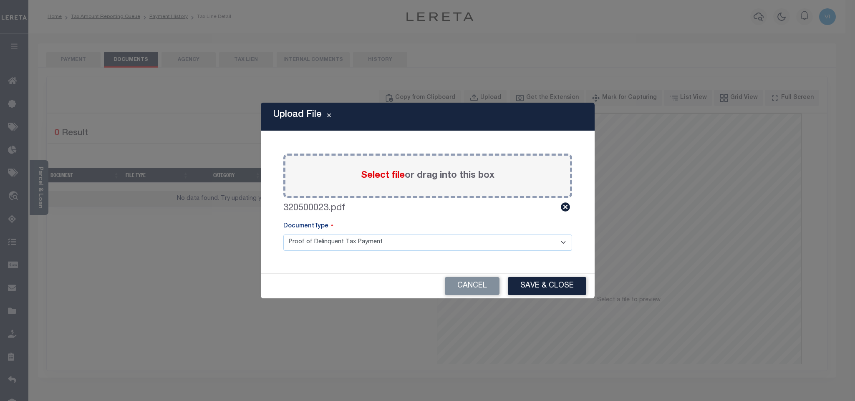
drag, startPoint x: 298, startPoint y: 241, endPoint x: 299, endPoint y: 249, distance: 8.9
click at [298, 241] on select "Proof of Delinquent Tax Payment" at bounding box center [427, 242] width 289 height 16
click at [283, 234] on select "Proof of Delinquent Tax Payment" at bounding box center [427, 242] width 289 height 16
click at [525, 286] on button "Save & Close" at bounding box center [547, 286] width 78 height 18
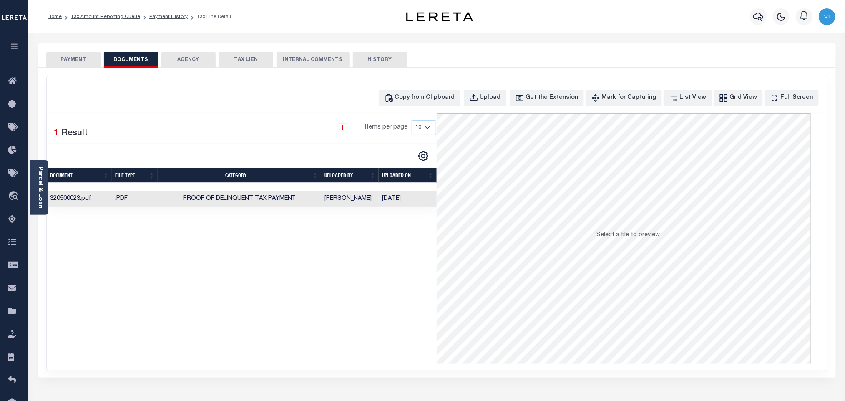
click at [64, 65] on button "PAYMENT" at bounding box center [73, 60] width 54 height 16
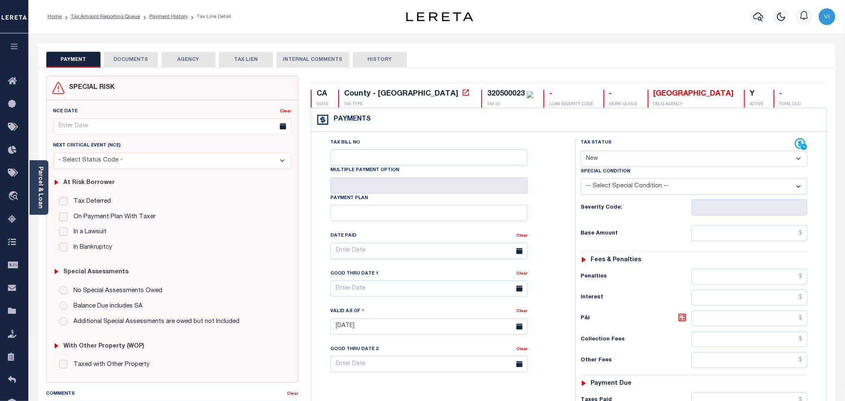
click at [625, 166] on select "- Select Status Code - Open Due/Unpaid Paid Incomplete No Tax Due Internal Refu…" at bounding box center [694, 159] width 227 height 16
select select "PYD"
click at [581, 151] on select "- Select Status Code - Open Due/Unpaid Paid Incomplete No Tax Due Internal Refu…" at bounding box center [694, 159] width 227 height 16
type input "[DATE]"
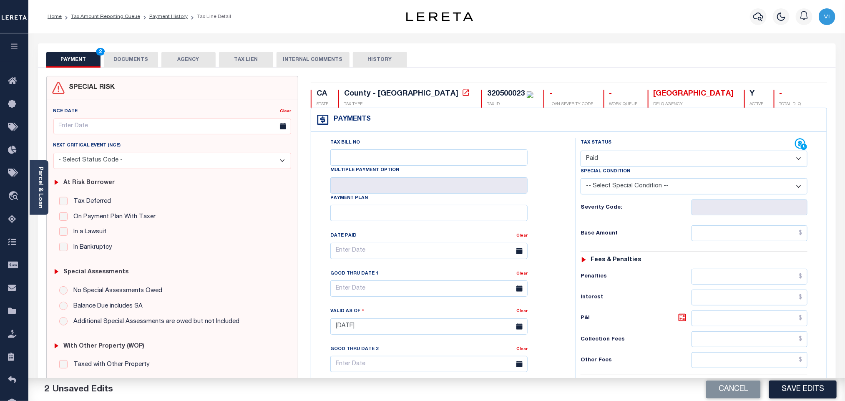
click at [714, 244] on div "Tax Status Status - Select Status Code -" at bounding box center [696, 322] width 243 height 368
click at [709, 234] on input "text" at bounding box center [749, 233] width 116 height 16
paste input "3,402.51"
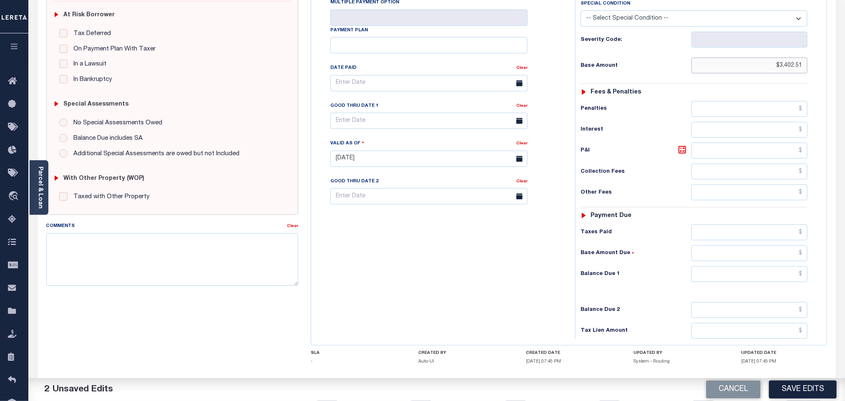
scroll to position [217, 0]
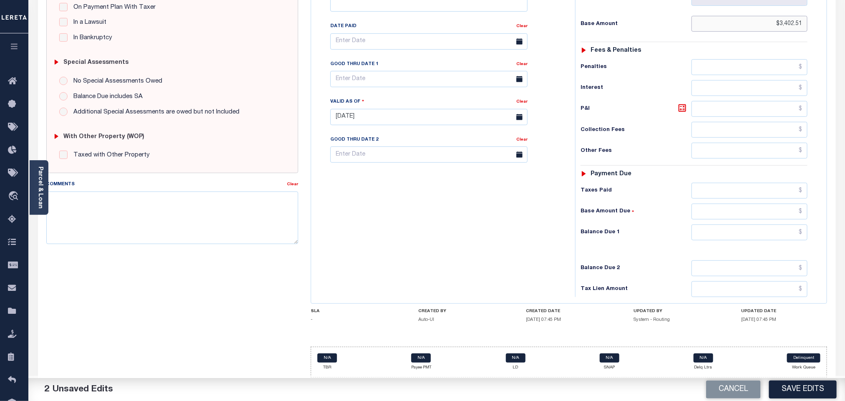
type input "$3,402.51"
click at [704, 196] on input "text" at bounding box center [749, 191] width 116 height 16
paste input "3,402.51"
type input "$3,402.51"
click at [713, 231] on input "text" at bounding box center [749, 232] width 116 height 16
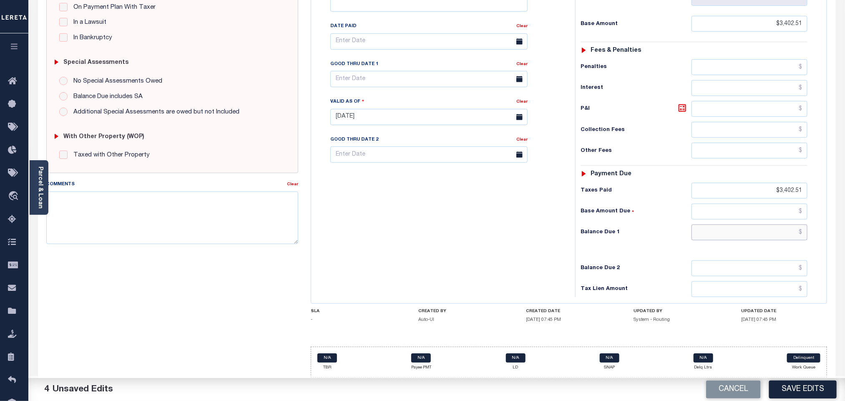
type input "$0.00"
click at [782, 398] on button "Save Edits" at bounding box center [803, 389] width 68 height 18
checkbox input "false"
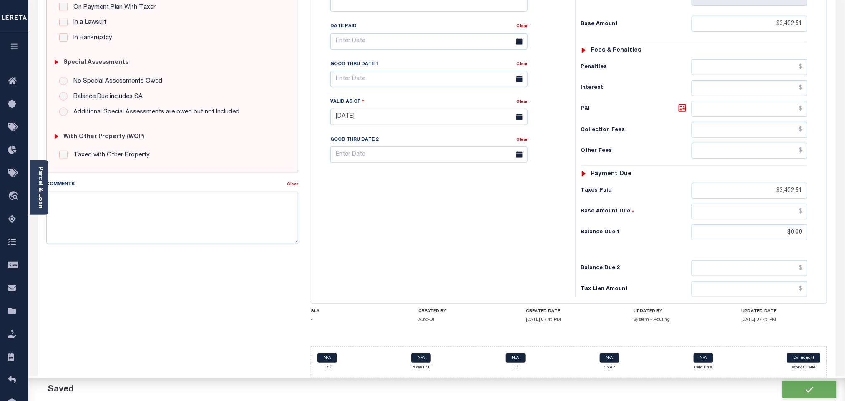
checkbox input "false"
type input "$3,402.51"
type input "$0"
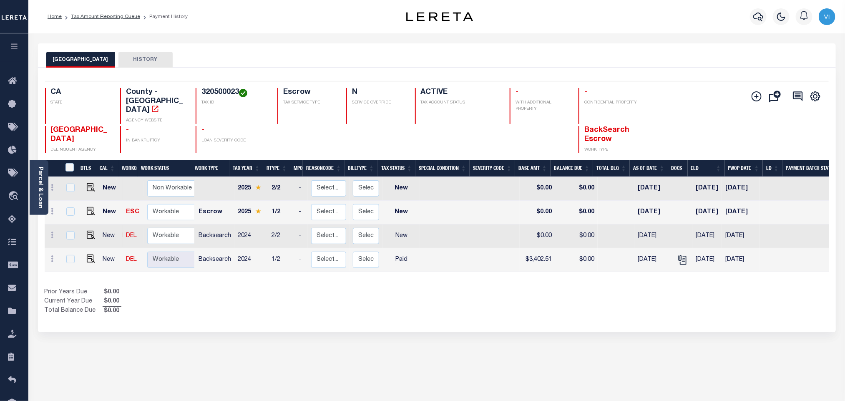
click at [213, 96] on h4 "320500023" at bounding box center [234, 92] width 66 height 9
copy h4 "320500023"
click at [90, 231] on img "" at bounding box center [91, 235] width 8 height 8
checkbox input "true"
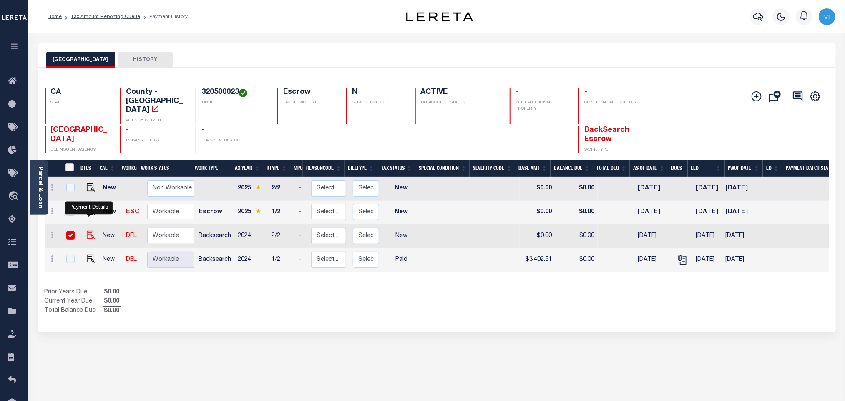
checkbox input "true"
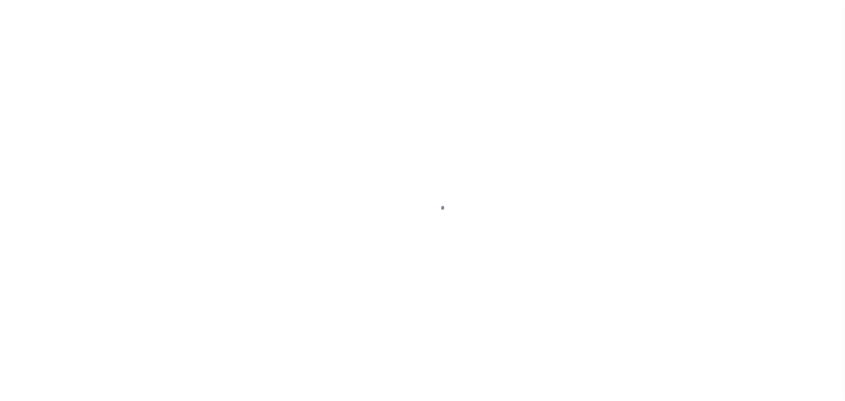
checkbox input "false"
type input "[DATE]"
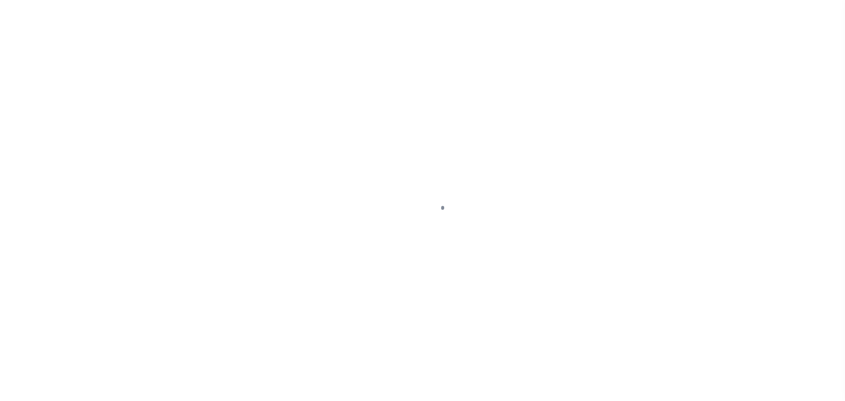
select select "NW2"
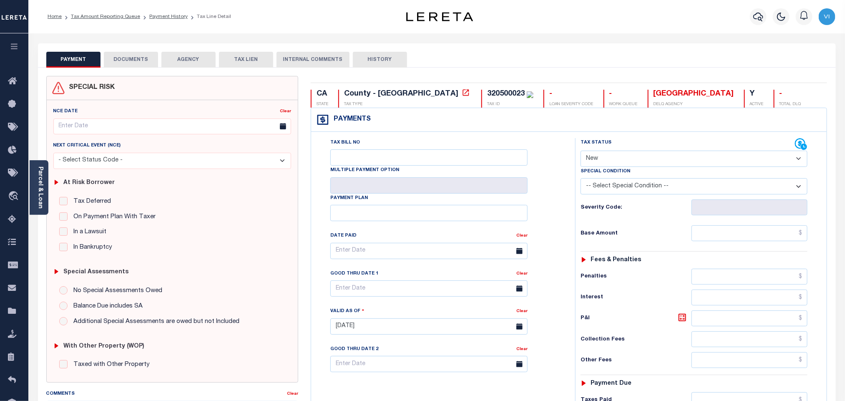
click at [138, 59] on button "DOCUMENTS" at bounding box center [131, 60] width 54 height 16
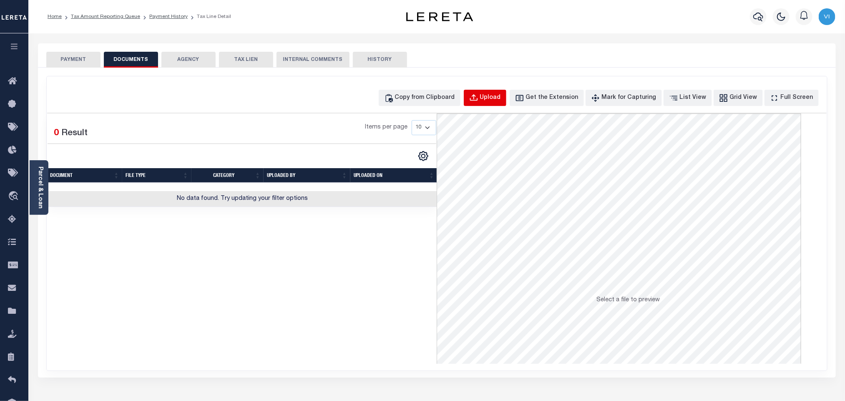
click at [495, 95] on div "Upload" at bounding box center [490, 97] width 21 height 9
select select "POP"
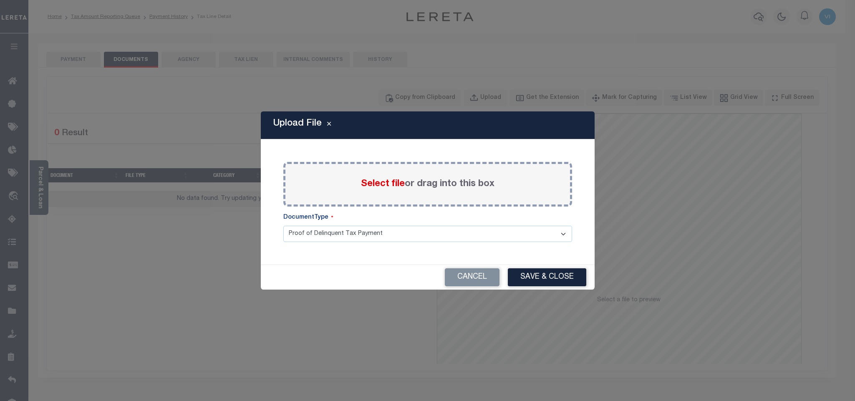
click at [380, 179] on span "Select file" at bounding box center [383, 183] width 44 height 9
click at [0, 0] on input "Select file or drag into this box" at bounding box center [0, 0] width 0 height 0
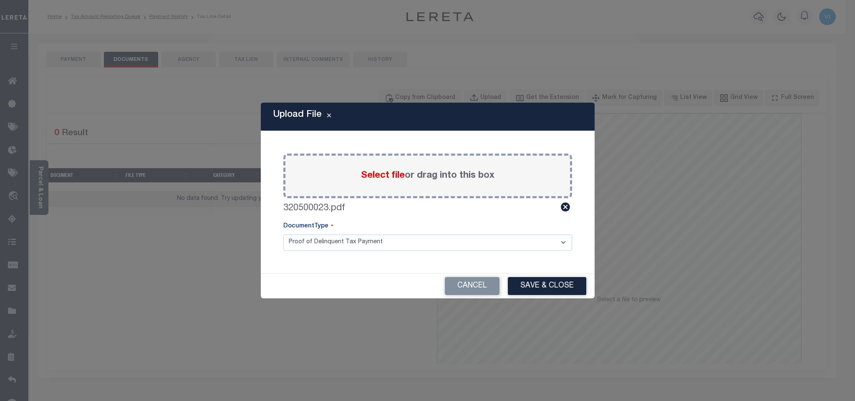
click at [306, 243] on select "Proof of Delinquent Tax Payment" at bounding box center [427, 242] width 289 height 16
click at [283, 234] on select "Proof of Delinquent Tax Payment" at bounding box center [427, 242] width 289 height 16
click at [549, 284] on button "Save & Close" at bounding box center [547, 286] width 78 height 18
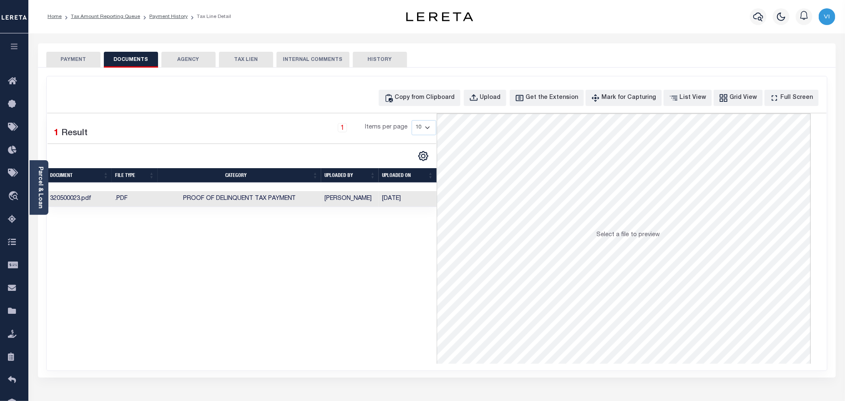
click at [91, 62] on button "PAYMENT" at bounding box center [73, 60] width 54 height 16
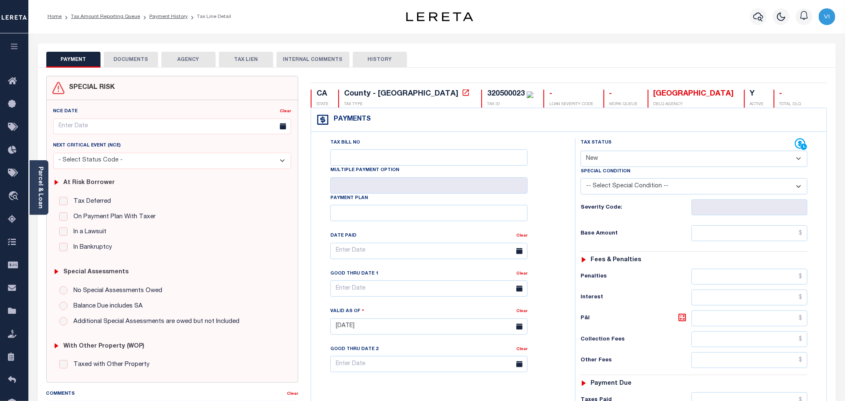
click at [620, 160] on select "- Select Status Code - Open Due/Unpaid Paid Incomplete No Tax Due Internal Refu…" at bounding box center [694, 159] width 227 height 16
select select "PYD"
click at [581, 151] on select "- Select Status Code - Open Due/Unpaid Paid Incomplete No Tax Due Internal Refu…" at bounding box center [694, 159] width 227 height 16
type input "[DATE]"
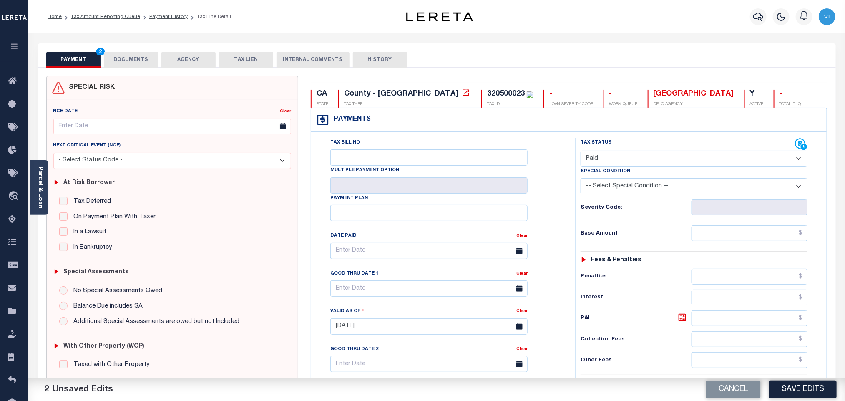
click at [689, 237] on h6 "Base Amount" at bounding box center [636, 233] width 111 height 7
click at [732, 240] on input "text" at bounding box center [749, 233] width 116 height 16
paste input "3,402.51"
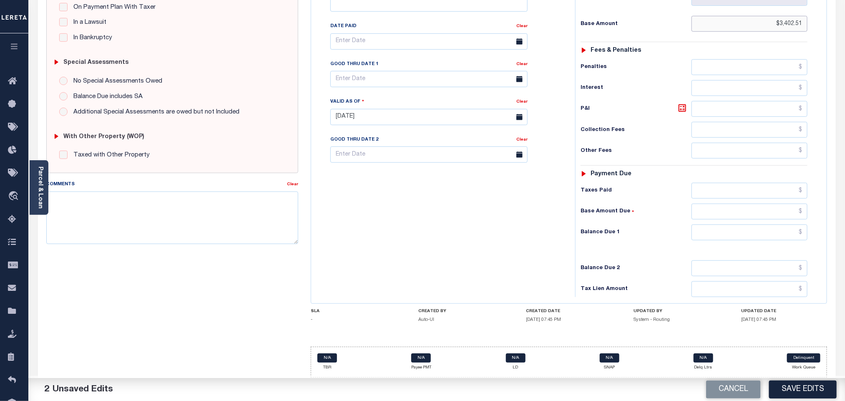
scroll to position [217, 0]
type input "$3,402.51"
click at [741, 184] on input "text" at bounding box center [749, 191] width 116 height 16
paste input "3,402.51"
type input "$3,402.51"
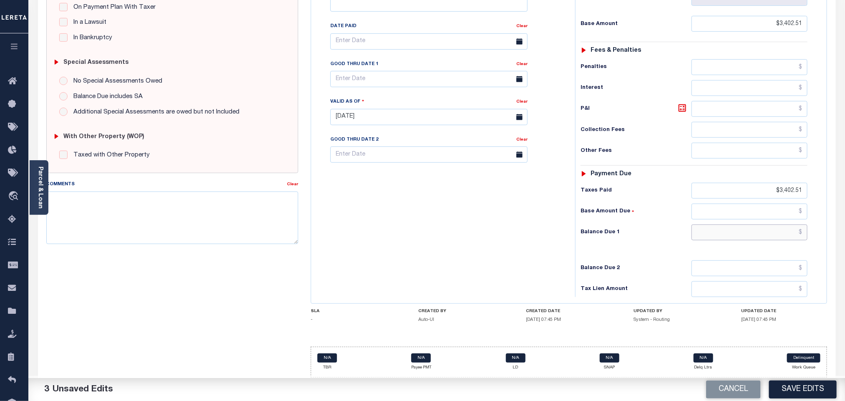
click at [729, 239] on input "text" at bounding box center [749, 232] width 116 height 16
type input "$0.00"
click at [792, 387] on button "Save Edits" at bounding box center [803, 389] width 68 height 18
checkbox input "false"
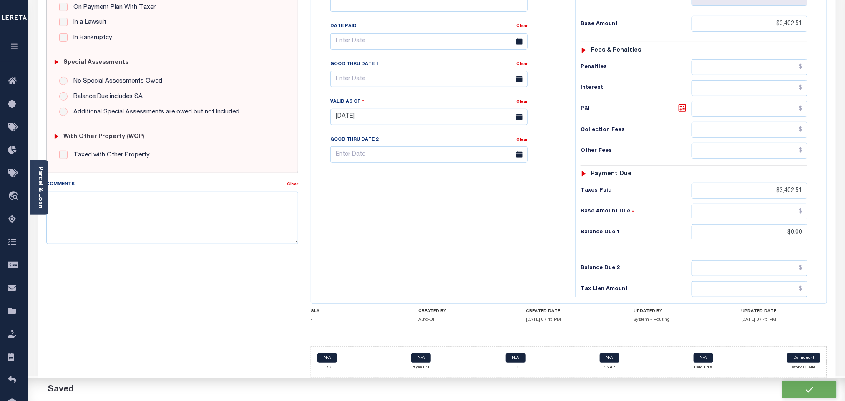
checkbox input "false"
type input "$3,402.51"
type input "$0"
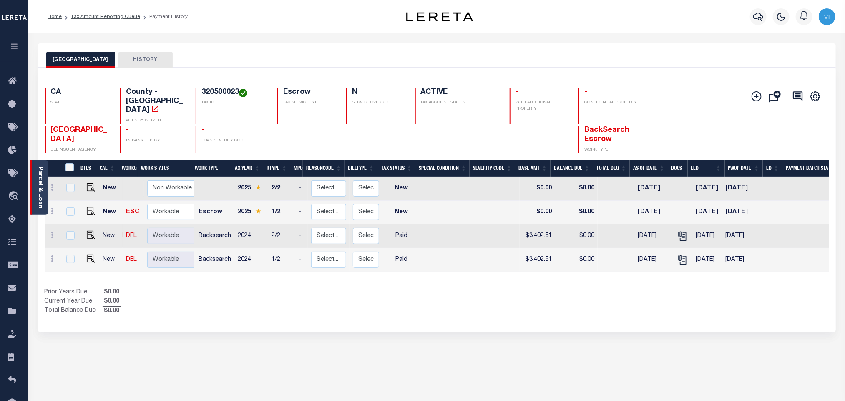
click at [41, 195] on link "Parcel & Loan" at bounding box center [40, 187] width 6 height 42
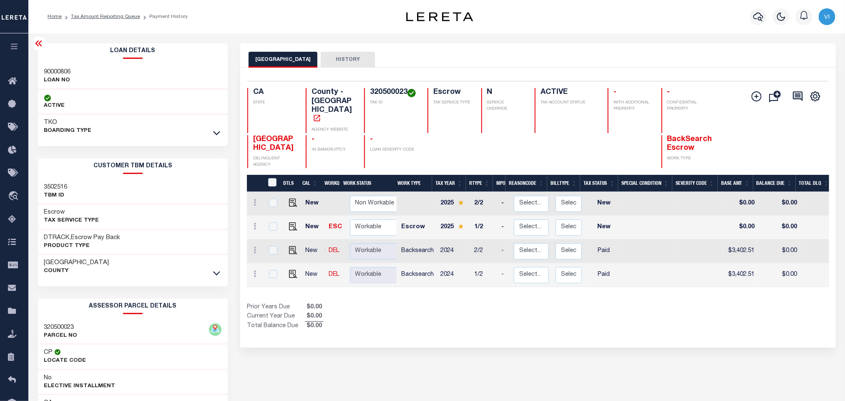
click at [50, 70] on h3 "90000806" at bounding box center [57, 72] width 27 height 8
copy h3 "90000806"
click at [380, 93] on h4 "320500023" at bounding box center [394, 92] width 48 height 9
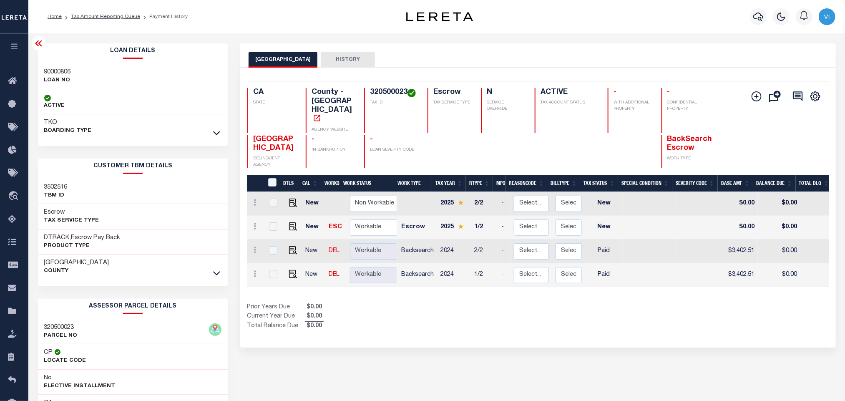
copy h4 "320500023"
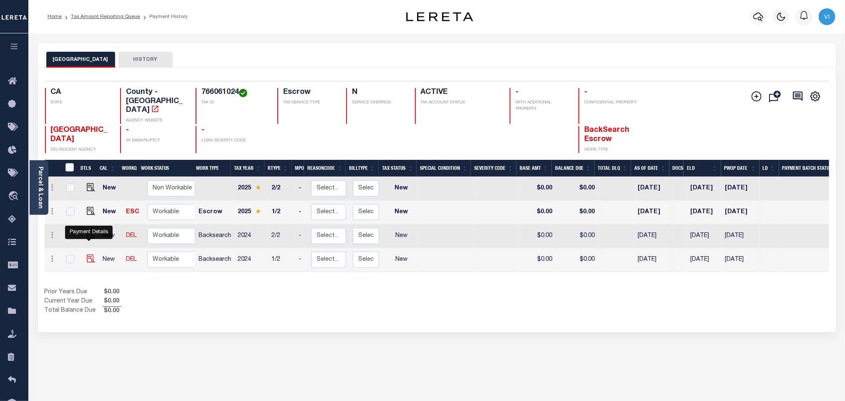
click at [88, 254] on img "" at bounding box center [91, 258] width 8 height 8
checkbox input "true"
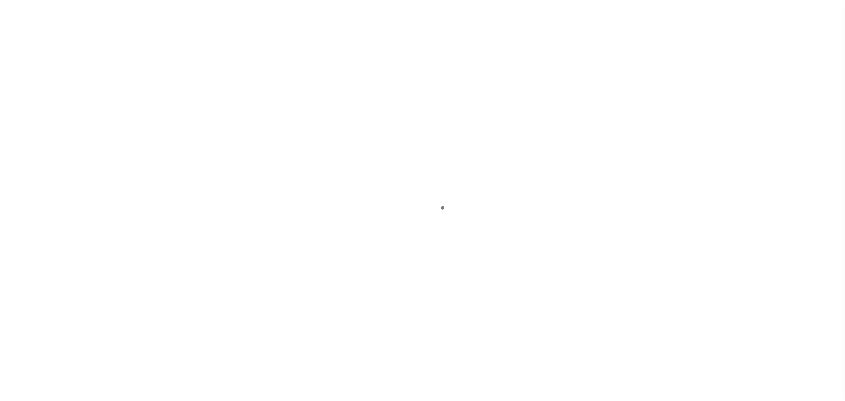
checkbox input "false"
type input "[DATE]"
select select "NW2"
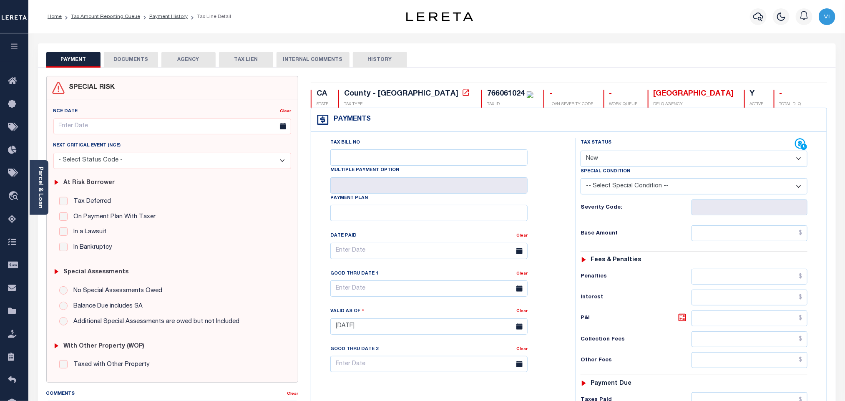
click at [144, 69] on div "SPECIAL RISK NCE Date Clear" at bounding box center [437, 334] width 798 height 533
click at [141, 68] on div "SPECIAL RISK NCE Date Clear" at bounding box center [437, 334] width 798 height 533
click at [131, 64] on button "DOCUMENTS" at bounding box center [131, 60] width 54 height 16
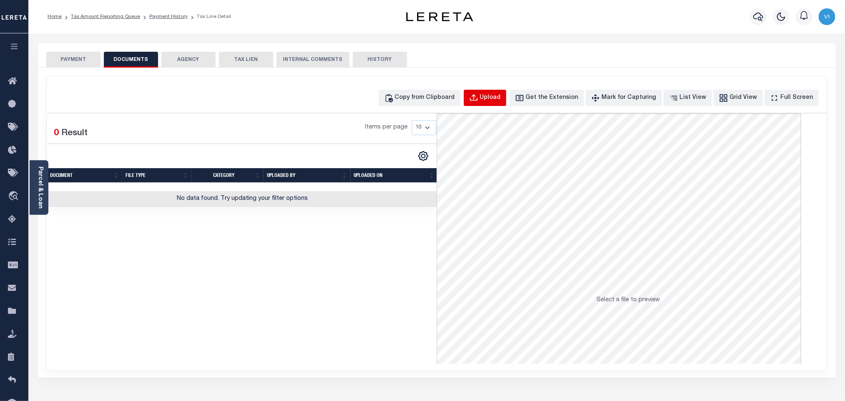
click at [493, 98] on button "Upload" at bounding box center [485, 98] width 43 height 16
select select "POP"
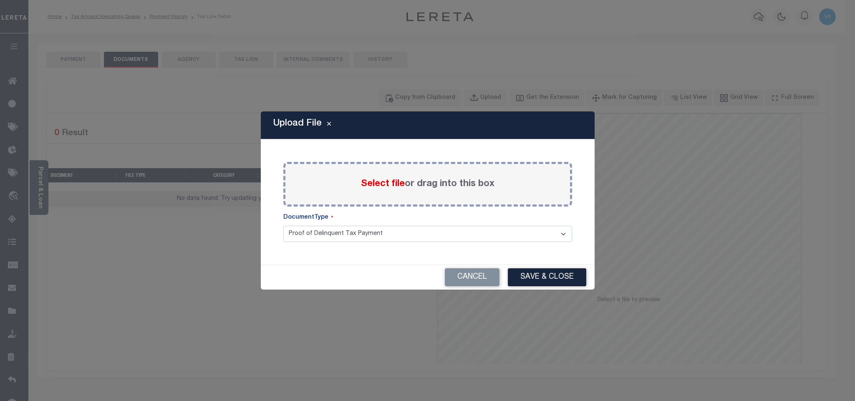
click at [370, 181] on span "Select file" at bounding box center [383, 183] width 44 height 9
click at [0, 0] on input "Select file or drag into this box" at bounding box center [0, 0] width 0 height 0
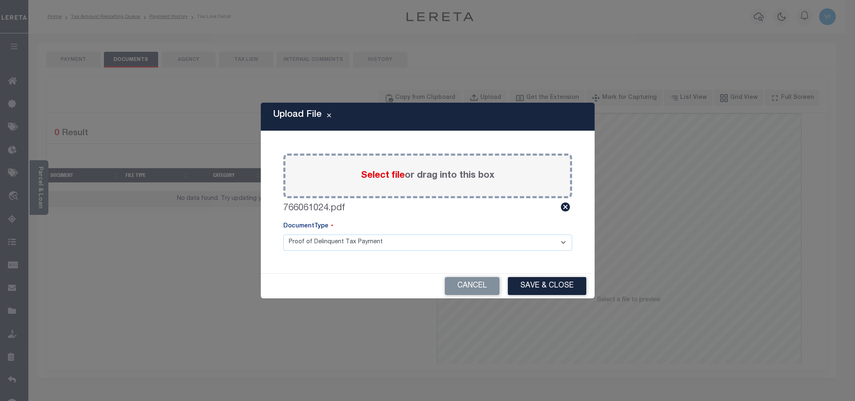
click at [306, 243] on select "Proof of Delinquent Tax Payment" at bounding box center [427, 242] width 289 height 16
click at [283, 234] on select "Proof of Delinquent Tax Payment" at bounding box center [427, 242] width 289 height 16
click at [518, 285] on button "Save & Close" at bounding box center [547, 286] width 78 height 18
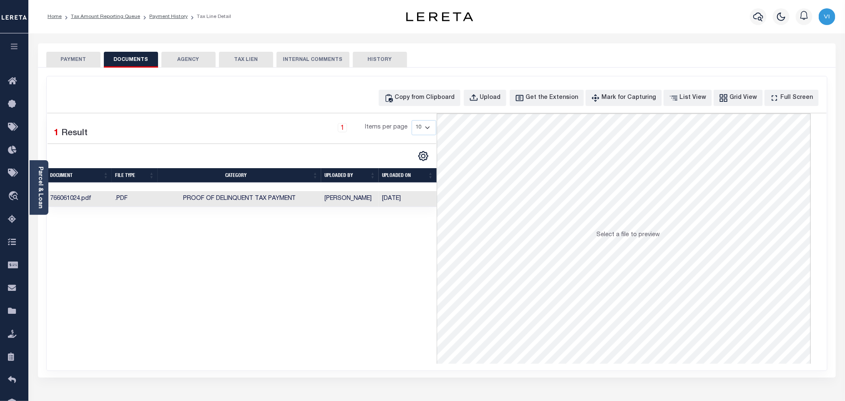
click at [70, 58] on button "PAYMENT" at bounding box center [73, 60] width 54 height 16
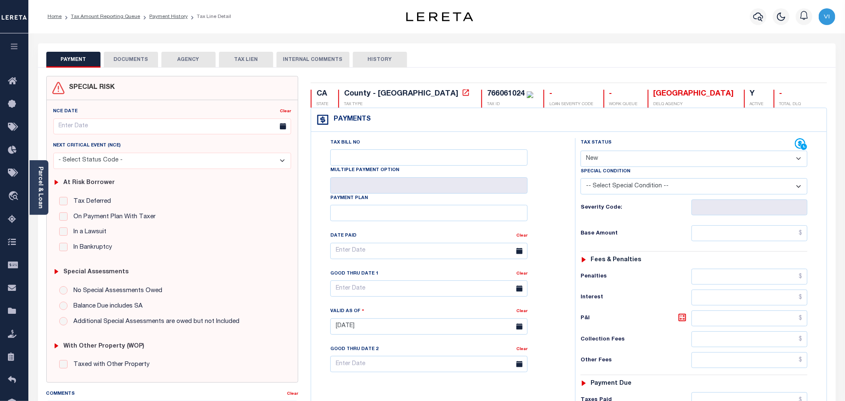
click at [606, 166] on select "- Select Status Code - Open Due/Unpaid Paid Incomplete No Tax Due Internal Refu…" at bounding box center [694, 159] width 227 height 16
select select "PYD"
click at [581, 151] on select "- Select Status Code - Open Due/Unpaid Paid Incomplete No Tax Due Internal Refu…" at bounding box center [694, 159] width 227 height 16
type input "[DATE]"
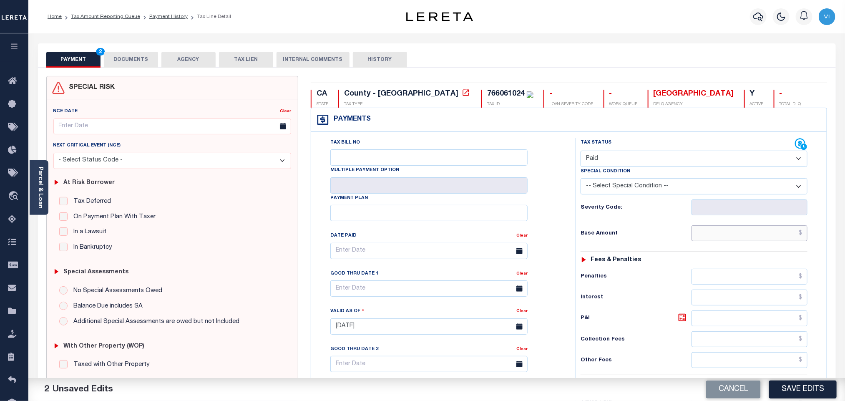
click at [713, 241] on input "text" at bounding box center [749, 233] width 116 height 16
paste input "12,083.04"
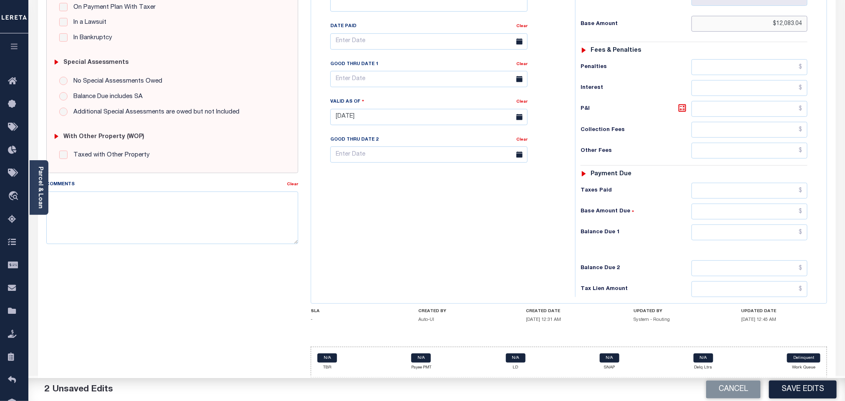
scroll to position [217, 0]
type input "$12,083.04"
click at [720, 193] on input "text" at bounding box center [749, 191] width 116 height 16
paste input "12,083.04"
type input "$12,083.04"
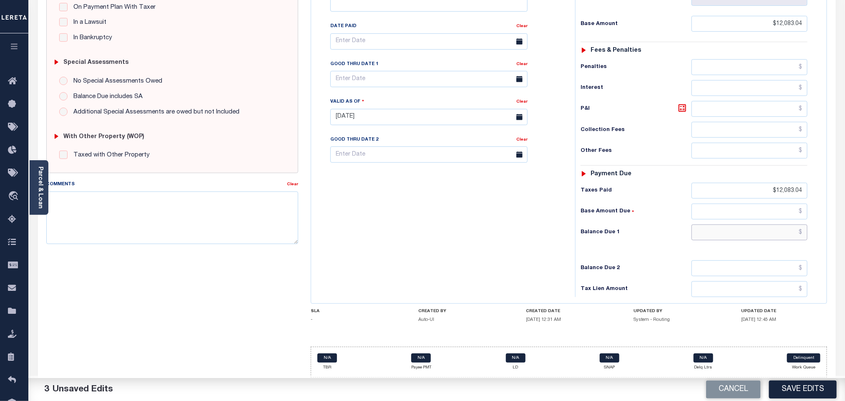
click at [726, 226] on input "text" at bounding box center [749, 232] width 116 height 16
type input "$0.00"
click at [797, 390] on button "Save Edits" at bounding box center [803, 389] width 68 height 18
checkbox input "false"
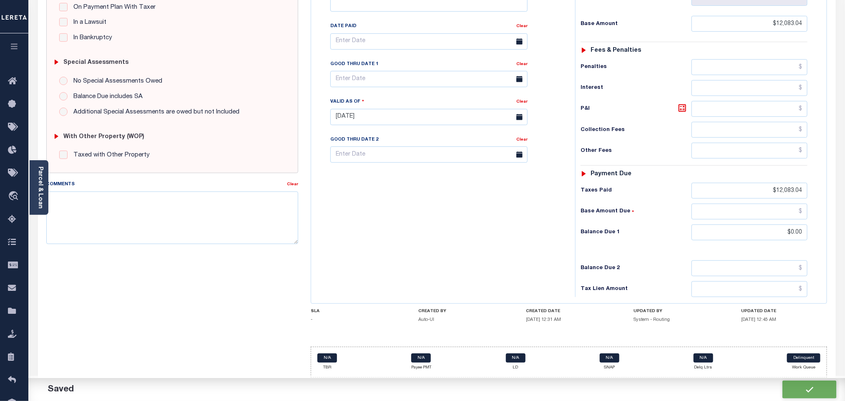
checkbox input "false"
type input "$12,083.04"
type input "$0"
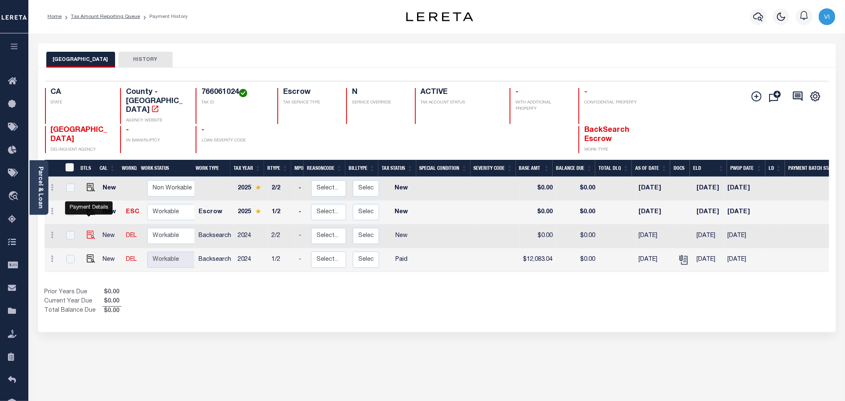
click at [92, 231] on img "" at bounding box center [91, 235] width 8 height 8
checkbox input "true"
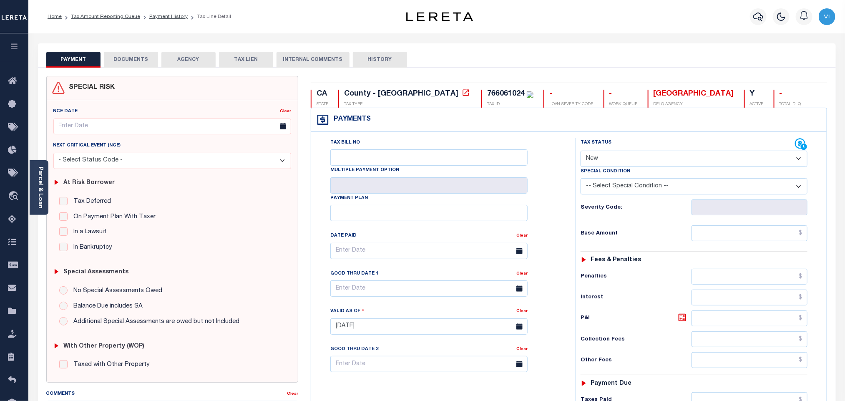
click at [481, 91] on div "766061024 TAX ID" at bounding box center [507, 99] width 52 height 18
copy div "766061024"
click at [138, 64] on button "DOCUMENTS" at bounding box center [131, 60] width 54 height 16
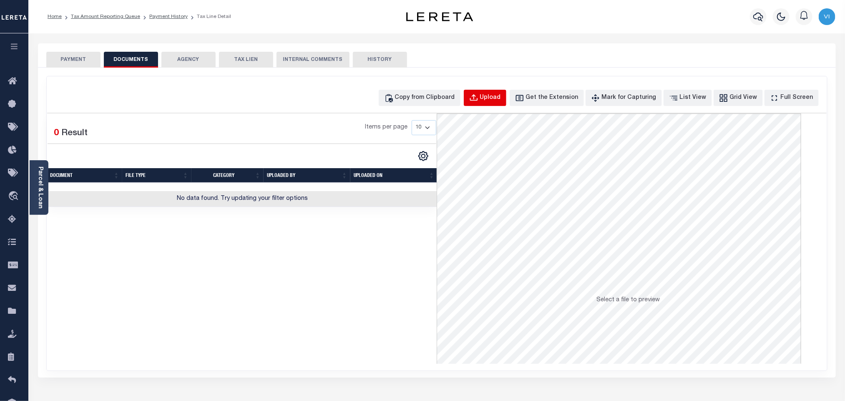
click at [493, 100] on button "Upload" at bounding box center [485, 98] width 43 height 16
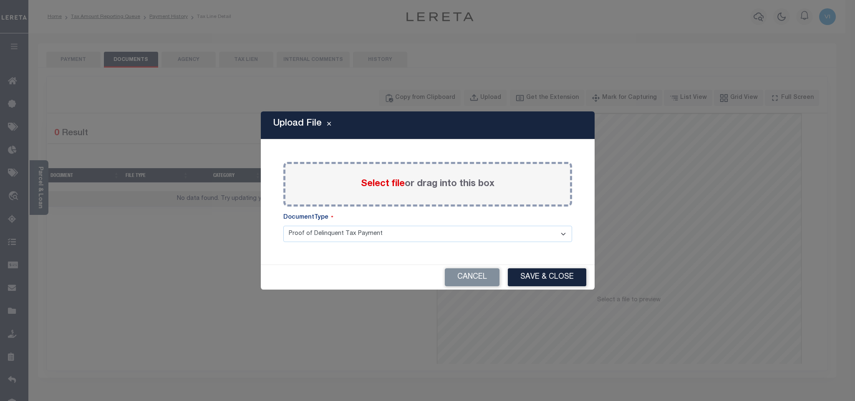
click at [378, 183] on span "Select file" at bounding box center [383, 183] width 44 height 9
click at [0, 0] on input "Select file or drag into this box" at bounding box center [0, 0] width 0 height 0
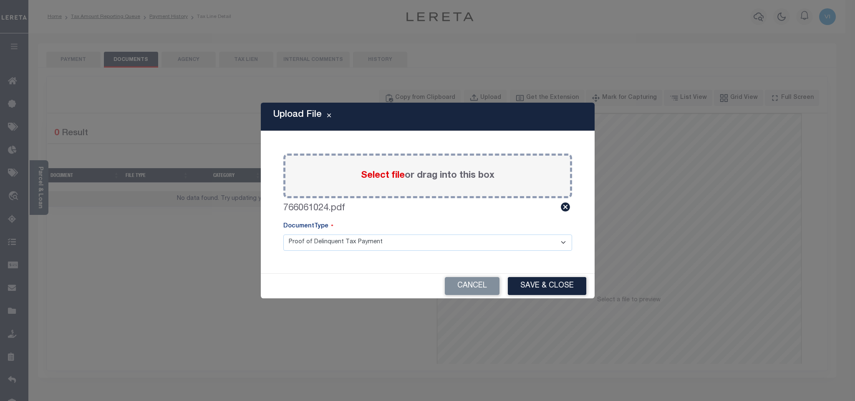
click at [321, 240] on select "Proof of Delinquent Tax Payment" at bounding box center [427, 242] width 289 height 16
click at [283, 234] on select "Proof of Delinquent Tax Payment" at bounding box center [427, 242] width 289 height 16
click at [523, 290] on button "Save & Close" at bounding box center [547, 286] width 78 height 18
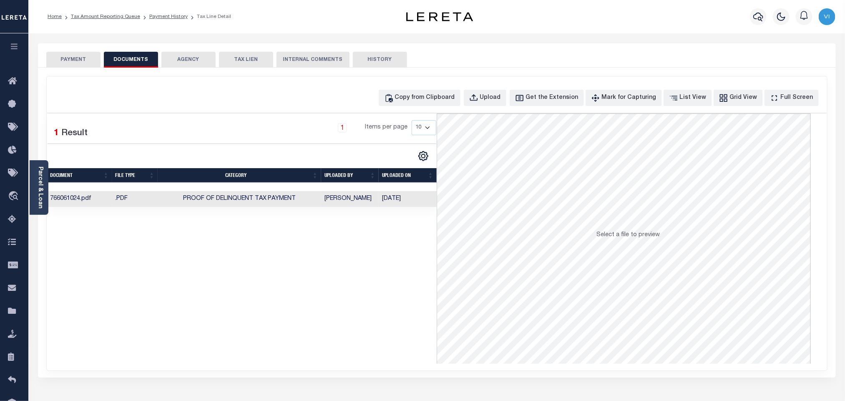
click at [90, 61] on button "PAYMENT" at bounding box center [73, 60] width 54 height 16
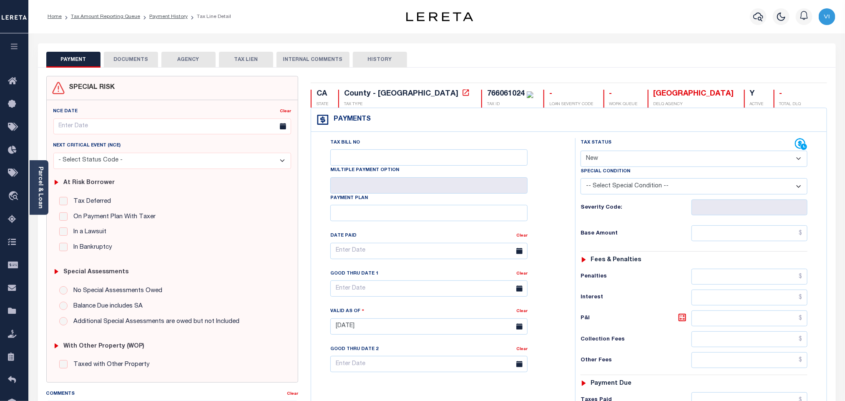
click at [627, 161] on select "- Select Status Code - Open Due/Unpaid Paid Incomplete No Tax Due Internal Refu…" at bounding box center [694, 159] width 227 height 16
select select "PYD"
click at [581, 151] on select "- Select Status Code - Open Due/Unpaid Paid Incomplete No Tax Due Internal Refu…" at bounding box center [694, 159] width 227 height 16
type input "[DATE]"
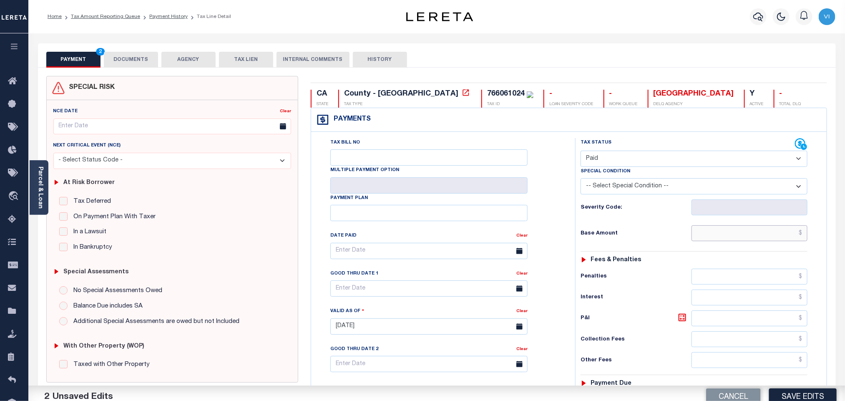
click at [719, 240] on input "text" at bounding box center [749, 233] width 116 height 16
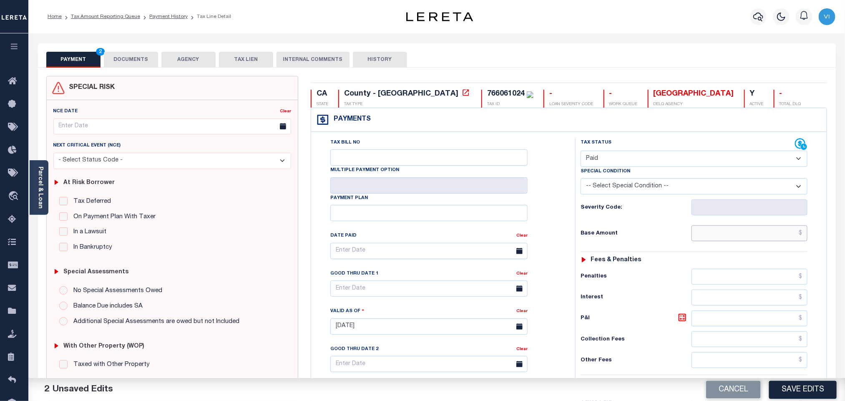
paste input "12,083.04"
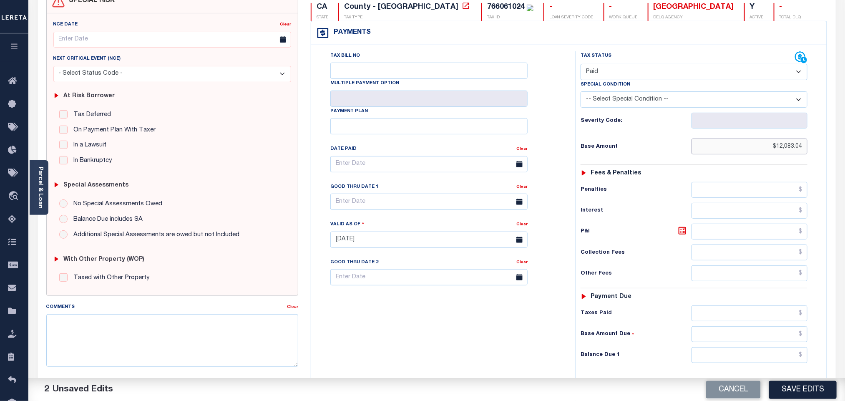
scroll to position [217, 0]
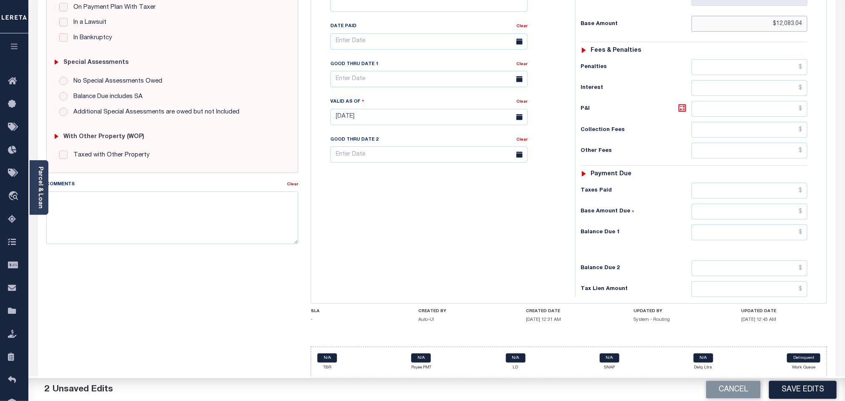
type input "$12,083.04"
click at [727, 197] on div "Tax Status Status - Select Status Code -" at bounding box center [696, 113] width 243 height 368
click at [720, 194] on input "text" at bounding box center [749, 191] width 116 height 16
paste input "12,083.04"
type input "$12,083.04"
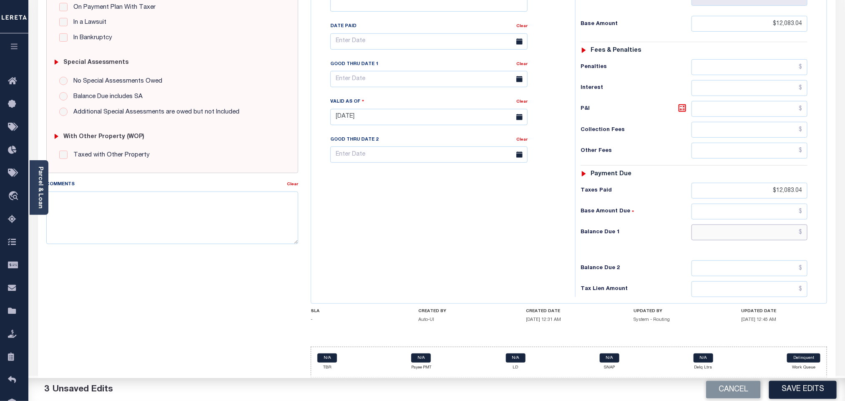
click at [724, 231] on input "text" at bounding box center [749, 232] width 116 height 16
type input "$0.00"
click at [804, 393] on button "Save Edits" at bounding box center [803, 389] width 68 height 18
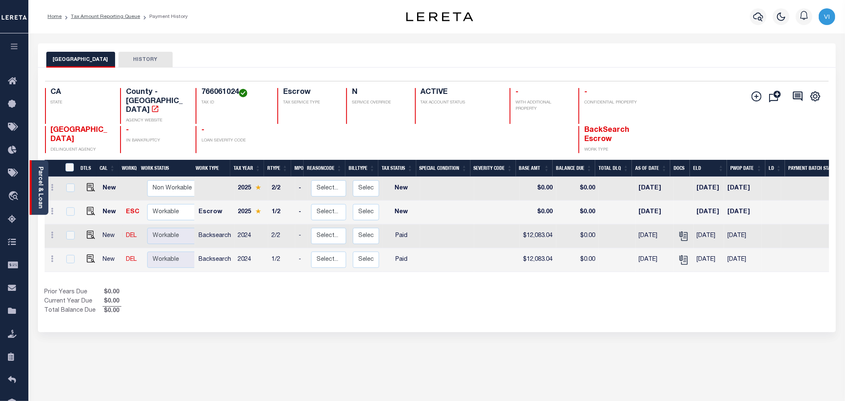
click at [43, 188] on link "Parcel & Loan" at bounding box center [40, 187] width 6 height 42
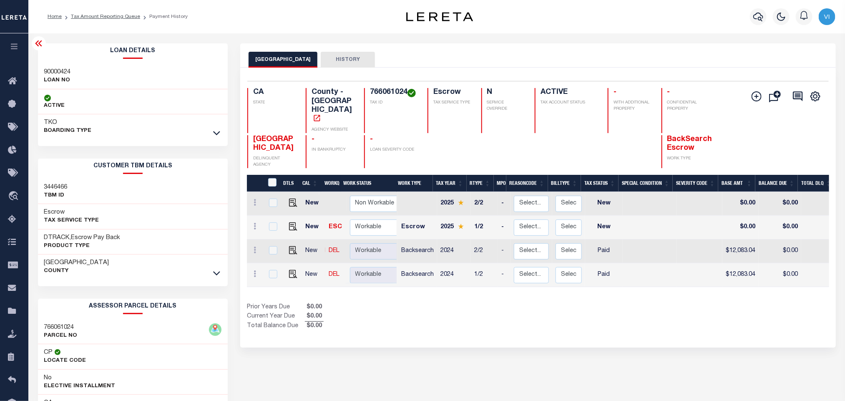
click at [32, 69] on div "Loan Details 90000424 LOAN NO TKO" at bounding box center [133, 278] width 203 height 471
copy h3 "90000424"
click at [381, 94] on h4 "766061024" at bounding box center [394, 92] width 48 height 9
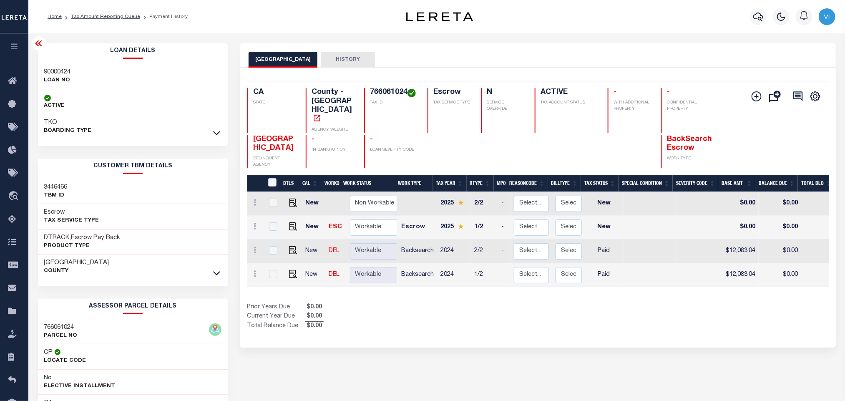
copy h4 "766061024"
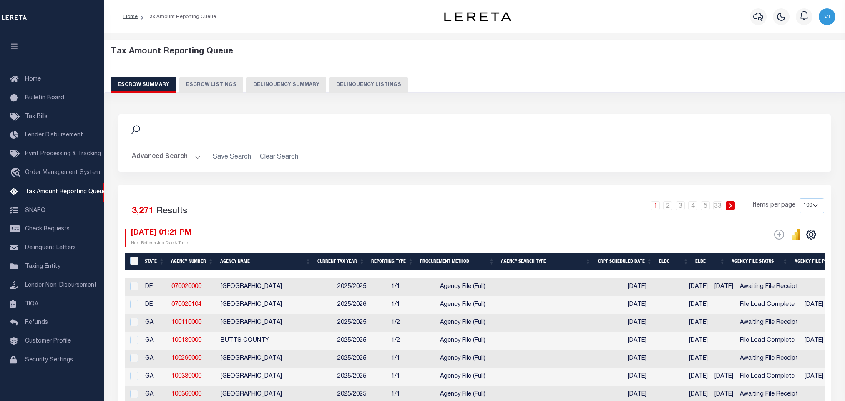
select select "100"
click at [354, 83] on button "Delinquency Listings" at bounding box center [368, 85] width 78 height 16
select select "CA"
select select "100"
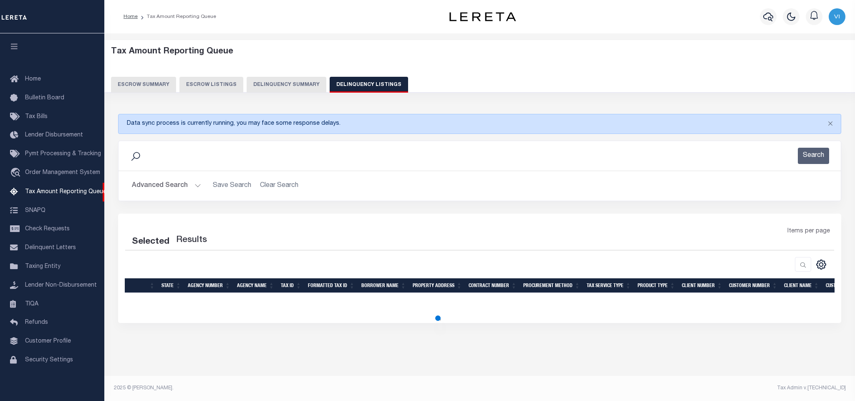
select select "100"
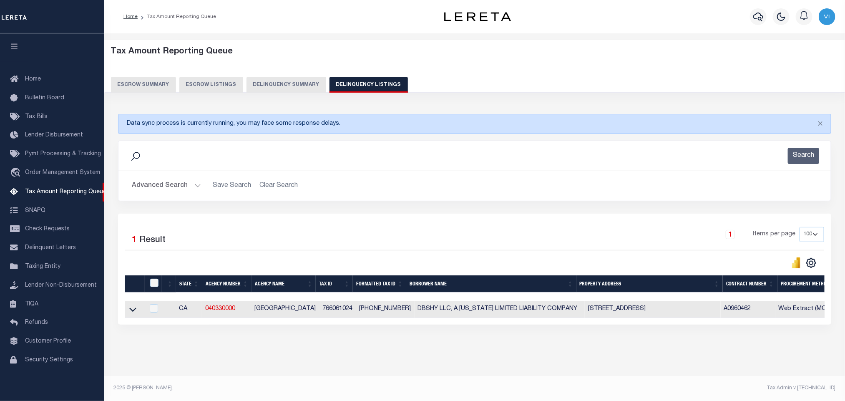
click at [157, 188] on button "Advanced Search" at bounding box center [166, 186] width 69 height 16
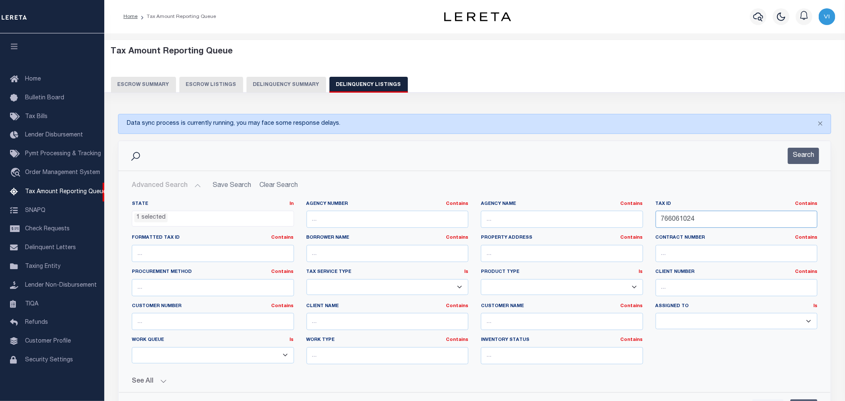
click at [711, 222] on input "766061024" at bounding box center [737, 219] width 162 height 17
paste input "312021028000"
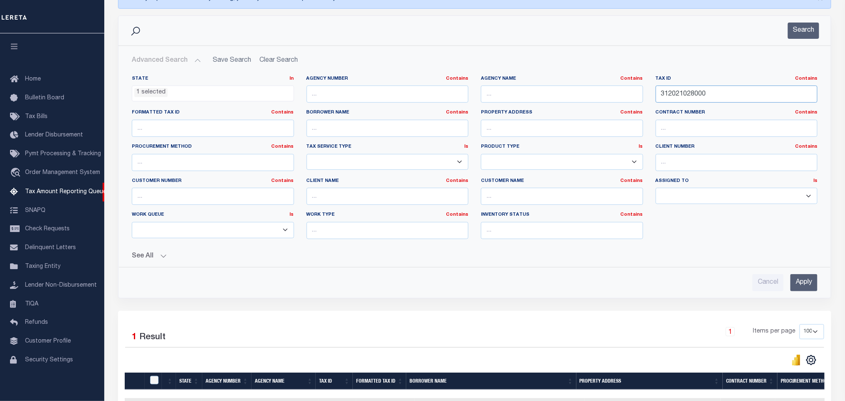
type input "312021028000"
click at [798, 280] on input "Apply" at bounding box center [803, 282] width 27 height 17
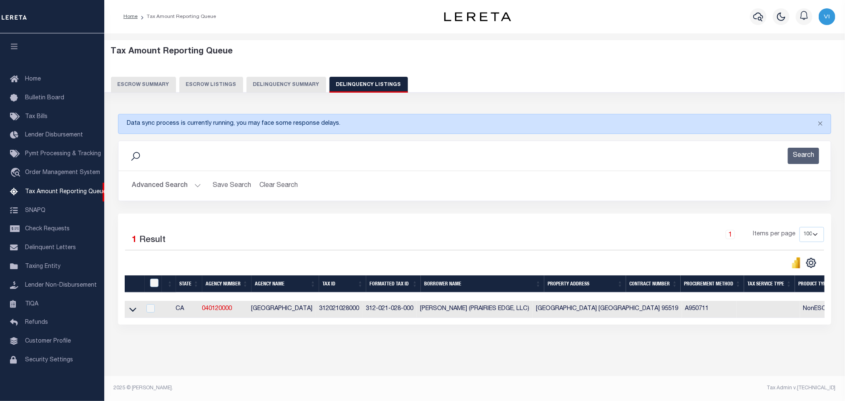
scroll to position [8, 0]
click at [131, 307] on icon at bounding box center [132, 309] width 7 height 4
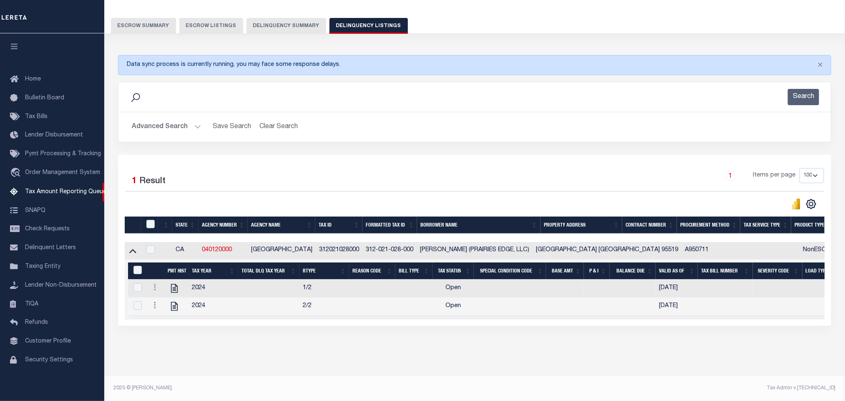
scroll to position [69, 0]
click at [306, 357] on div "Tax Amount Reporting Queue Escrow Summary Escrow Listings In" at bounding box center [475, 179] width 736 height 393
click at [170, 283] on icon "" at bounding box center [174, 288] width 11 height 11
checkbox input "true"
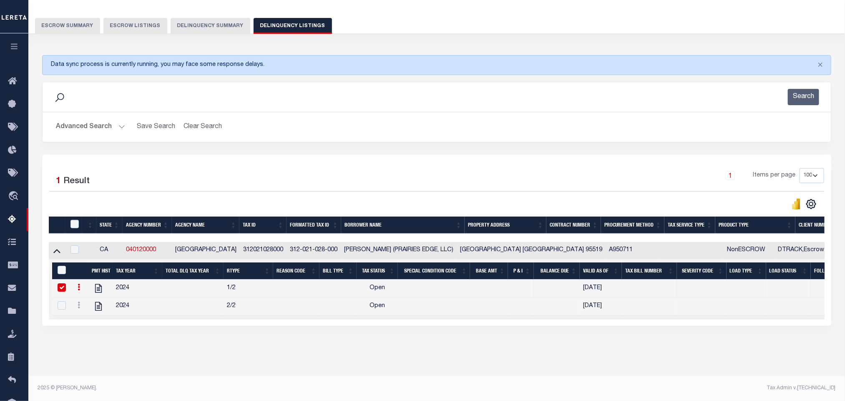
click at [101, 119] on button "Advanced Search" at bounding box center [90, 127] width 69 height 16
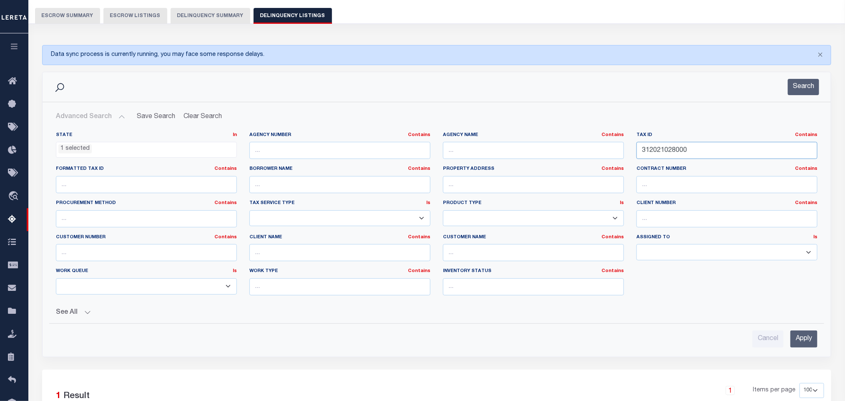
click at [702, 152] on input "312021028000" at bounding box center [726, 150] width 181 height 17
paste input "93198475"
type input "93198475"
click at [806, 336] on input "Apply" at bounding box center [803, 338] width 27 height 17
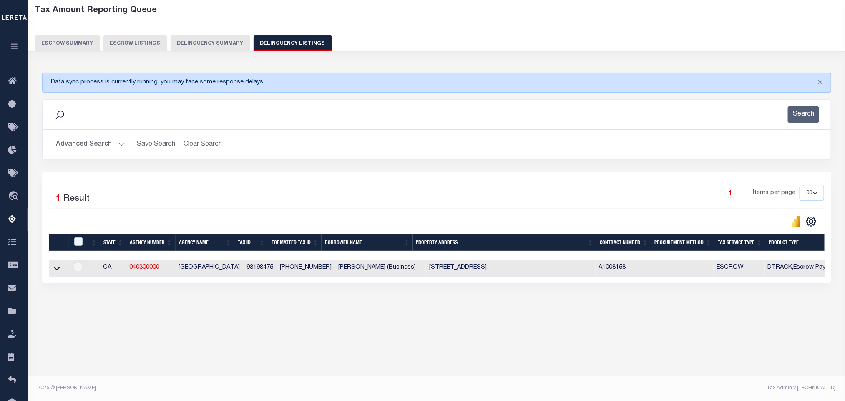
scroll to position [41, 0]
click at [58, 272] on icon at bounding box center [56, 268] width 7 height 9
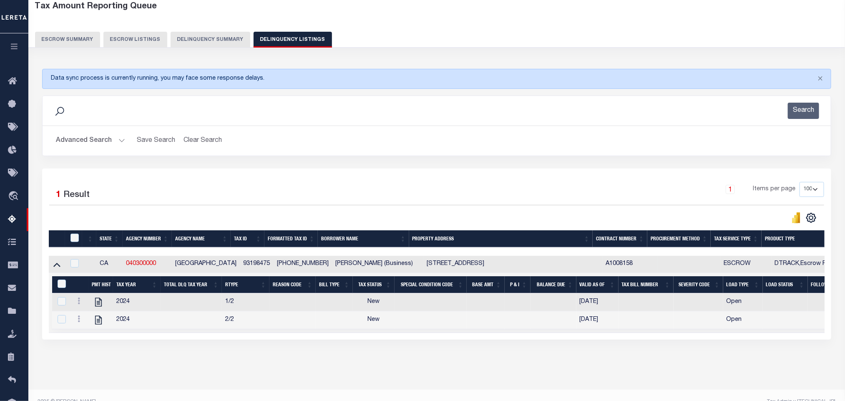
scroll to position [69, 0]
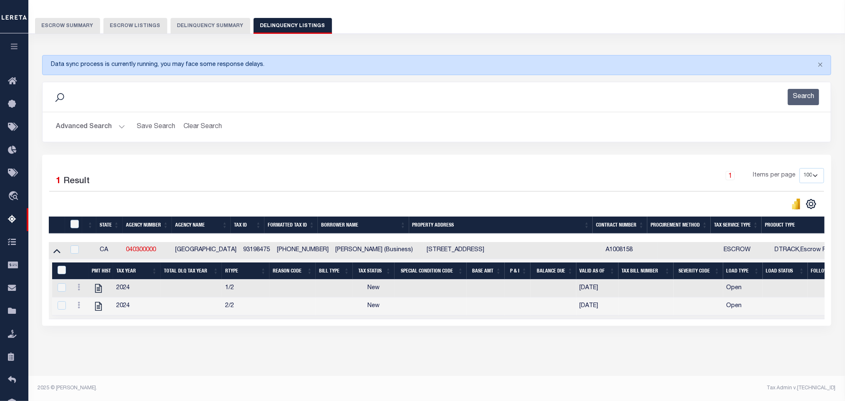
click at [218, 353] on div "Tax Amount Reporting Queue Escrow Summary Escrow Listings In" at bounding box center [437, 179] width 812 height 393
click at [99, 284] on icon "" at bounding box center [98, 288] width 11 height 11
checkbox input "true"
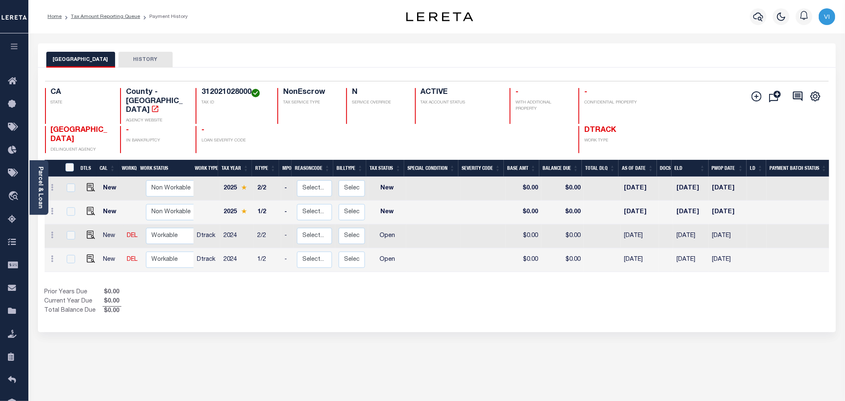
click at [196, 89] on div "312021028000 TAX ID" at bounding box center [232, 106] width 72 height 36
copy h4 "312021028000"
click at [202, 89] on h4 "312021028000" at bounding box center [234, 92] width 66 height 9
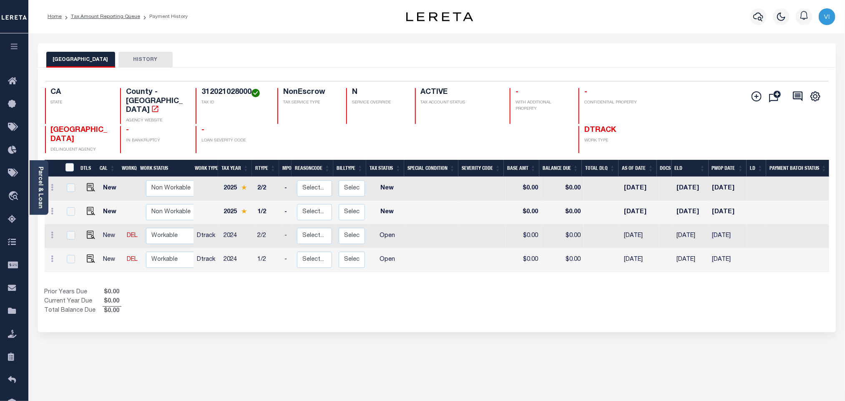
click at [202, 89] on h4 "312021028000" at bounding box center [234, 92] width 66 height 9
click at [88, 254] on img "" at bounding box center [91, 258] width 8 height 8
checkbox input "true"
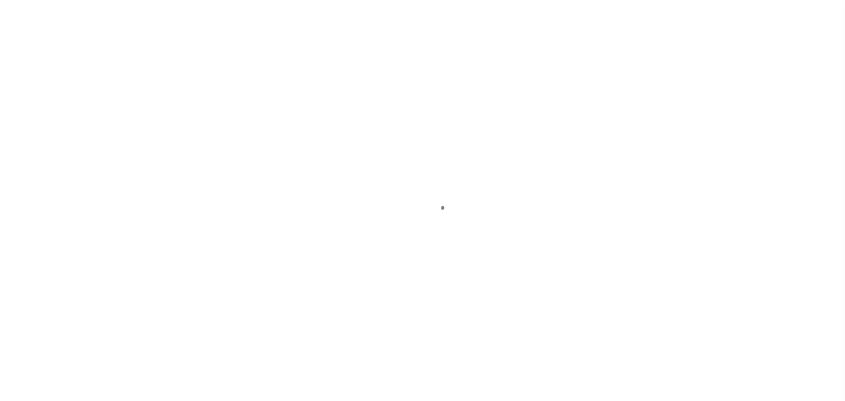
checkbox input "false"
type input "[DATE]"
select select "OP2"
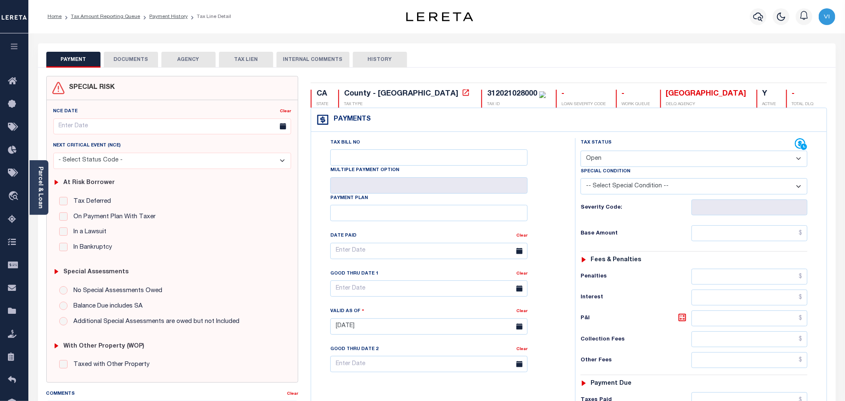
click at [143, 60] on button "DOCUMENTS" at bounding box center [131, 60] width 54 height 16
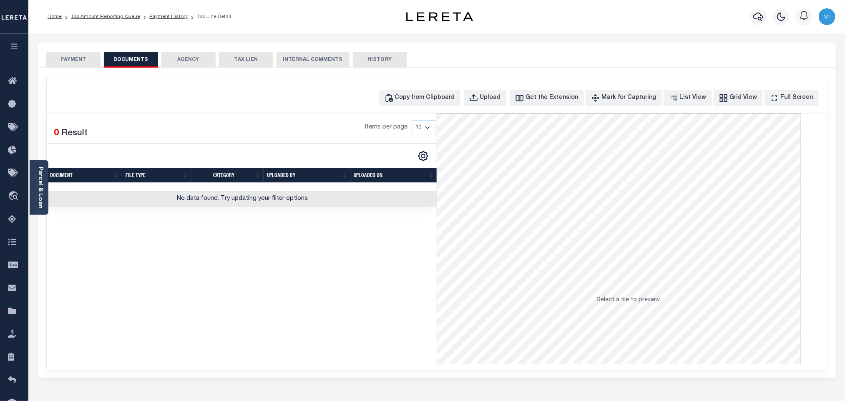
click at [507, 108] on div "Copy from Clipboard Upload Get the Extension Mark for Capturing Got it List Vie…" at bounding box center [437, 223] width 780 height 294
click at [500, 104] on button "Upload" at bounding box center [485, 98] width 43 height 16
select select "POP"
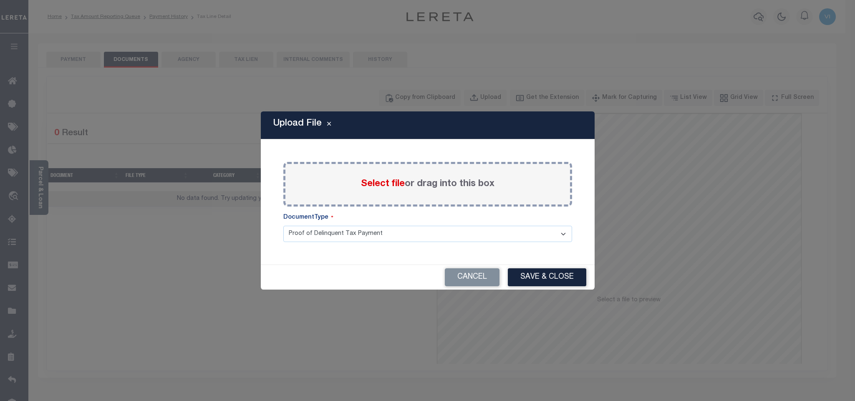
click at [367, 183] on span "Select file" at bounding box center [383, 183] width 44 height 9
click at [0, 0] on input "Select file or drag into this box" at bounding box center [0, 0] width 0 height 0
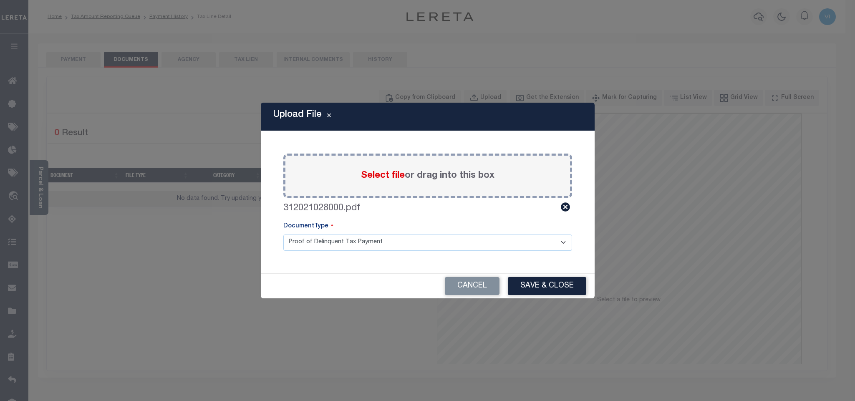
click at [302, 249] on select "Proof of Delinquent Tax Payment" at bounding box center [427, 242] width 289 height 16
click at [283, 234] on select "Proof of Delinquent Tax Payment" at bounding box center [427, 242] width 289 height 16
click at [526, 292] on button "Save & Close" at bounding box center [547, 286] width 78 height 18
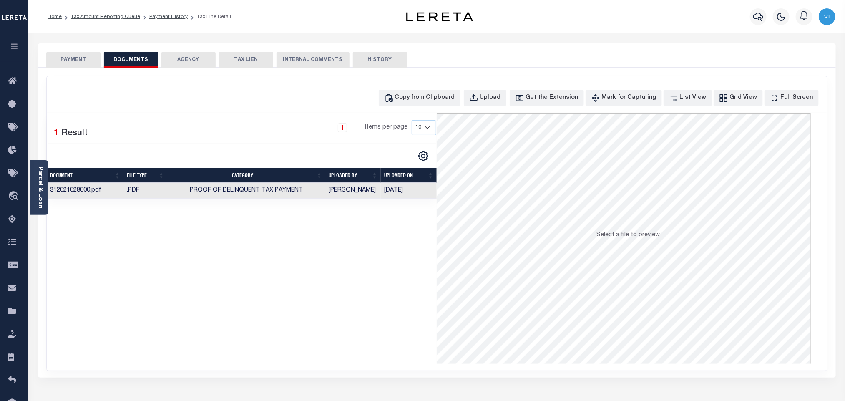
click at [80, 63] on button "PAYMENT" at bounding box center [73, 60] width 54 height 16
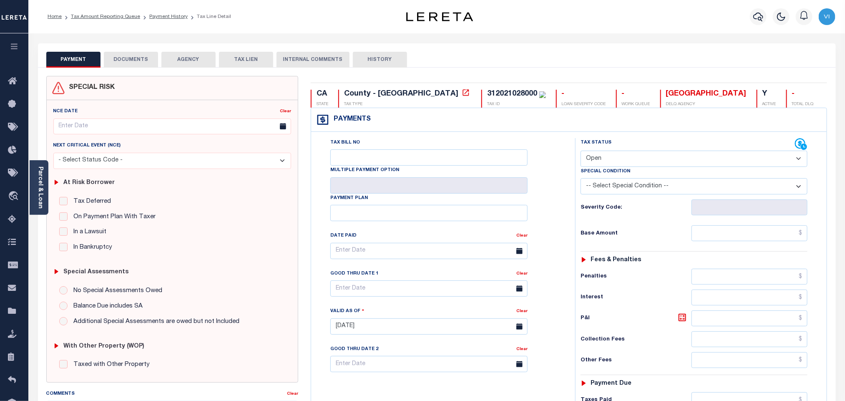
click at [612, 162] on select "- Select Status Code - Open Due/Unpaid Paid Incomplete No Tax Due Internal Refu…" at bounding box center [694, 159] width 227 height 16
select select "PYD"
click at [581, 151] on select "- Select Status Code - Open Due/Unpaid Paid Incomplete No Tax Due Internal Refu…" at bounding box center [694, 159] width 227 height 16
type input "[DATE]"
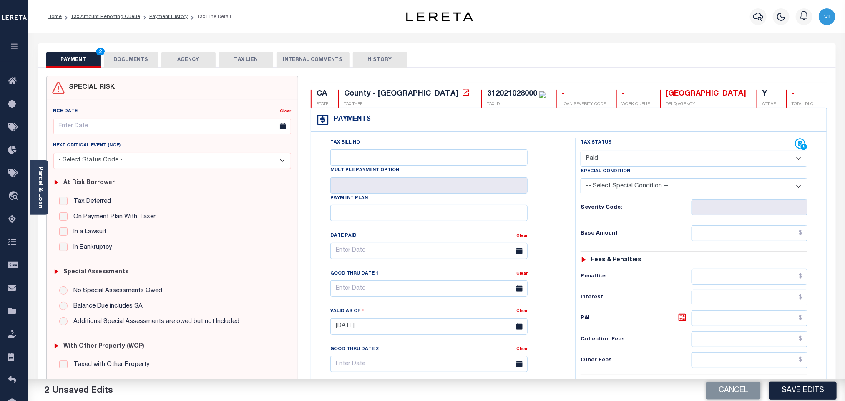
click at [742, 246] on div "Tax Status Status - Select Status Code -" at bounding box center [696, 322] width 243 height 368
click at [731, 241] on input "text" at bounding box center [749, 233] width 116 height 16
paste input "370.39"
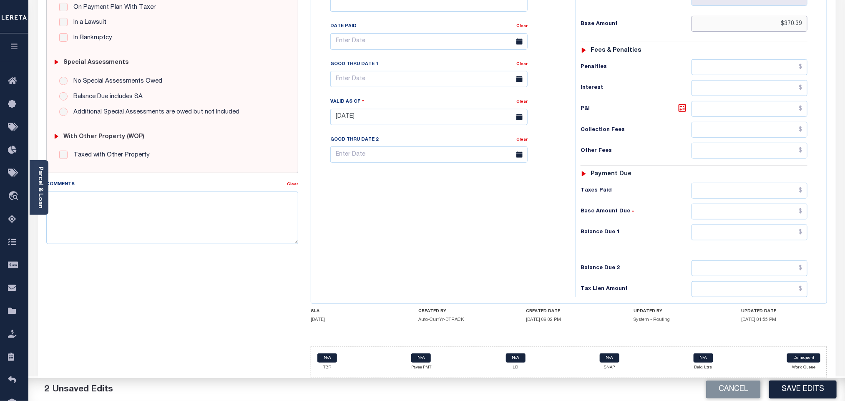
scroll to position [217, 0]
type input "$370.39"
click at [741, 189] on input "text" at bounding box center [749, 191] width 116 height 16
paste input "370.39"
type input "$370.39"
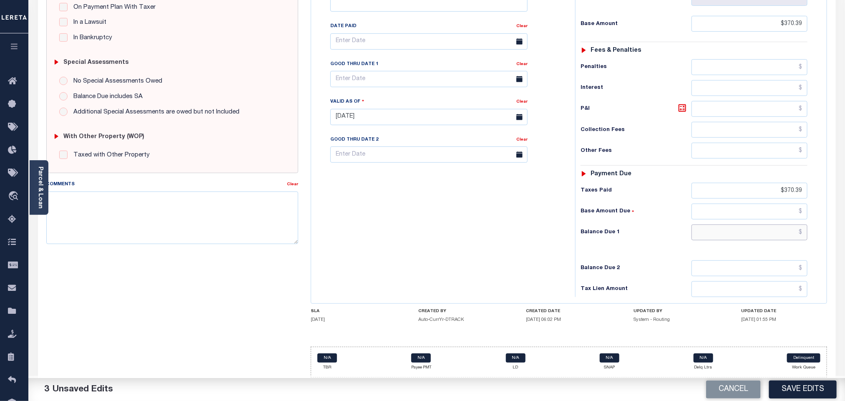
click at [742, 230] on input "text" at bounding box center [749, 232] width 116 height 16
type input "$0.00"
click at [797, 394] on button "Save Edits" at bounding box center [803, 389] width 68 height 18
checkbox input "false"
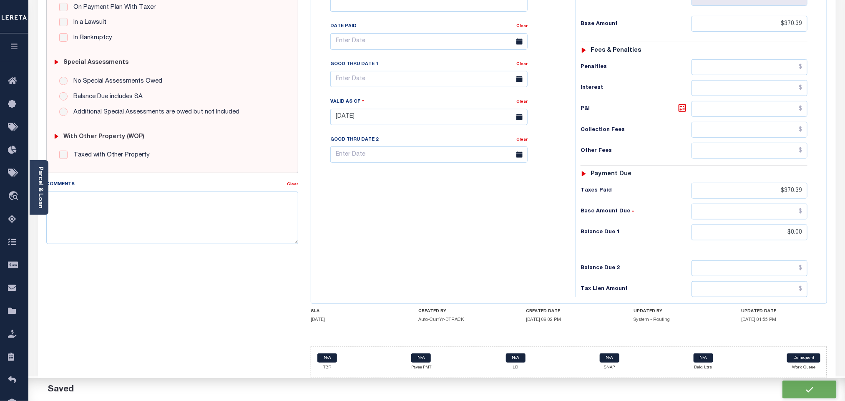
checkbox input "false"
type input "$370.39"
type input "$0"
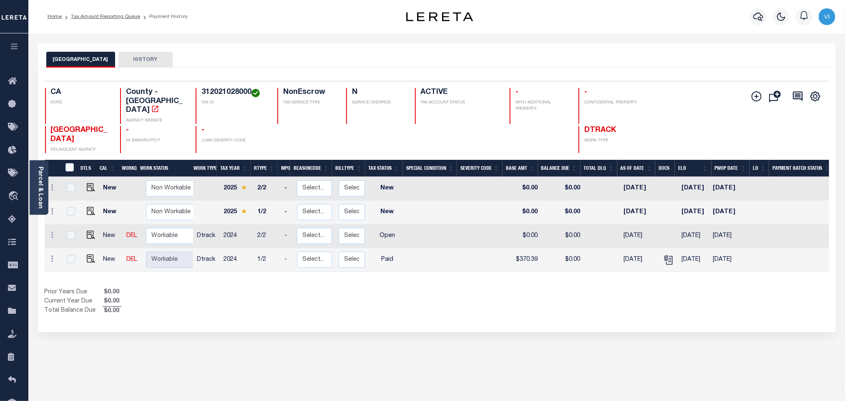
click at [191, 89] on div "CA STATE County - CA AGENCY WEBSITE 312021028000 TAX ID NonEscrow TAX SERVICE T…" at bounding box center [371, 106] width 653 height 36
copy h4 "312021028000"
click at [88, 231] on img "" at bounding box center [91, 235] width 8 height 8
checkbox input "true"
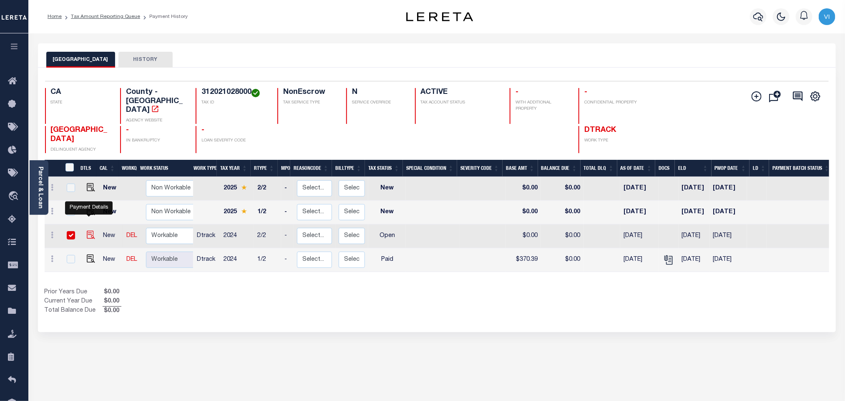
checkbox input "true"
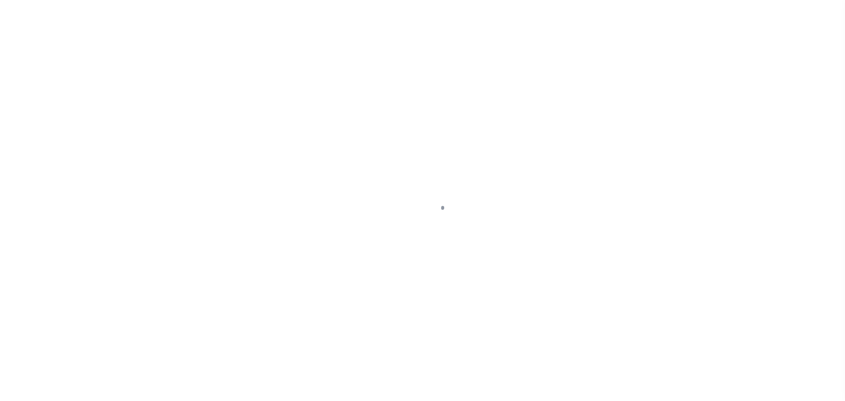
checkbox input "false"
type input "[DATE]"
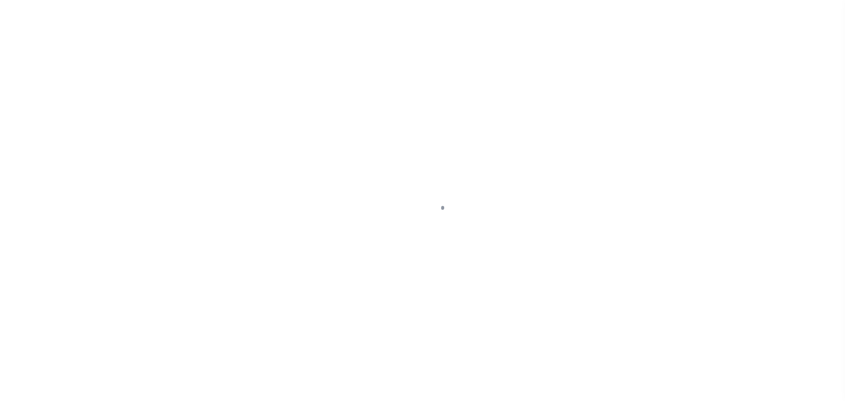
select select "OP2"
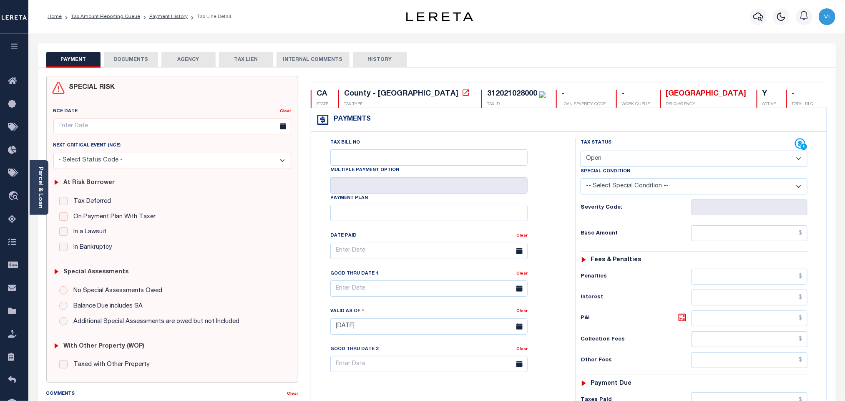
click at [144, 65] on button "DOCUMENTS" at bounding box center [131, 60] width 54 height 16
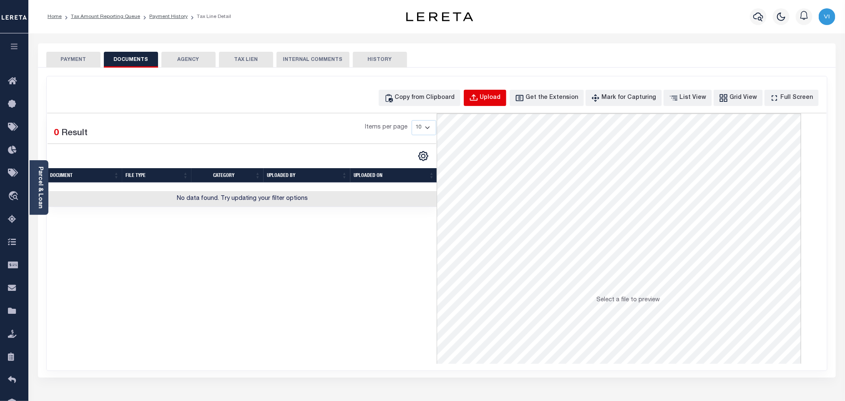
click at [490, 104] on button "Upload" at bounding box center [485, 98] width 43 height 16
select select "POP"
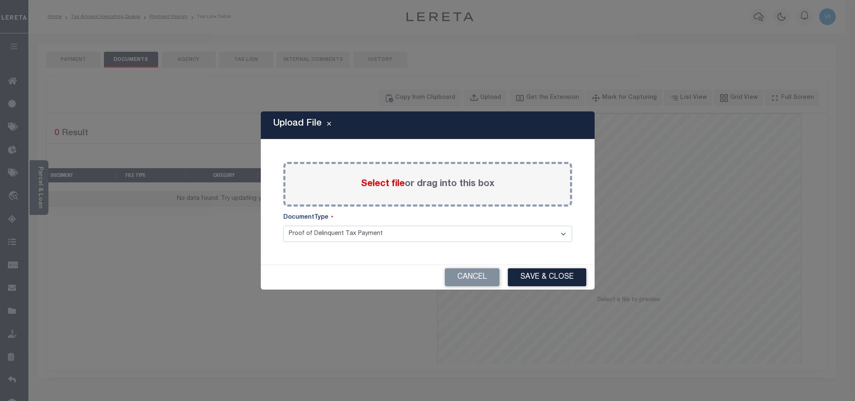
click at [377, 190] on label "Select file or drag into this box" at bounding box center [427, 184] width 133 height 14
click at [0, 0] on input "Select file or drag into this box" at bounding box center [0, 0] width 0 height 0
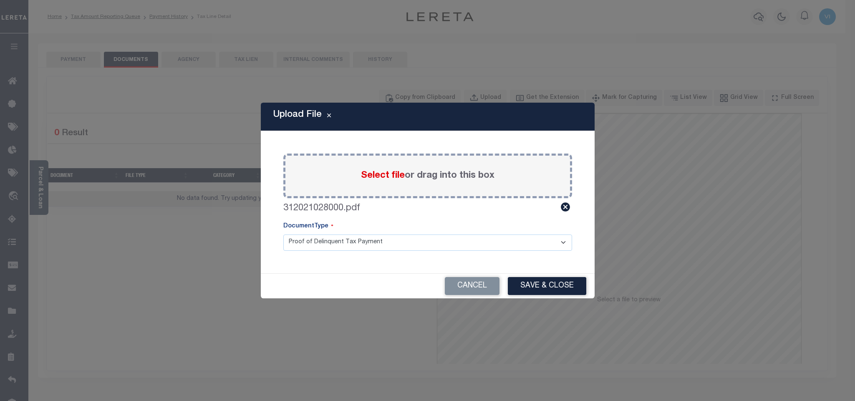
click at [307, 247] on select "Proof of Delinquent Tax Payment" at bounding box center [427, 242] width 289 height 16
click at [283, 234] on select "Proof of Delinquent Tax Payment" at bounding box center [427, 242] width 289 height 16
click at [518, 283] on button "Save & Close" at bounding box center [547, 286] width 78 height 18
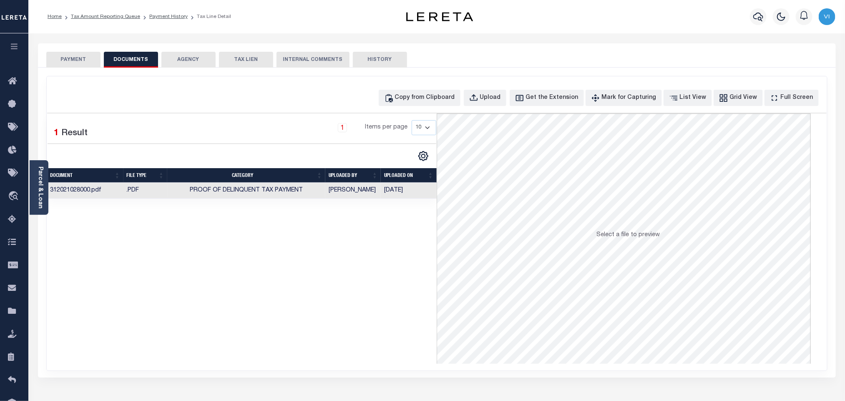
click at [83, 58] on button "PAYMENT" at bounding box center [73, 60] width 54 height 16
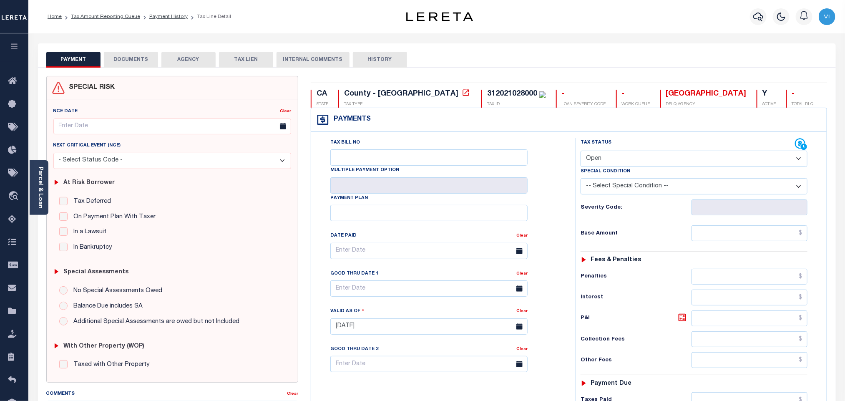
click at [608, 163] on select "- Select Status Code - Open Due/Unpaid Paid Incomplete No Tax Due Internal Refu…" at bounding box center [694, 159] width 227 height 16
select select "PYD"
click at [581, 151] on select "- Select Status Code - Open Due/Unpaid Paid Incomplete No Tax Due Internal Refu…" at bounding box center [694, 159] width 227 height 16
type input "[DATE]"
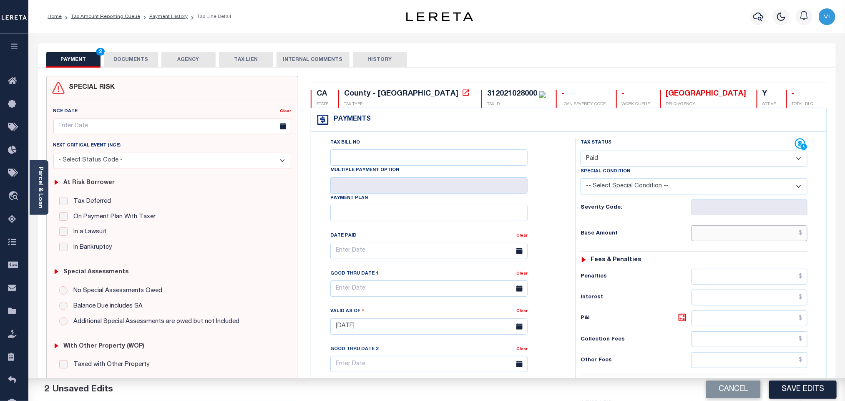
click at [763, 241] on input "text" at bounding box center [749, 233] width 116 height 16
paste input "336.72"
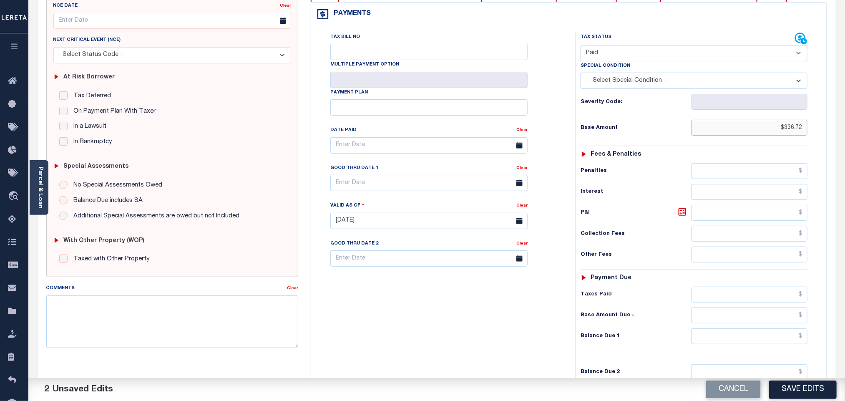
scroll to position [217, 0]
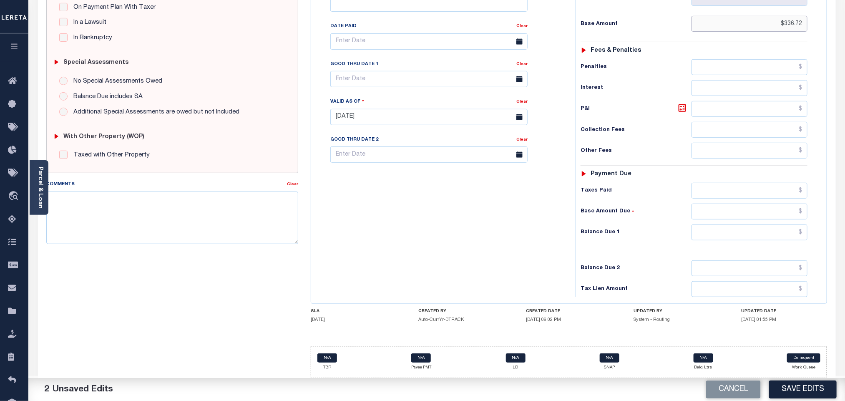
type input "$336.72"
click at [751, 189] on input "text" at bounding box center [749, 191] width 116 height 16
paste input "336.72"
type input "$336.72"
click at [744, 239] on input "text" at bounding box center [749, 232] width 116 height 16
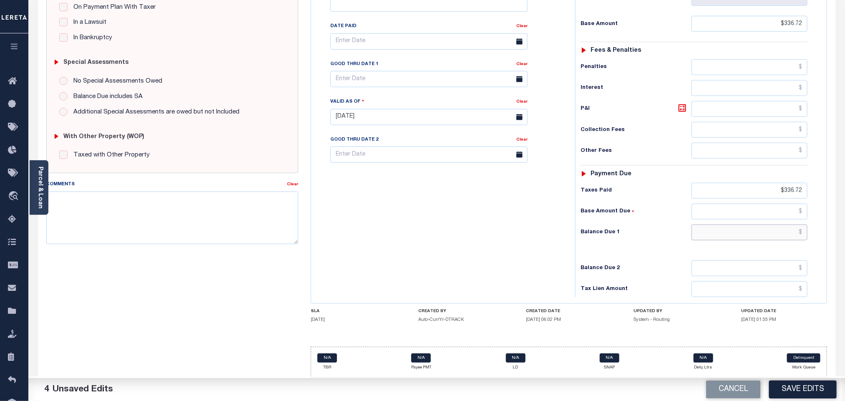
type input "$0.00"
click at [788, 385] on button "Save Edits" at bounding box center [803, 389] width 68 height 18
checkbox input "false"
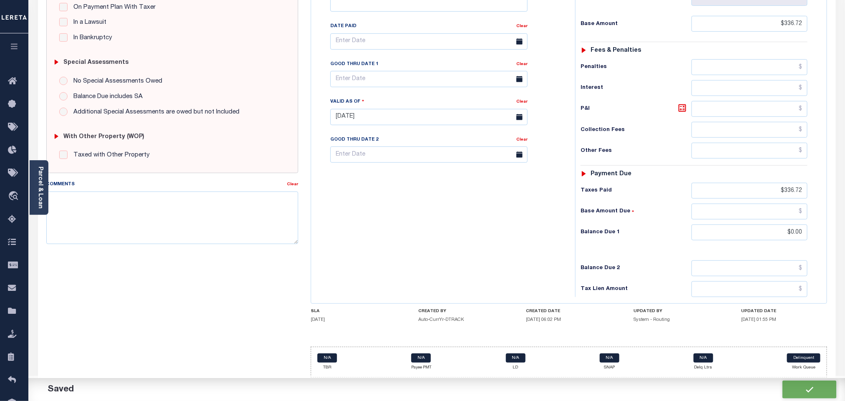
checkbox input "false"
type input "$336.72"
type input "$0"
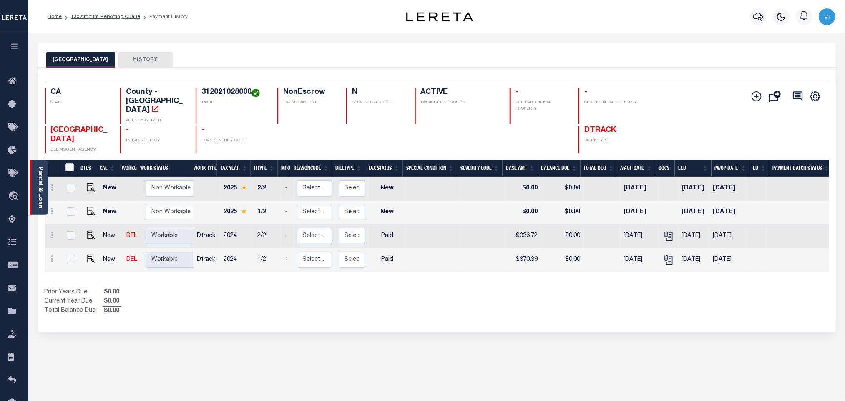
click at [37, 194] on link "Parcel & Loan" at bounding box center [40, 187] width 6 height 42
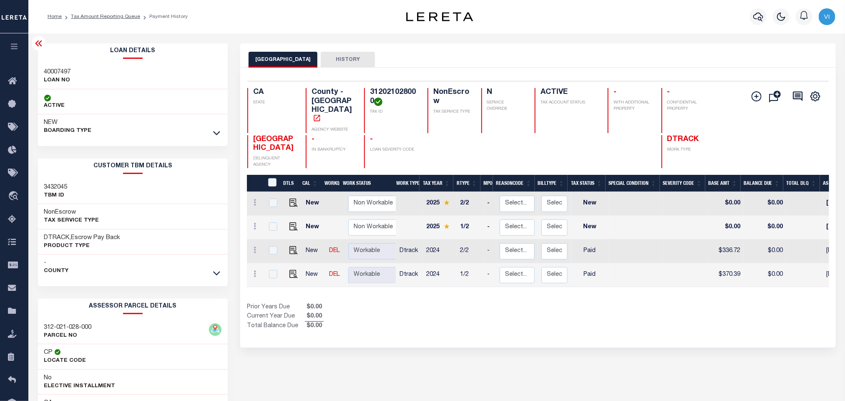
click at [39, 69] on div "40007497 LOAN NO" at bounding box center [133, 76] width 190 height 25
copy h3 "40007497"
click at [410, 96] on h4 "312021028000" at bounding box center [394, 97] width 48 height 18
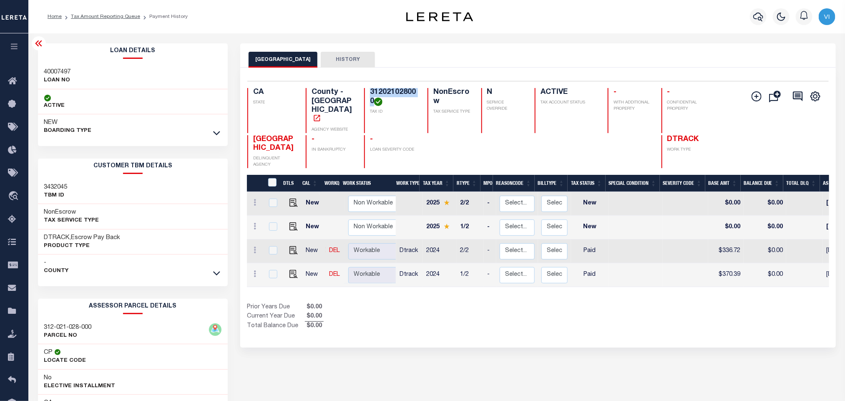
copy h4 "312021028000"
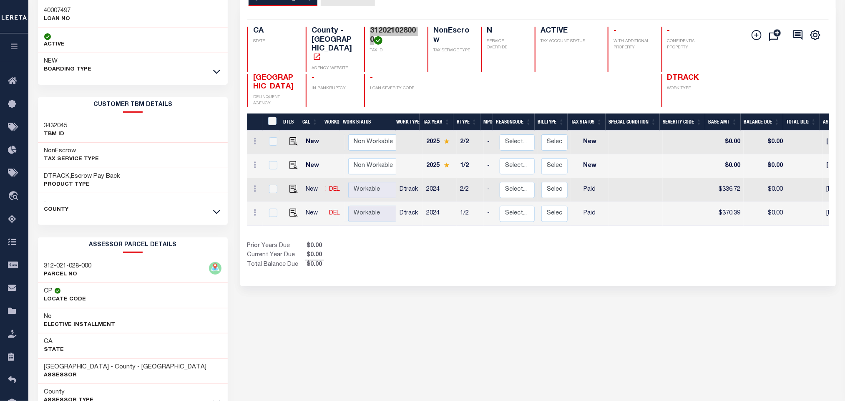
scroll to position [116, 0]
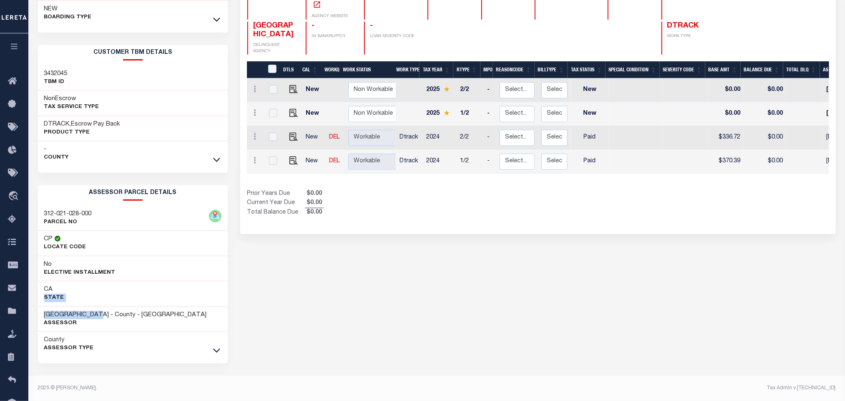
drag, startPoint x: 106, startPoint y: 314, endPoint x: 36, endPoint y: 305, distance: 69.8
click at [36, 305] on div "Loan Details 40007497 LOAN NO NEW" at bounding box center [133, 165] width 203 height 471
click at [107, 328] on div "[GEOGRAPHIC_DATA] - County - [GEOGRAPHIC_DATA] Assessor" at bounding box center [133, 319] width 190 height 25
drag, startPoint x: 108, startPoint y: 314, endPoint x: 38, endPoint y: 314, distance: 70.1
click at [38, 314] on div "[GEOGRAPHIC_DATA] - County - [GEOGRAPHIC_DATA] Assessor" at bounding box center [133, 319] width 190 height 25
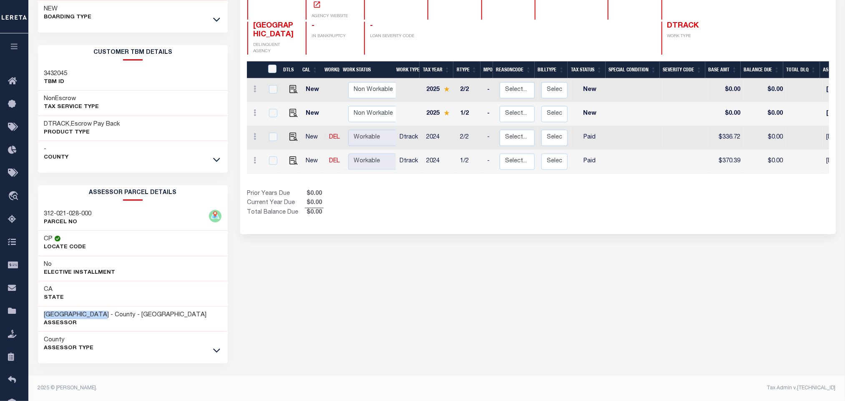
copy h3 "[GEOGRAPHIC_DATA]"
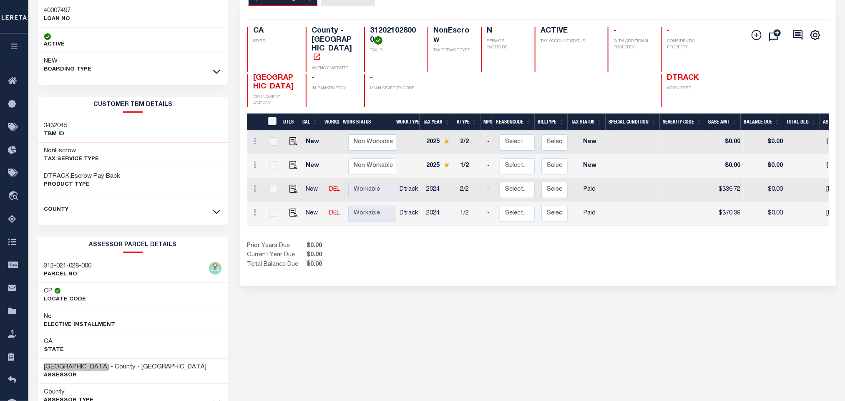
scroll to position [0, 0]
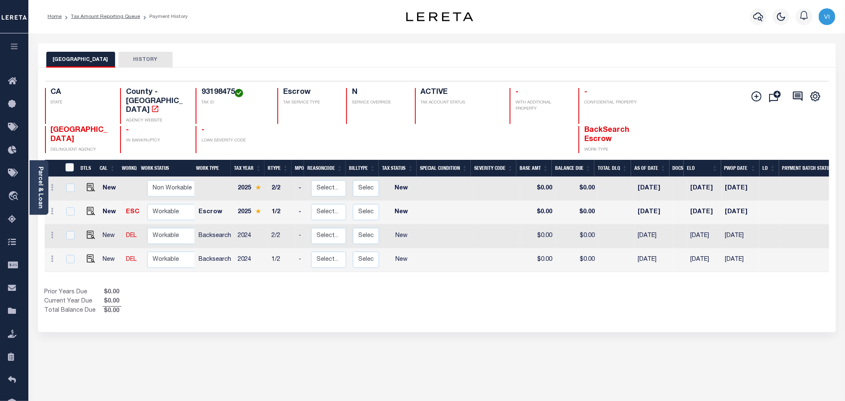
click at [197, 93] on div "93198475 TAX ID" at bounding box center [232, 106] width 72 height 36
copy h4 "93198475"
click at [204, 93] on h4 "93198475" at bounding box center [234, 92] width 66 height 9
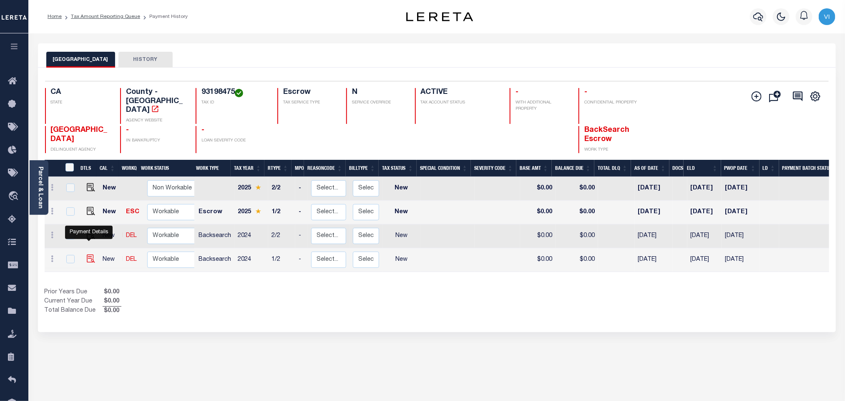
click at [89, 254] on img "" at bounding box center [91, 258] width 8 height 8
checkbox input "true"
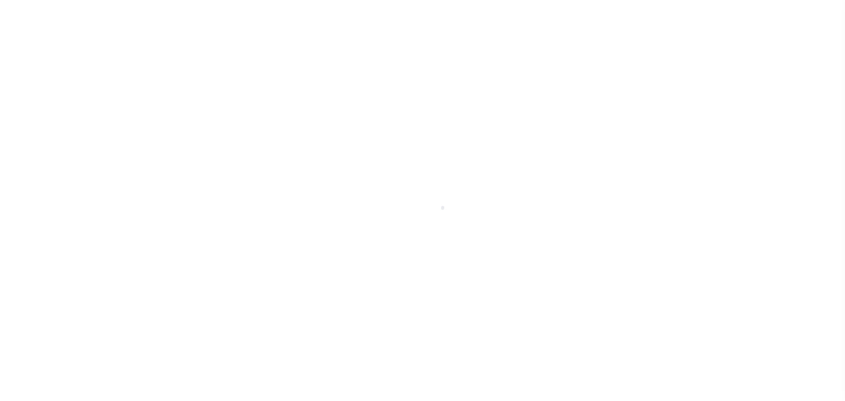
select select "NW2"
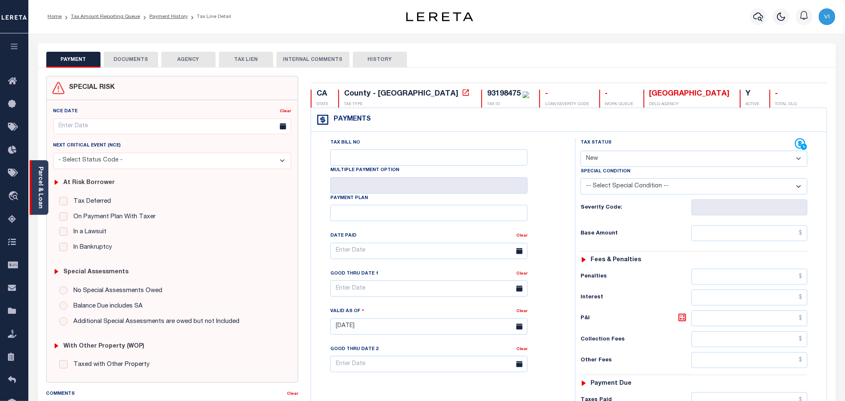
click at [44, 196] on div "Parcel & Loan" at bounding box center [39, 187] width 19 height 55
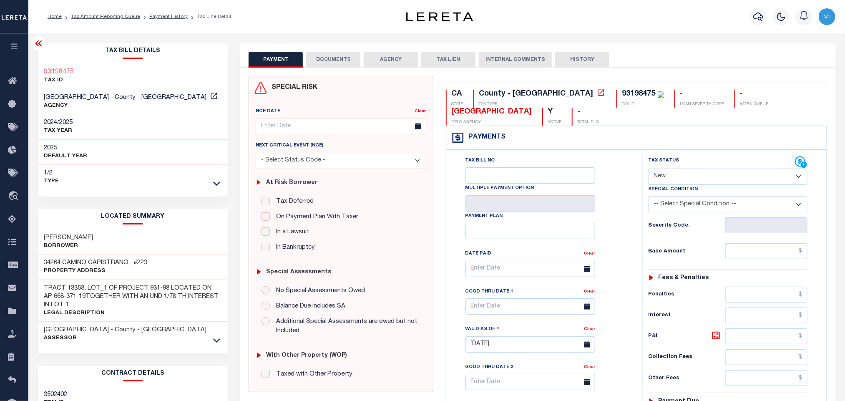
click at [212, 185] on link at bounding box center [217, 183] width 10 height 6
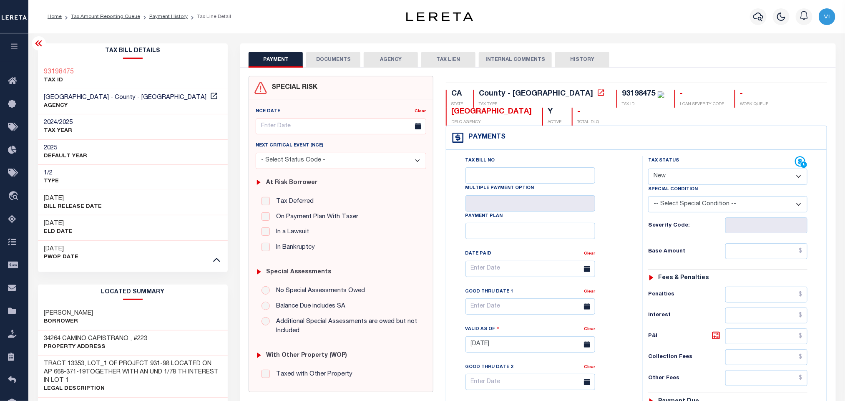
click at [622, 90] on div "93198475" at bounding box center [638, 94] width 33 height 8
copy div "93198475"
click at [331, 54] on button "DOCUMENTS" at bounding box center [333, 60] width 54 height 16
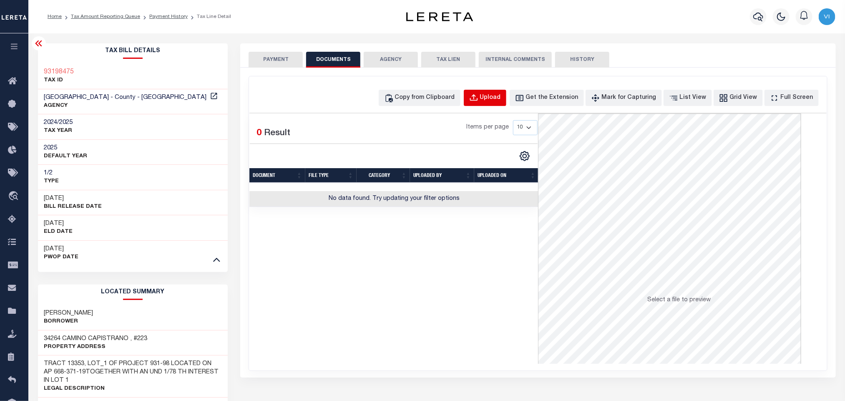
click at [501, 96] on div "Upload" at bounding box center [490, 97] width 21 height 9
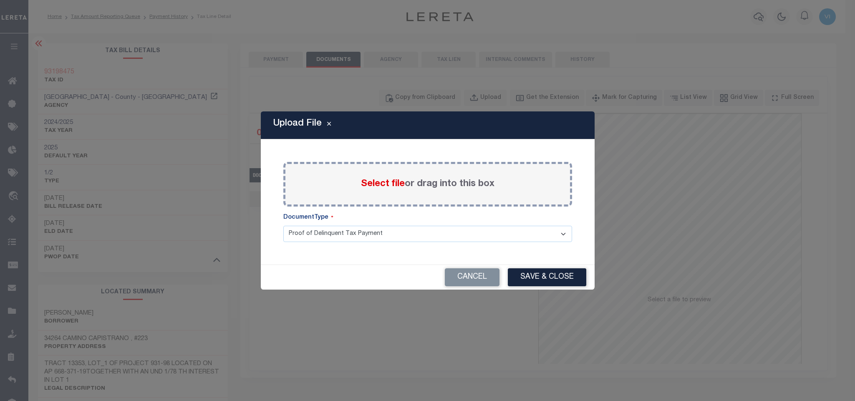
click at [382, 186] on span "Select file" at bounding box center [383, 183] width 44 height 9
click at [0, 0] on input "Select file or drag into this box" at bounding box center [0, 0] width 0 height 0
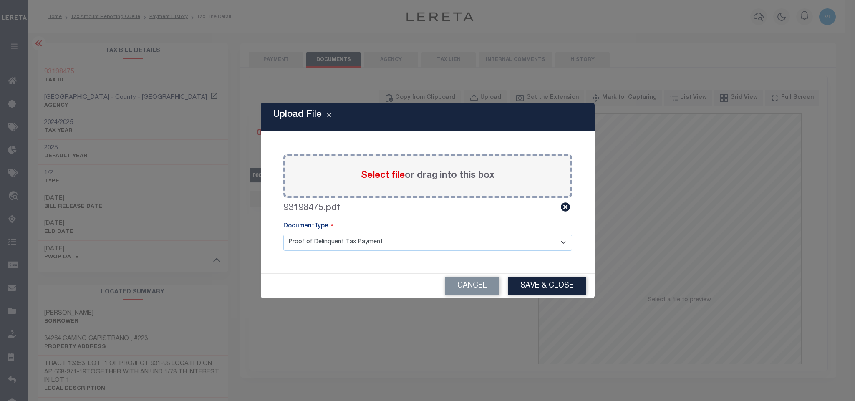
click at [305, 245] on select "Proof of Delinquent Tax Payment" at bounding box center [427, 242] width 289 height 16
click at [283, 234] on select "Proof of Delinquent Tax Payment" at bounding box center [427, 242] width 289 height 16
drag, startPoint x: 526, startPoint y: 280, endPoint x: 538, endPoint y: 281, distance: 12.1
click at [527, 281] on button "Save & Close" at bounding box center [547, 286] width 78 height 18
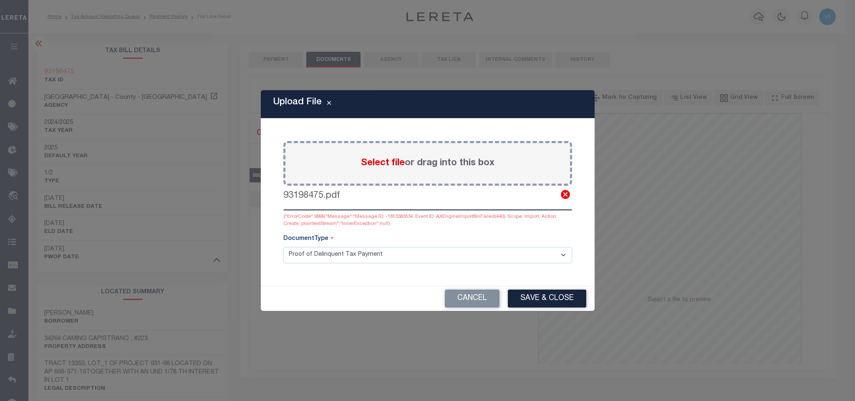
click at [564, 196] on icon at bounding box center [565, 194] width 9 height 9
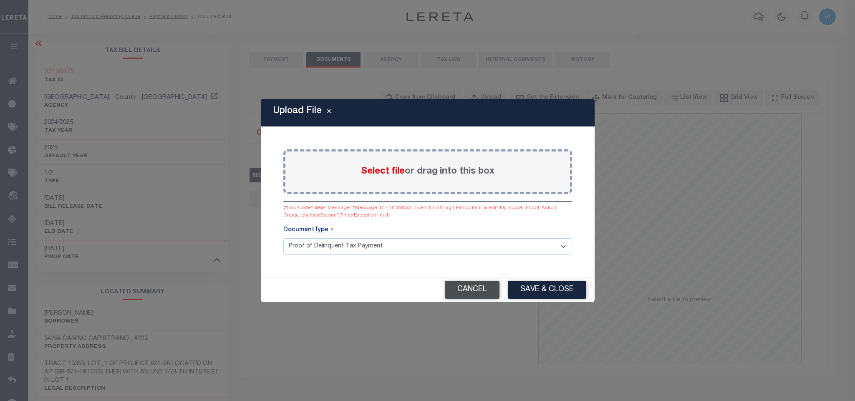
click at [490, 294] on button "Cancel" at bounding box center [472, 290] width 55 height 18
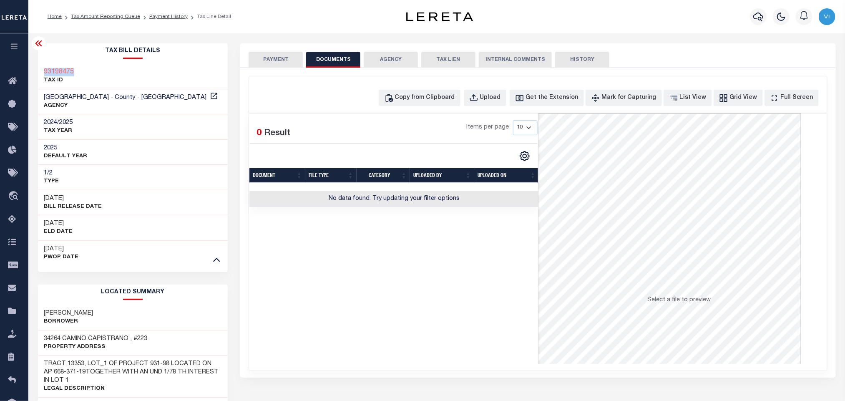
drag, startPoint x: 35, startPoint y: 69, endPoint x: 76, endPoint y: 68, distance: 40.9
click at [76, 68] on div "Tax Bill Details 93198475 TAX ID AGENCY 2024/2025 TAX YEAR [DATE] 1/2 Type" at bounding box center [133, 362] width 203 height 639
copy h3 "93198475"
click at [478, 97] on icon "button" at bounding box center [473, 97] width 9 height 9
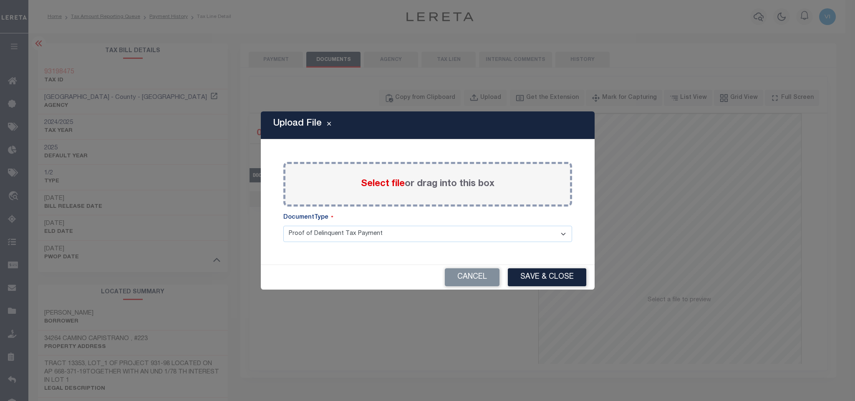
click at [382, 186] on span "Select file" at bounding box center [383, 183] width 44 height 9
click at [0, 0] on input "Select file or drag into this box" at bounding box center [0, 0] width 0 height 0
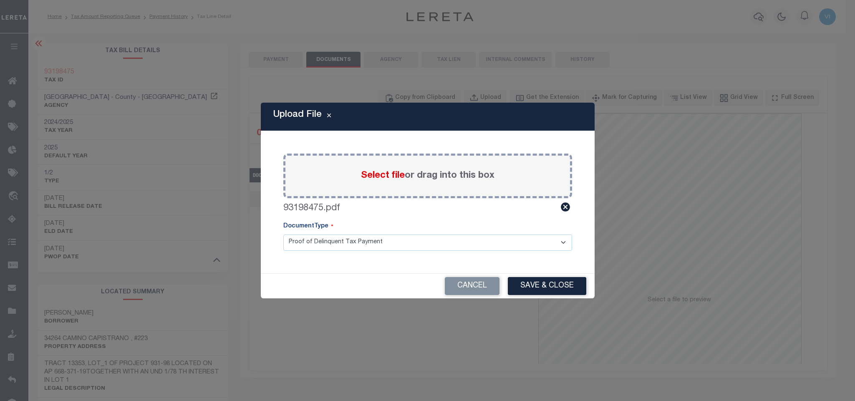
click at [317, 246] on select "Proof of Delinquent Tax Payment" at bounding box center [427, 242] width 289 height 16
click at [283, 234] on select "Proof of Delinquent Tax Payment" at bounding box center [427, 242] width 289 height 16
click at [532, 284] on button "Save & Close" at bounding box center [547, 286] width 78 height 18
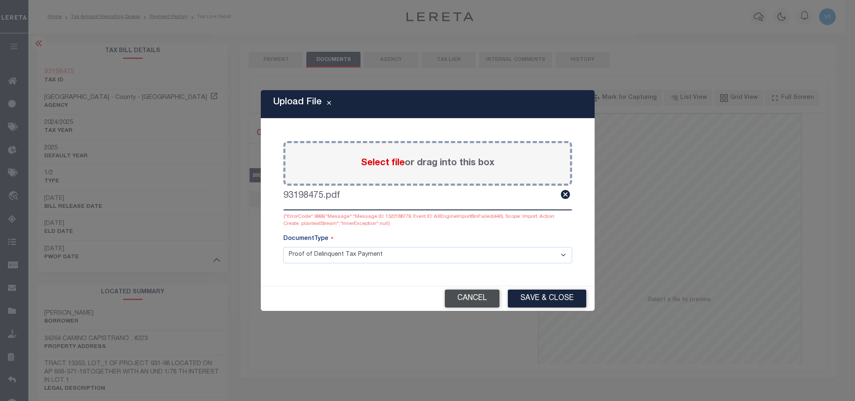
click at [481, 294] on button "Cancel" at bounding box center [472, 298] width 55 height 18
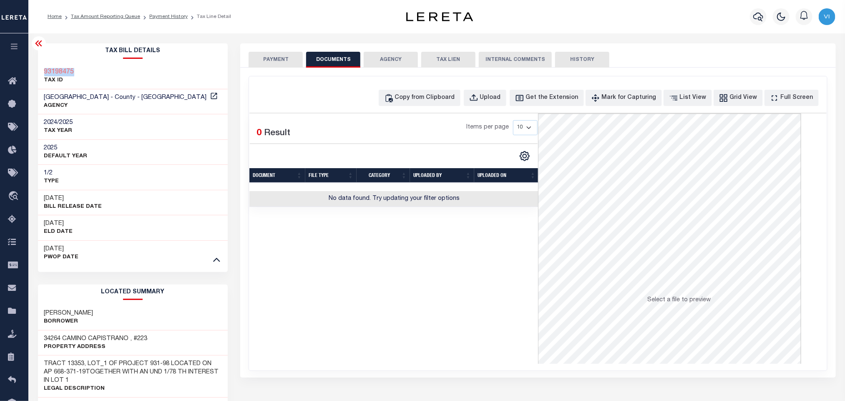
drag, startPoint x: 29, startPoint y: 66, endPoint x: 72, endPoint y: 64, distance: 43.0
click at [72, 64] on div "Parcel & Loan Tax Bill Details 93198475 TAX ID AGENCY 2024/2025" at bounding box center [436, 357] width 817 height 649
copy h3 "93198475"
click at [496, 103] on button "Upload" at bounding box center [485, 98] width 43 height 16
select select "POP"
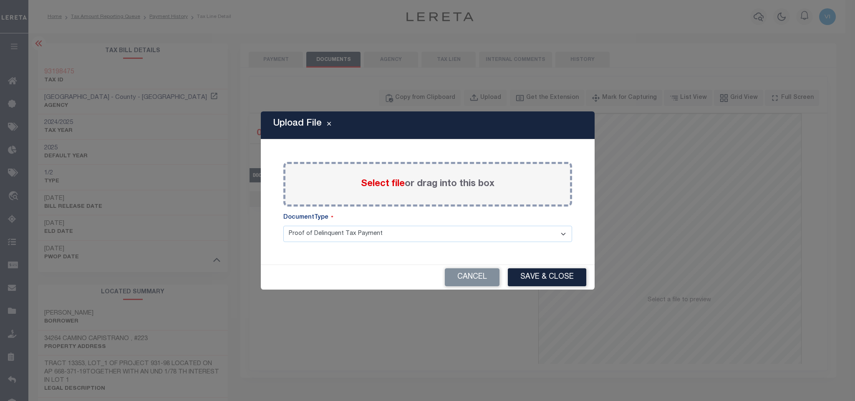
click at [369, 184] on span "Select file" at bounding box center [383, 183] width 44 height 9
click at [0, 0] on input "Select file or drag into this box" at bounding box center [0, 0] width 0 height 0
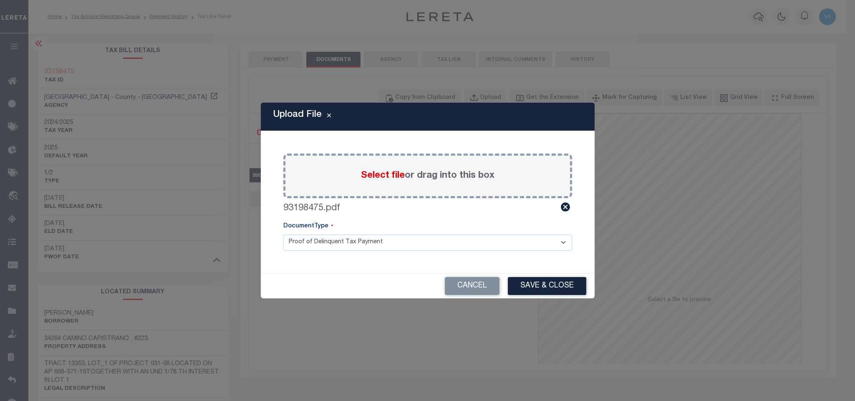
click at [314, 244] on select "Proof of Delinquent Tax Payment" at bounding box center [427, 242] width 289 height 16
click at [283, 234] on select "Proof of Delinquent Tax Payment" at bounding box center [427, 242] width 289 height 16
click at [525, 291] on button "Save & Close" at bounding box center [547, 286] width 78 height 18
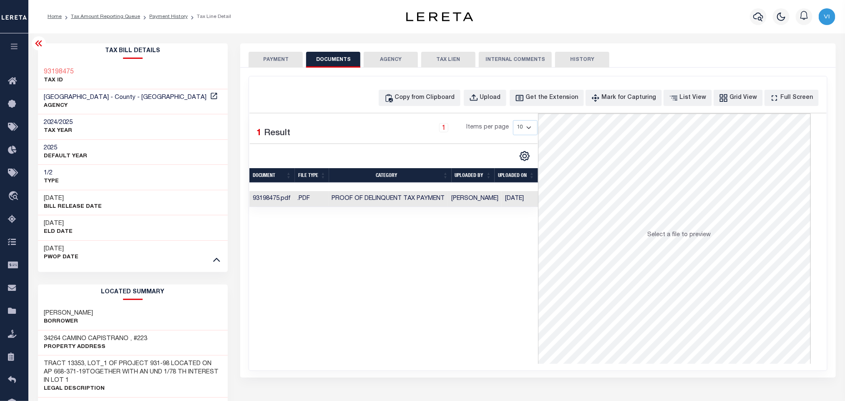
click at [271, 64] on button "PAYMENT" at bounding box center [276, 60] width 54 height 16
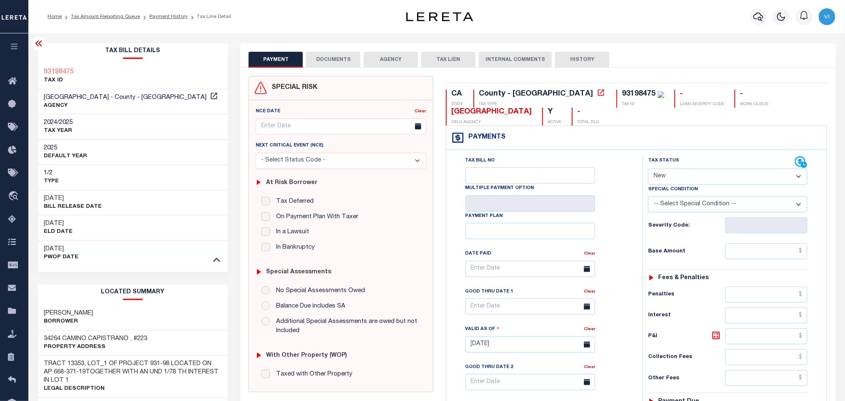
click at [658, 179] on select "- Select Status Code - Open Due/Unpaid Paid Incomplete No Tax Due Internal Refu…" at bounding box center [727, 176] width 159 height 16
select select "PYD"
click at [648, 169] on select "- Select Status Code - Open Due/Unpaid Paid Incomplete No Tax Due Internal Refu…" at bounding box center [727, 176] width 159 height 16
type input "[DATE]"
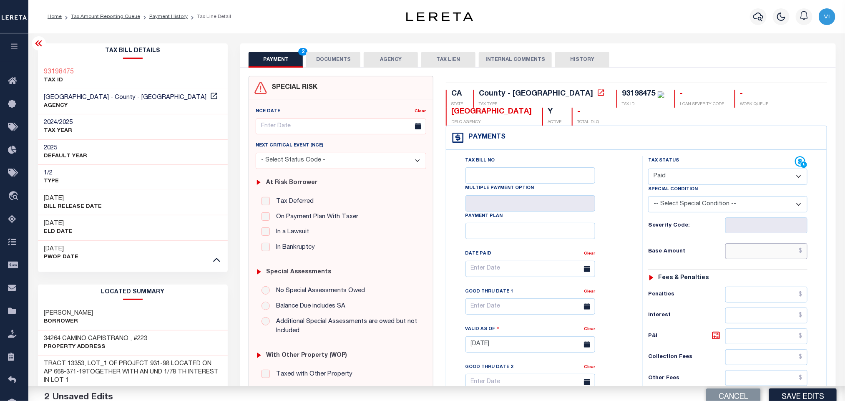
click at [741, 259] on input "text" at bounding box center [766, 251] width 83 height 16
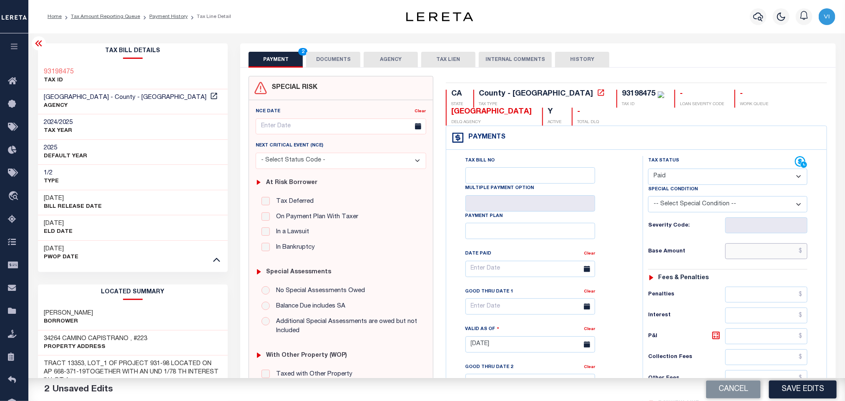
paste input "2,889.52"
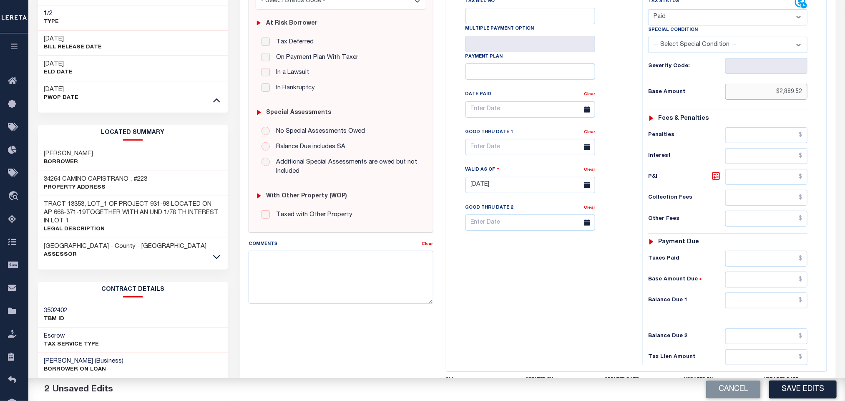
scroll to position [284, 0]
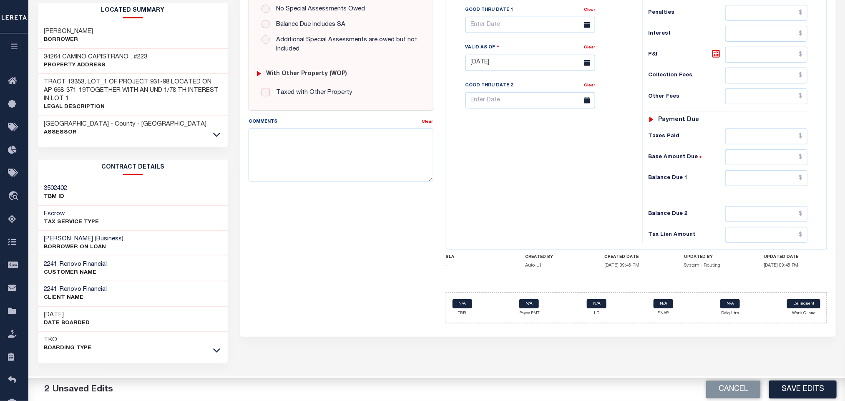
type input "$2,889.52"
click at [734, 144] on input "text" at bounding box center [766, 136] width 83 height 16
paste input "2,889.52"
type input "$2,889.52"
drag, startPoint x: 740, startPoint y: 182, endPoint x: 737, endPoint y: 186, distance: 4.8
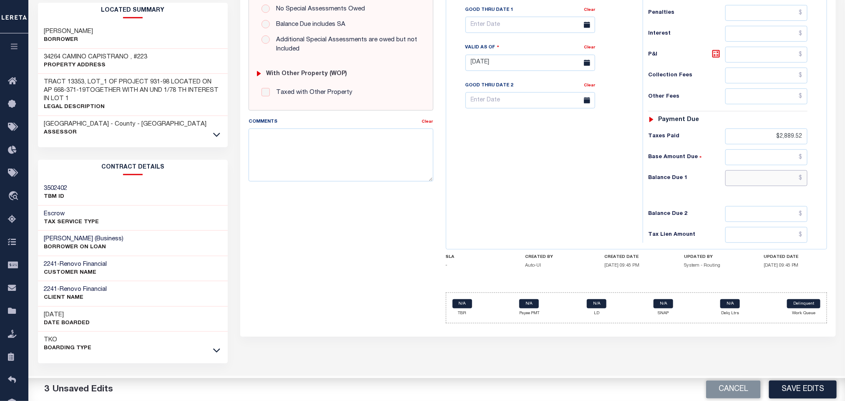
click at [740, 182] on input "text" at bounding box center [766, 178] width 83 height 16
type input "$0.00"
click at [811, 394] on button "Save Edits" at bounding box center [803, 389] width 68 height 18
checkbox input "false"
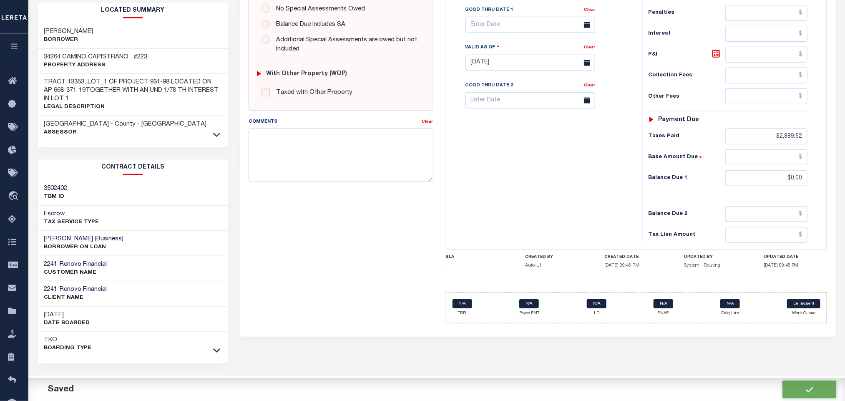
checkbox input "false"
type input "$2,889.52"
type input "$0"
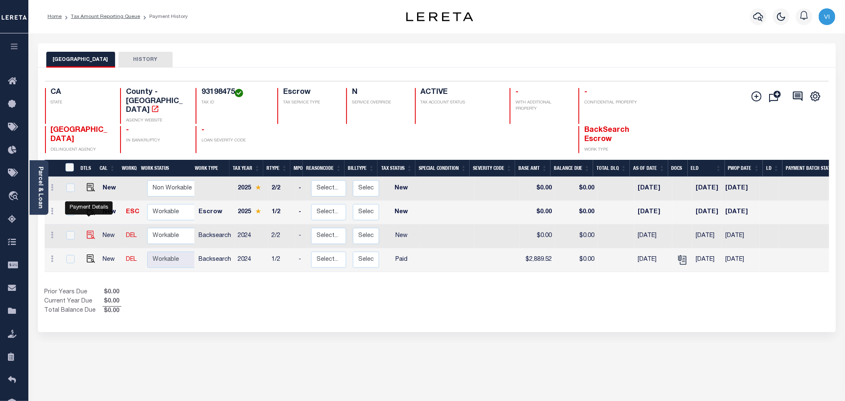
click at [89, 231] on img "" at bounding box center [91, 235] width 8 height 8
checkbox input "true"
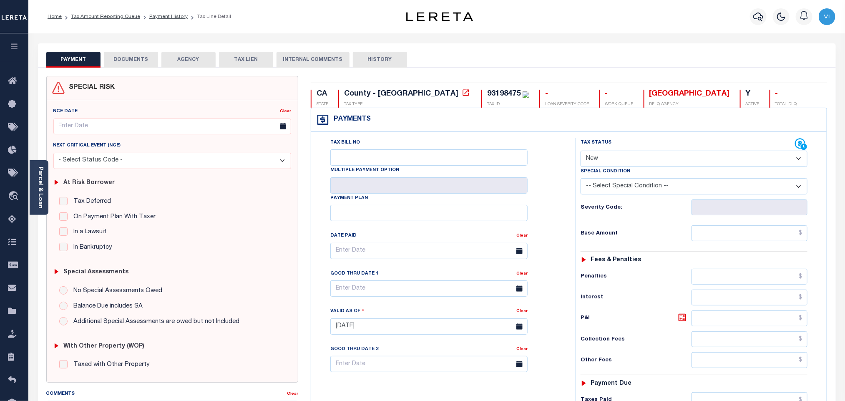
click at [625, 161] on select "- Select Status Code - Open Due/Unpaid Paid Incomplete No Tax Due Internal Refu…" at bounding box center [694, 159] width 227 height 16
select select "PYD"
click at [581, 151] on select "- Select Status Code - Open Due/Unpaid Paid Incomplete No Tax Due Internal Refu…" at bounding box center [694, 159] width 227 height 16
type input "[DATE]"
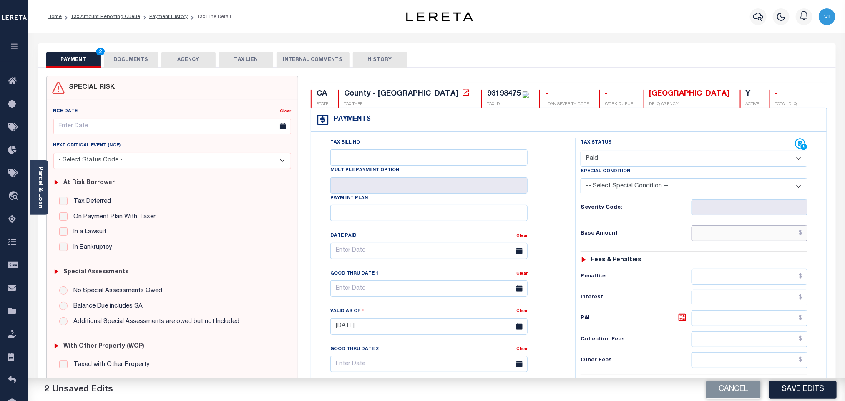
click at [742, 241] on input "text" at bounding box center [749, 233] width 116 height 16
paste input "2,626.84"
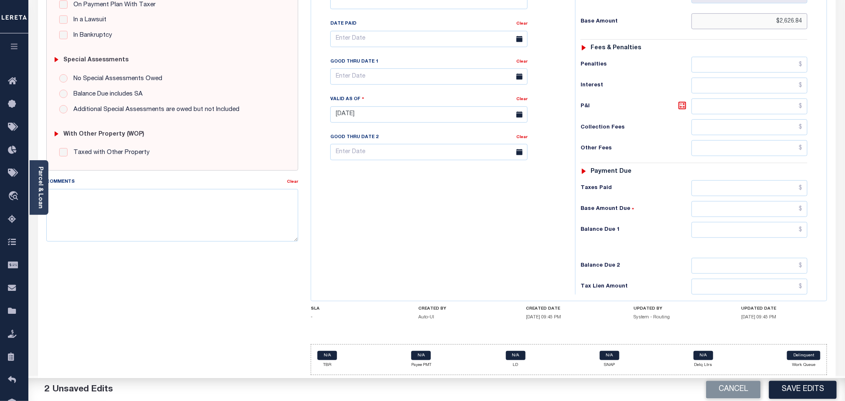
type input "$2,626.84"
click at [732, 189] on input "text" at bounding box center [749, 188] width 116 height 16
paste input "2,626.84"
type input "$2,626.84"
click at [723, 222] on input "text" at bounding box center [749, 230] width 116 height 16
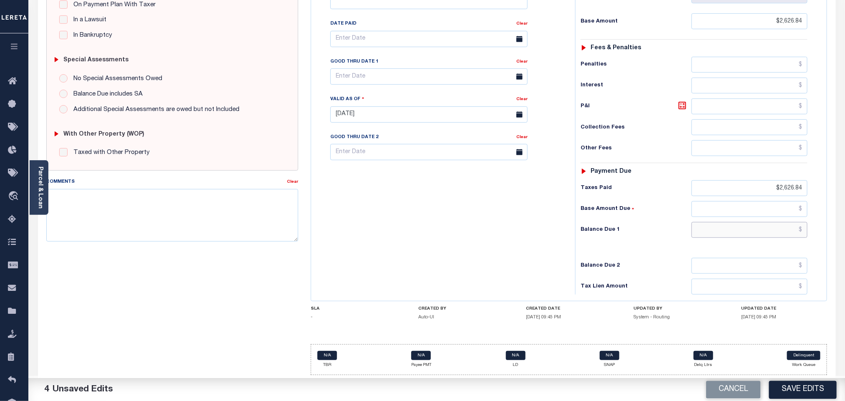
type input "$0.00"
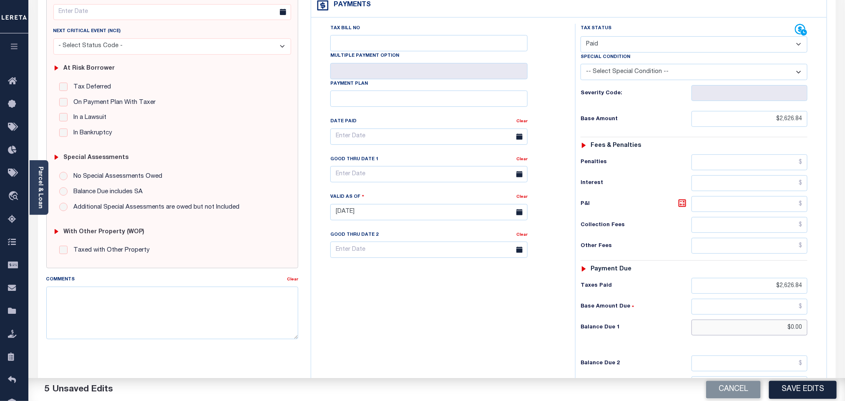
scroll to position [0, 0]
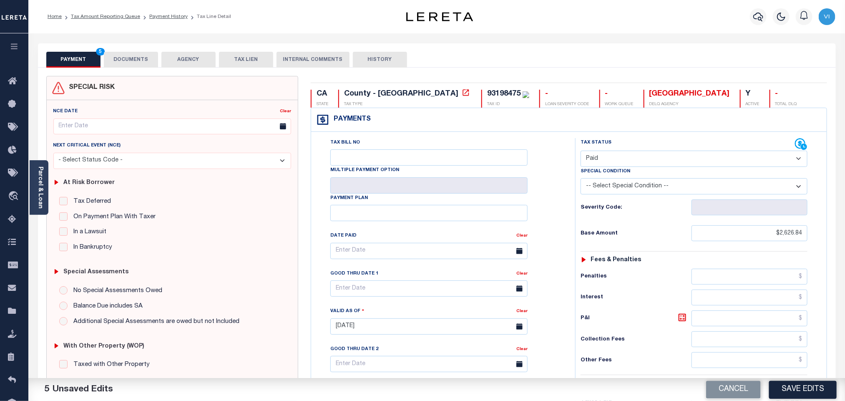
click at [487, 96] on div "93198475" at bounding box center [503, 94] width 33 height 8
copy div "93198475"
click at [130, 64] on button "DOCUMENTS" at bounding box center [131, 60] width 54 height 16
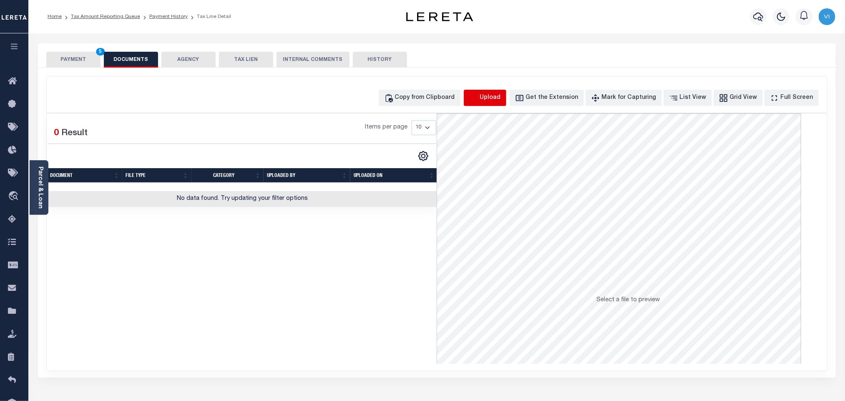
click at [478, 98] on icon "button" at bounding box center [473, 97] width 9 height 9
select select "POP"
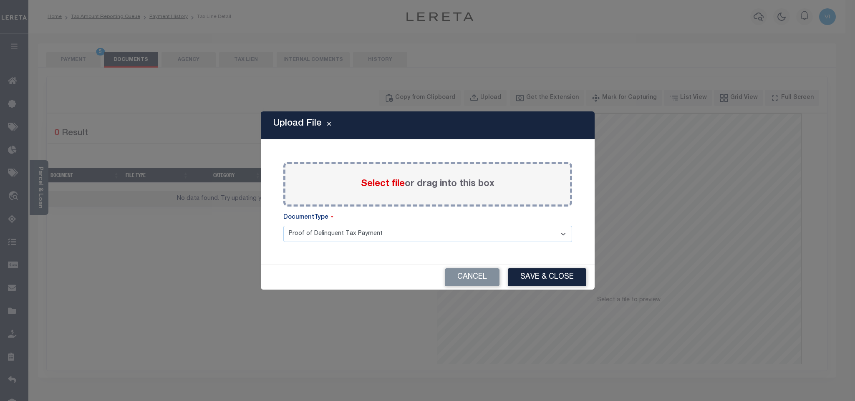
click at [365, 181] on span "Select file" at bounding box center [383, 183] width 44 height 9
click at [0, 0] on input "Select file or drag into this box" at bounding box center [0, 0] width 0 height 0
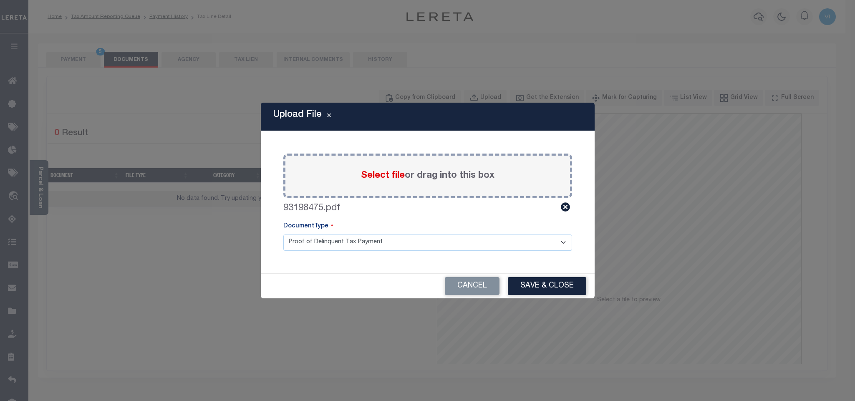
click at [319, 246] on select "Proof of Delinquent Tax Payment" at bounding box center [427, 242] width 289 height 16
click at [283, 234] on select "Proof of Delinquent Tax Payment" at bounding box center [427, 242] width 289 height 16
click at [528, 290] on button "Save & Close" at bounding box center [547, 286] width 78 height 18
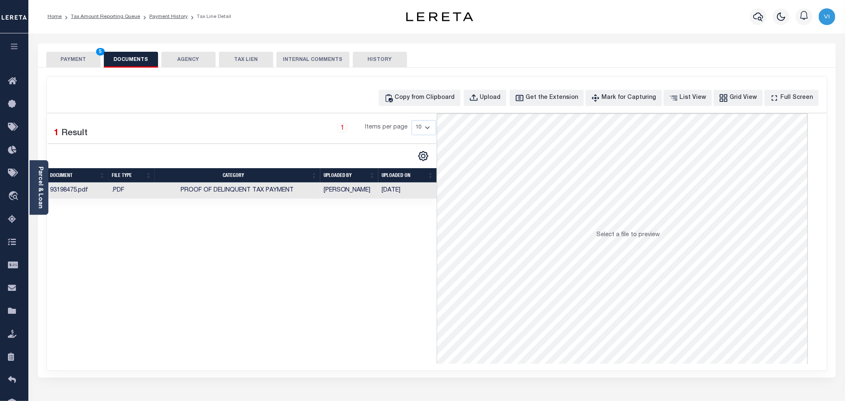
click at [79, 60] on button "PAYMENT 5" at bounding box center [73, 60] width 54 height 16
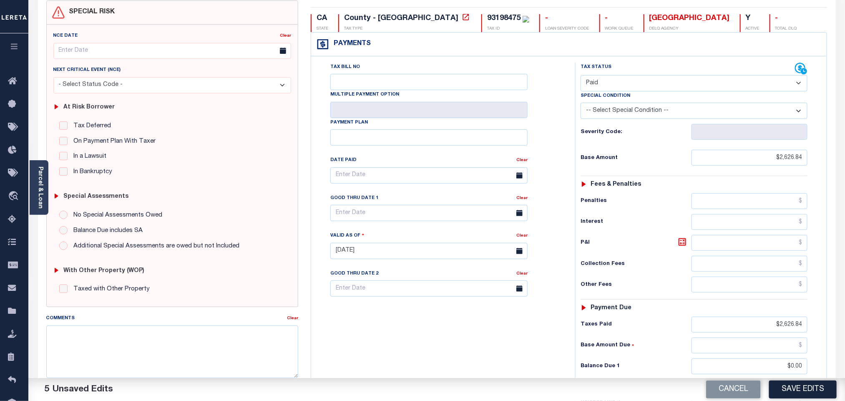
scroll to position [217, 0]
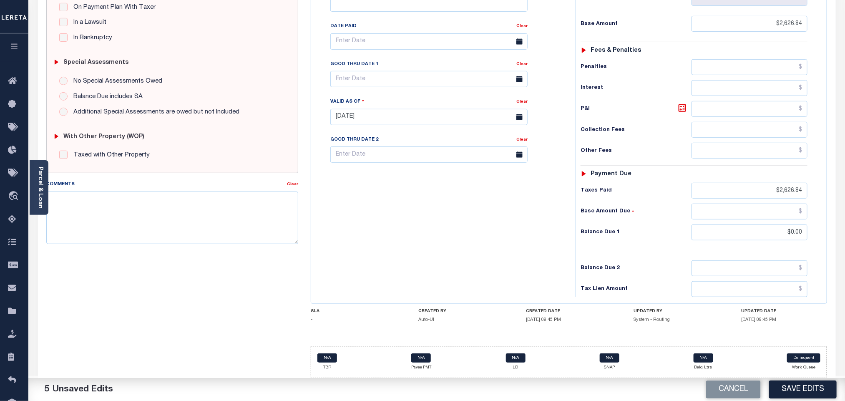
click at [812, 393] on button "Save Edits" at bounding box center [803, 389] width 68 height 18
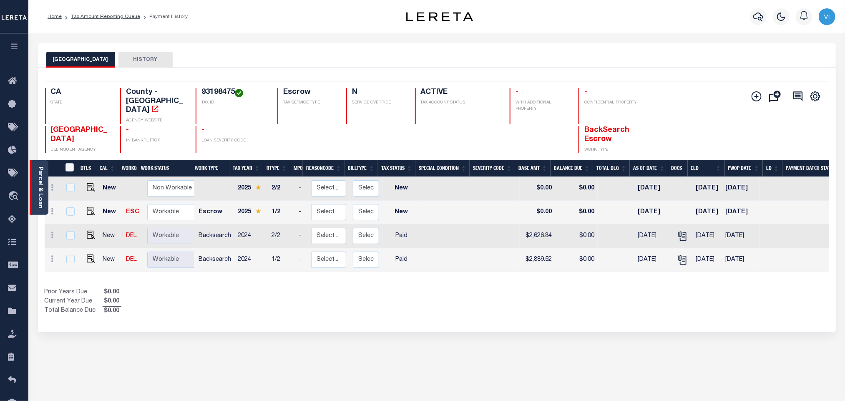
click at [40, 189] on link "Parcel & Loan" at bounding box center [40, 187] width 6 height 42
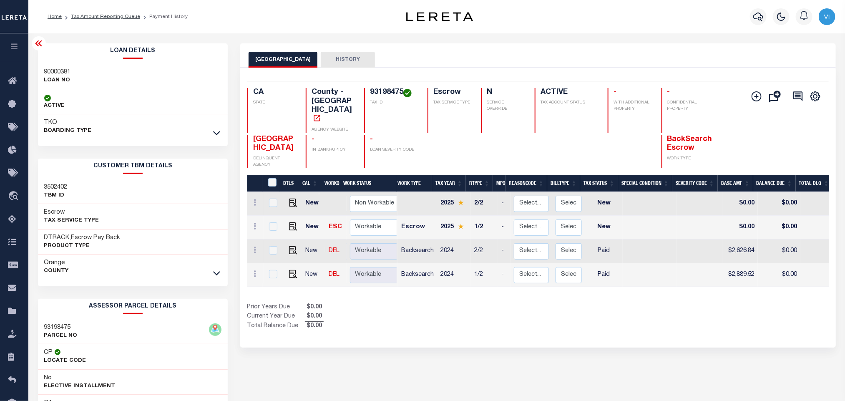
click at [47, 69] on h3 "90000381" at bounding box center [57, 72] width 27 height 8
copy h3 "90000381"
click at [376, 94] on h4 "93198475" at bounding box center [394, 92] width 48 height 9
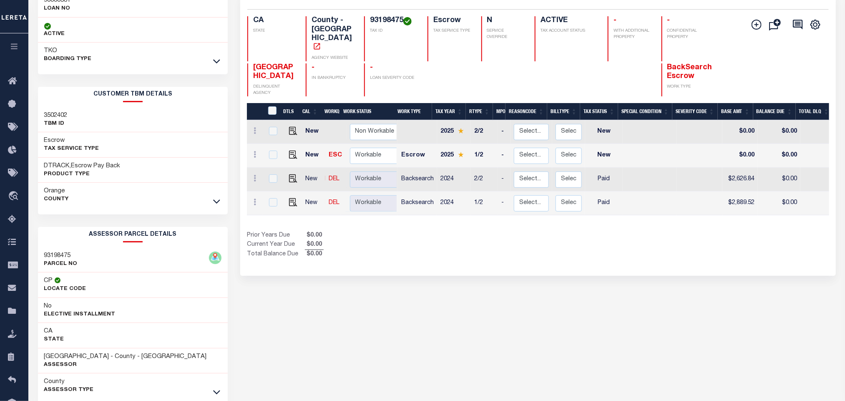
scroll to position [116, 0]
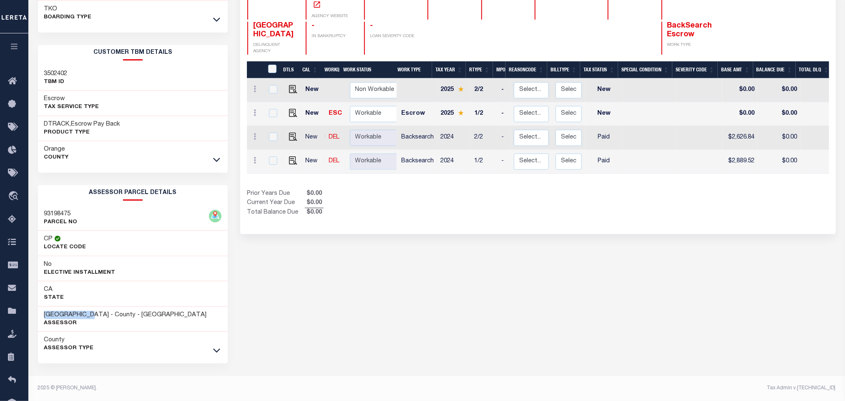
drag, startPoint x: 98, startPoint y: 317, endPoint x: 31, endPoint y: 316, distance: 66.7
click at [32, 316] on div "Loan Details 90000381 LOAN NO TKO" at bounding box center [133, 165] width 203 height 471
copy h3 "[GEOGRAPHIC_DATA]"
